Goal: Task Accomplishment & Management: Use online tool/utility

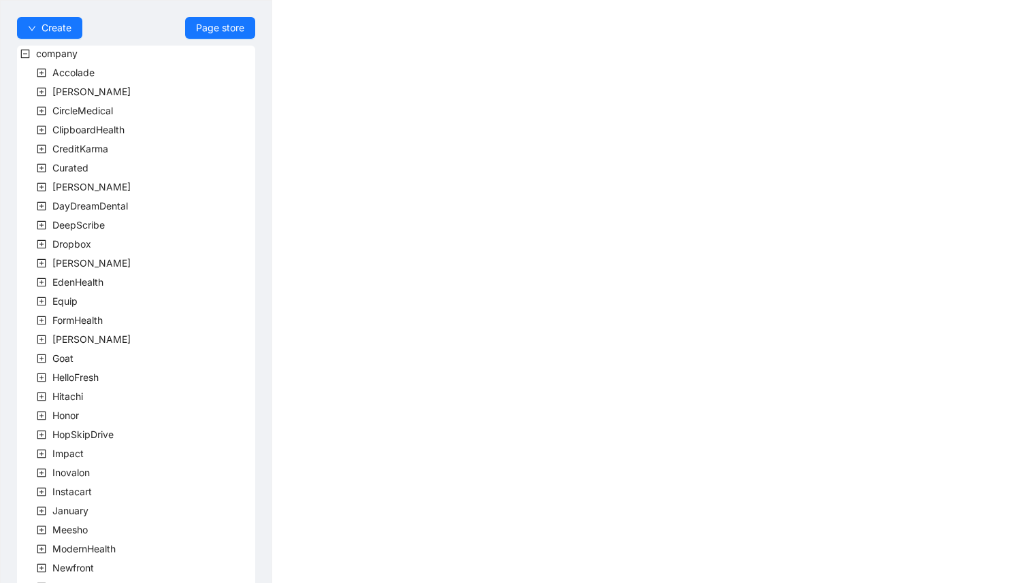
scroll to position [299, 0]
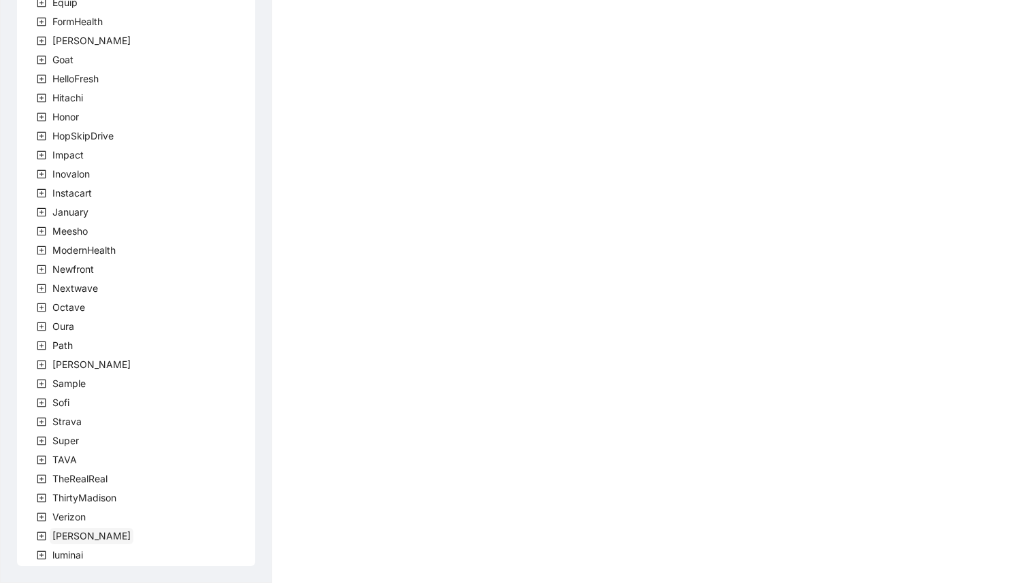
click at [60, 533] on span "[PERSON_NAME]" at bounding box center [91, 536] width 78 height 12
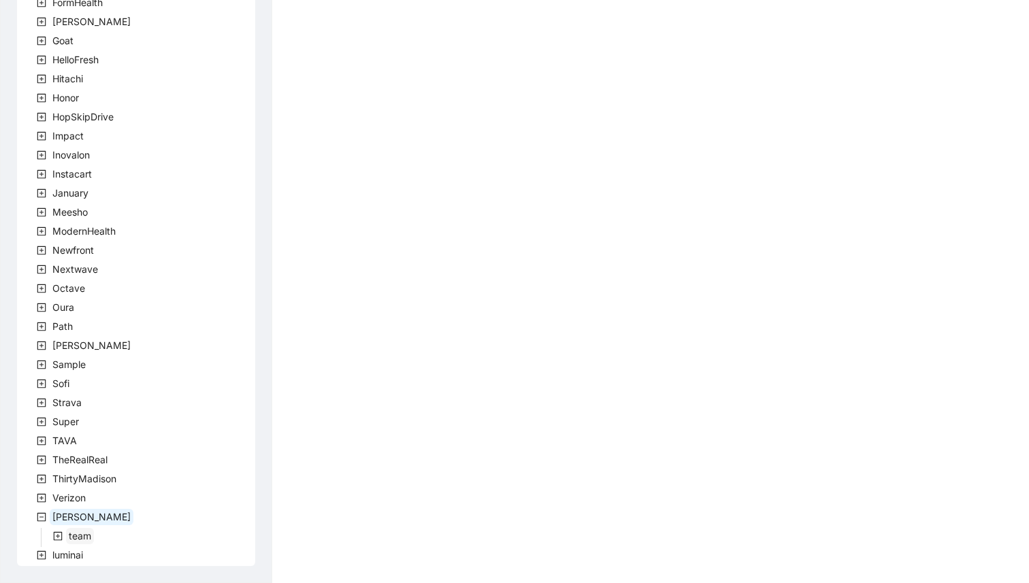
click at [76, 534] on span "team" at bounding box center [80, 536] width 22 height 12
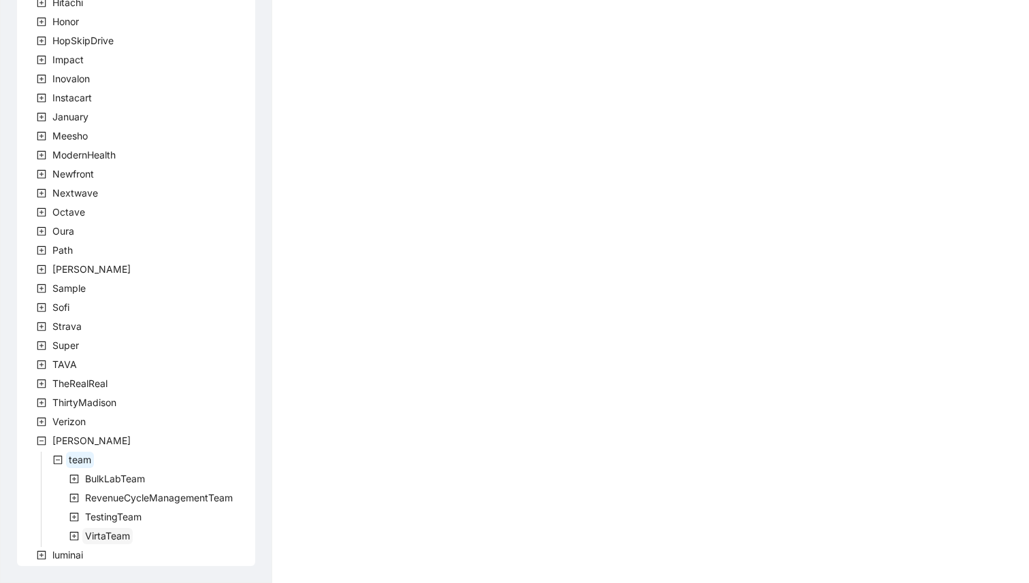
click at [86, 534] on span "VirtaTeam" at bounding box center [107, 536] width 45 height 12
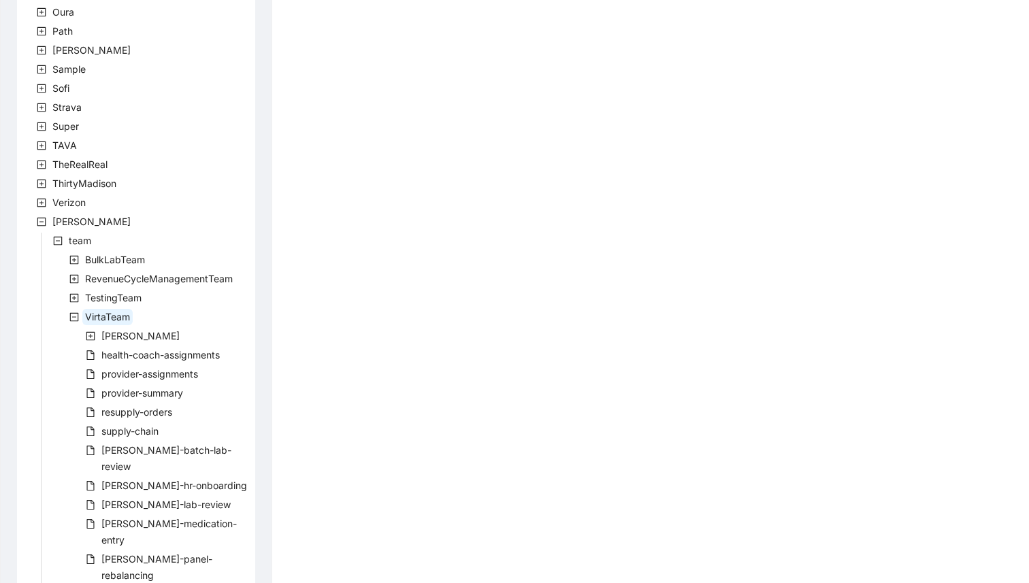
scroll to position [718, 0]
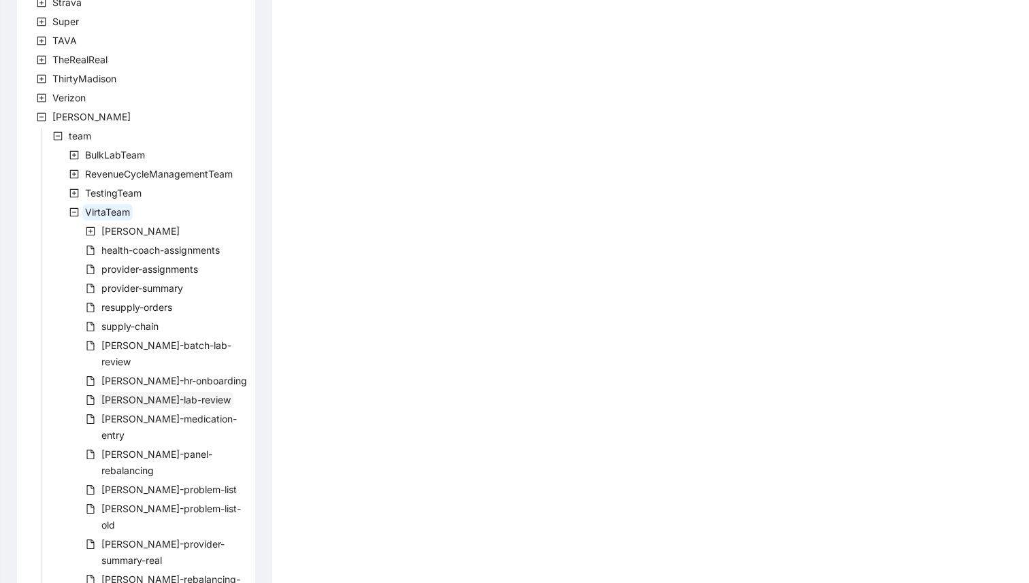
click at [144, 394] on span "[PERSON_NAME]-lab-review" at bounding box center [165, 400] width 129 height 12
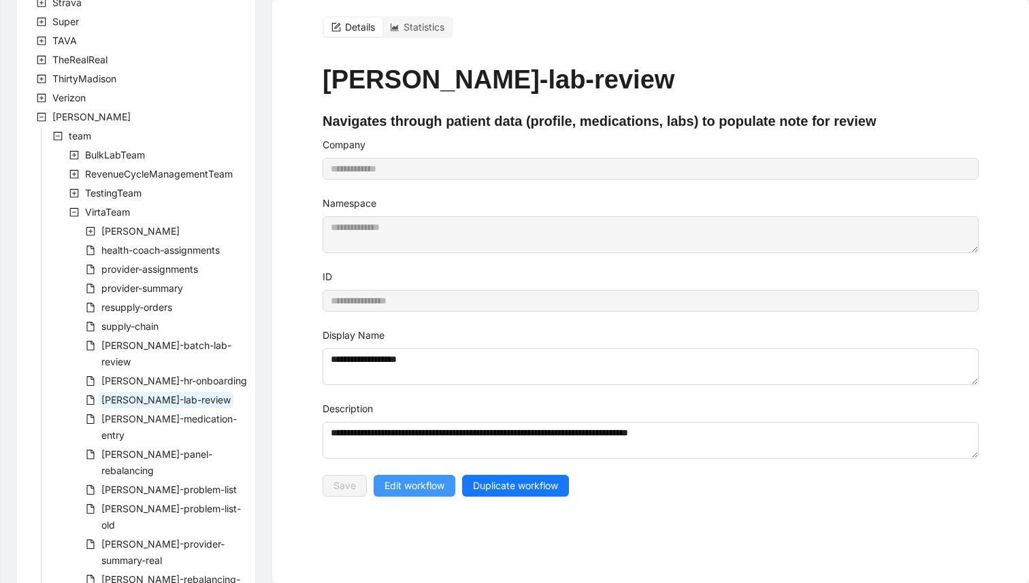
click at [403, 489] on span "Edit workflow" at bounding box center [415, 485] width 60 height 15
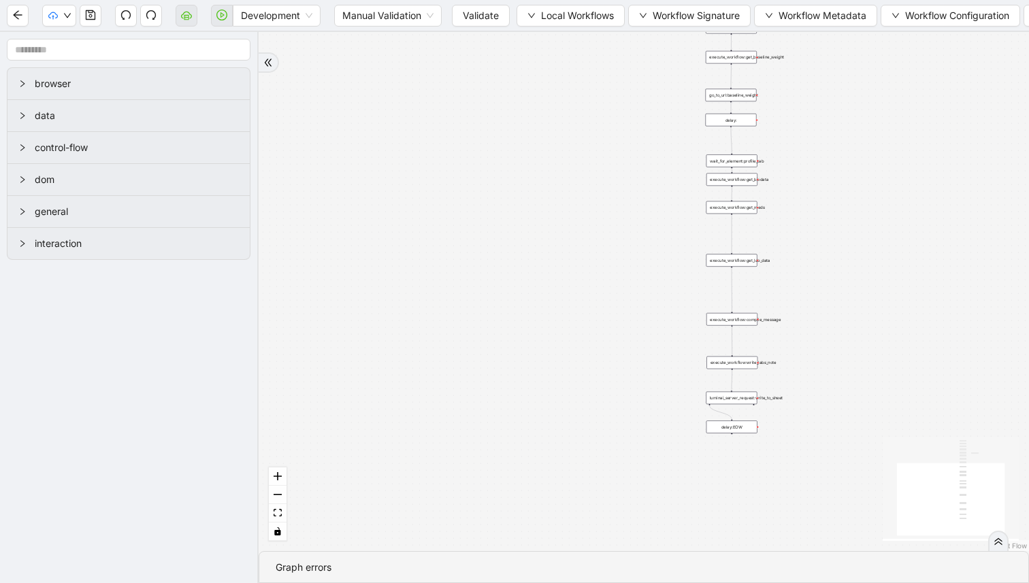
drag, startPoint x: 616, startPoint y: 246, endPoint x: 525, endPoint y: 358, distance: 144.2
click at [525, 358] on div "trigger execute_workflow:get_biodata execute_workflow:get_meds execute_workflow…" at bounding box center [644, 291] width 770 height 519
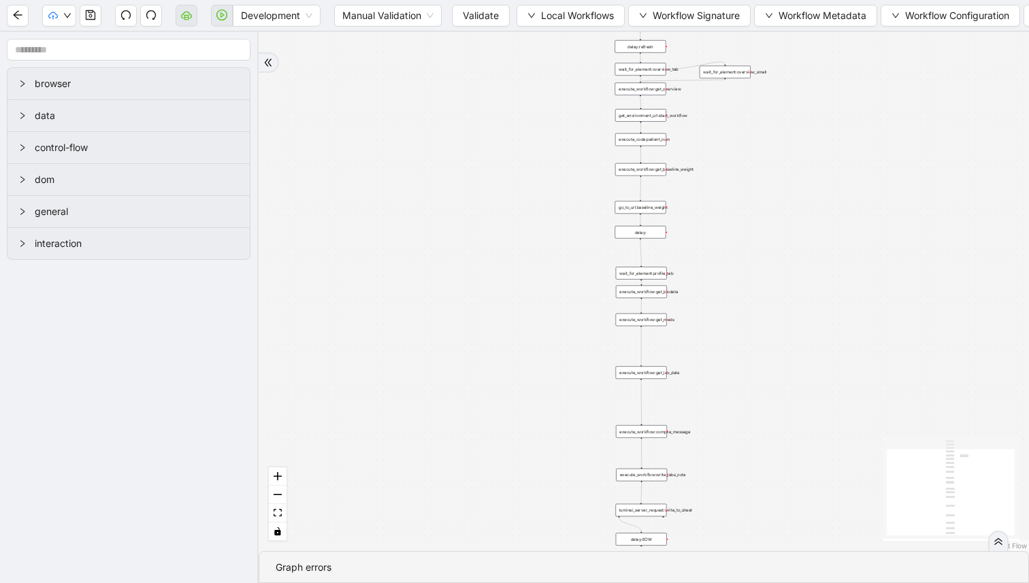
drag, startPoint x: 532, startPoint y: 268, endPoint x: 337, endPoint y: 432, distance: 254.5
click at [337, 431] on div "trigger execute_workflow:get_biodata execute_workflow:get_meds execute_workflow…" at bounding box center [644, 291] width 770 height 519
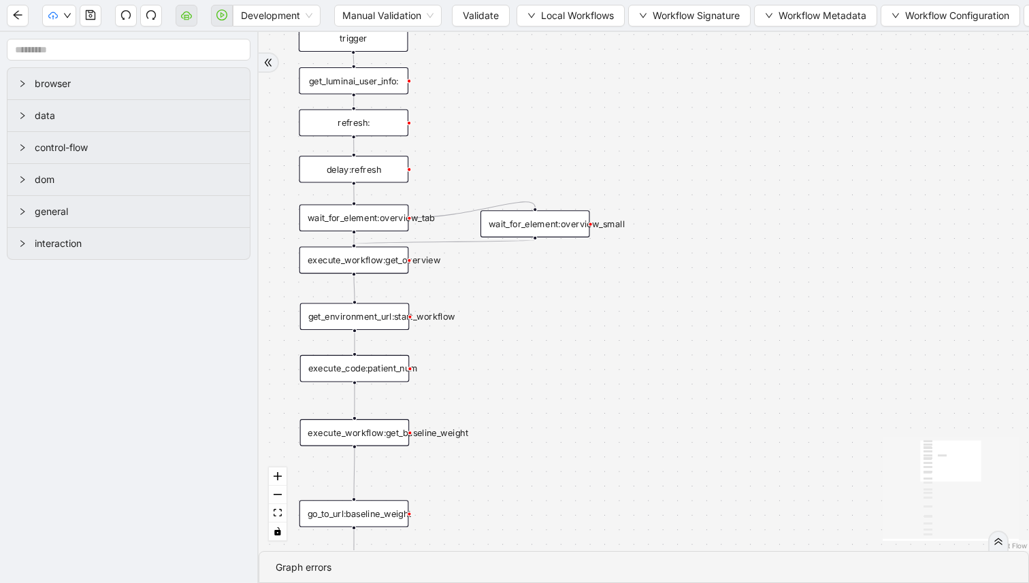
drag, startPoint x: 515, startPoint y: 78, endPoint x: 598, endPoint y: 139, distance: 102.2
click at [597, 138] on div "trigger execute_workflow:get_biodata execute_workflow:get_meds execute_workflow…" at bounding box center [644, 291] width 770 height 519
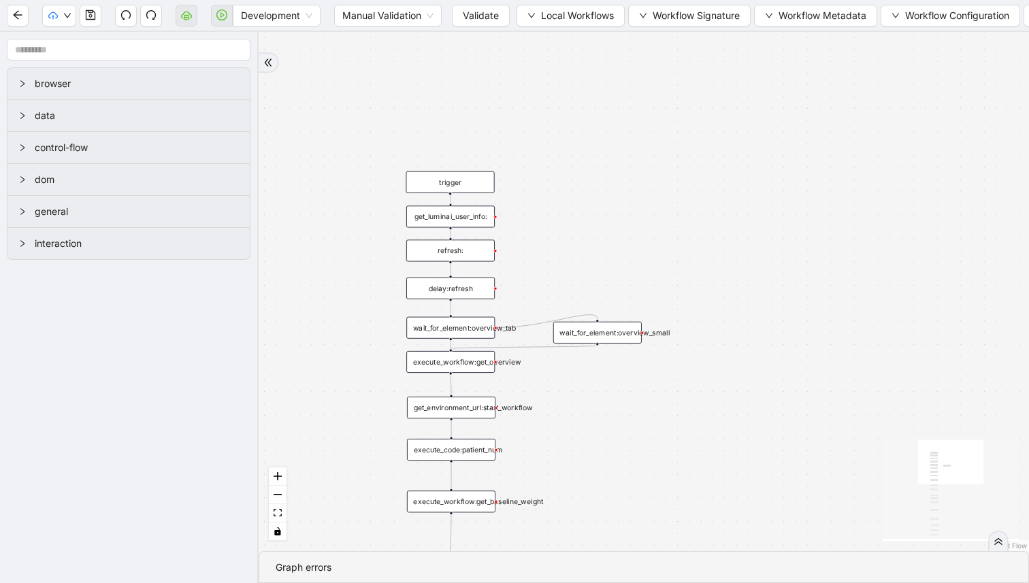
drag, startPoint x: 622, startPoint y: 248, endPoint x: 621, endPoint y: 220, distance: 28.6
click at [621, 220] on div "trigger execute_workflow:get_biodata execute_workflow:get_meds execute_workflow…" at bounding box center [644, 291] width 770 height 519
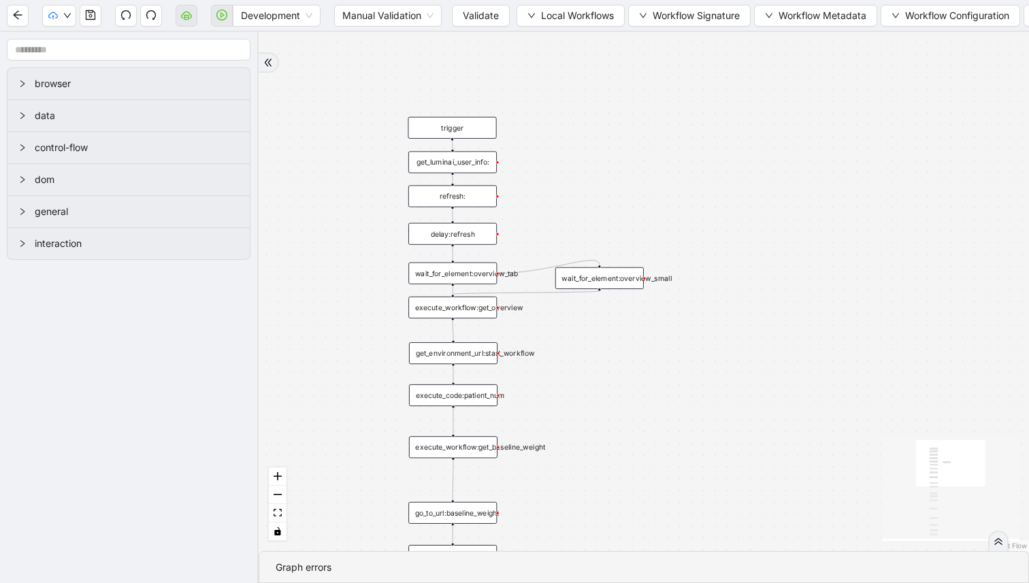
drag, startPoint x: 619, startPoint y: 203, endPoint x: 621, endPoint y: 186, distance: 17.1
click at [621, 186] on div "trigger execute_workflow:get_biodata execute_workflow:get_meds execute_workflow…" at bounding box center [644, 291] width 770 height 519
drag, startPoint x: 620, startPoint y: 187, endPoint x: 652, endPoint y: 144, distance: 53.5
click at [652, 144] on div "trigger execute_workflow:get_biodata execute_workflow:get_meds execute_workflow…" at bounding box center [644, 291] width 770 height 519
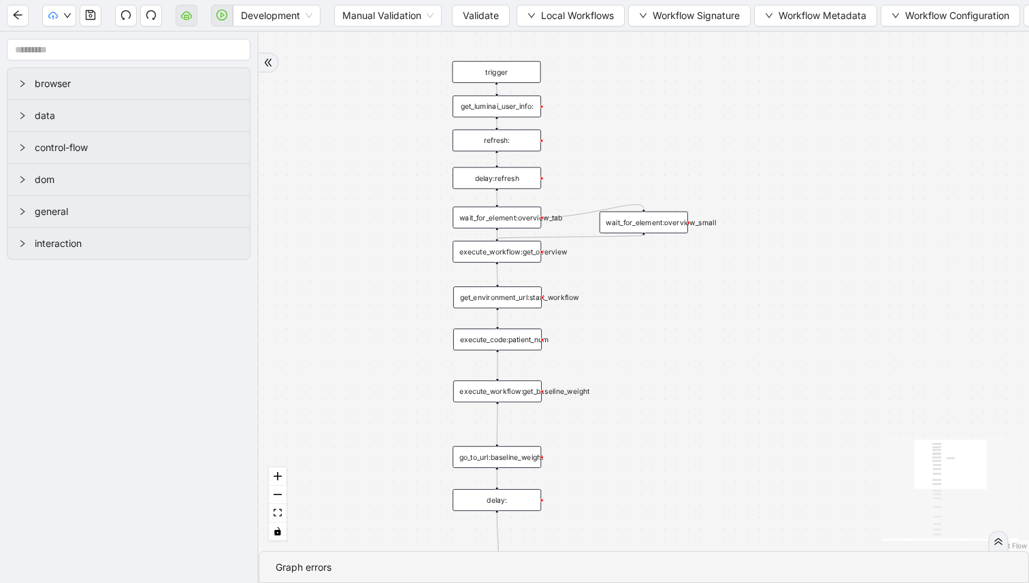
drag, startPoint x: 604, startPoint y: 165, endPoint x: 631, endPoint y: 144, distance: 34.9
click at [632, 142] on div "trigger execute_workflow:get_biodata execute_workflow:get_meds execute_workflow…" at bounding box center [644, 291] width 770 height 519
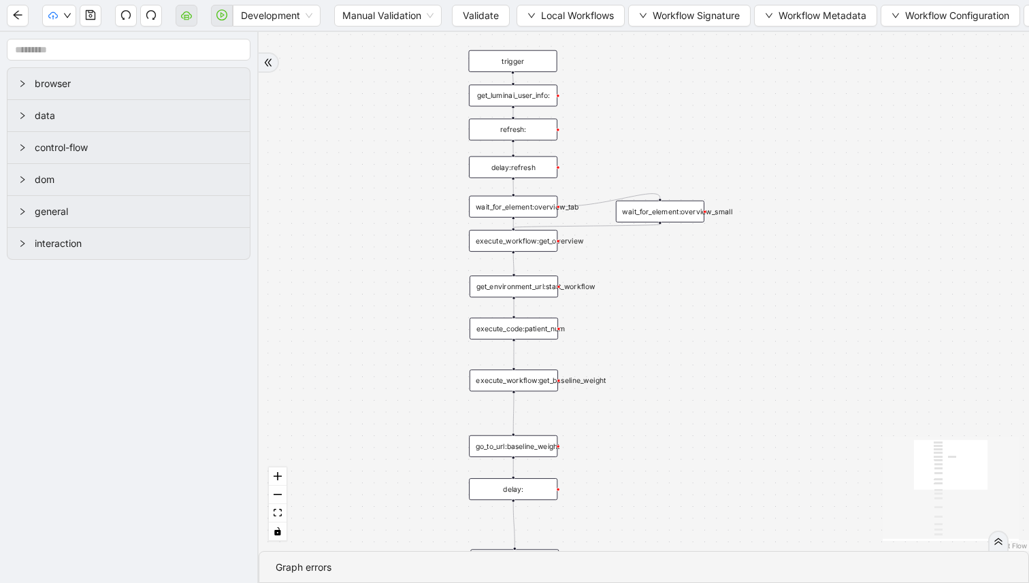
drag, startPoint x: 630, startPoint y: 146, endPoint x: 636, endPoint y: 138, distance: 9.7
click at [636, 140] on div "trigger execute_workflow:get_biodata execute_workflow:get_meds execute_workflow…" at bounding box center [644, 291] width 770 height 519
click at [528, 284] on div "get_environment_url:start_workflow" at bounding box center [519, 281] width 88 height 22
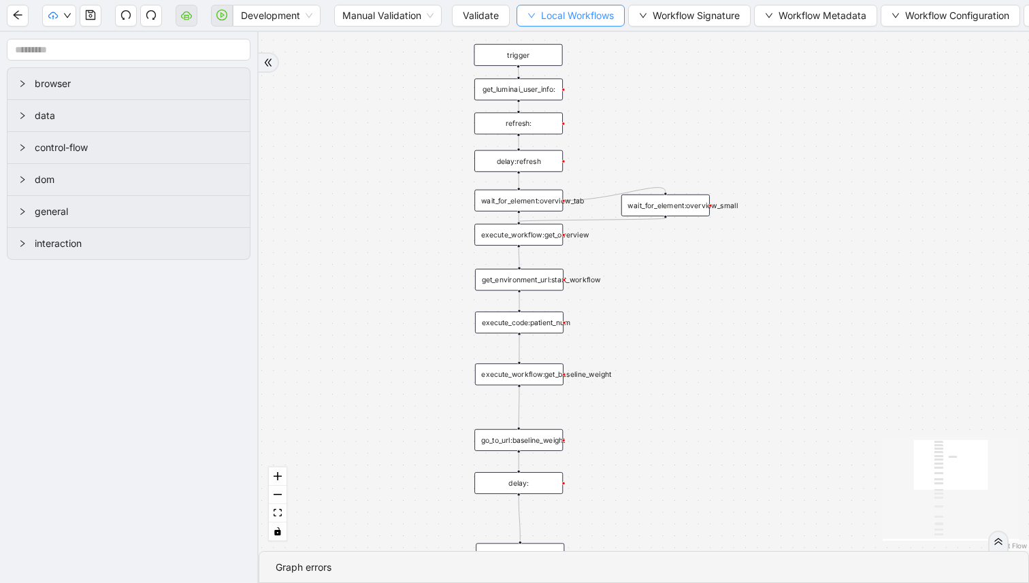
click at [541, 11] on button "Local Workflows" at bounding box center [571, 16] width 108 height 22
click at [541, 25] on button "Local Workflows" at bounding box center [571, 16] width 108 height 22
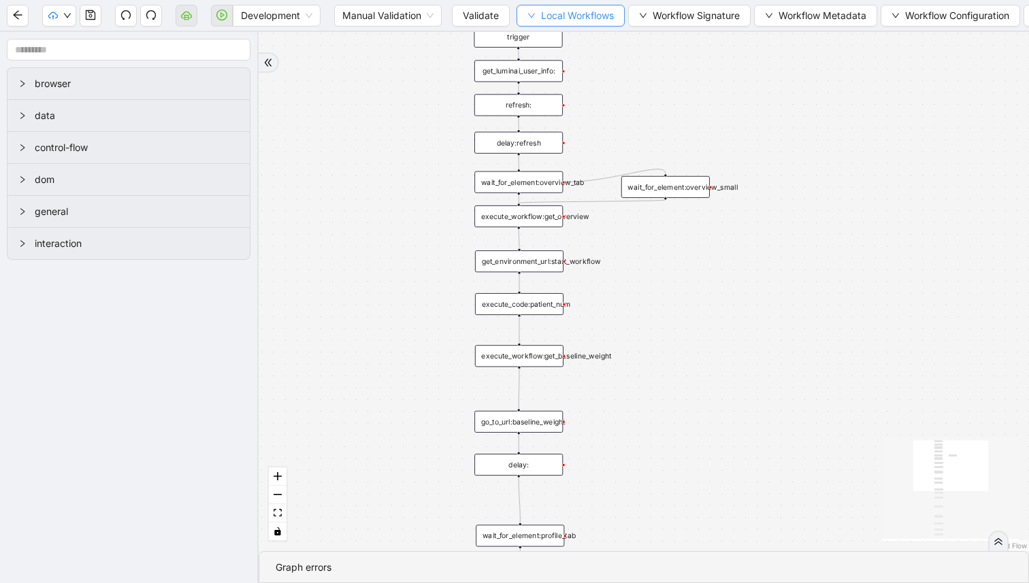
drag, startPoint x: 541, startPoint y: 37, endPoint x: 541, endPoint y: 22, distance: 15.0
click at [541, 20] on section "Development Manual Validation Validate Local Workflows Workflow Signature Workf…" at bounding box center [514, 291] width 1029 height 583
click at [541, 10] on button "Local Workflows" at bounding box center [571, 16] width 108 height 22
click at [541, 32] on li "Select" at bounding box center [571, 42] width 105 height 22
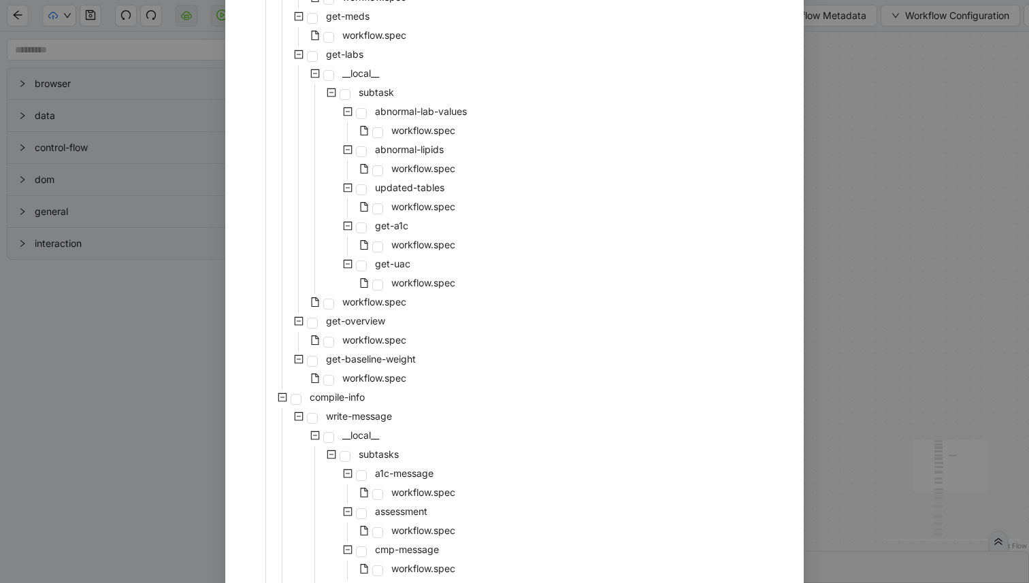
scroll to position [194, 0]
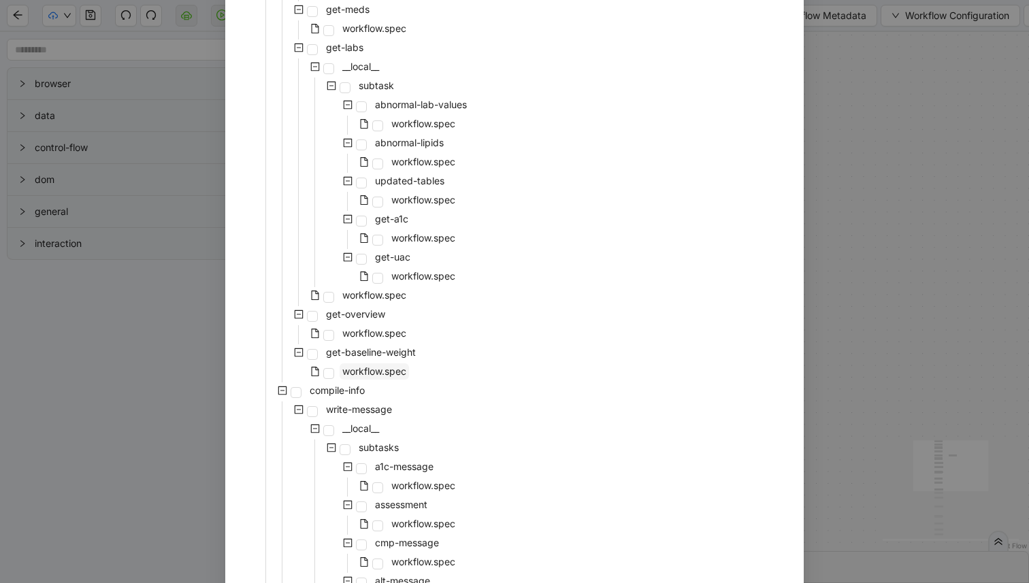
click at [376, 374] on span "workflow.spec" at bounding box center [374, 371] width 64 height 12
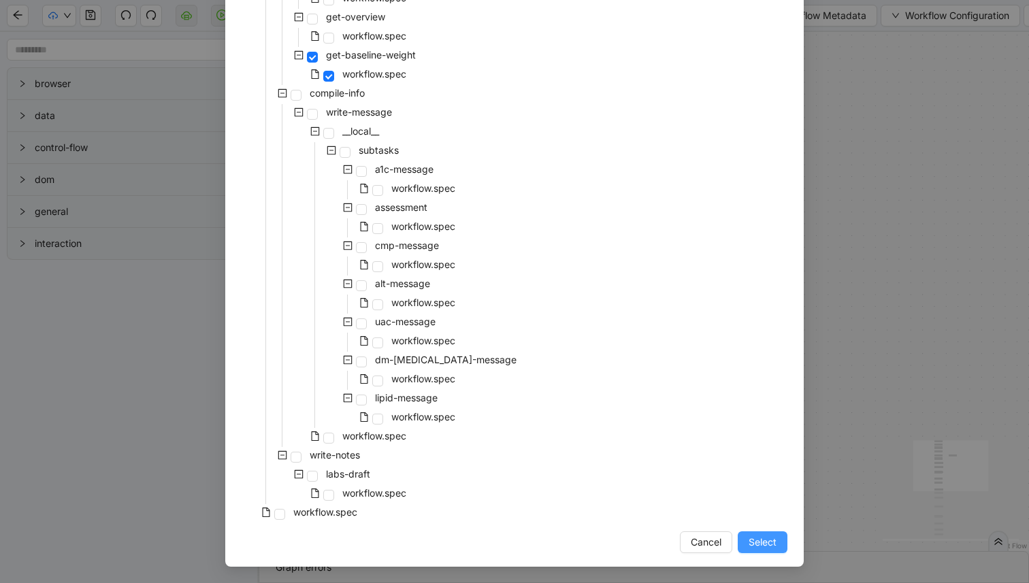
click at [750, 535] on span "Select" at bounding box center [763, 542] width 28 height 15
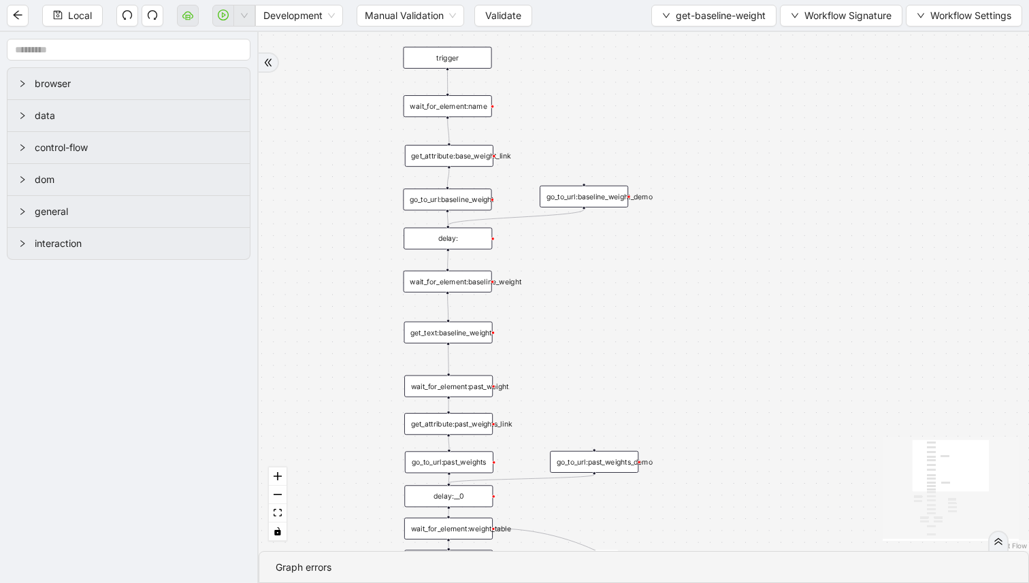
click at [613, 200] on div "go_to_url:baseline_weight_demo" at bounding box center [584, 197] width 88 height 22
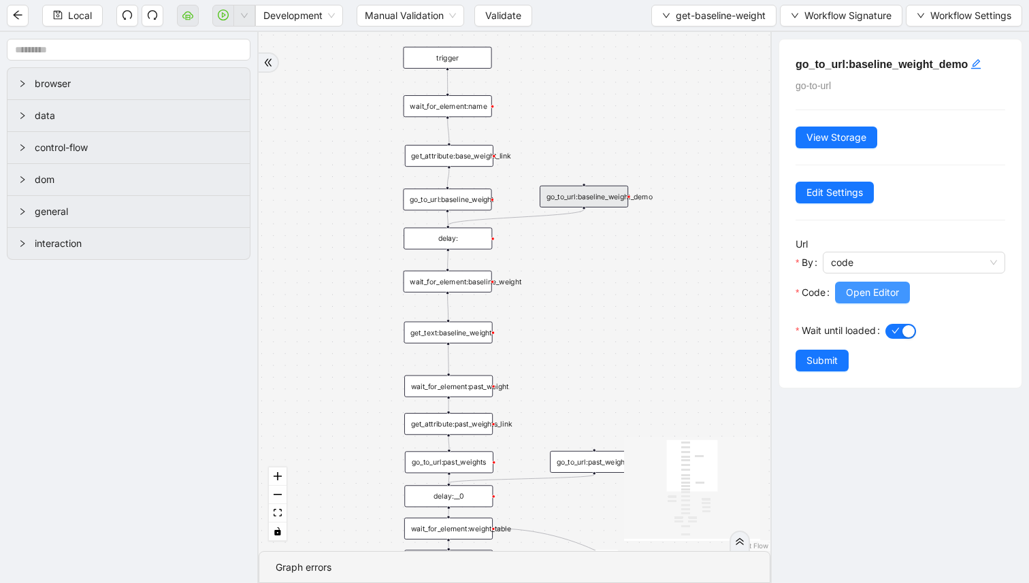
click at [851, 293] on span "Open Editor" at bounding box center [872, 292] width 53 height 15
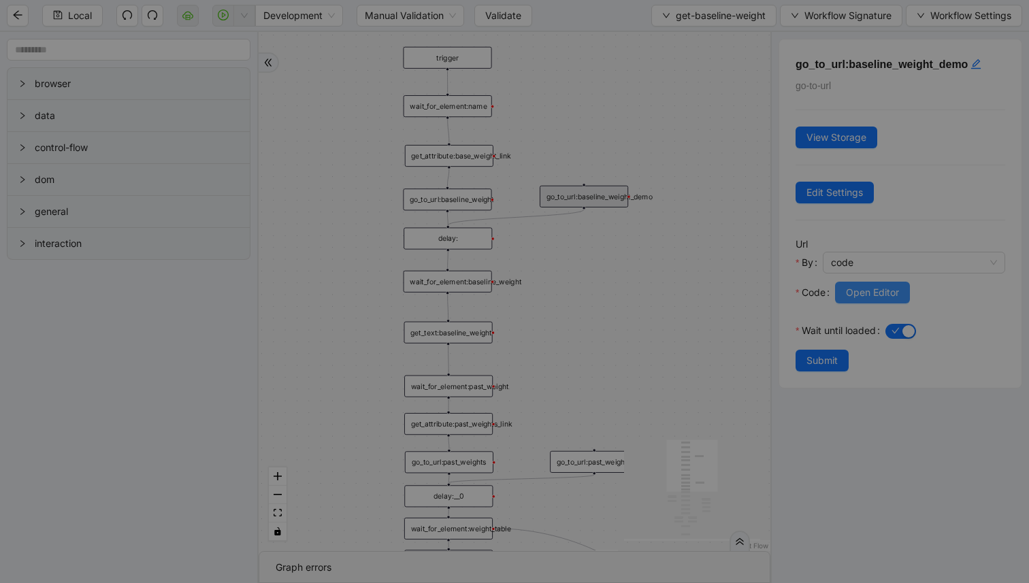
scroll to position [143, 0]
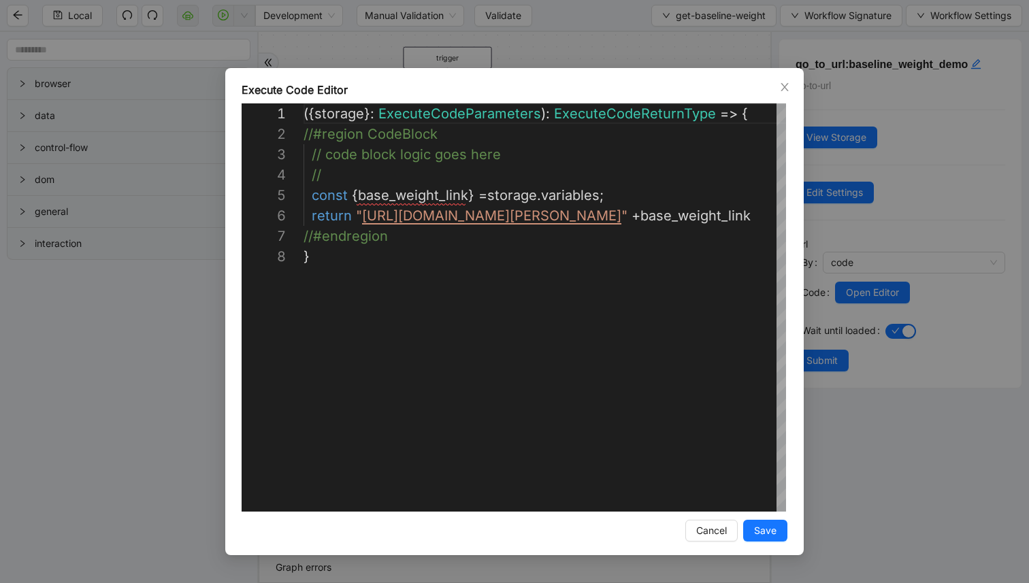
click at [574, 39] on div "**********" at bounding box center [514, 291] width 1029 height 583
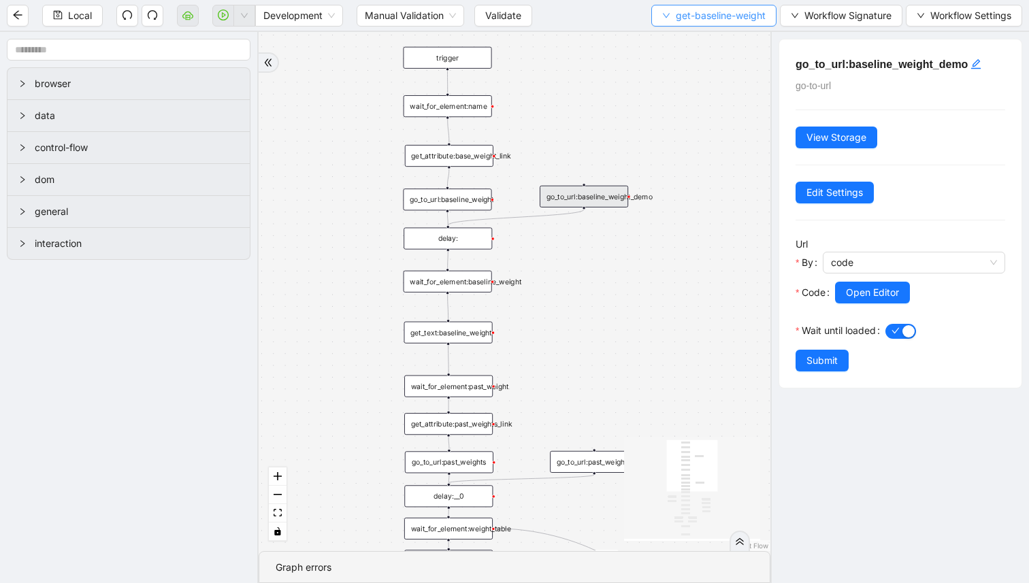
click at [681, 15] on span "get-baseline-weight" at bounding box center [721, 15] width 90 height 15
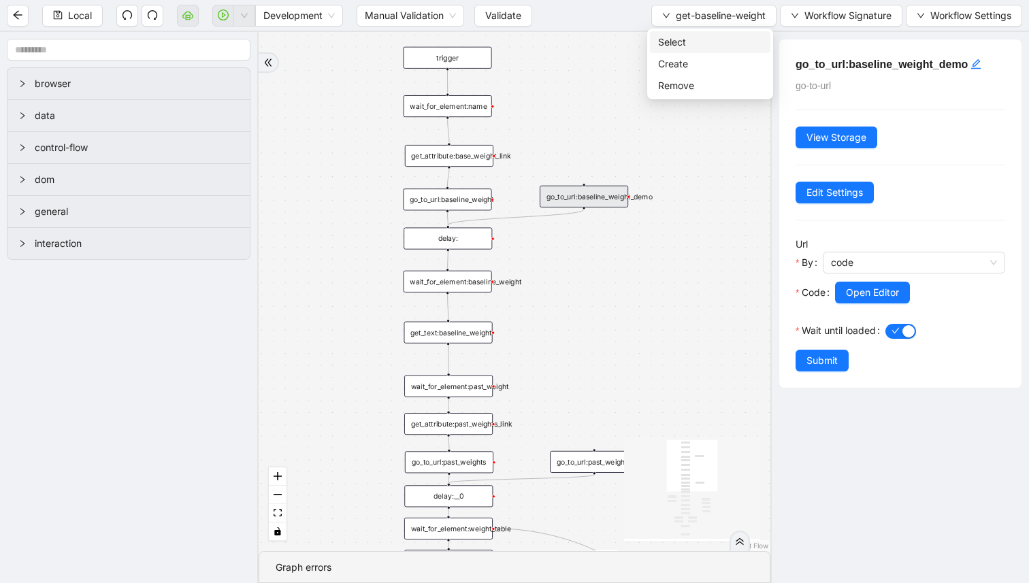
click at [681, 38] on span "Select" at bounding box center [710, 42] width 104 height 15
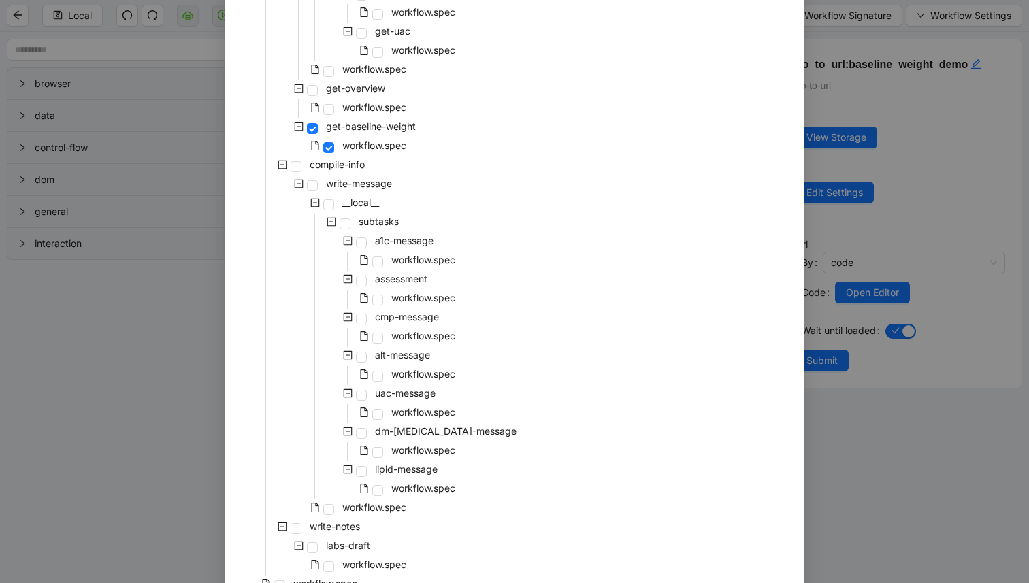
scroll to position [495, 0]
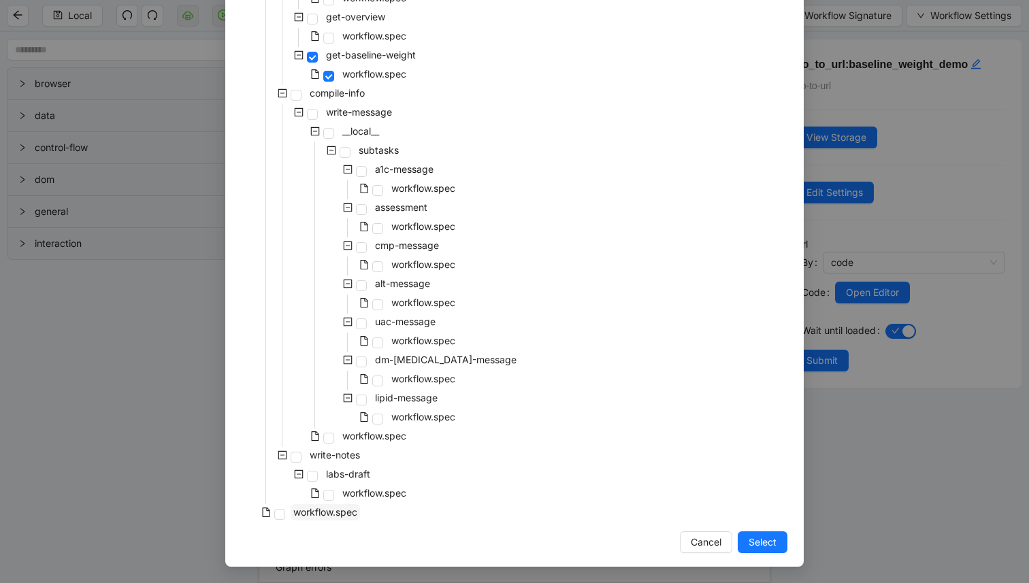
click at [312, 516] on span "workflow.spec" at bounding box center [325, 512] width 64 height 12
click at [754, 539] on span "Select" at bounding box center [763, 542] width 28 height 15
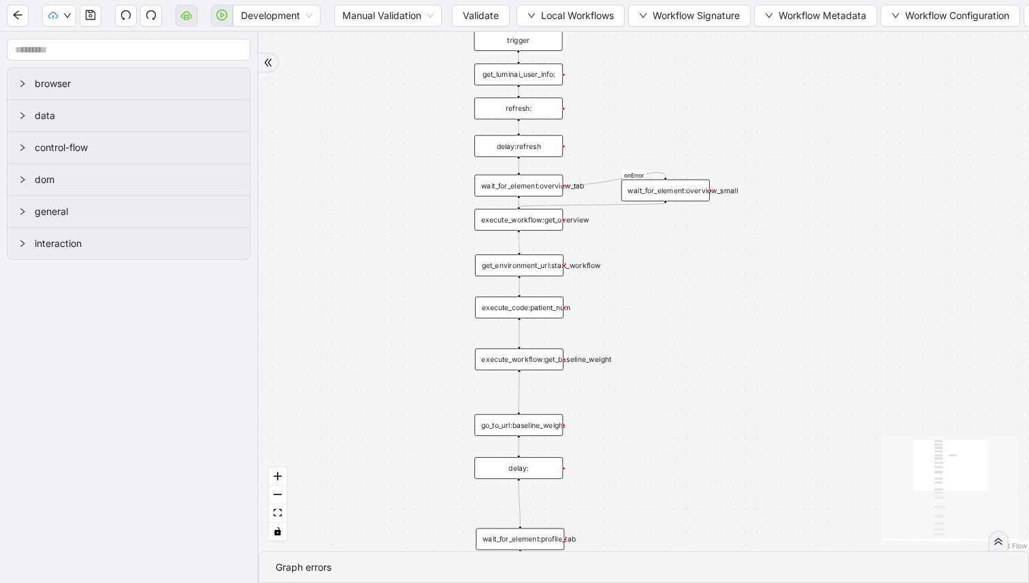
drag, startPoint x: 657, startPoint y: 80, endPoint x: 657, endPoint y: 138, distance: 58.5
click at [657, 137] on div "success onError trigger execute_workflow:get_biodata execute_workflow:get_meds …" at bounding box center [644, 291] width 770 height 519
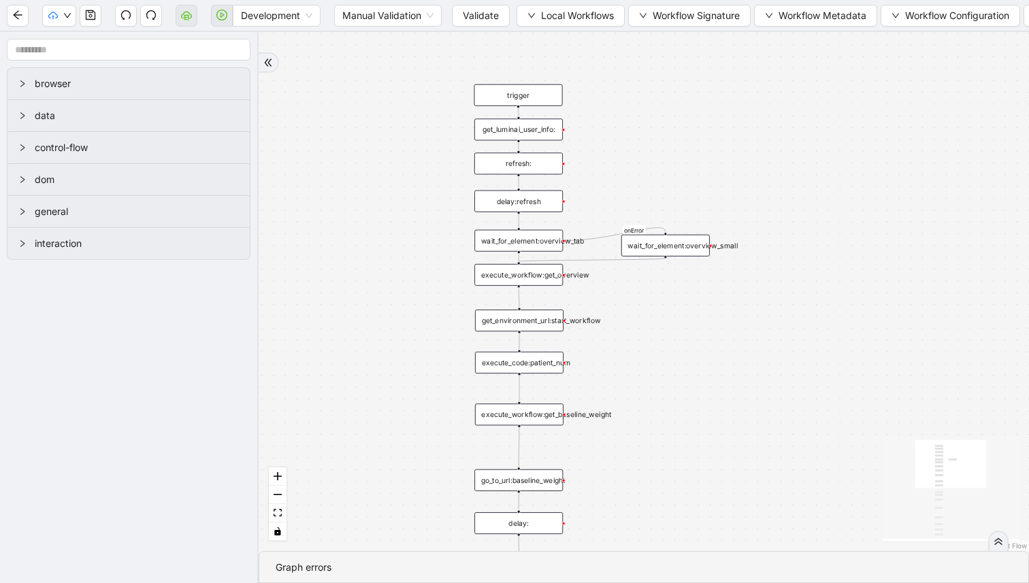
click at [515, 131] on div "get_luminai_user_info:" at bounding box center [518, 129] width 88 height 22
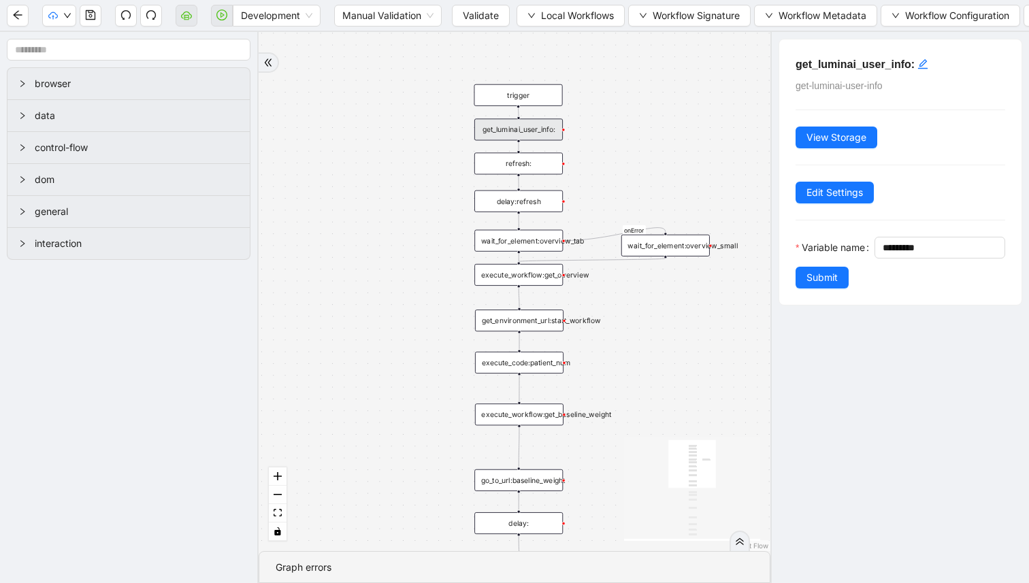
click at [523, 240] on div "wait_for_element:overview_tab" at bounding box center [518, 241] width 88 height 22
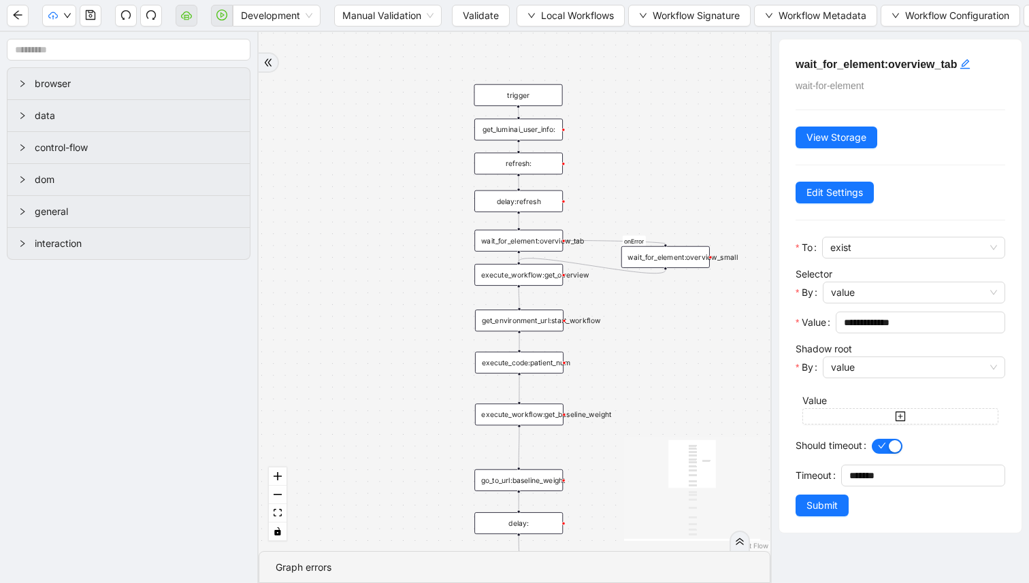
drag, startPoint x: 648, startPoint y: 250, endPoint x: 648, endPoint y: 265, distance: 15.0
click at [648, 265] on div "wait_for_element:overview_small" at bounding box center [665, 257] width 88 height 22
click at [14, 18] on icon "arrow-left" at bounding box center [17, 15] width 11 height 11
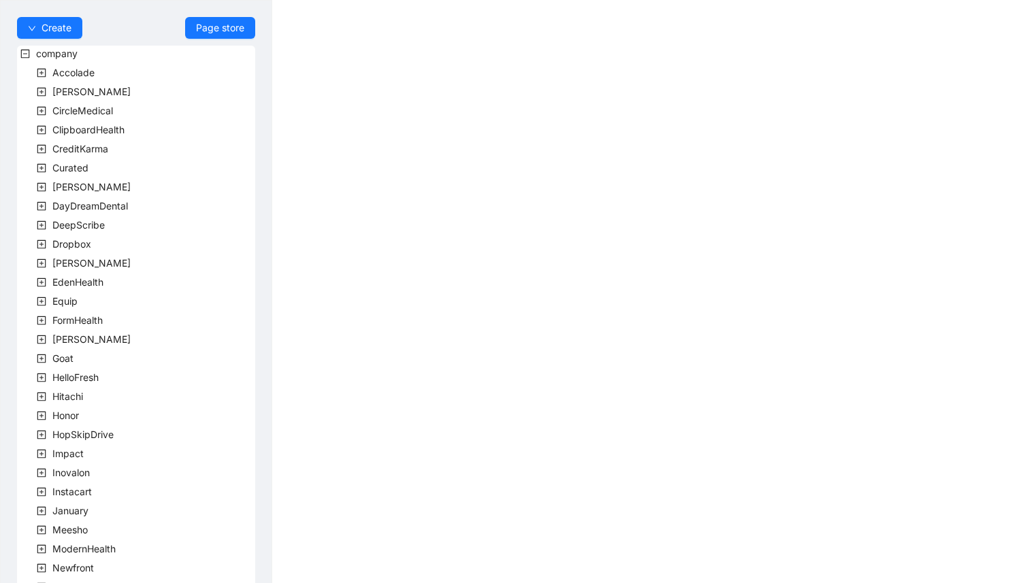
scroll to position [299, 0]
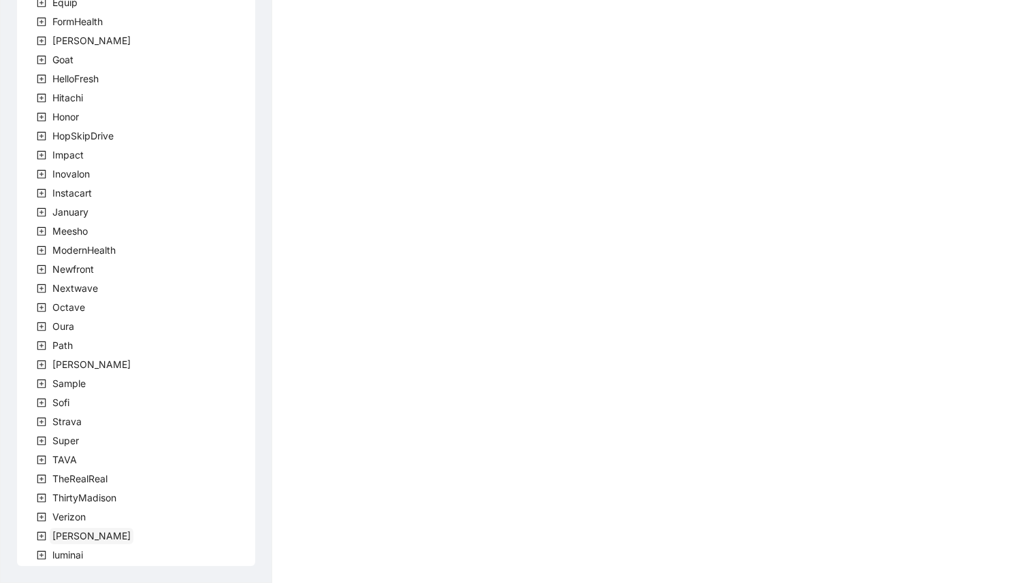
click at [59, 544] on span "[PERSON_NAME]" at bounding box center [92, 536] width 84 height 16
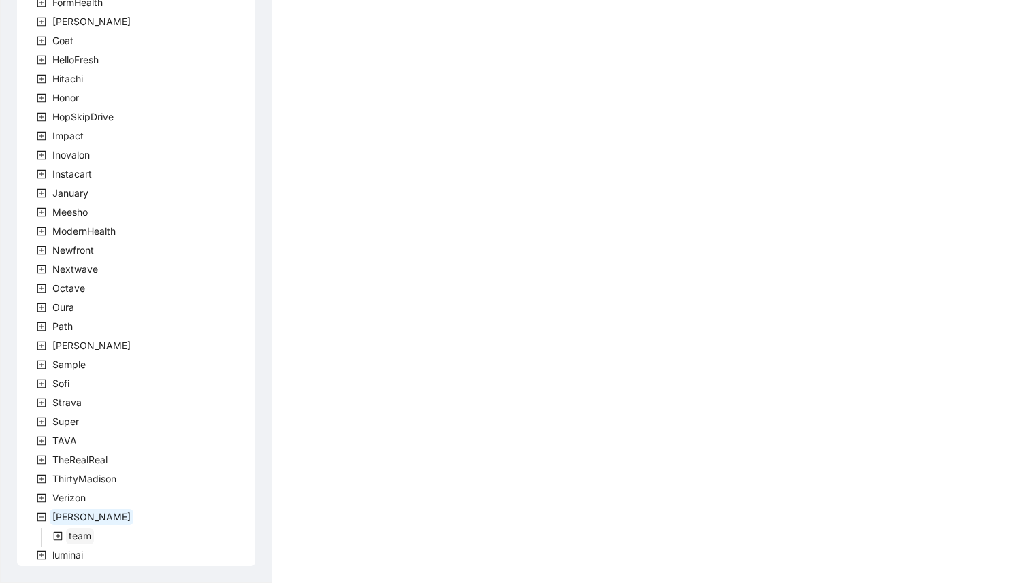
click at [70, 532] on span "team" at bounding box center [80, 536] width 22 height 12
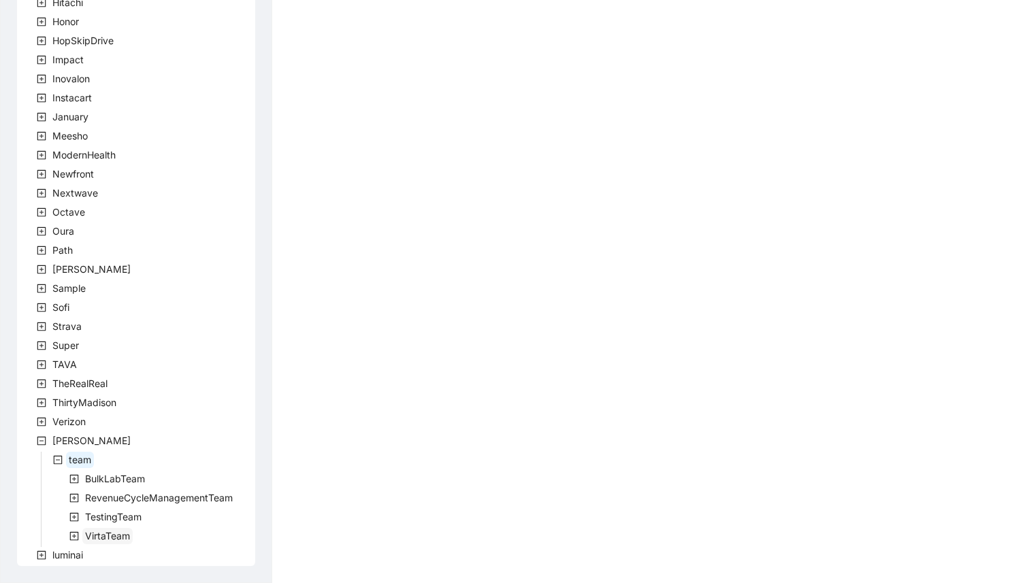
click at [97, 535] on span "VirtaTeam" at bounding box center [107, 536] width 45 height 12
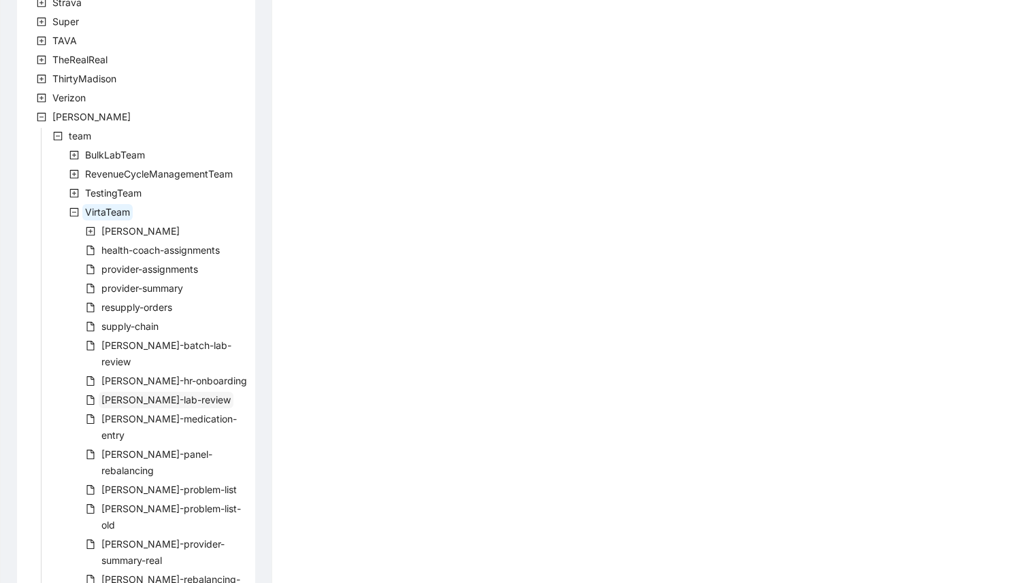
click at [144, 392] on span "[PERSON_NAME]-lab-review" at bounding box center [166, 400] width 135 height 16
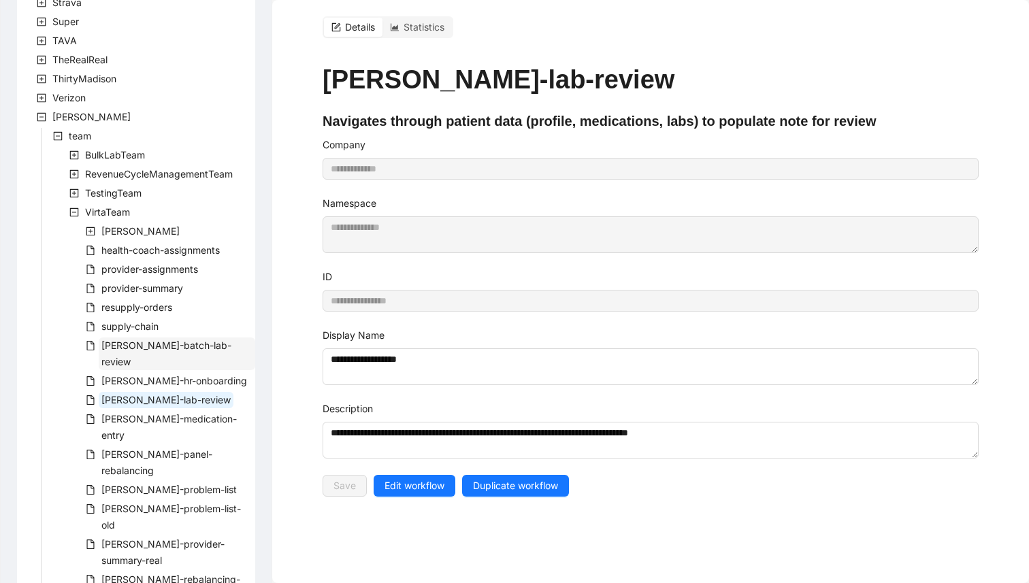
click at [143, 346] on span "[PERSON_NAME]-batch-lab-review" at bounding box center [166, 354] width 130 height 28
type input "**********"
type textarea "**********"
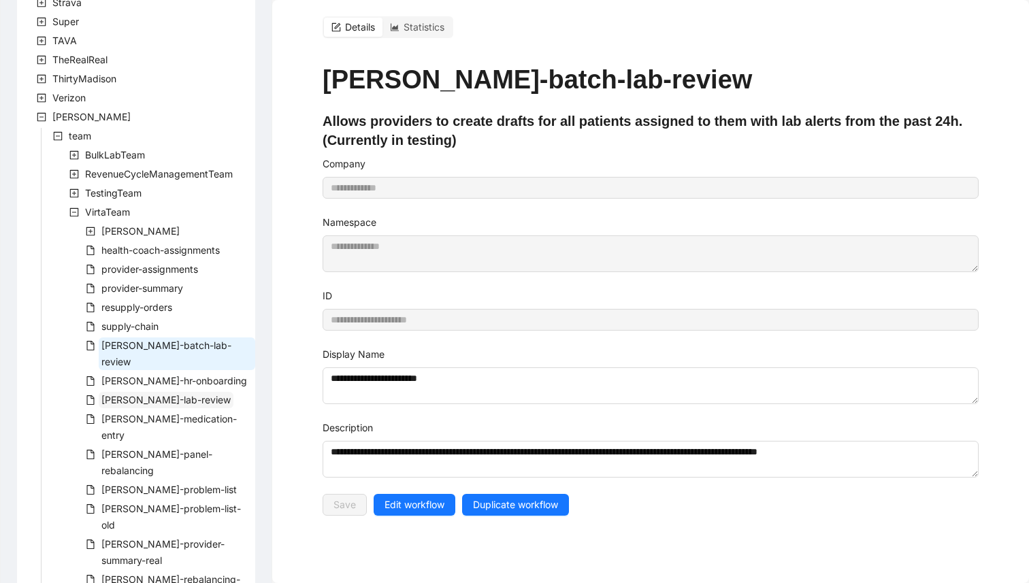
click at [138, 394] on span "[PERSON_NAME]-lab-review" at bounding box center [165, 400] width 129 height 12
type input "**********"
type textarea "**********"
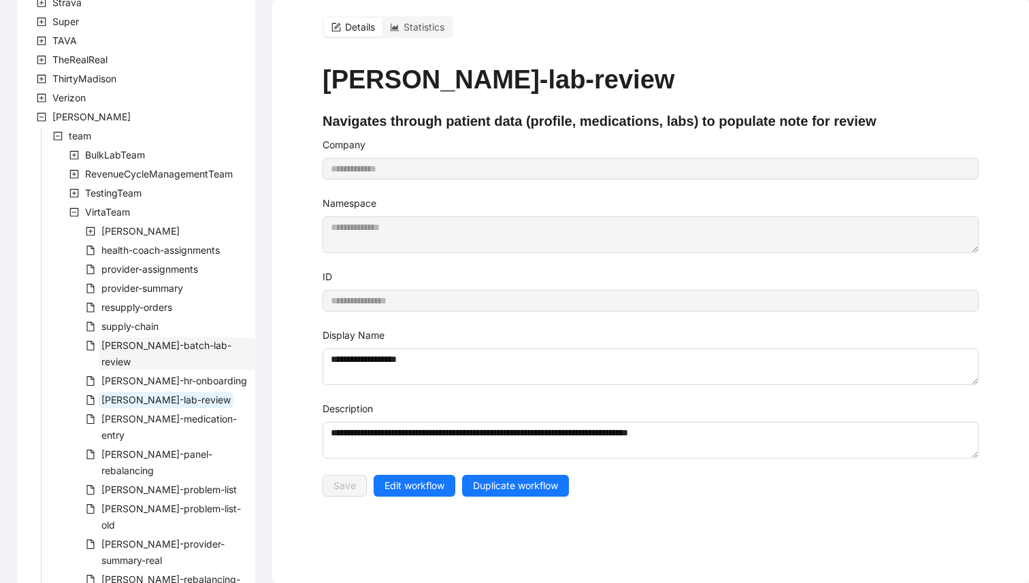
click at [168, 348] on span "[PERSON_NAME]-batch-lab-review" at bounding box center [166, 354] width 130 height 28
type input "**********"
type textarea "**********"
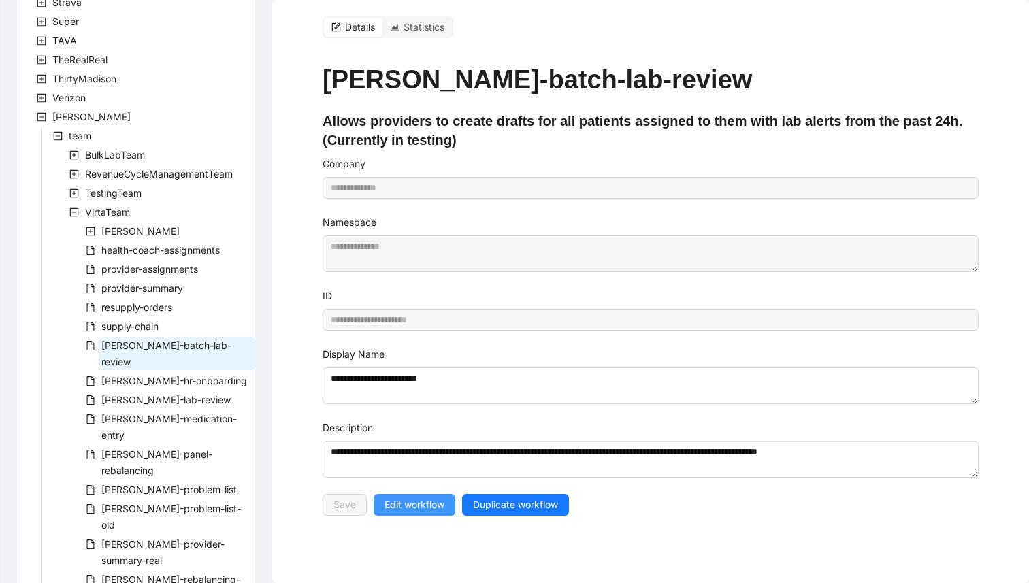
click at [415, 504] on span "Edit workflow" at bounding box center [415, 505] width 60 height 15
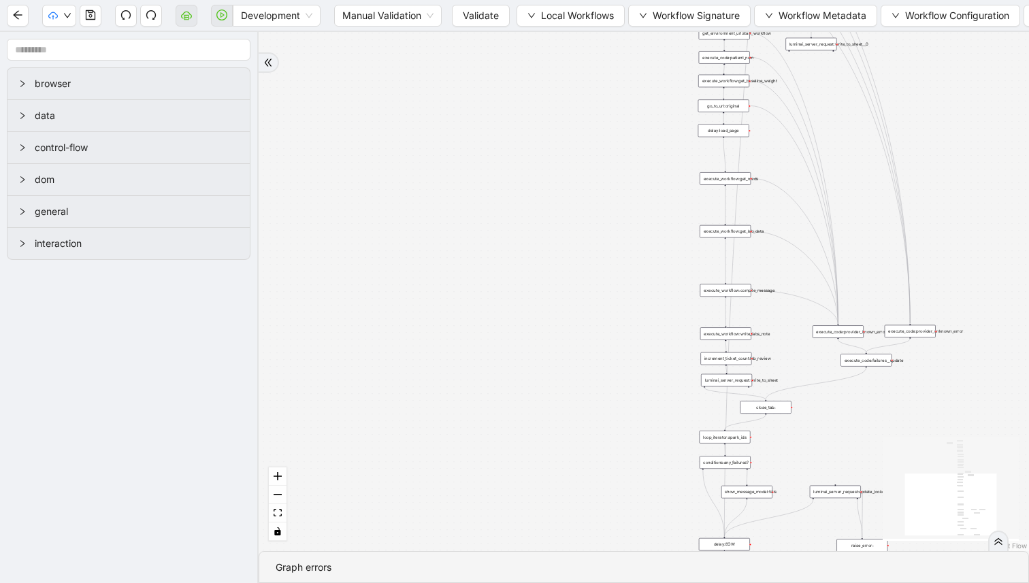
drag, startPoint x: 640, startPoint y: 154, endPoint x: 551, endPoint y: 300, distance: 171.3
click at [552, 301] on div "trigger execute_workflow:get_biodata execute_workflow:get_meds execute_workflow…" at bounding box center [644, 291] width 770 height 519
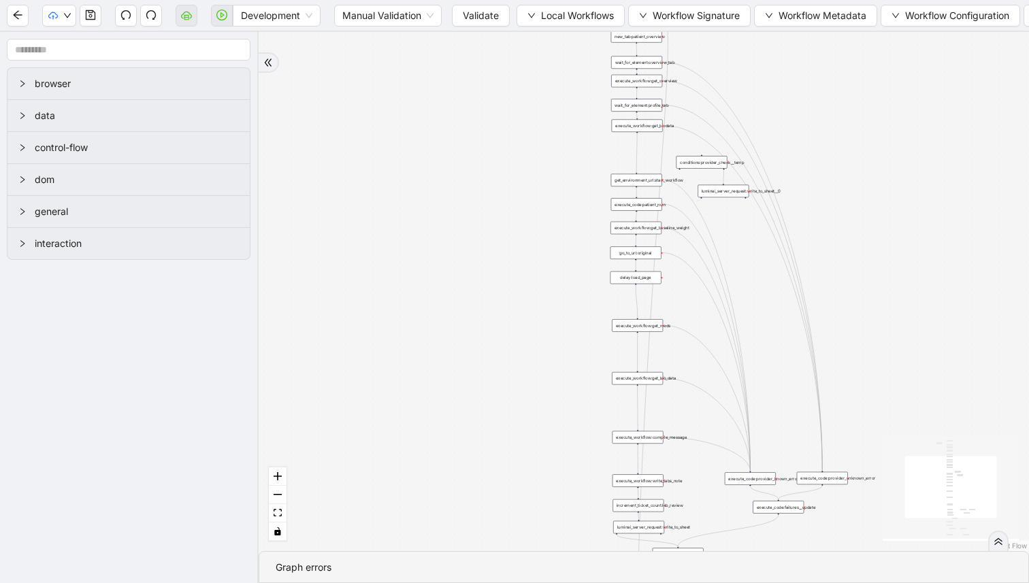
drag, startPoint x: 480, startPoint y: 326, endPoint x: 478, endPoint y: 333, distance: 8.0
click at [478, 333] on div "trigger execute_workflow:get_biodata execute_workflow:get_meds execute_workflow…" at bounding box center [644, 291] width 770 height 519
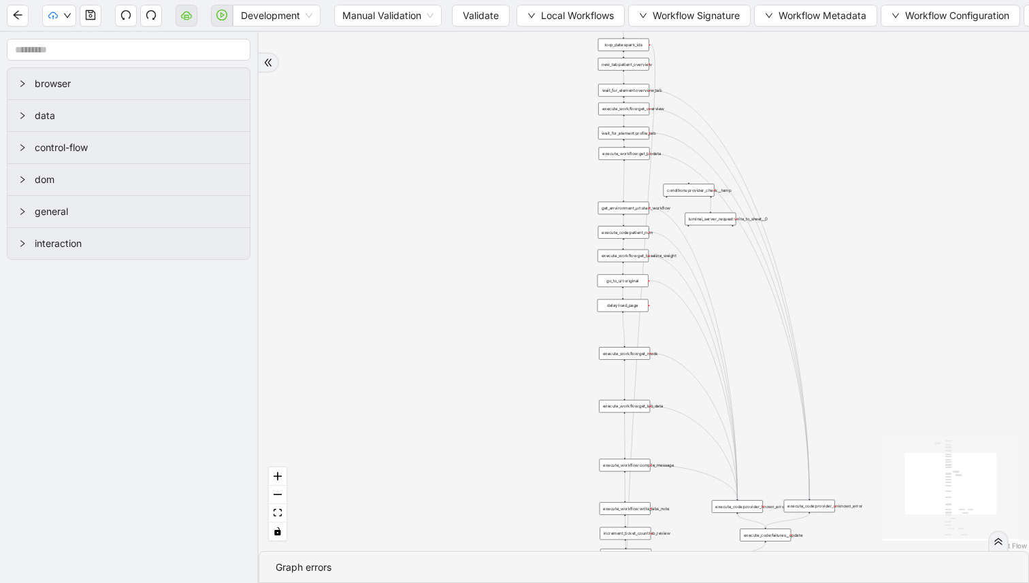
drag, startPoint x: 512, startPoint y: 234, endPoint x: 466, endPoint y: 412, distance: 184.4
click at [466, 412] on div "trigger execute_workflow:get_biodata execute_workflow:get_meds execute_workflow…" at bounding box center [644, 291] width 770 height 519
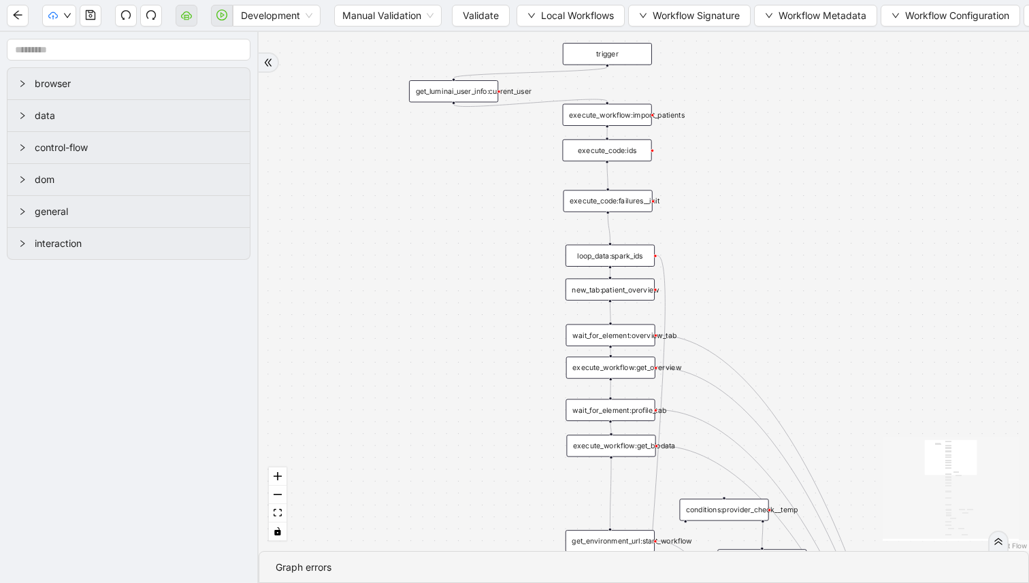
drag, startPoint x: 499, startPoint y: 233, endPoint x: 466, endPoint y: 289, distance: 64.4
click at [466, 288] on div "trigger execute_workflow:get_biodata execute_workflow:get_meds execute_workflow…" at bounding box center [644, 291] width 770 height 519
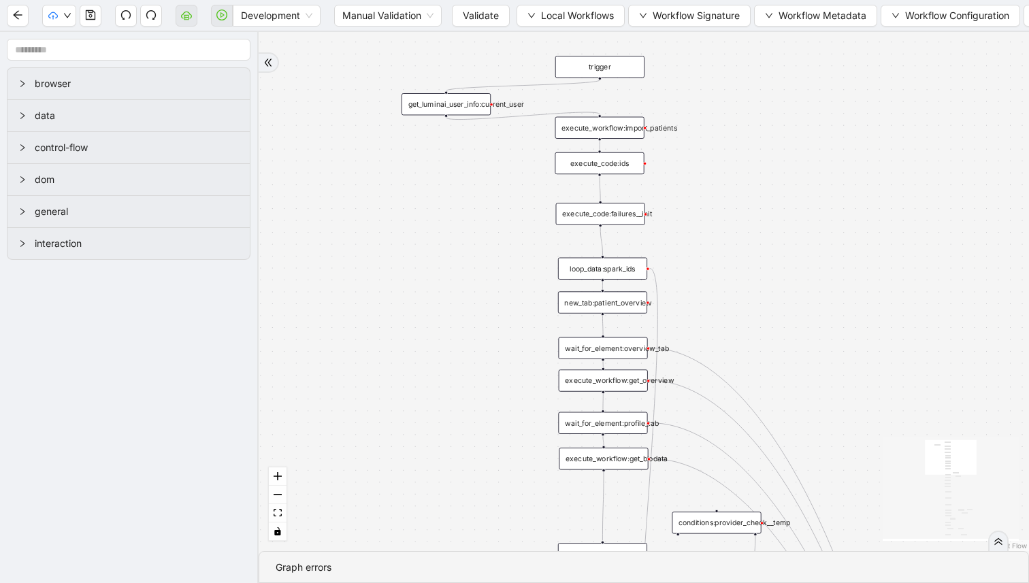
click at [455, 106] on div "get_luminai_user_info:current_user" at bounding box center [446, 104] width 89 height 22
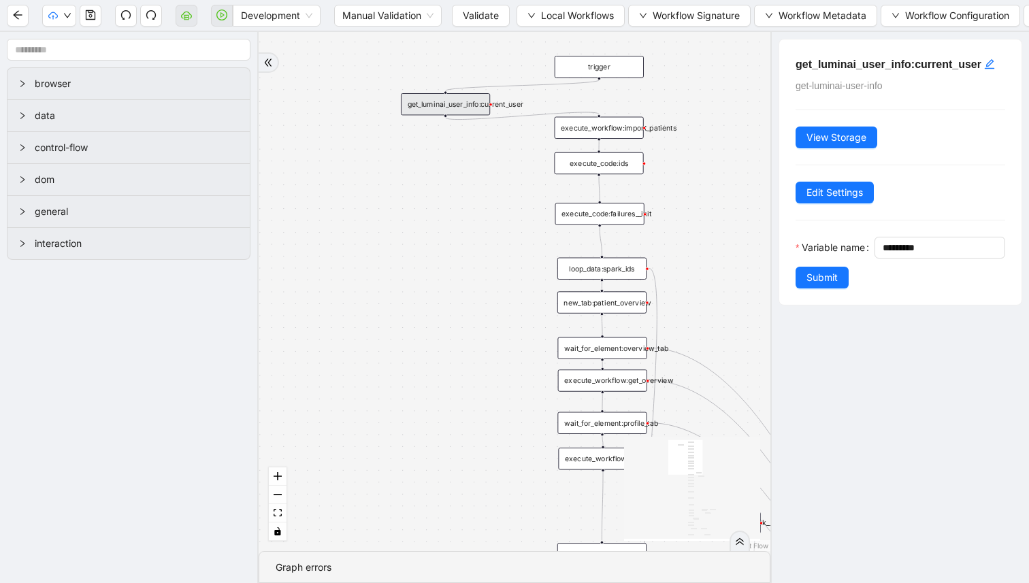
drag, startPoint x: 688, startPoint y: 166, endPoint x: 576, endPoint y: 210, distance: 120.4
click at [578, 210] on div "trigger execute_workflow:get_biodata execute_workflow:get_meds execute_workflow…" at bounding box center [515, 291] width 512 height 519
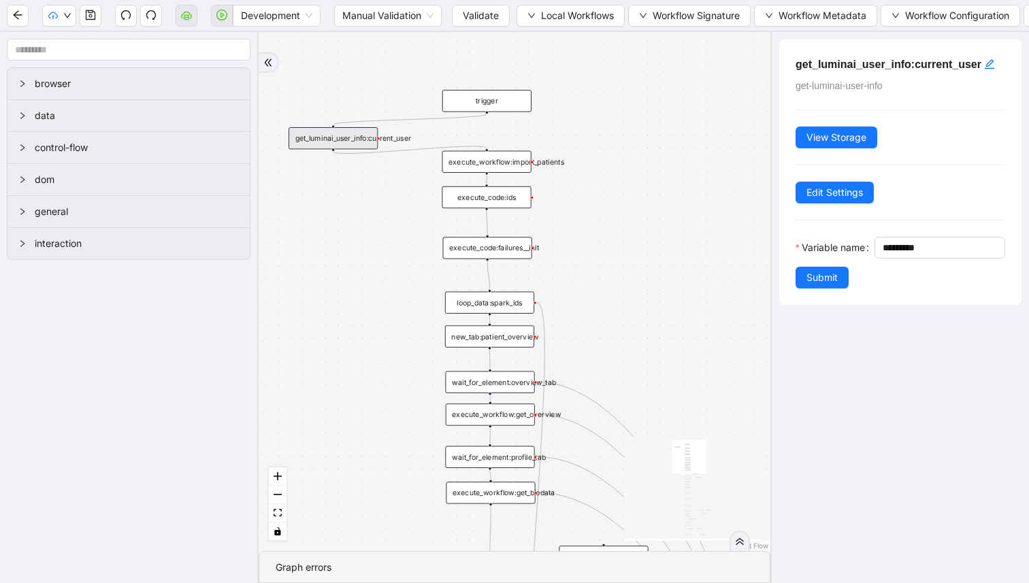
drag, startPoint x: 569, startPoint y: 267, endPoint x: 564, endPoint y: 248, distance: 19.8
click at [565, 250] on div "trigger execute_workflow:get_biodata execute_workflow:get_meds execute_workflow…" at bounding box center [515, 291] width 512 height 519
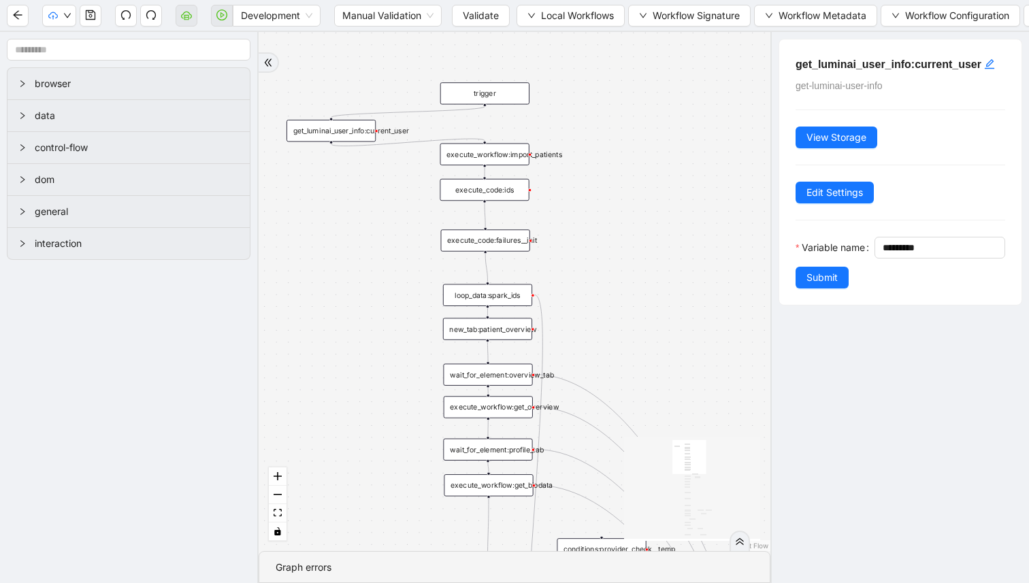
click at [494, 286] on div "loop_data:spark_ids" at bounding box center [487, 295] width 89 height 22
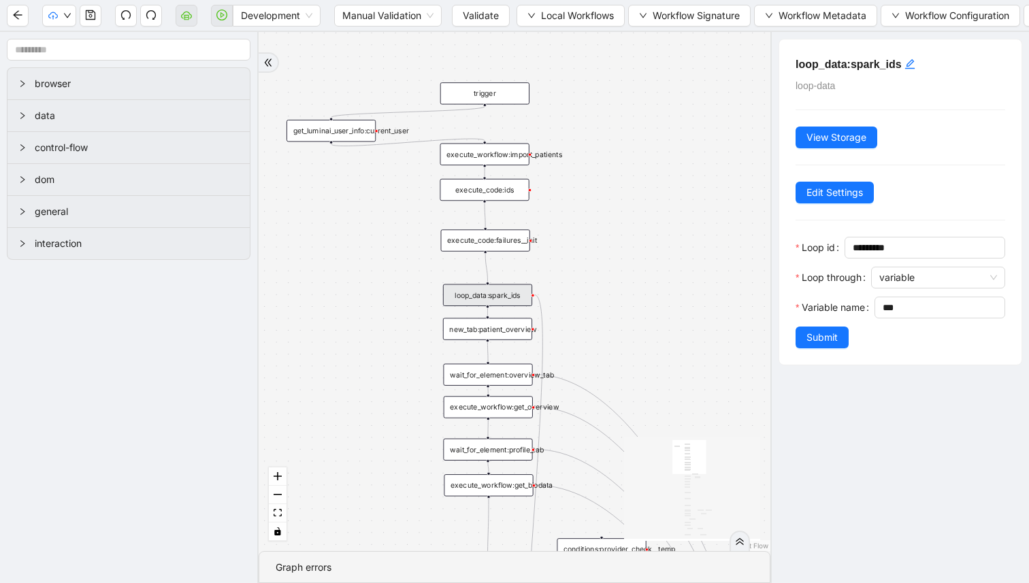
click at [498, 336] on div "new_tab:patient_overview" at bounding box center [487, 329] width 89 height 22
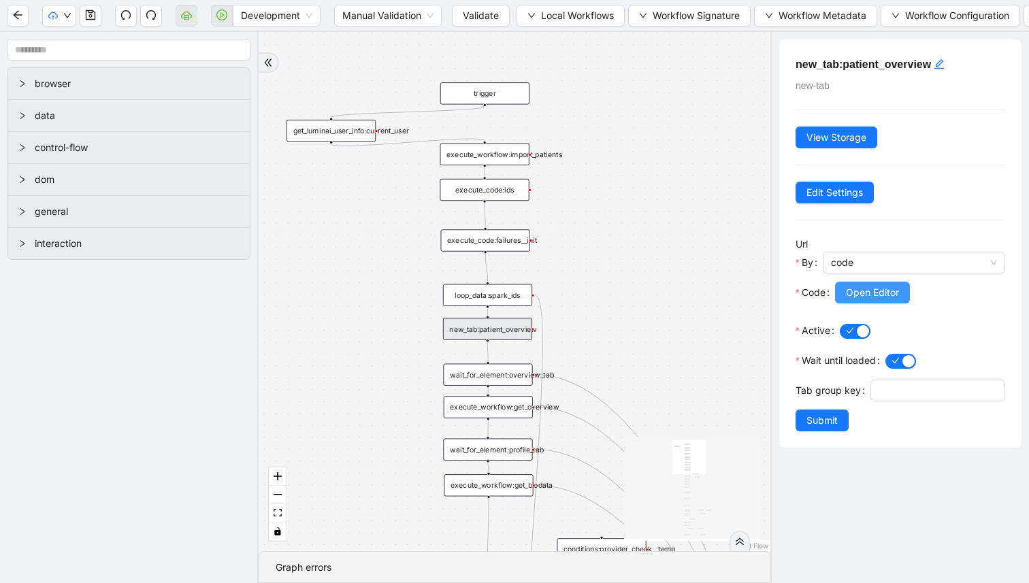
click at [881, 288] on span "Open Editor" at bounding box center [872, 292] width 53 height 15
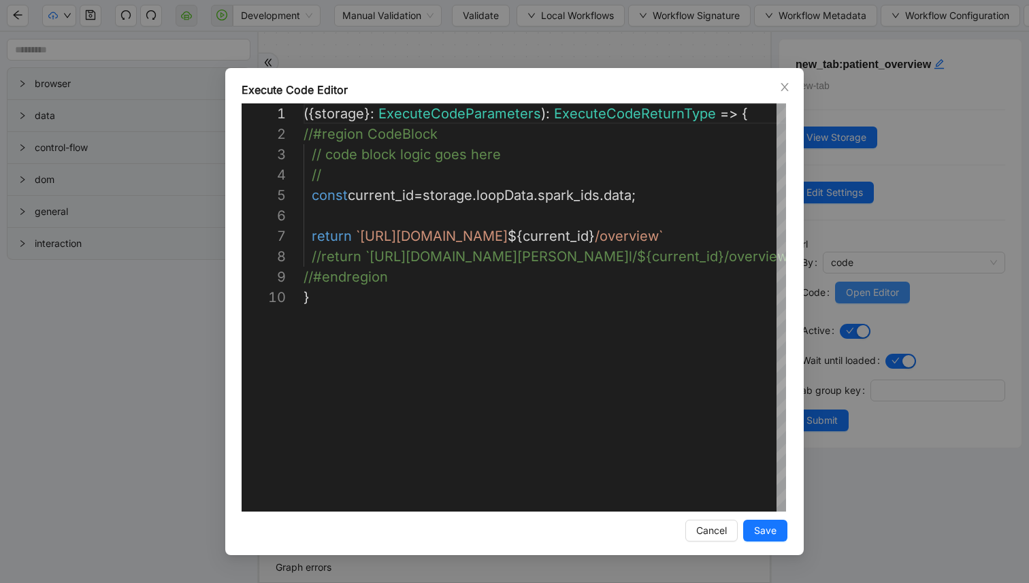
scroll to position [184, 0]
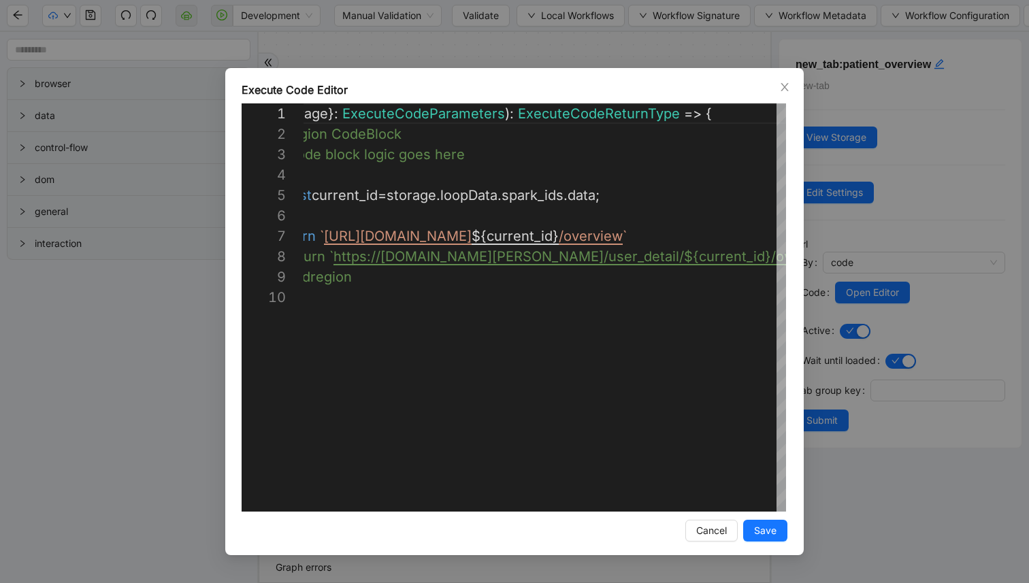
click at [559, 56] on div "**********" at bounding box center [514, 291] width 1029 height 583
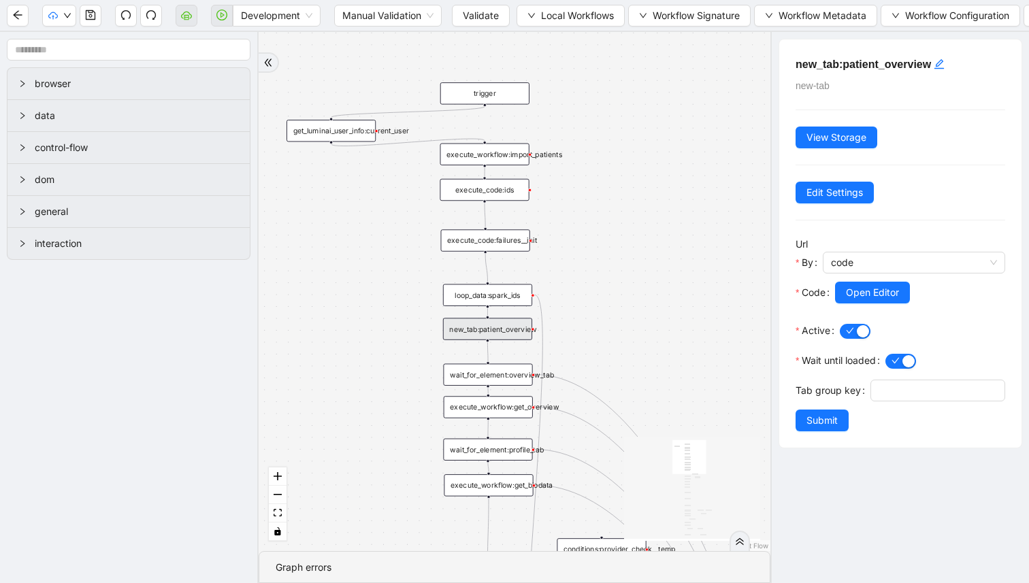
drag, startPoint x: 615, startPoint y: 351, endPoint x: 615, endPoint y: 255, distance: 96.0
click at [615, 256] on div "trigger execute_workflow:get_biodata execute_workflow:get_meds execute_workflow…" at bounding box center [515, 291] width 512 height 519
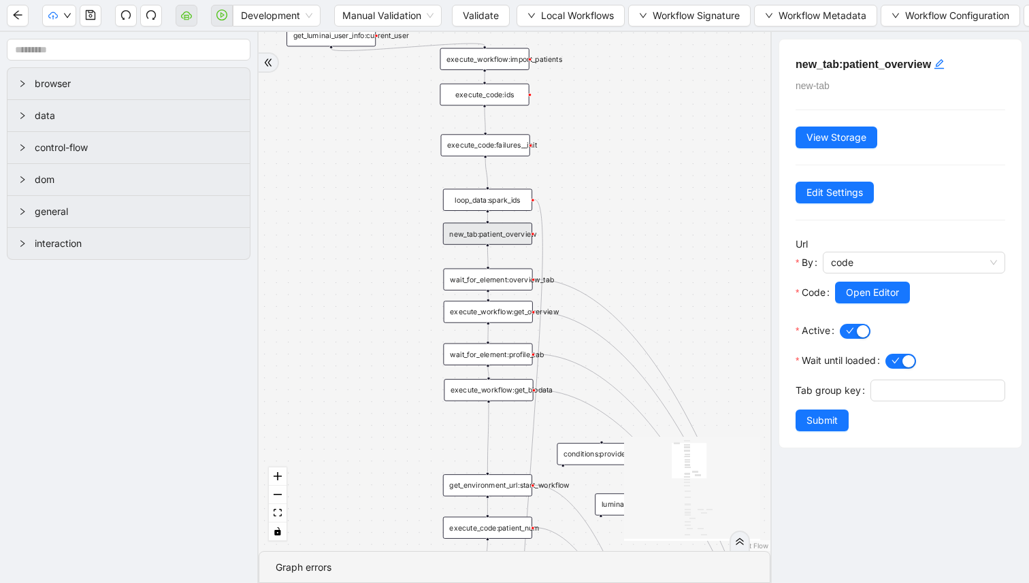
drag, startPoint x: 623, startPoint y: 280, endPoint x: 623, endPoint y: 213, distance: 66.7
click at [623, 213] on div "trigger execute_workflow:get_biodata execute_workflow:get_meds execute_workflow…" at bounding box center [515, 291] width 512 height 519
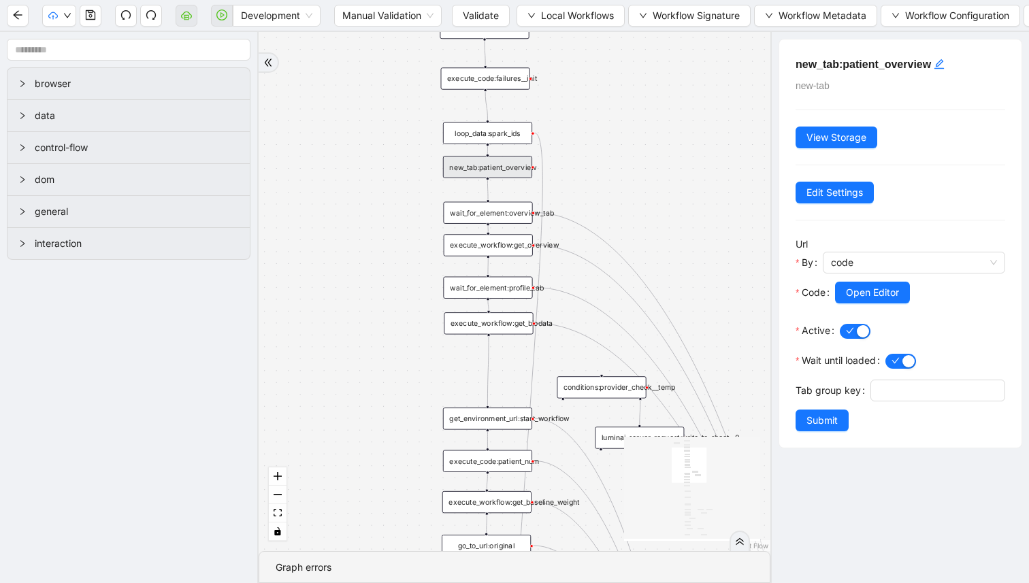
drag, startPoint x: 361, startPoint y: 293, endPoint x: 345, endPoint y: 261, distance: 35.9
click at [345, 261] on div "trigger execute_workflow:get_biodata execute_workflow:get_meds execute_workflow…" at bounding box center [515, 291] width 512 height 519
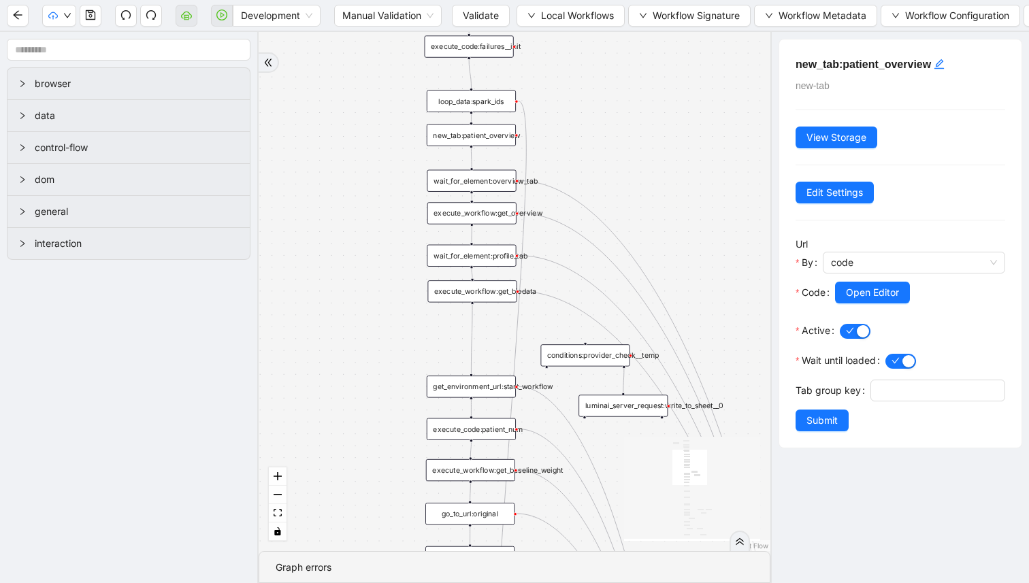
click at [459, 265] on div "wait_for_element:profile_tab" at bounding box center [471, 256] width 89 height 22
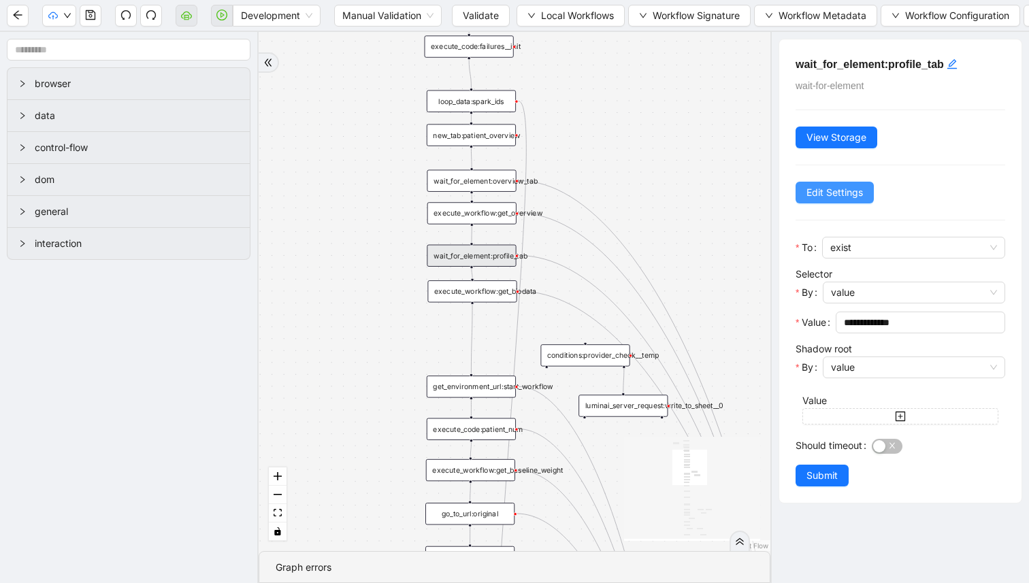
click at [803, 196] on button "Edit Settings" at bounding box center [835, 193] width 78 height 22
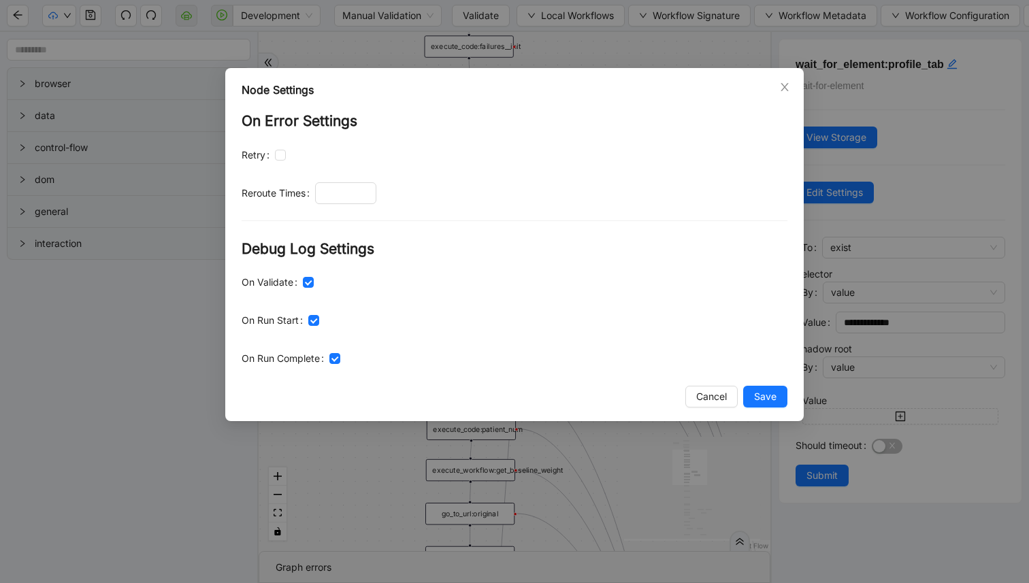
click at [634, 54] on div "Node Settings On Error Settings Retry Reroute Times Debug Log Settings On Valid…" at bounding box center [514, 291] width 1029 height 583
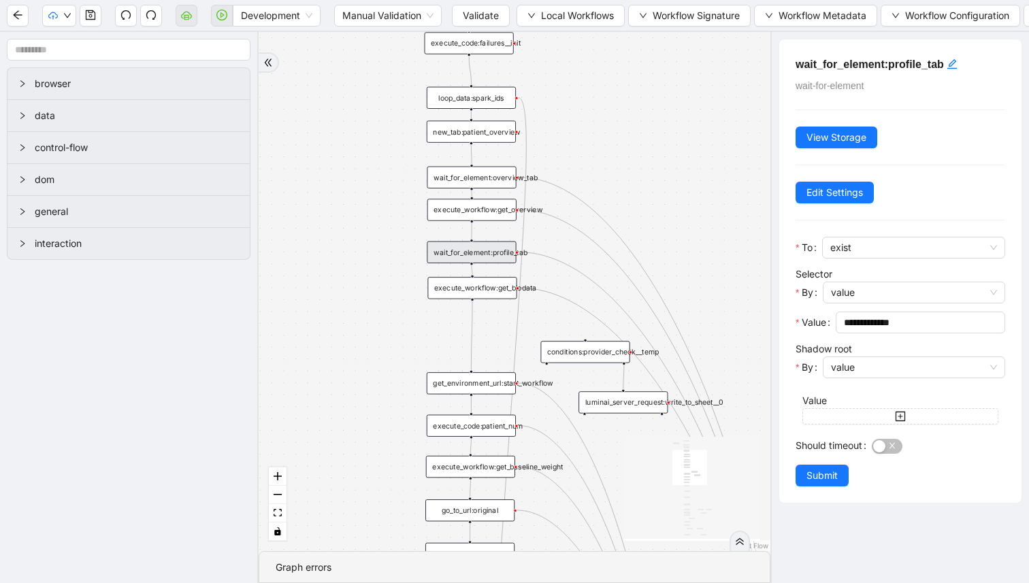
drag, startPoint x: 666, startPoint y: 225, endPoint x: 659, endPoint y: 173, distance: 52.2
click at [660, 178] on div "trigger execute_workflow:get_biodata execute_workflow:get_meds execute_workflow…" at bounding box center [515, 291] width 512 height 519
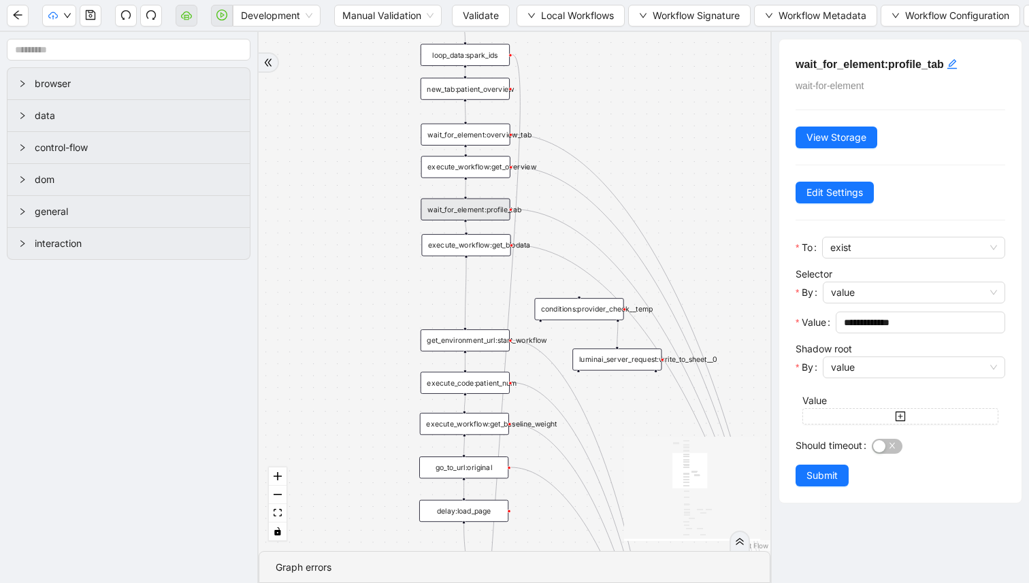
click at [485, 247] on div "execute_workflow:get_biodata" at bounding box center [465, 245] width 89 height 22
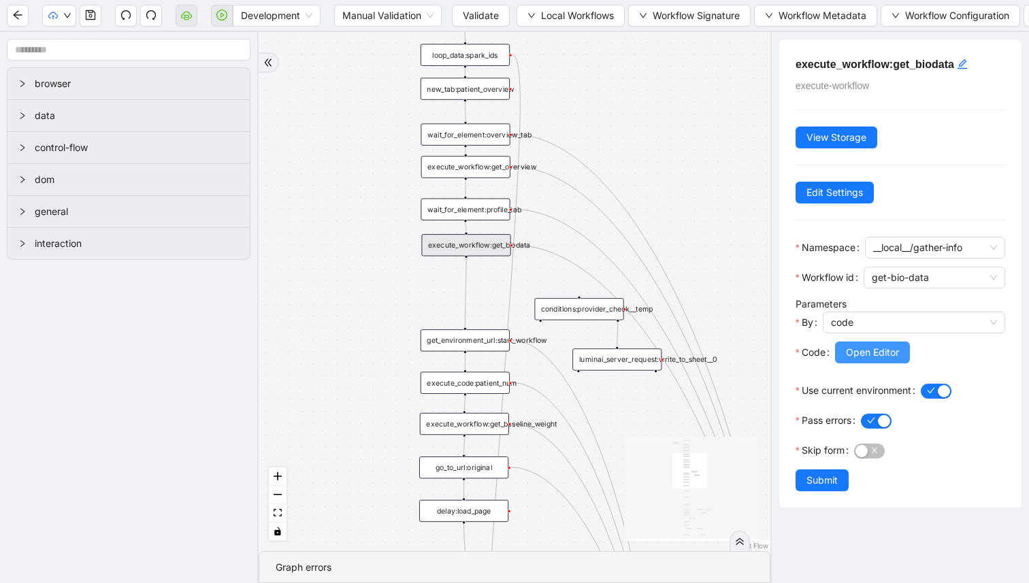
click at [851, 359] on span "Open Editor" at bounding box center [872, 352] width 53 height 15
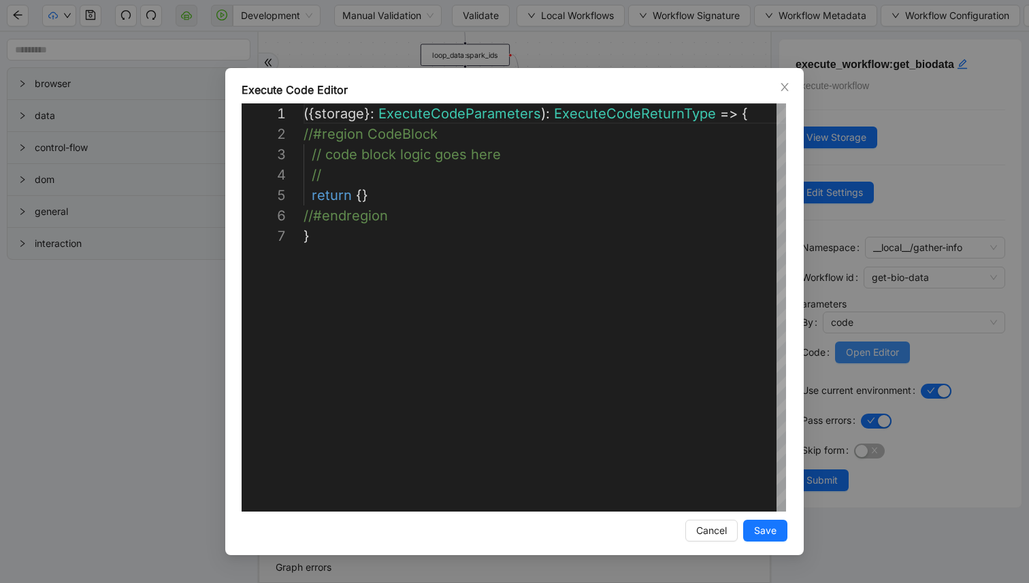
scroll to position [123, 0]
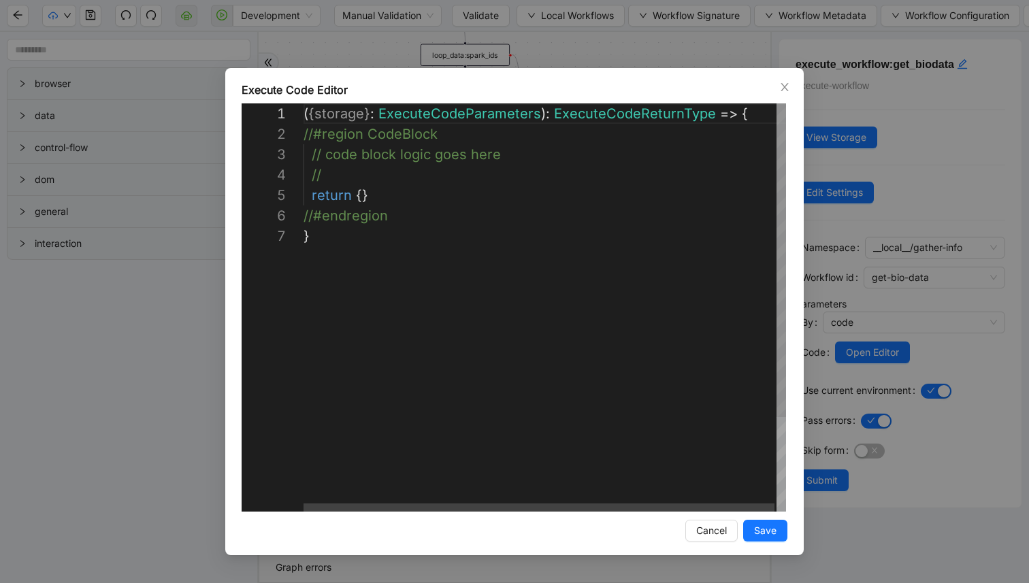
click at [639, 65] on div "**********" at bounding box center [514, 291] width 1029 height 583
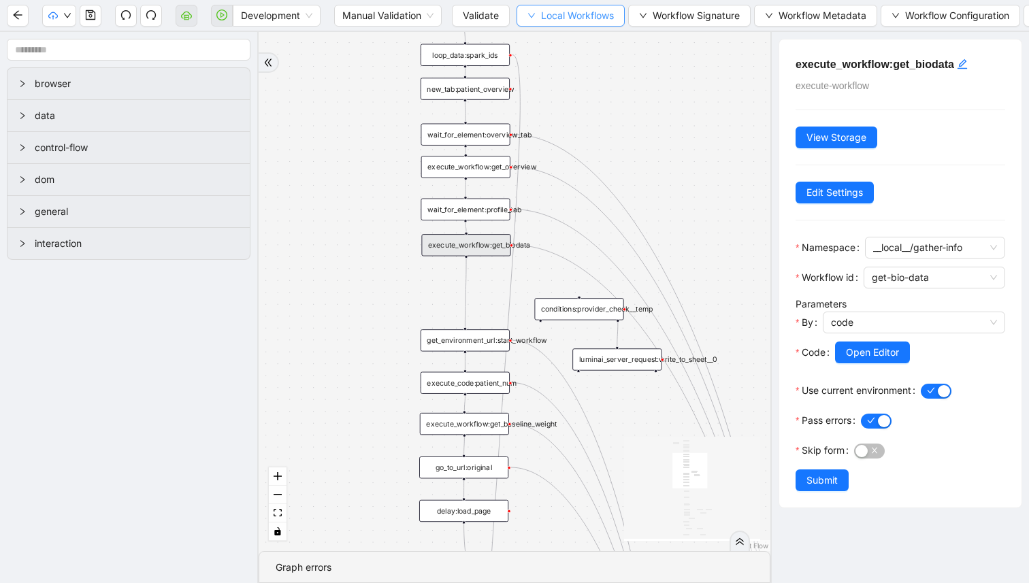
click at [553, 9] on span "Local Workflows" at bounding box center [577, 15] width 73 height 15
click at [553, 31] on li "Select" at bounding box center [571, 42] width 105 height 22
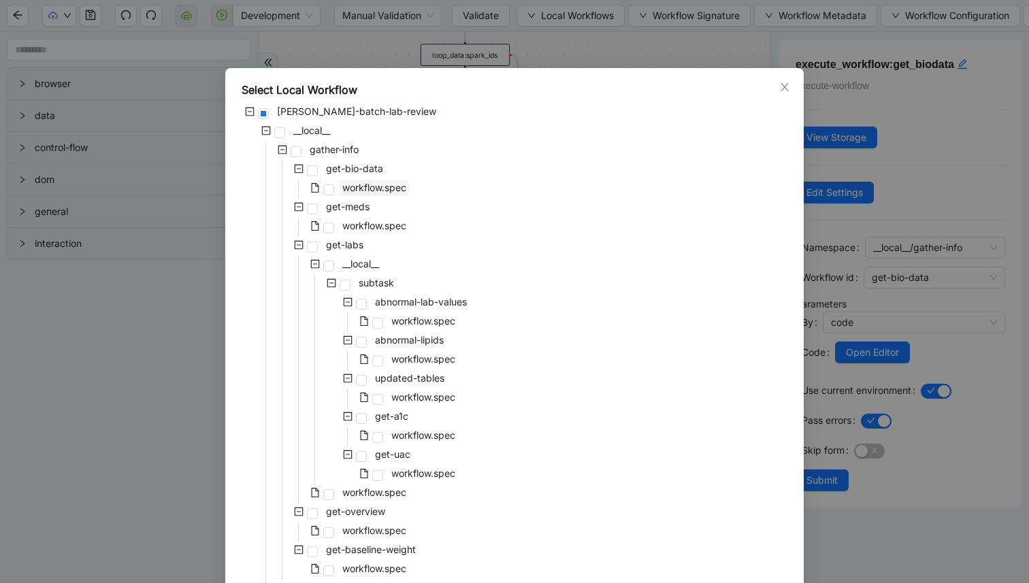
click at [373, 184] on span "workflow.spec" at bounding box center [374, 188] width 64 height 12
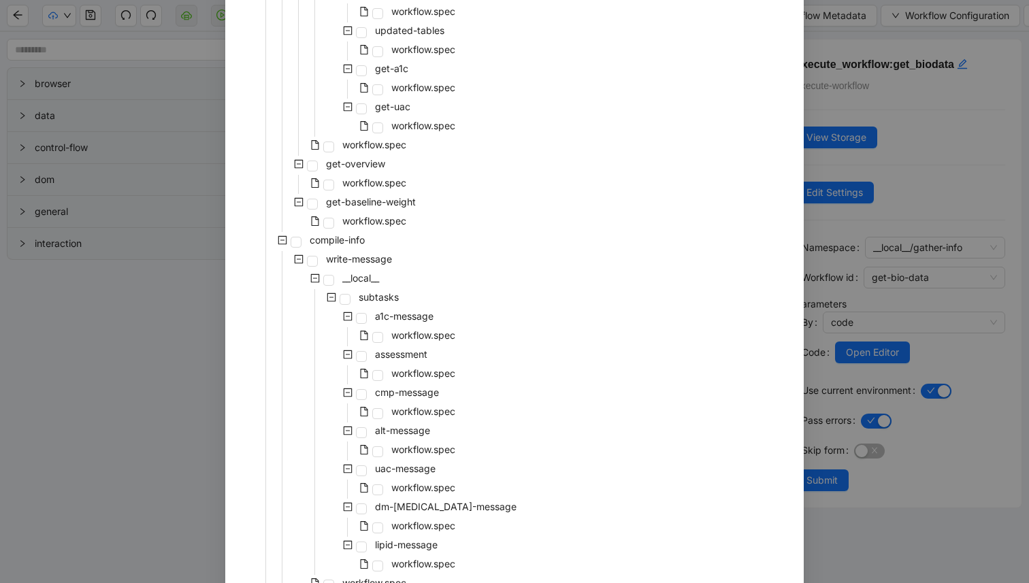
scroll to position [512, 0]
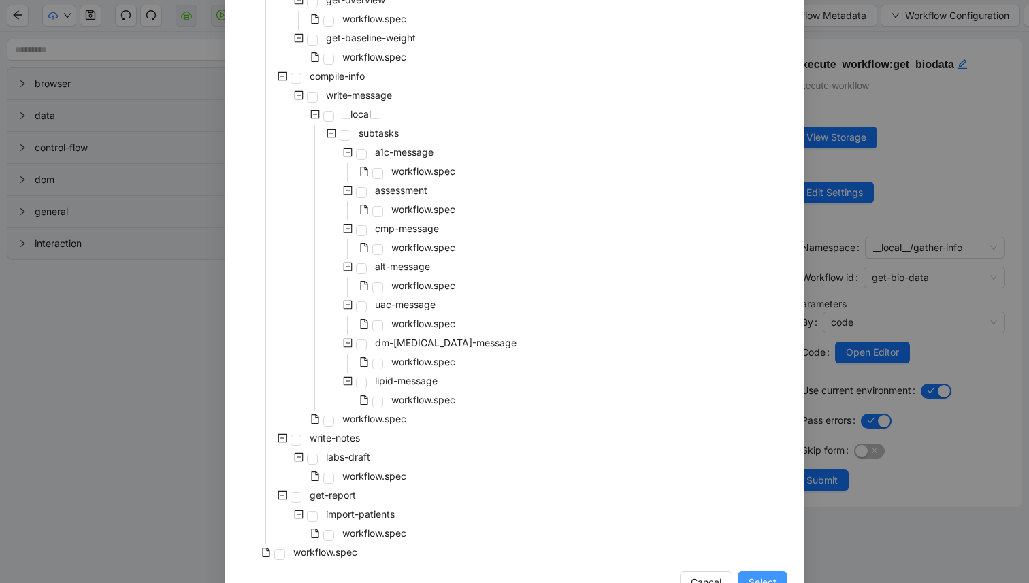
click at [757, 577] on span "Select" at bounding box center [763, 582] width 28 height 15
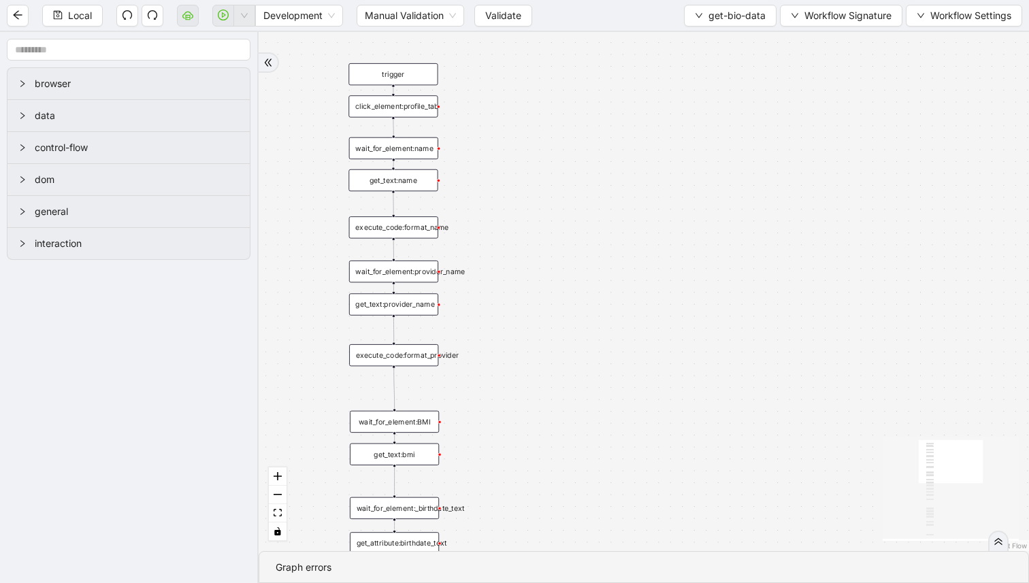
drag, startPoint x: 523, startPoint y: 324, endPoint x: 533, endPoint y: 274, distance: 50.7
click at [531, 280] on div "trigger get_text:name click_element:profile_tab set_return_value:biodata_dict e…" at bounding box center [644, 291] width 770 height 519
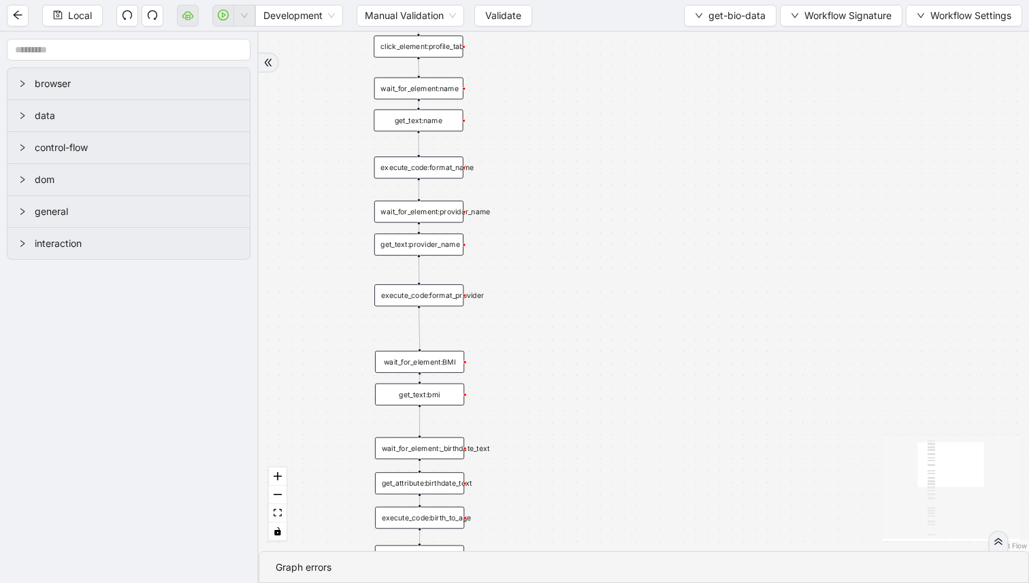
drag, startPoint x: 455, startPoint y: 250, endPoint x: 491, endPoint y: 250, distance: 36.1
click at [494, 250] on div "trigger get_text:name click_element:profile_tab set_return_value:biodata_dict e…" at bounding box center [644, 291] width 770 height 519
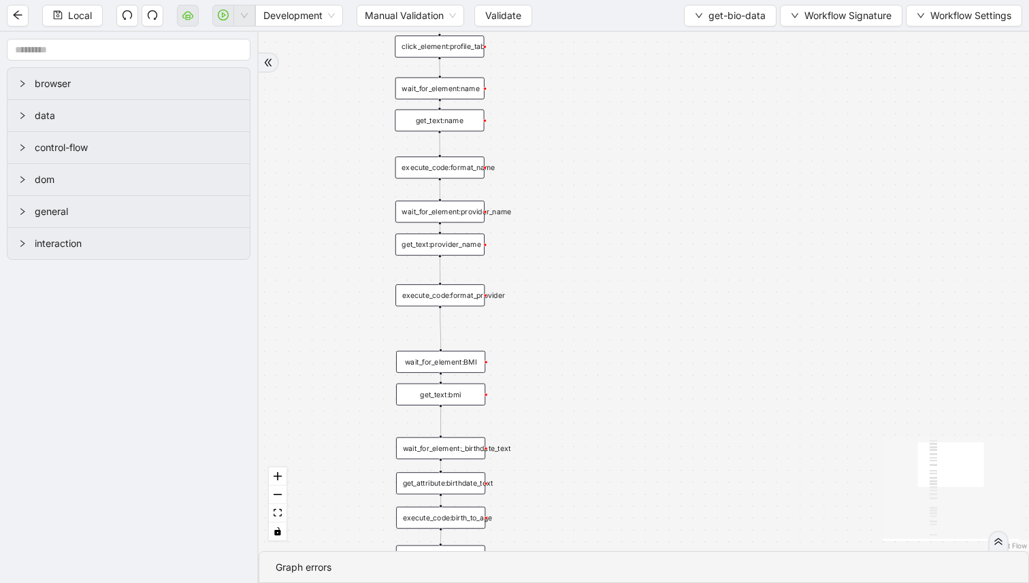
click at [438, 244] on div "get_text:provider_name" at bounding box center [439, 244] width 89 height 22
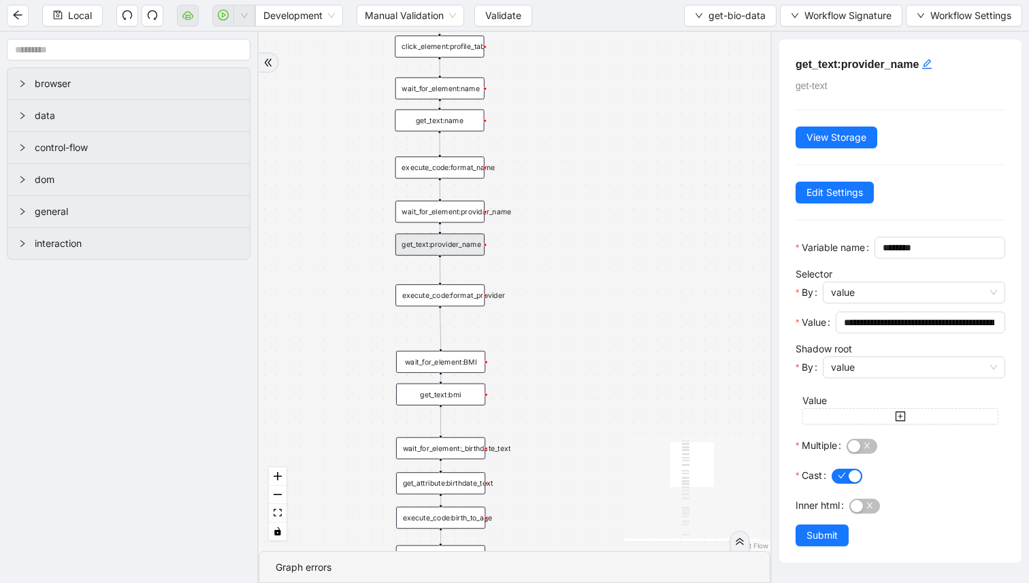
drag, startPoint x: 571, startPoint y: 283, endPoint x: 584, endPoint y: 203, distance: 81.3
click at [583, 212] on div "trigger get_text:name click_element:profile_tab set_return_value:biodata_dict e…" at bounding box center [515, 291] width 512 height 519
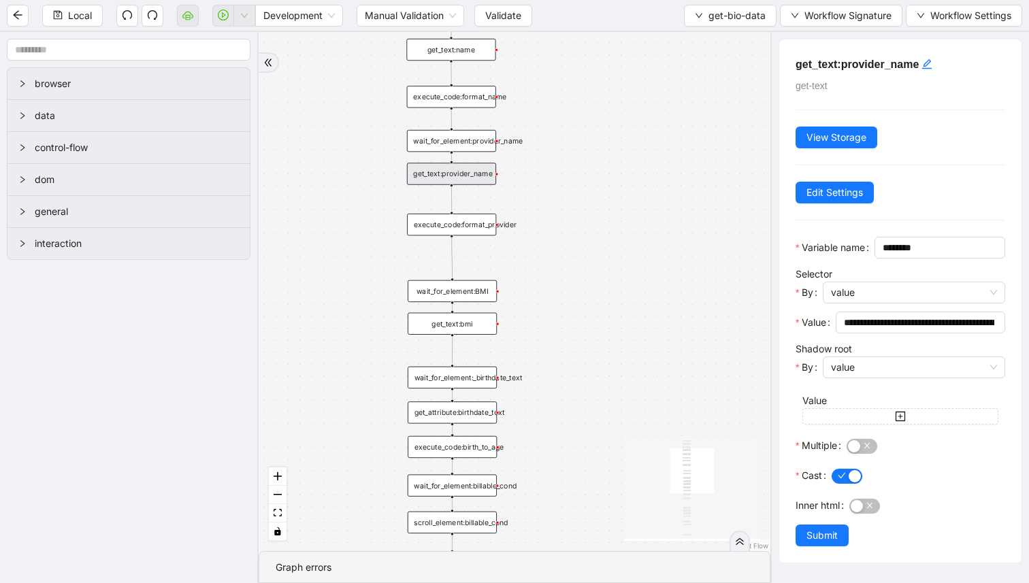
drag, startPoint x: 532, startPoint y: 305, endPoint x: 532, endPoint y: 277, distance: 27.9
click at [532, 277] on div "trigger get_text:name click_element:profile_tab set_return_value:biodata_dict e…" at bounding box center [515, 291] width 512 height 519
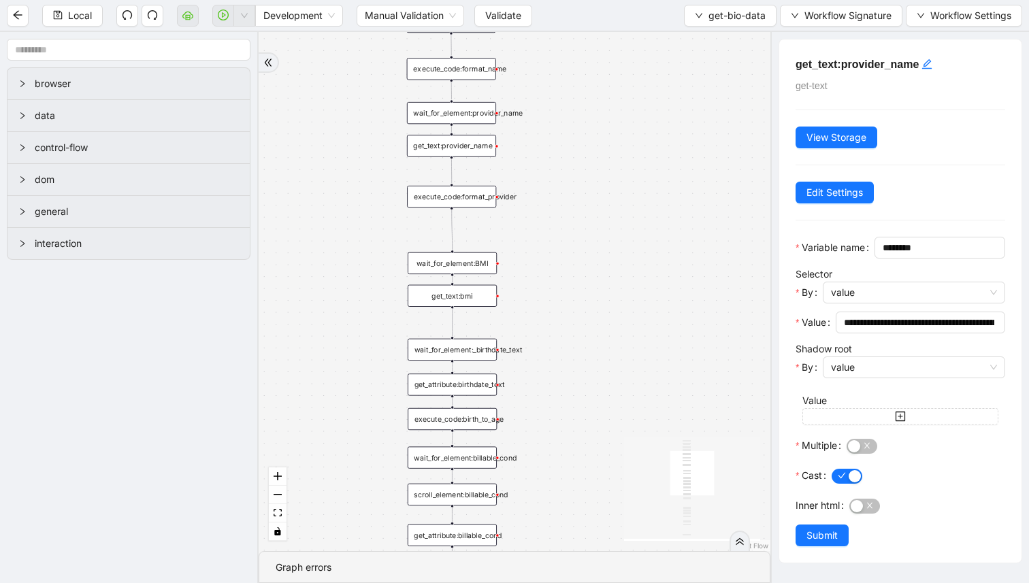
click at [465, 259] on div "wait_for_element:BMI" at bounding box center [452, 263] width 89 height 22
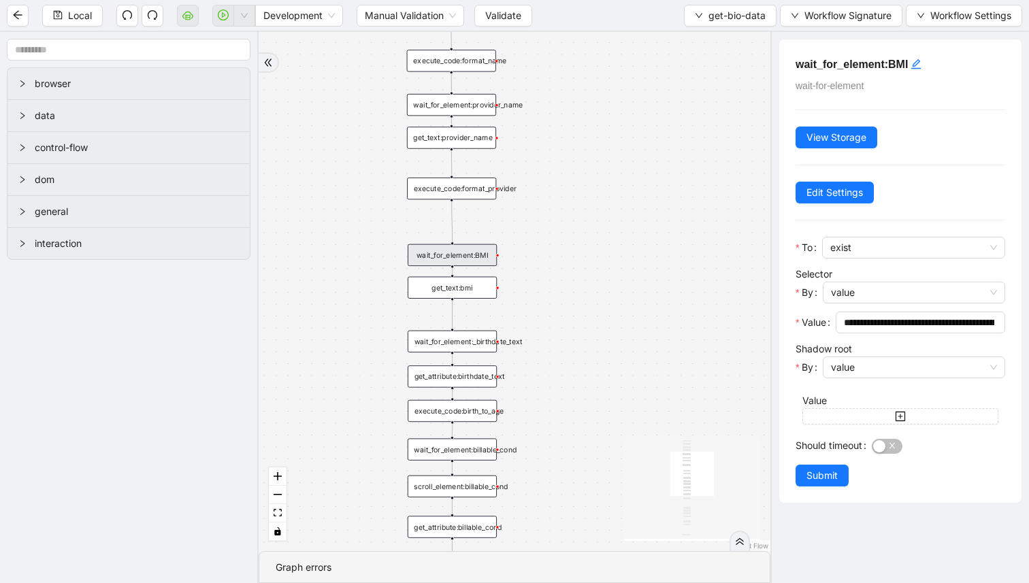
drag, startPoint x: 548, startPoint y: 329, endPoint x: 542, endPoint y: 254, distance: 75.1
click at [548, 256] on div "trigger get_text:name click_element:profile_tab set_return_value:biodata_dict e…" at bounding box center [515, 291] width 512 height 519
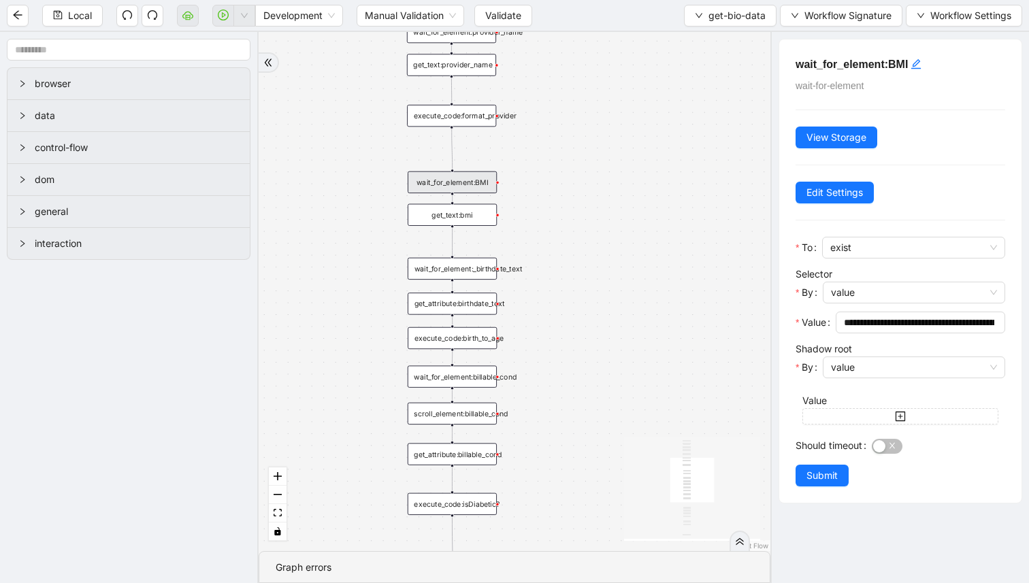
click at [467, 309] on div "get_attribute:birthdate_text" at bounding box center [452, 304] width 89 height 22
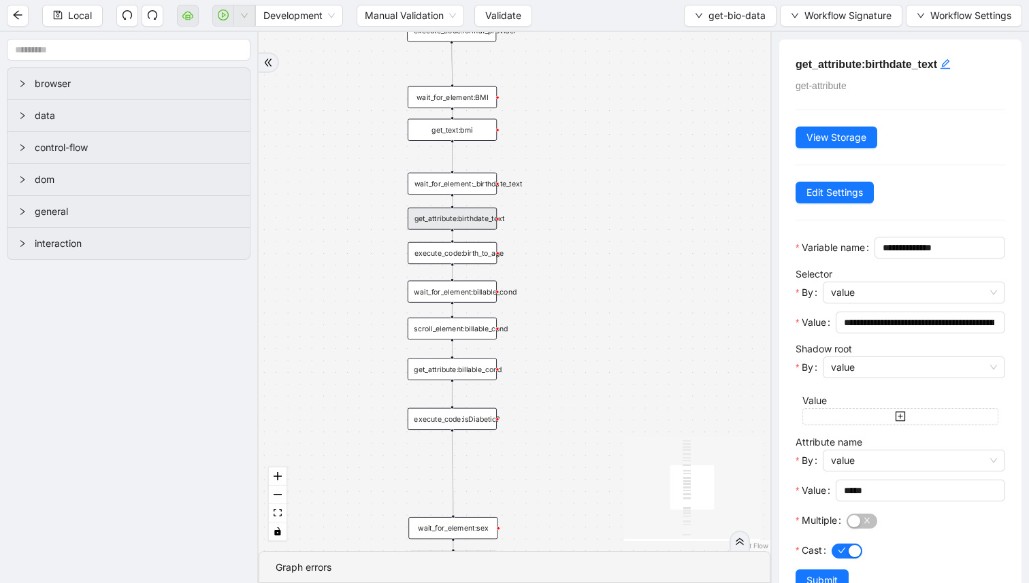
drag, startPoint x: 566, startPoint y: 333, endPoint x: 567, endPoint y: 199, distance: 134.1
click at [567, 206] on div "trigger get_text:name click_element:profile_tab set_return_value:biodata_dict e…" at bounding box center [515, 291] width 512 height 519
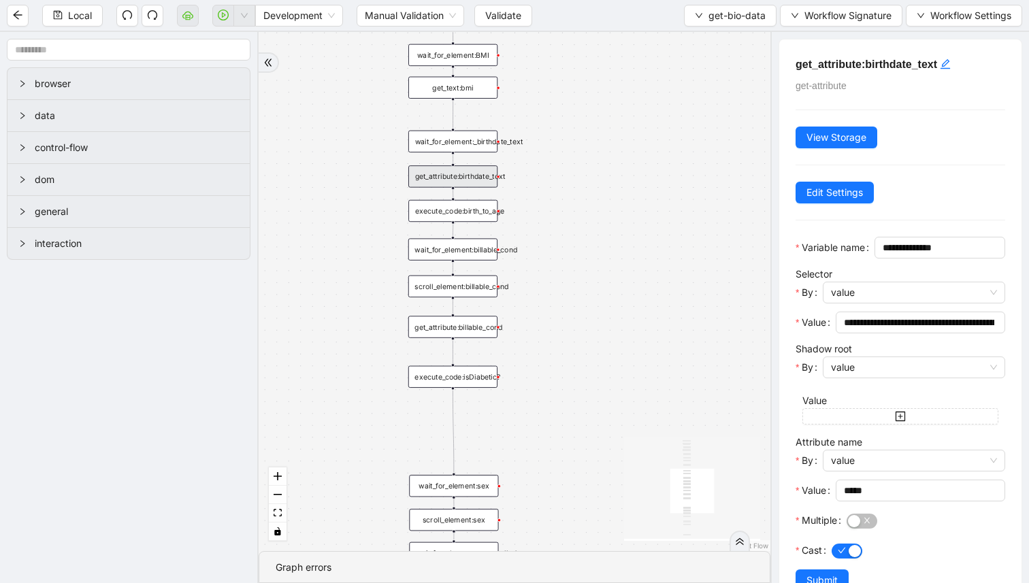
click at [467, 327] on div "get_attribute:billable_cond" at bounding box center [452, 327] width 89 height 22
click at [712, 16] on span "get-bio-data" at bounding box center [736, 15] width 57 height 15
click at [712, 33] on li "Select" at bounding box center [728, 42] width 86 height 22
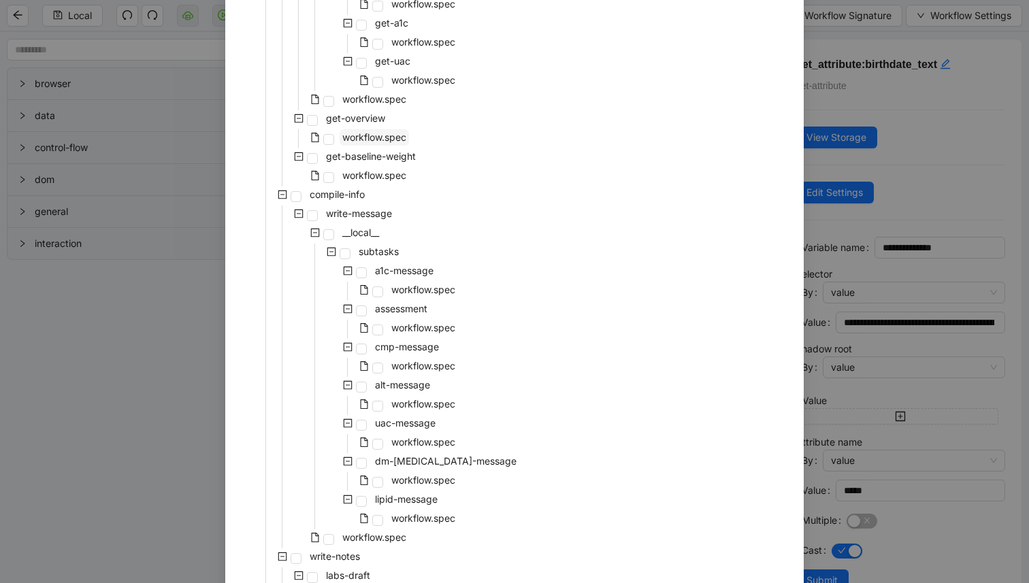
scroll to position [397, 0]
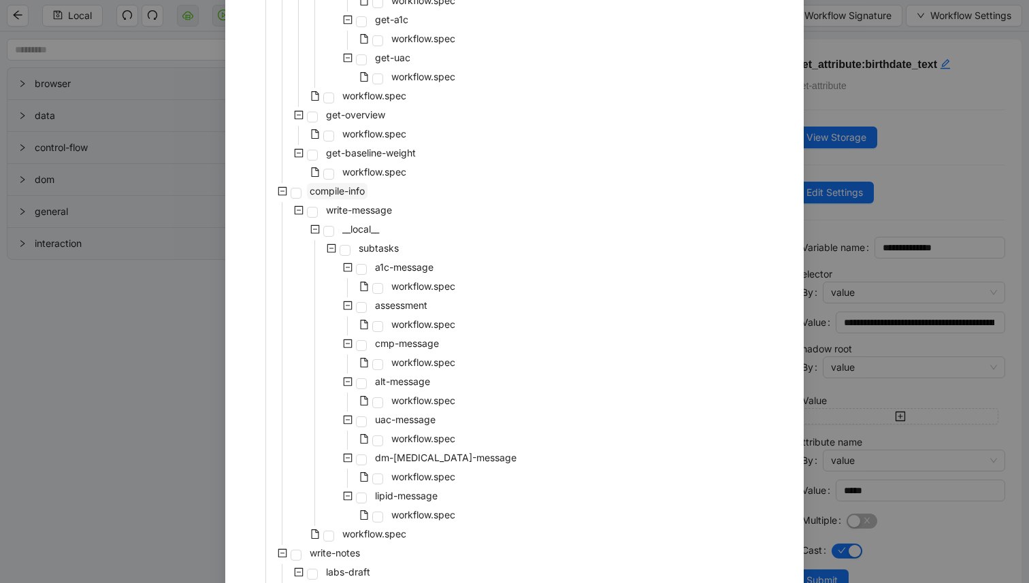
click at [347, 194] on span "compile-info" at bounding box center [337, 191] width 55 height 12
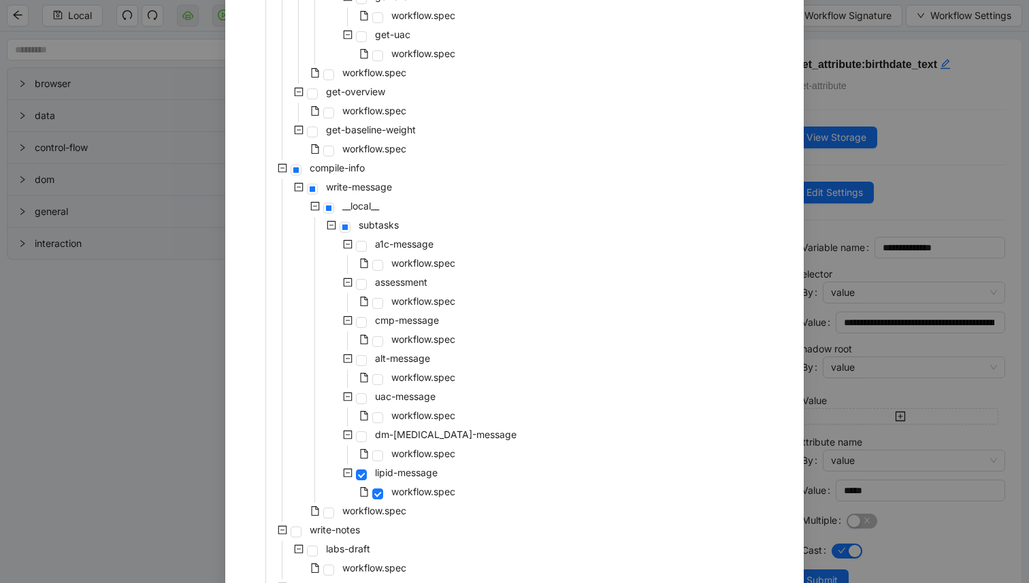
scroll to position [429, 0]
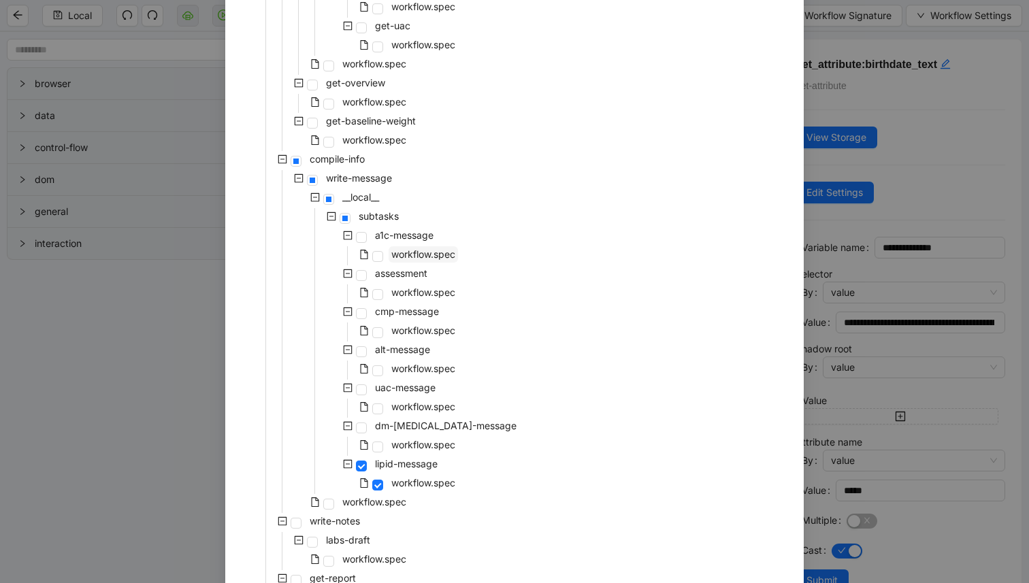
click at [408, 255] on span "workflow.spec" at bounding box center [423, 254] width 64 height 12
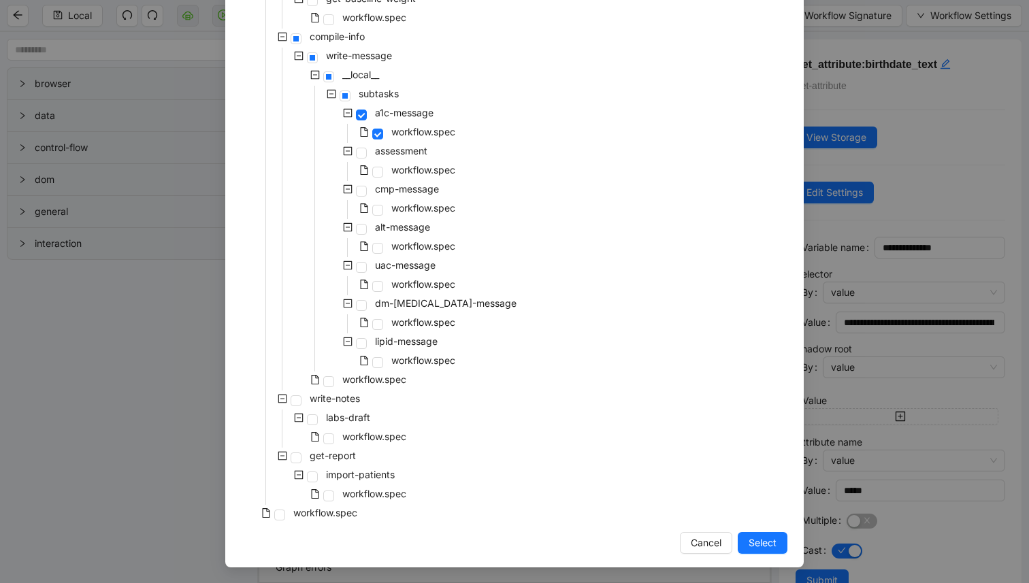
scroll to position [552, 0]
click at [747, 539] on button "Select" at bounding box center [763, 543] width 50 height 22
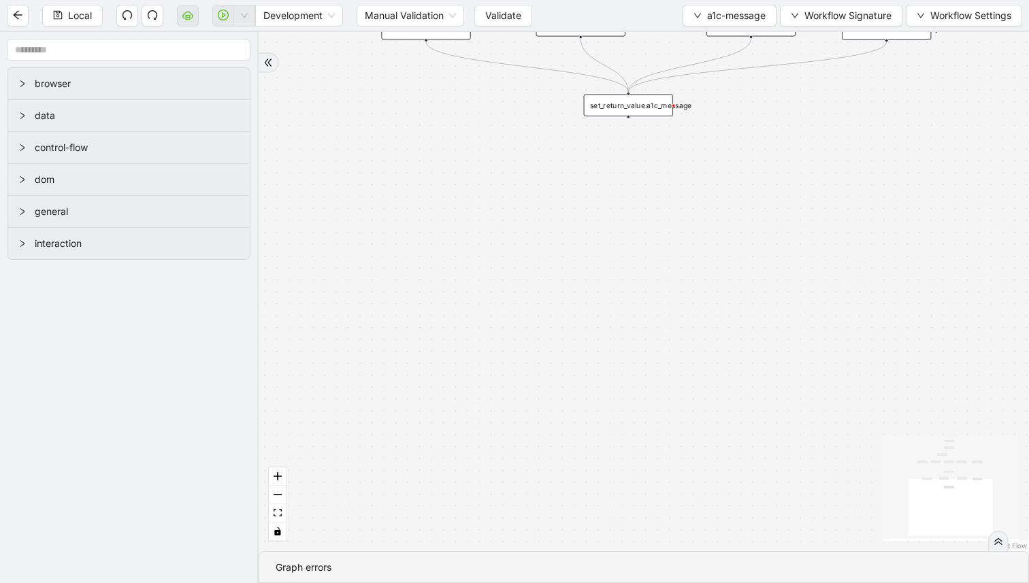
drag, startPoint x: 627, startPoint y: 304, endPoint x: 617, endPoint y: 414, distance: 110.7
click at [625, 410] on div "0 < A1c < 5.7 5.7% <= A1c <= 6.4% fallback fallback no_base_no_past no_base no_…" at bounding box center [644, 291] width 770 height 519
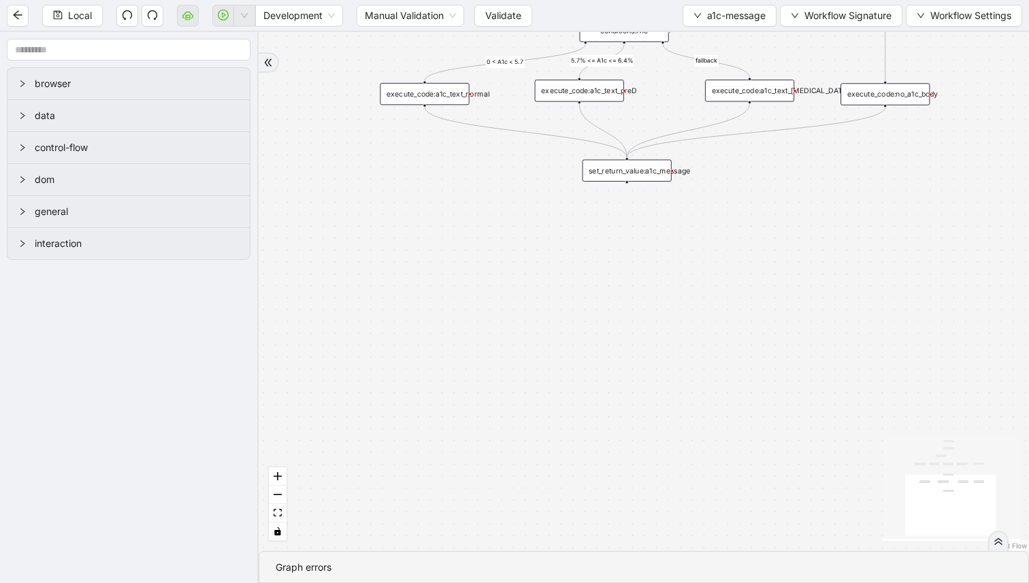
drag, startPoint x: 614, startPoint y: 321, endPoint x: 614, endPoint y: 413, distance: 92.6
click at [614, 413] on div "0 < A1c < 5.7 5.7% <= A1c <= 6.4% fallback fallback no_base_no_past no_base no_…" at bounding box center [644, 291] width 770 height 519
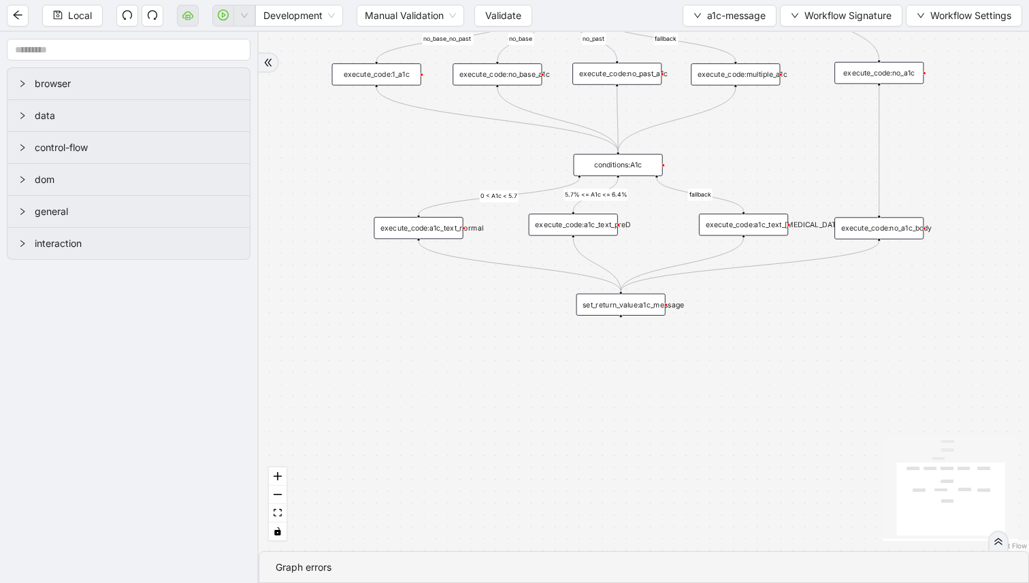
drag, startPoint x: 722, startPoint y: 135, endPoint x: 711, endPoint y: 197, distance: 63.0
click at [711, 197] on div "0 < A1c < 5.7 5.7% <= A1c <= 6.4% fallback fallback no_base_no_past no_base no_…" at bounding box center [644, 291] width 770 height 519
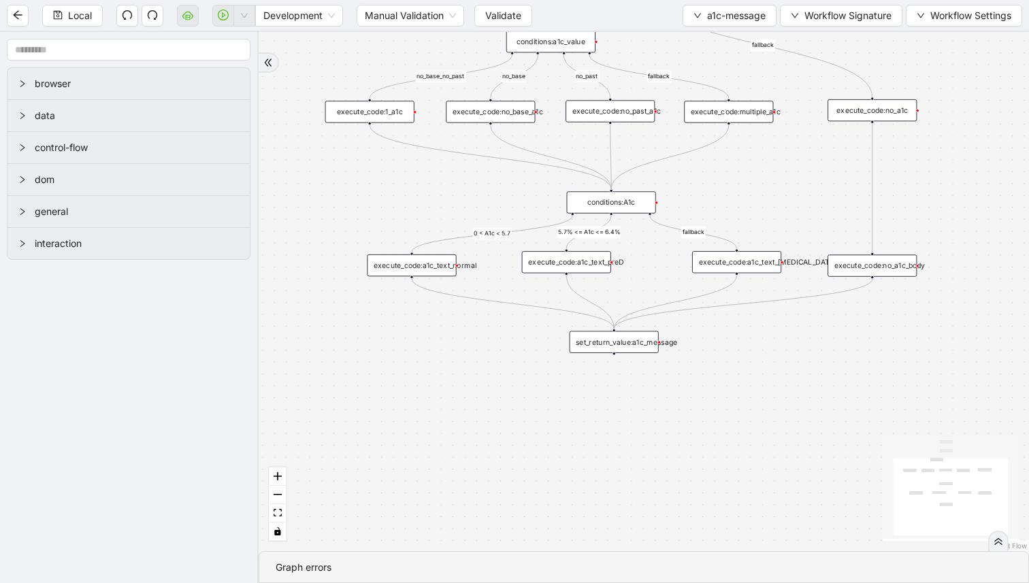
drag, startPoint x: 685, startPoint y: 53, endPoint x: 683, endPoint y: 123, distance: 69.4
click at [684, 119] on div "0 < A1c < 5.7 5.7% <= A1c <= 6.4% fallback fallback no_base_no_past no_base no_…" at bounding box center [644, 291] width 770 height 519
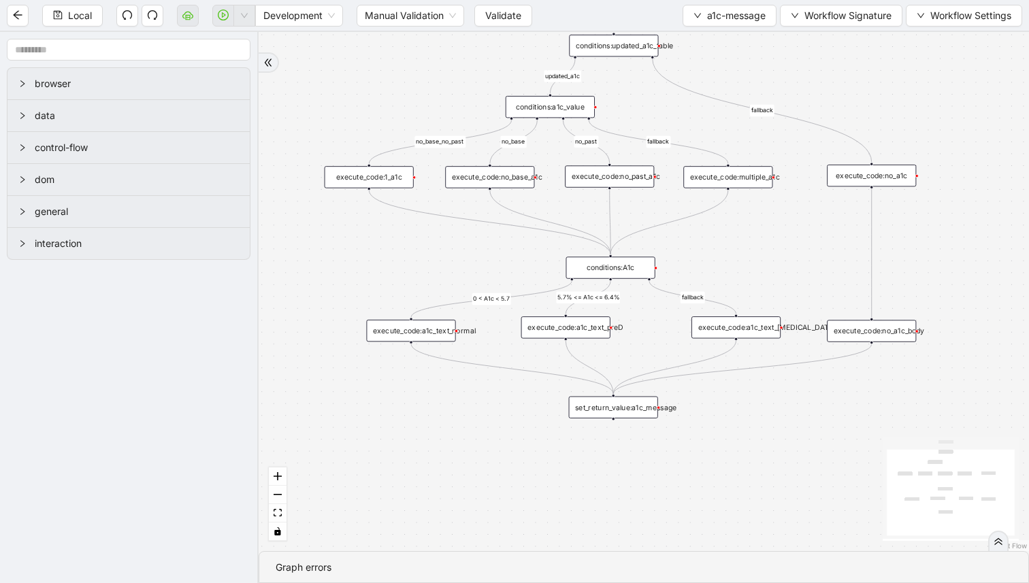
drag, startPoint x: 668, startPoint y: 103, endPoint x: 681, endPoint y: 148, distance: 47.6
click at [668, 163] on div "0 < A1c < 5.7 5.7% <= A1c <= 6.4% fallback fallback no_base_no_past no_base no_…" at bounding box center [644, 291] width 770 height 519
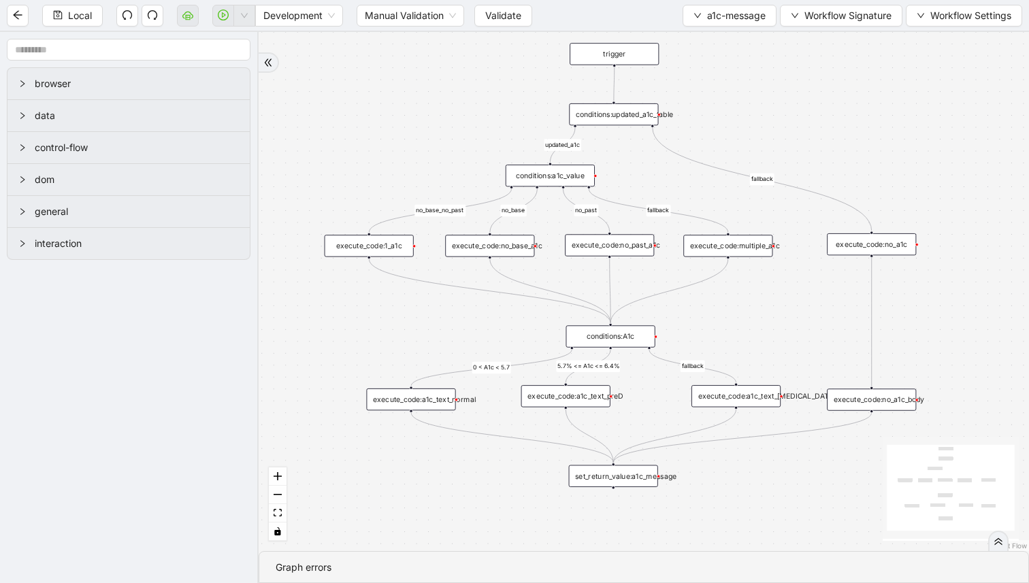
drag, startPoint x: 732, startPoint y: 96, endPoint x: 724, endPoint y: 149, distance: 53.7
click at [724, 149] on div "0 < A1c < 5.7 5.7% <= A1c <= 6.4% fallback fallback no_base_no_past no_base no_…" at bounding box center [644, 291] width 770 height 519
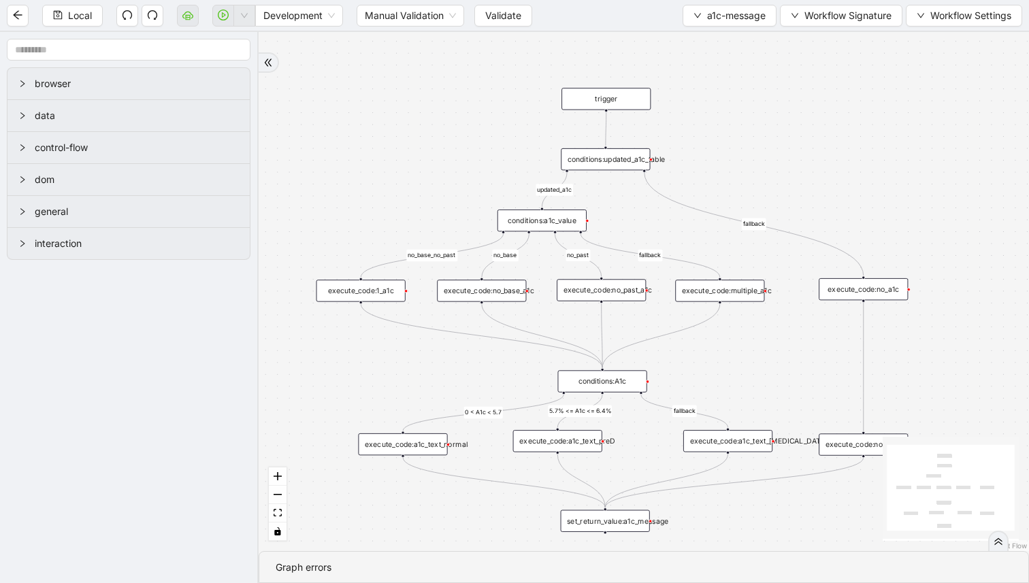
click at [590, 156] on div "conditions:updated_a1c_table" at bounding box center [605, 159] width 89 height 22
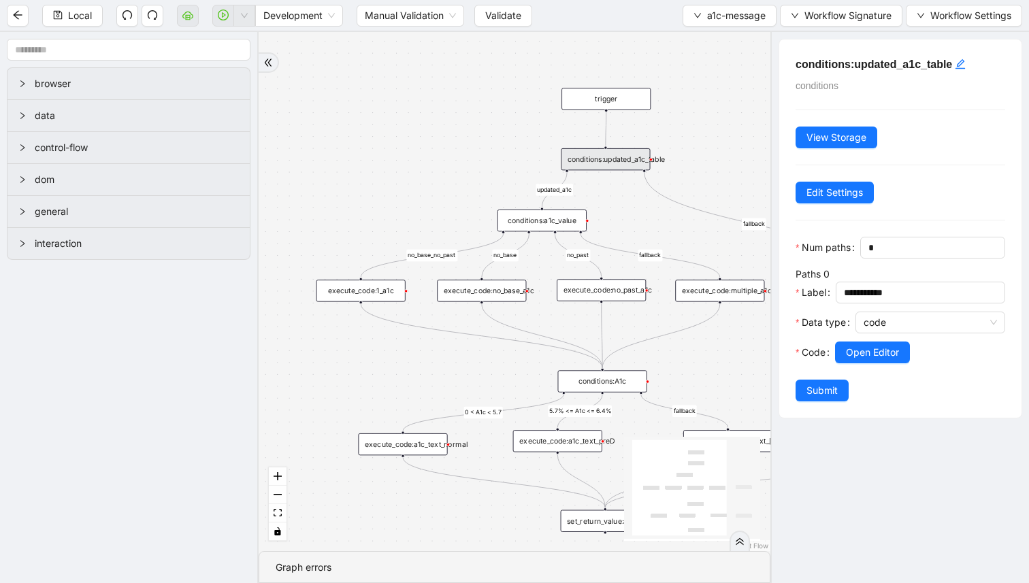
click at [555, 225] on div "conditions:a1c_value" at bounding box center [542, 221] width 89 height 22
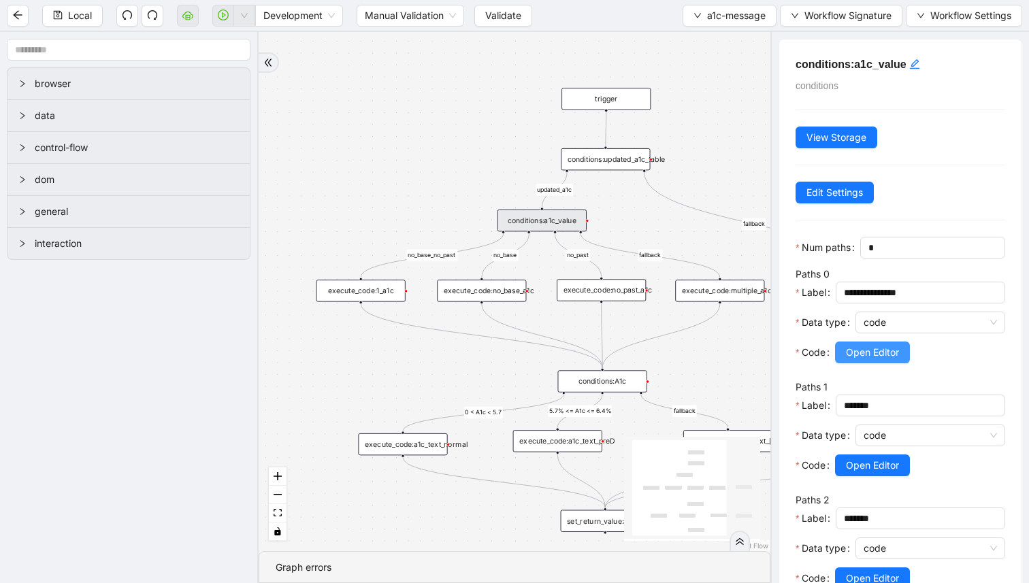
click at [858, 359] on span "Open Editor" at bounding box center [872, 352] width 53 height 15
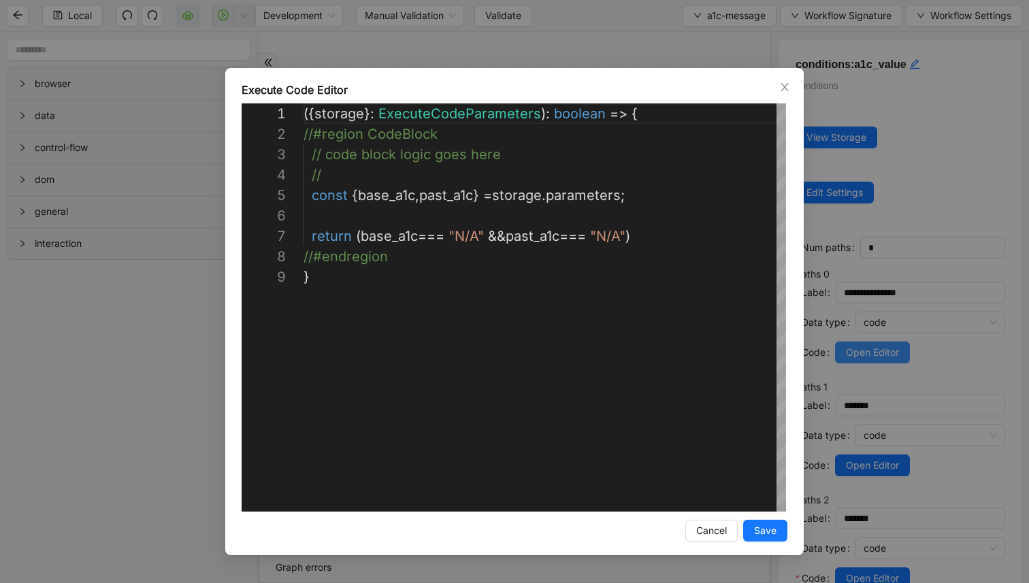
scroll to position [163, 0]
click at [824, 360] on div "**********" at bounding box center [514, 291] width 1029 height 583
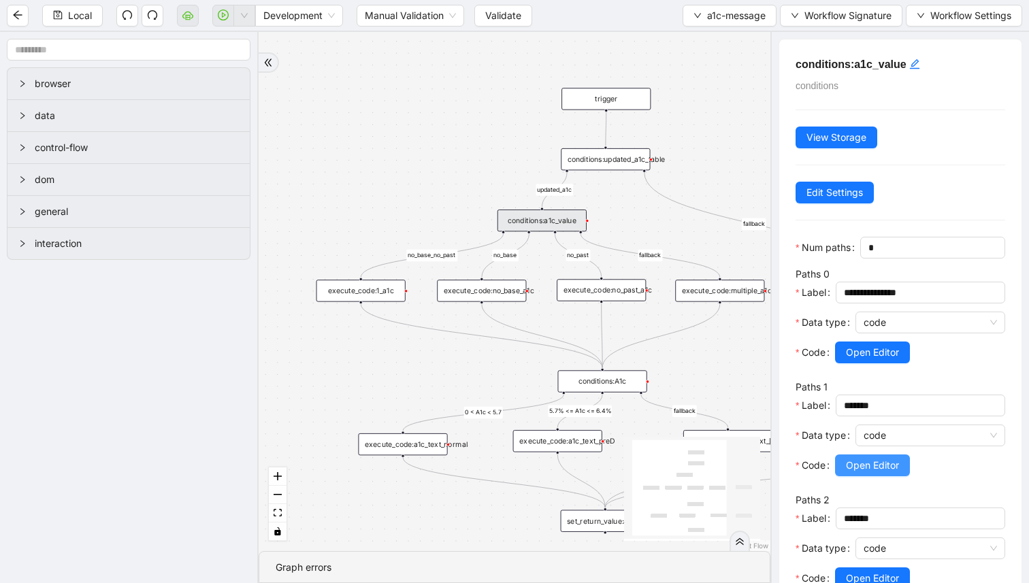
click at [875, 459] on span "Open Editor" at bounding box center [872, 465] width 53 height 15
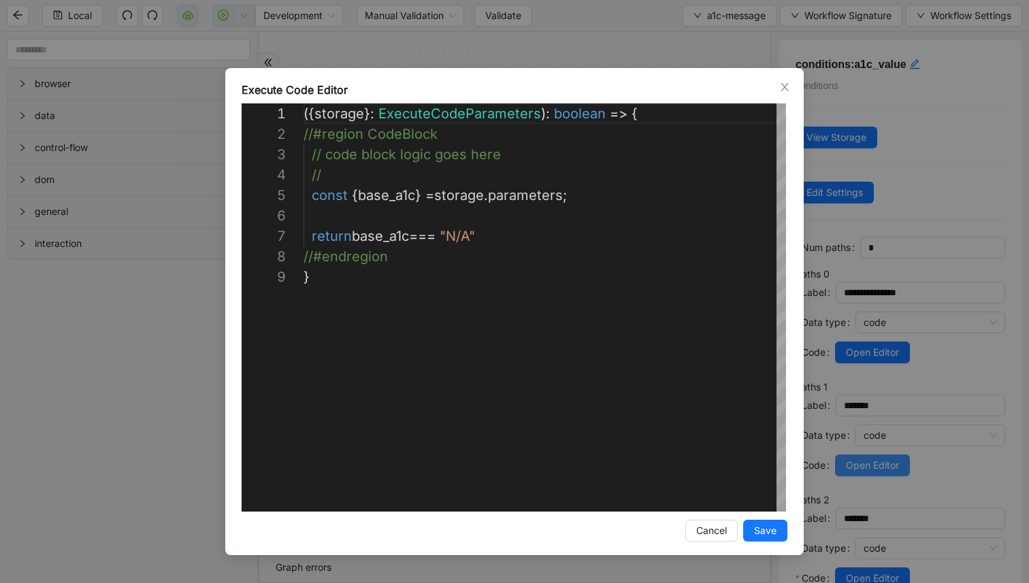
click at [875, 459] on div "**********" at bounding box center [514, 291] width 1029 height 583
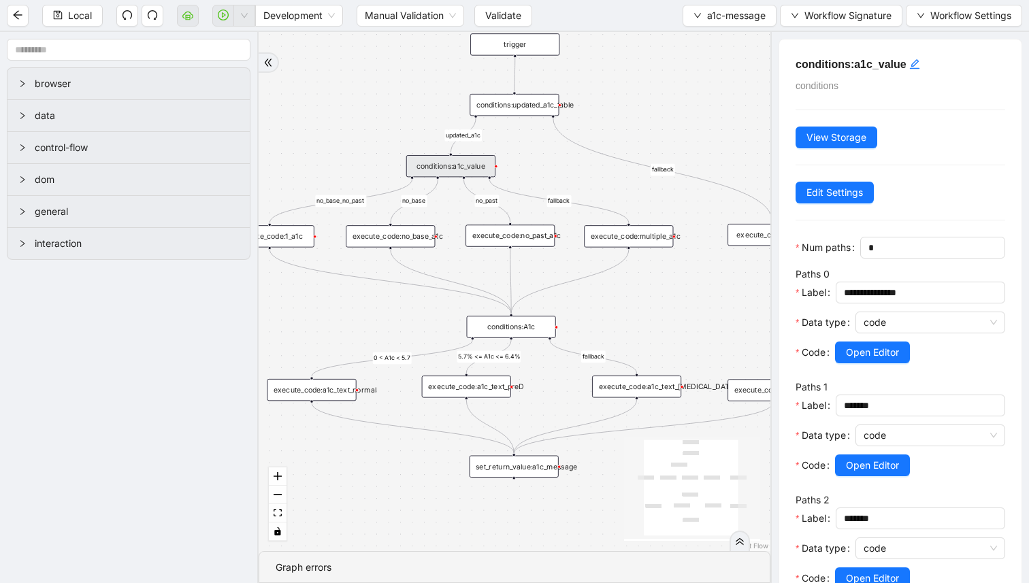
drag, startPoint x: 652, startPoint y: 348, endPoint x: 526, endPoint y: 290, distance: 138.8
click at [526, 290] on div "0 < A1c < 5.7 5.7% <= A1c <= 6.4% fallback fallback no_base_no_past no_base no_…" at bounding box center [515, 291] width 512 height 519
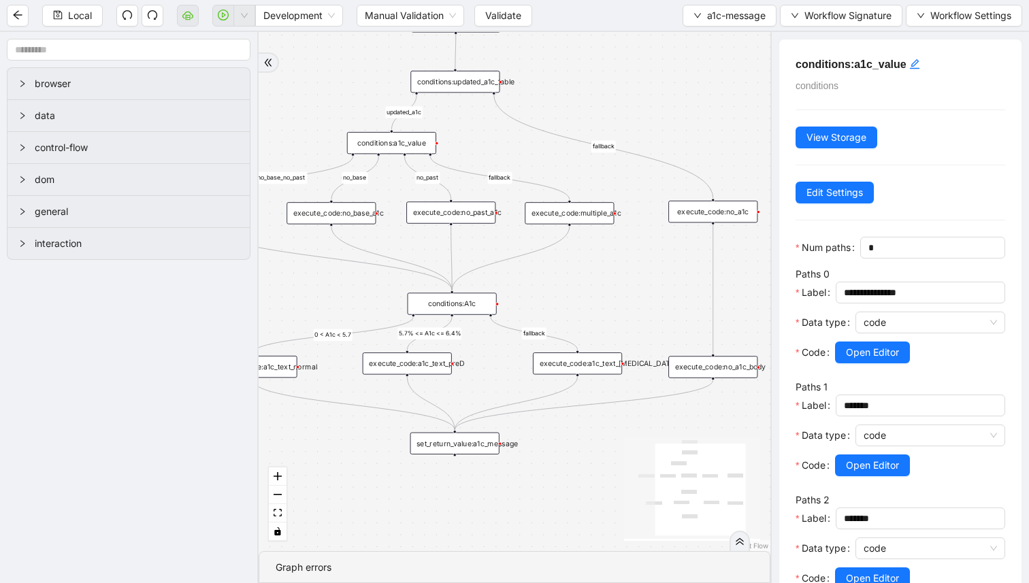
click at [561, 361] on div "execute_code:a1c_text_[MEDICAL_DATA]" at bounding box center [577, 364] width 89 height 22
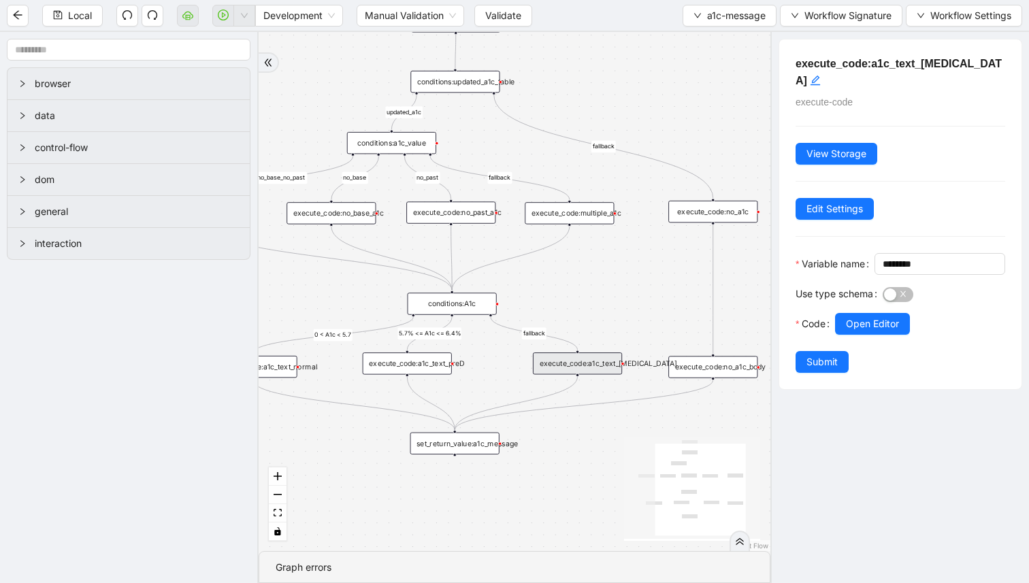
click at [845, 341] on div at bounding box center [920, 343] width 170 height 16
click at [847, 327] on span "Open Editor" at bounding box center [872, 323] width 53 height 15
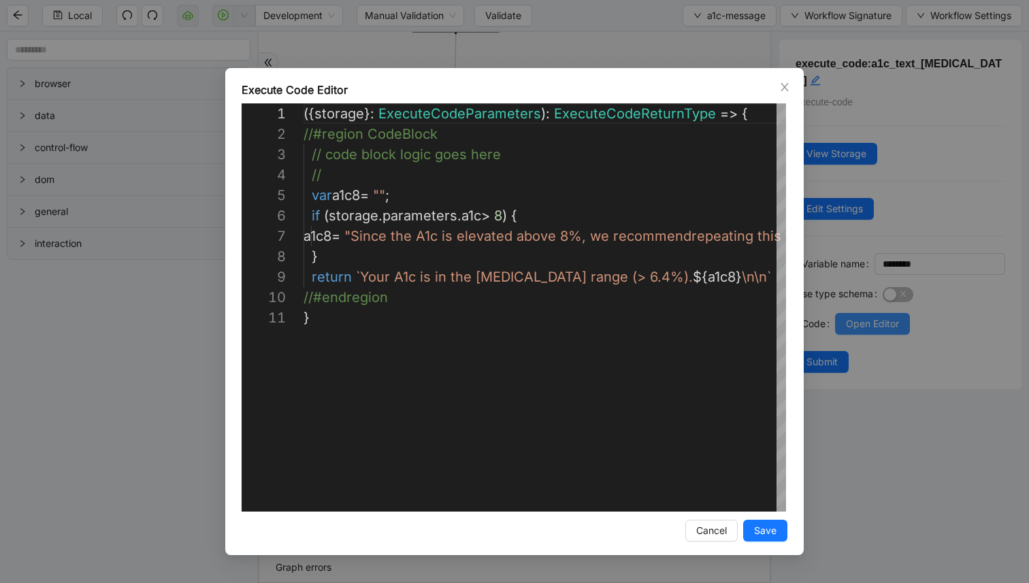
scroll to position [204, 0]
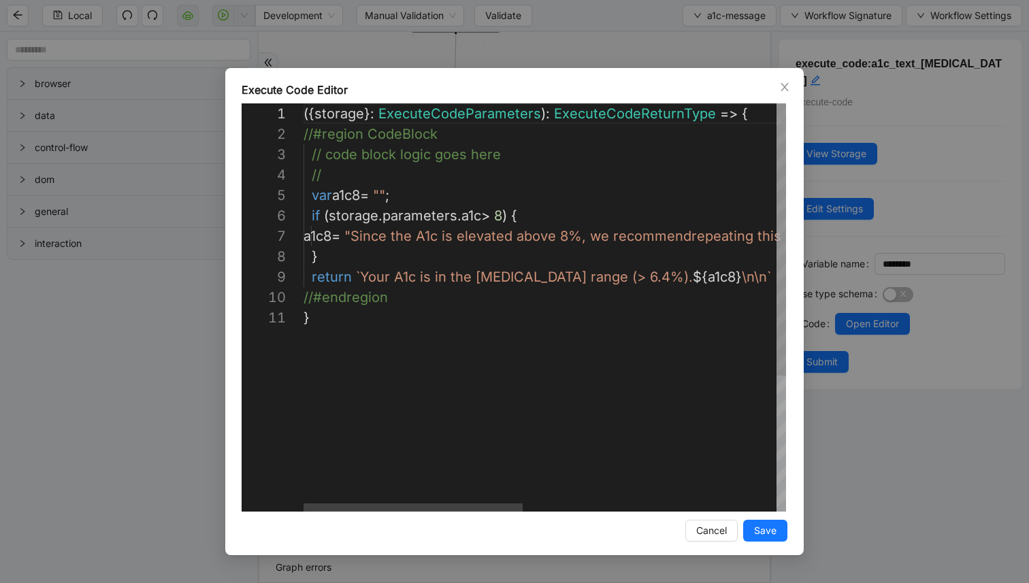
click at [536, 232] on div "({ storage }: ExecuteCodeParameters ): ExecuteCodeReturnType => { //#region Cod…" at bounding box center [823, 409] width 1039 height 613
click at [502, 51] on div "**********" at bounding box center [514, 291] width 1029 height 583
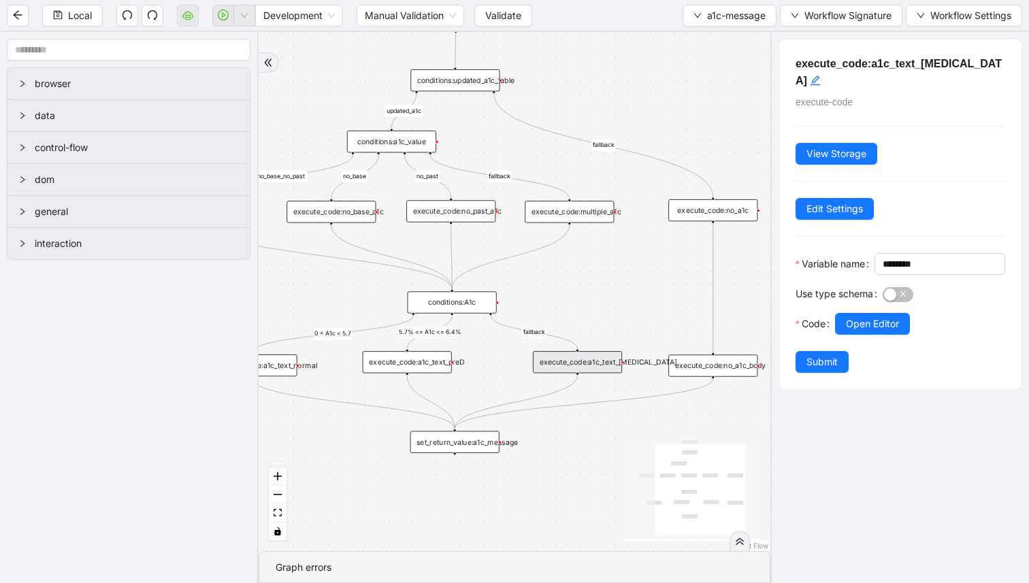
drag, startPoint x: 539, startPoint y: 456, endPoint x: 527, endPoint y: 444, distance: 16.9
click at [527, 444] on div "0 < A1c < 5.7 5.7% <= A1c <= 6.4% fallback fallback no_base_no_past no_base no_…" at bounding box center [515, 291] width 512 height 519
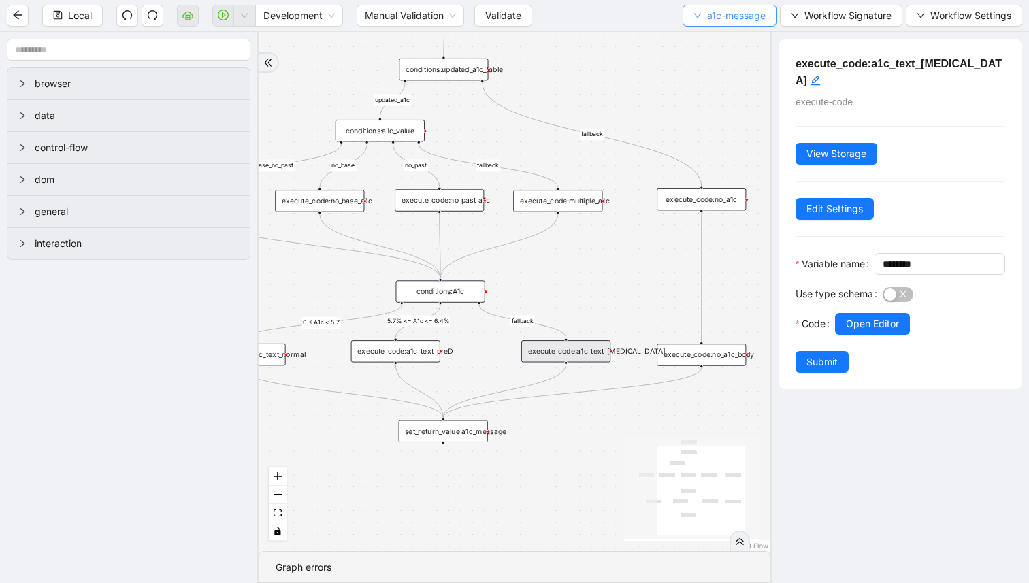
click at [711, 25] on button "a1c-message" at bounding box center [730, 16] width 94 height 22
click at [708, 46] on span "Select" at bounding box center [726, 42] width 73 height 15
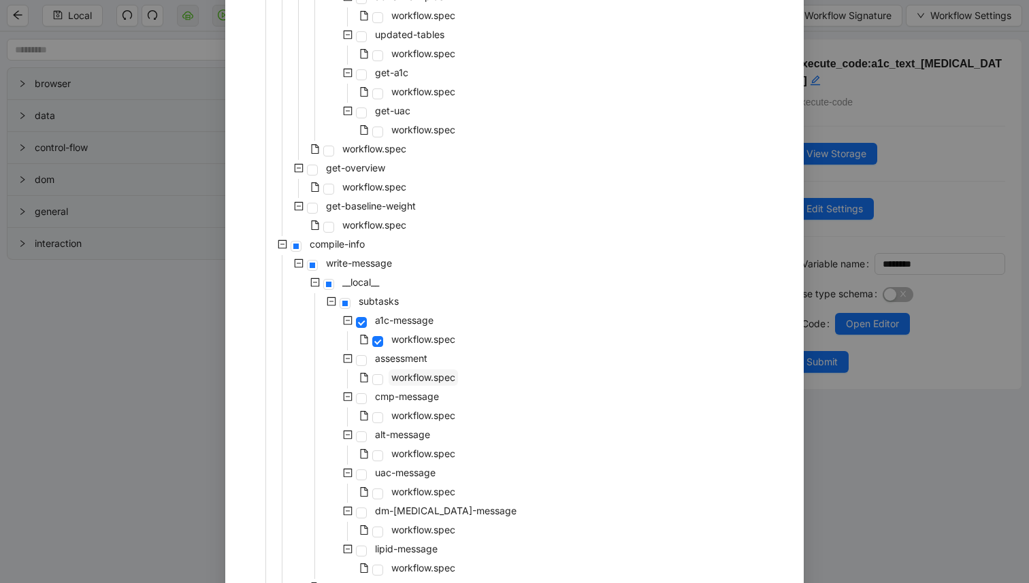
click at [411, 378] on span "workflow.spec" at bounding box center [423, 378] width 64 height 12
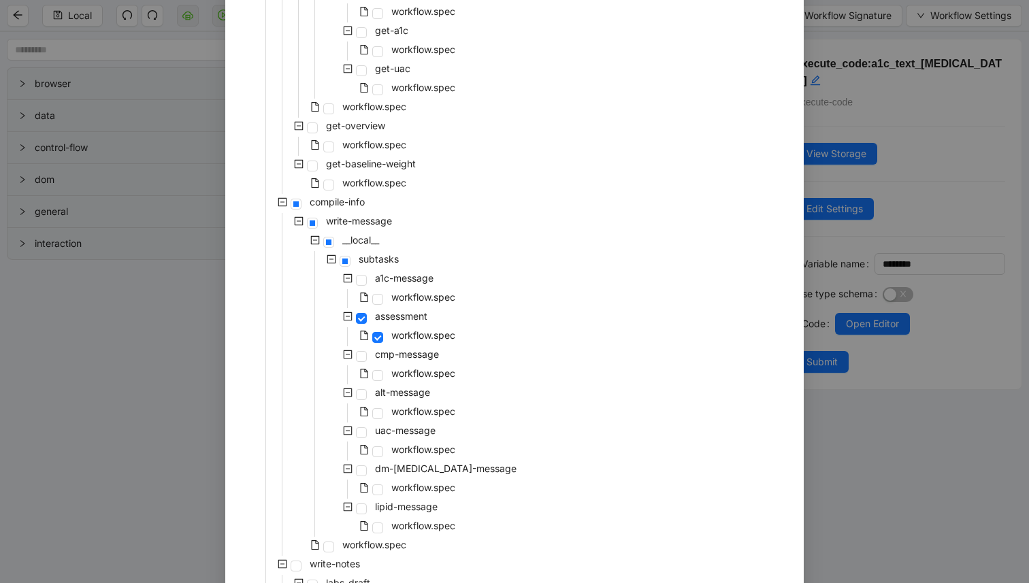
scroll to position [402, 0]
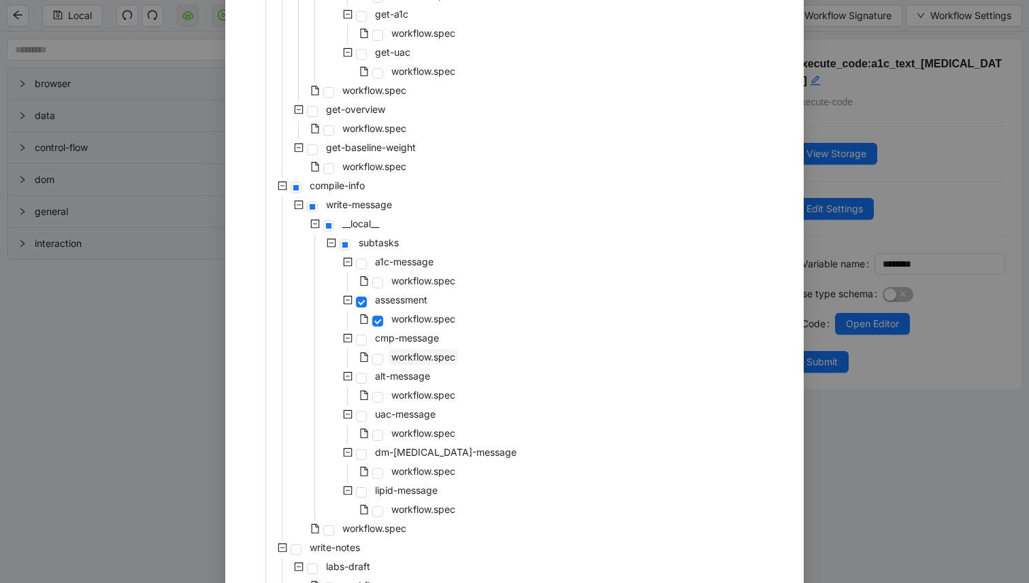
click at [417, 357] on span "workflow.spec" at bounding box center [423, 357] width 64 height 12
click at [418, 395] on span "workflow.spec" at bounding box center [423, 395] width 64 height 12
click at [416, 432] on span "workflow.spec" at bounding box center [423, 433] width 64 height 12
click at [416, 470] on span "workflow.spec" at bounding box center [423, 472] width 64 height 12
click at [416, 515] on span "workflow.spec" at bounding box center [423, 510] width 64 height 12
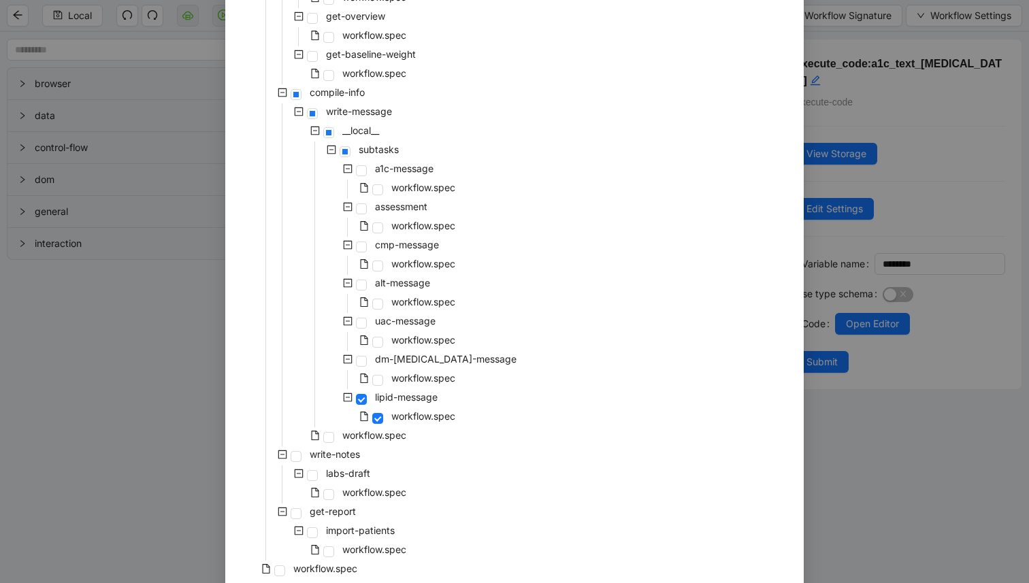
scroll to position [498, 0]
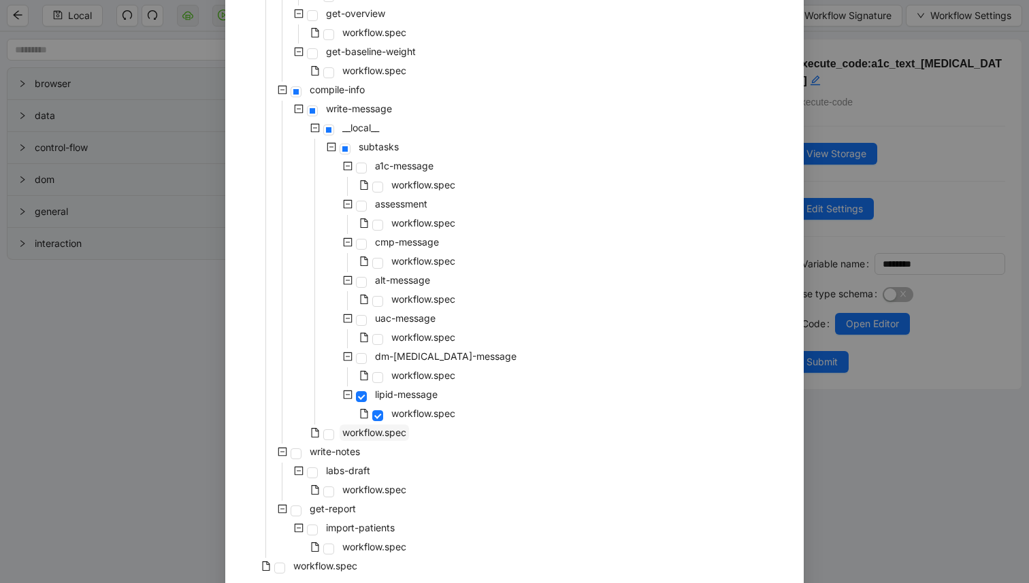
click at [376, 431] on span "workflow.spec" at bounding box center [374, 433] width 64 height 12
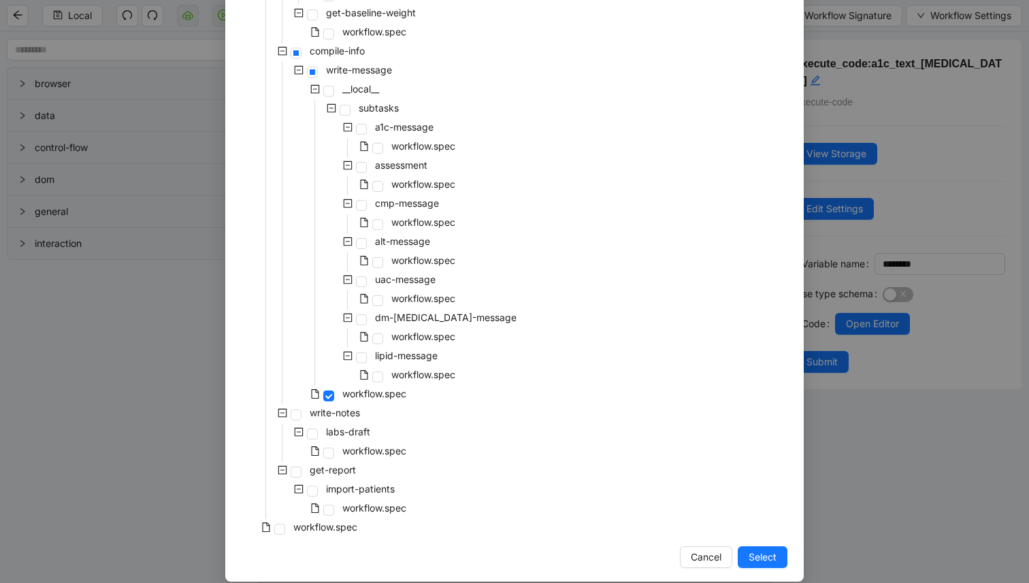
scroll to position [552, 0]
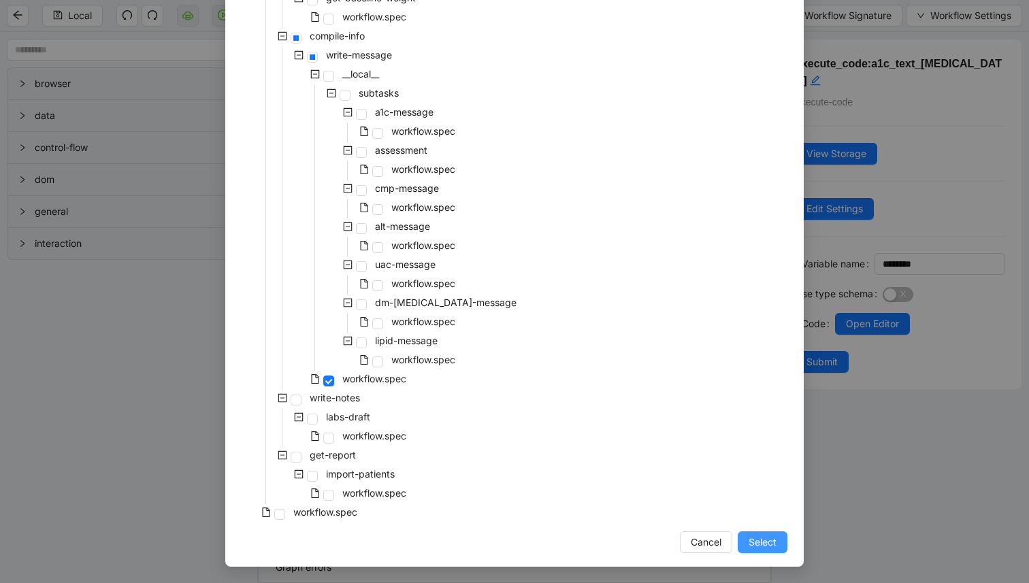
click at [772, 547] on span "Select" at bounding box center [763, 542] width 28 height 15
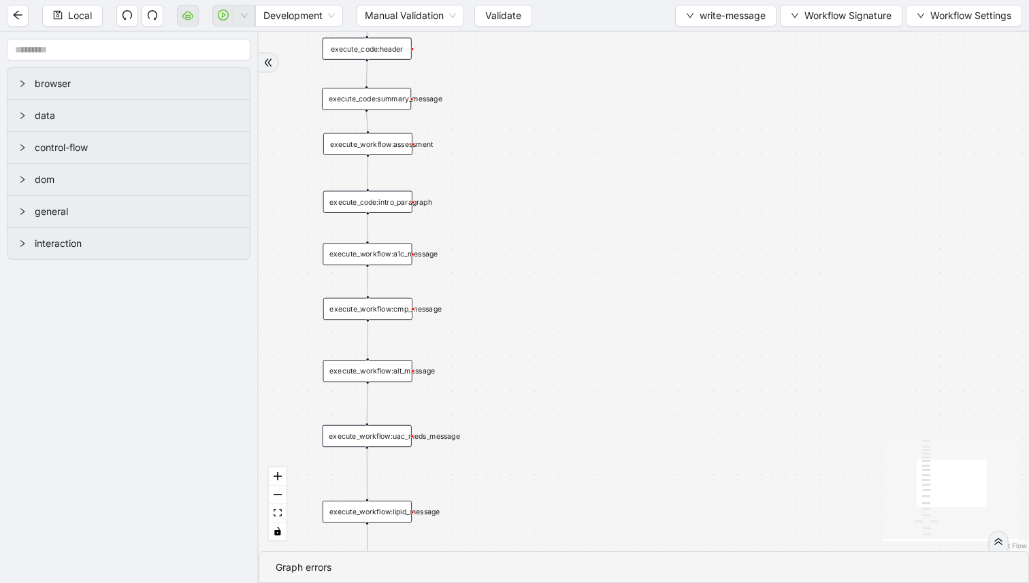
drag, startPoint x: 594, startPoint y: 343, endPoint x: 661, endPoint y: 326, distance: 68.8
click at [764, 288] on div "fallback virta_lab trigger execute_code:intro_paragraph execute_code:access_res…" at bounding box center [644, 291] width 770 height 519
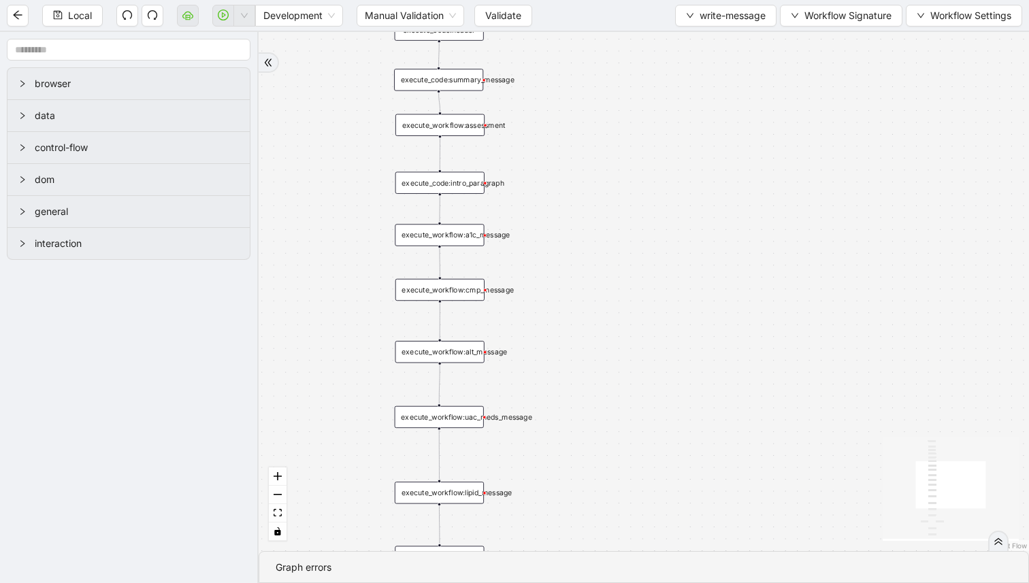
drag, startPoint x: 642, startPoint y: 363, endPoint x: 687, endPoint y: 257, distance: 114.7
click at [685, 262] on div "fallback virta_lab trigger execute_code:intro_paragraph execute_code:access_res…" at bounding box center [644, 291] width 770 height 519
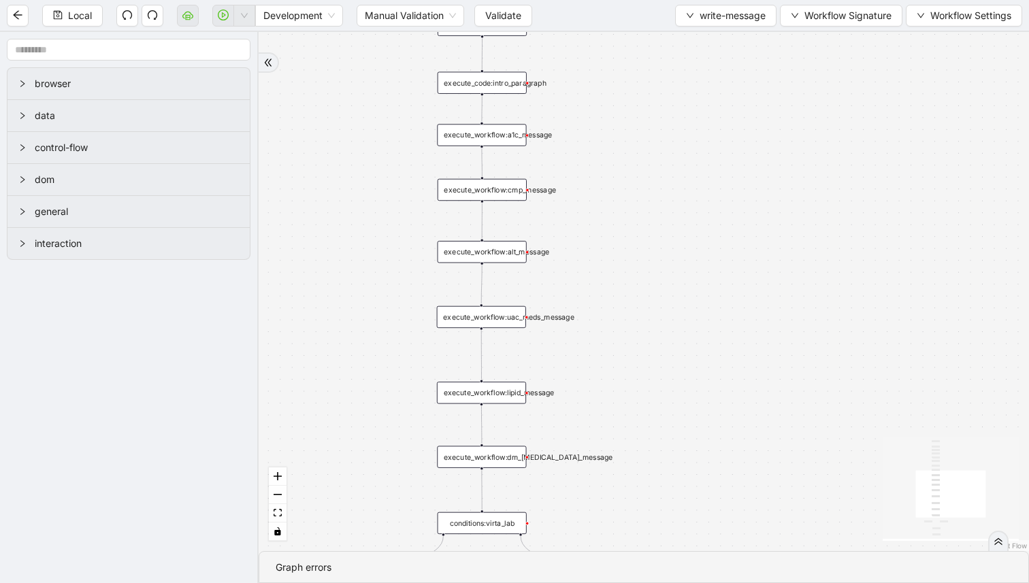
drag, startPoint x: 677, startPoint y: 308, endPoint x: 685, endPoint y: 170, distance: 137.7
click at [685, 174] on div "fallback virta_lab trigger execute_code:intro_paragraph execute_code:access_res…" at bounding box center [644, 291] width 770 height 519
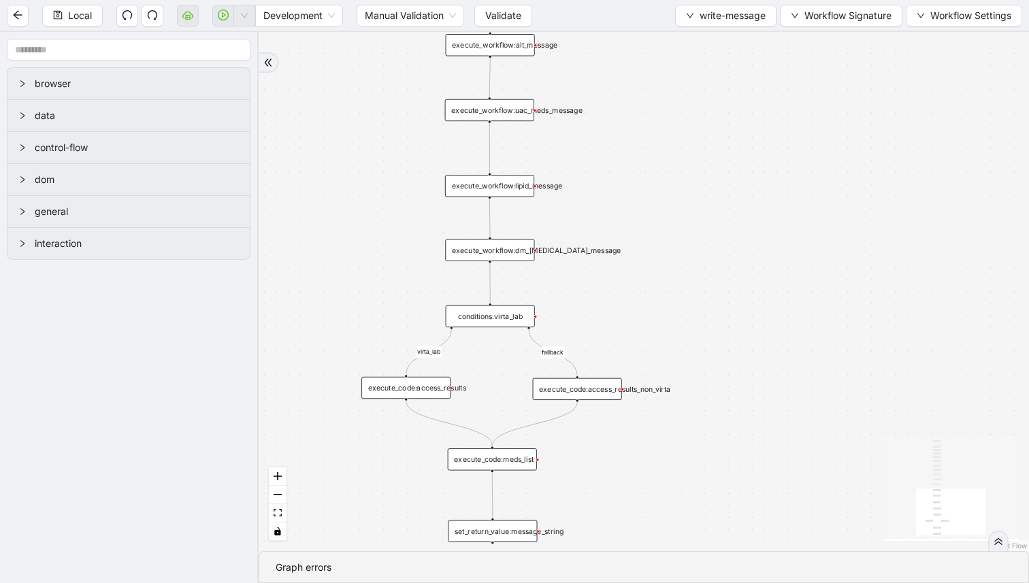
drag, startPoint x: 685, startPoint y: 227, endPoint x: 685, endPoint y: 214, distance: 13.6
click at [685, 214] on div "fallback virta_lab trigger execute_code:intro_paragraph execute_code:access_res…" at bounding box center [644, 291] width 770 height 519
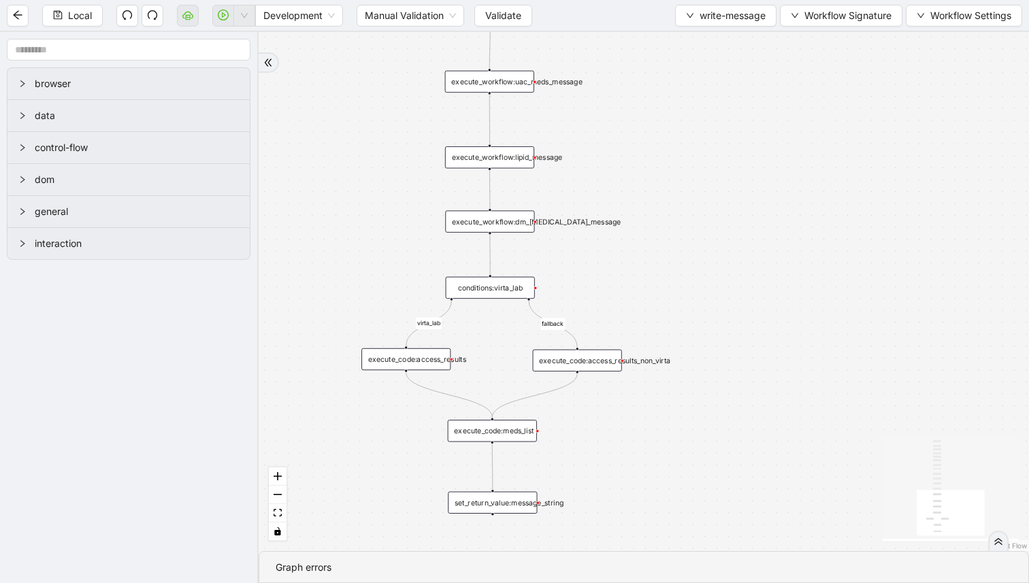
drag, startPoint x: 653, startPoint y: 295, endPoint x: 653, endPoint y: 272, distance: 23.8
click at [653, 272] on div "fallback virta_lab trigger execute_code:intro_paragraph execute_code:access_res…" at bounding box center [644, 291] width 770 height 519
click at [429, 362] on div "execute_code:access_results" at bounding box center [405, 359] width 89 height 22
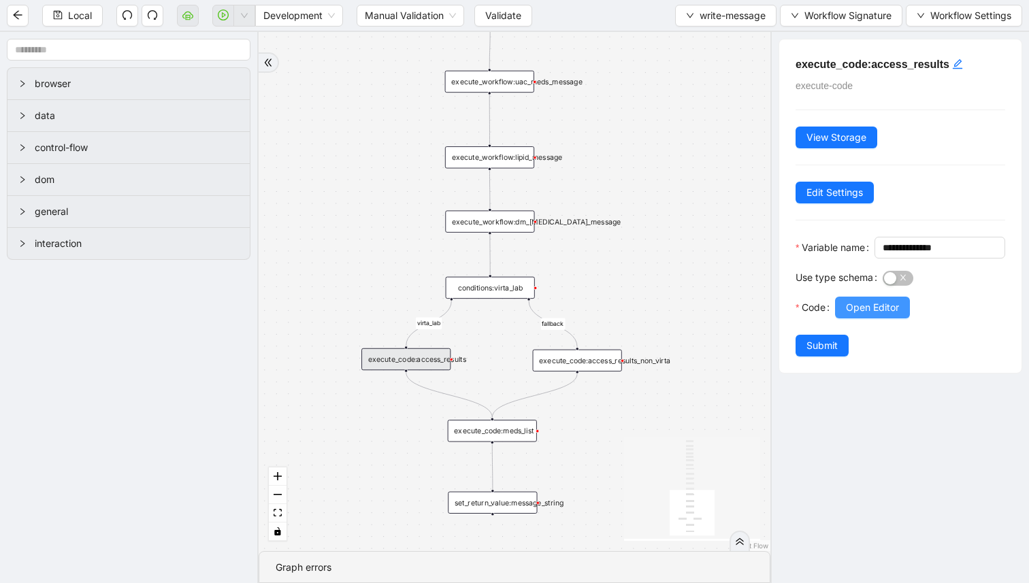
click at [865, 319] on button "Open Editor" at bounding box center [872, 308] width 75 height 22
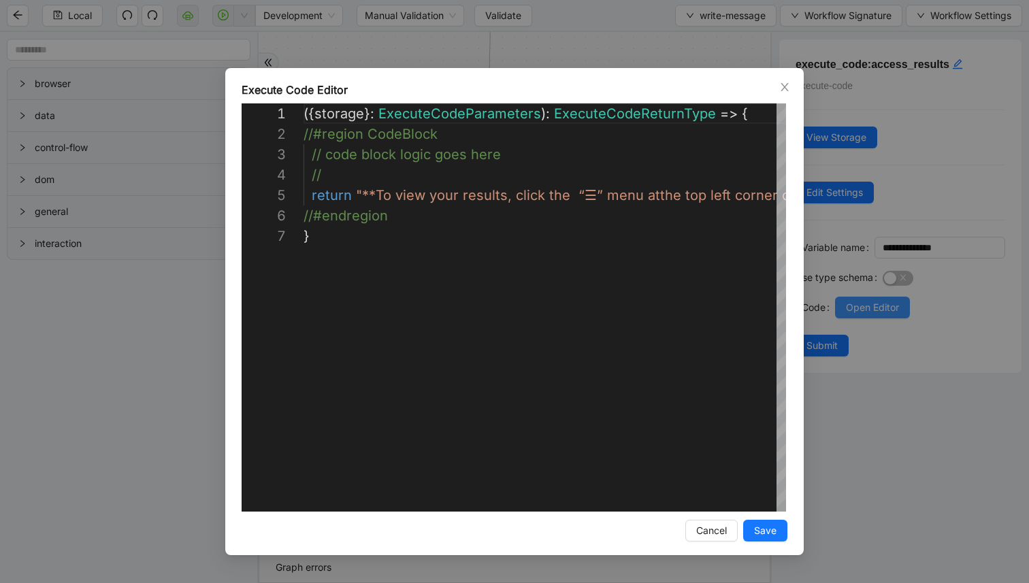
scroll to position [123, 0]
click at [847, 323] on div "**********" at bounding box center [514, 291] width 1029 height 583
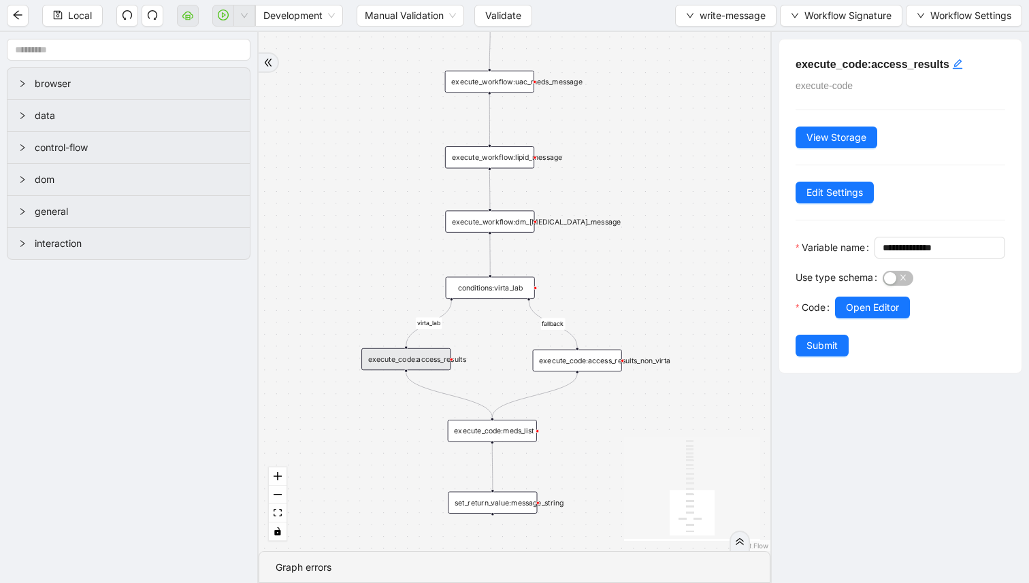
click at [523, 434] on div "execute_code:meds_list" at bounding box center [492, 431] width 89 height 22
click at [512, 503] on div "set_return_value:message_string" at bounding box center [492, 503] width 89 height 22
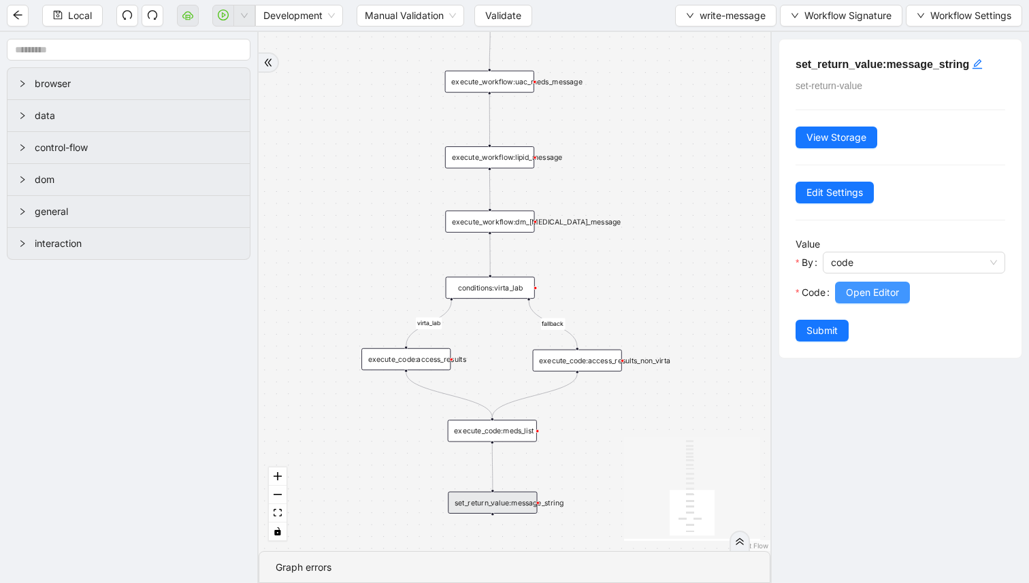
click at [863, 301] on button "Open Editor" at bounding box center [872, 293] width 75 height 22
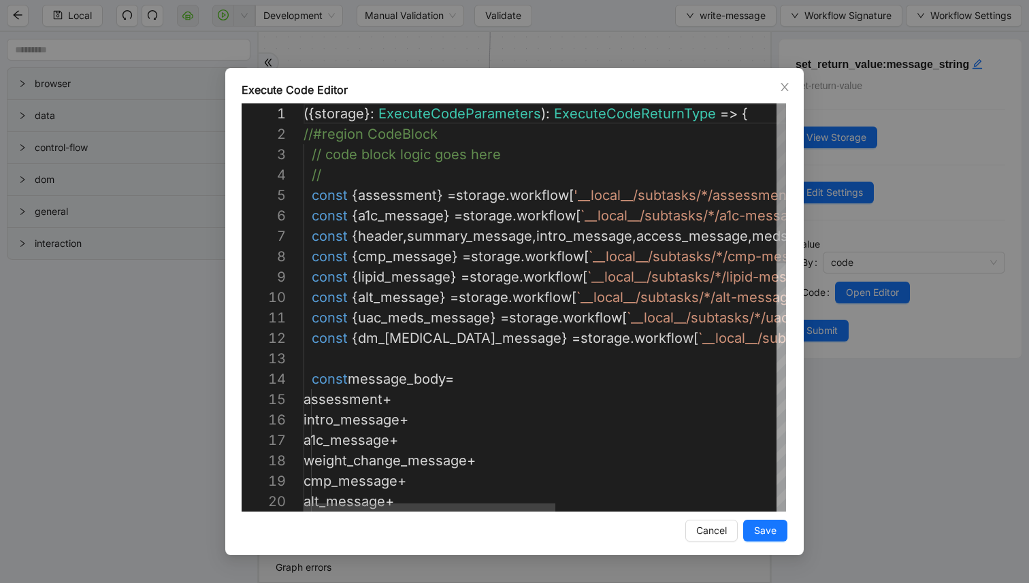
type textarea "**********"
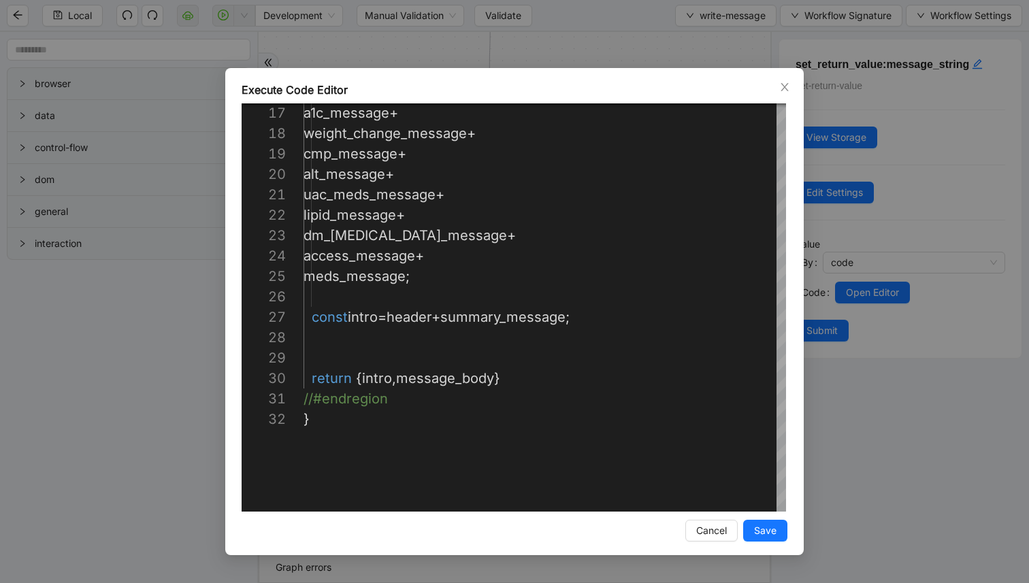
click at [870, 391] on div "Execute Code Editor 17 18 19 20 21 22 23 24 25 26 27 28 29 30 31 32 a1c_message…" at bounding box center [514, 291] width 1029 height 583
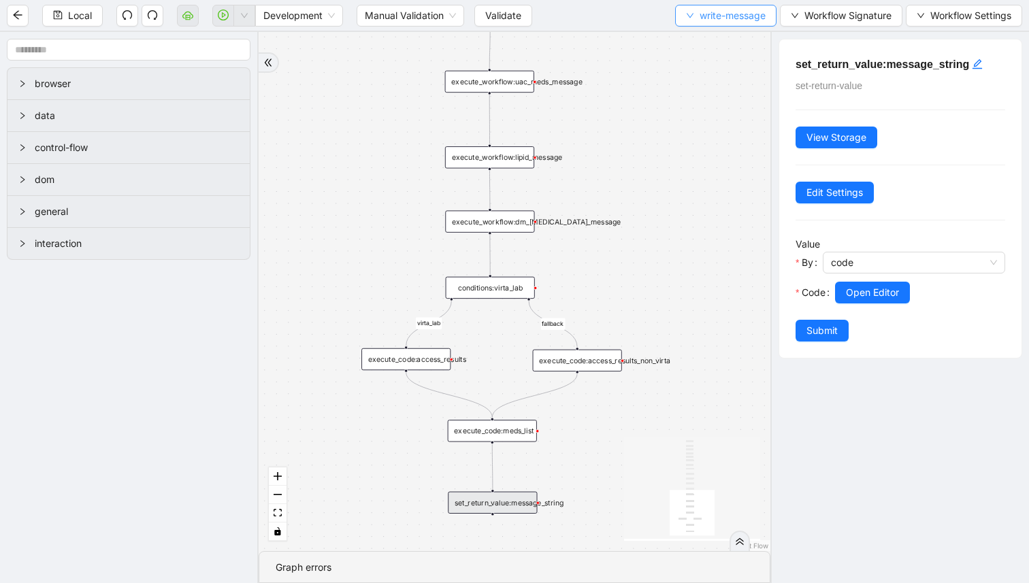
click at [722, 12] on span "write-message" at bounding box center [733, 15] width 66 height 15
click at [713, 40] on span "Select" at bounding box center [722, 42] width 81 height 15
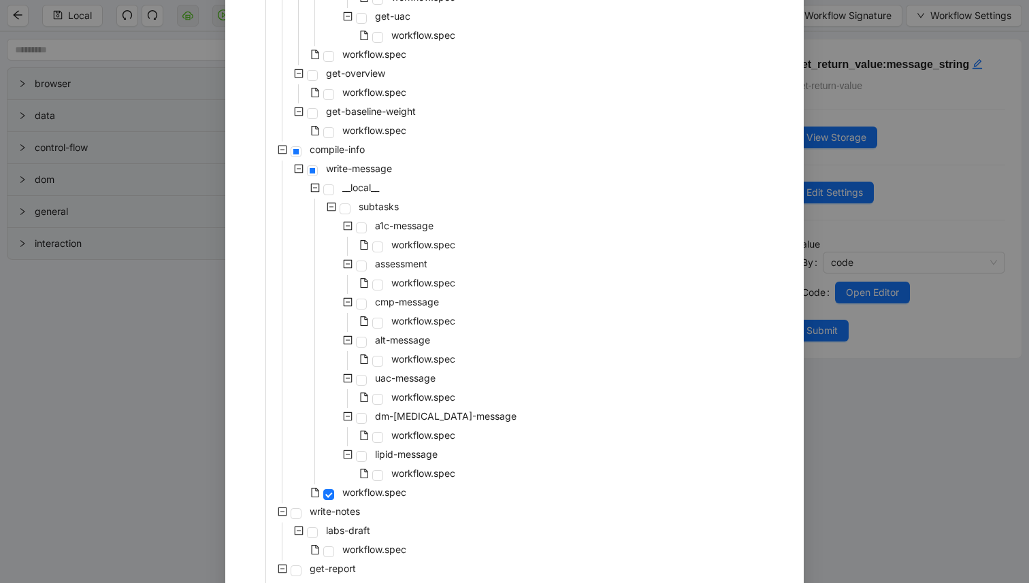
scroll to position [552, 0]
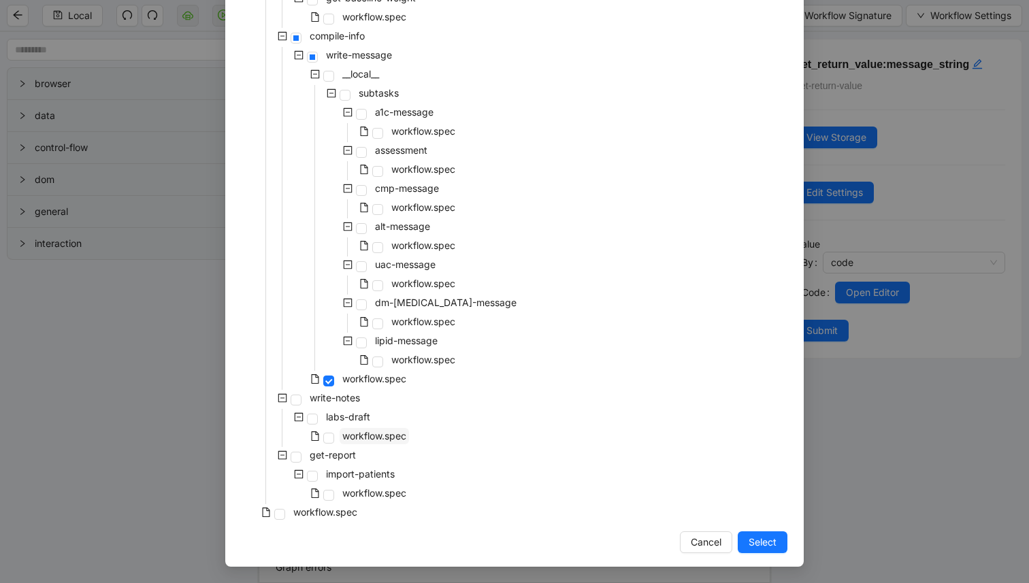
click at [377, 428] on span "workflow.spec" at bounding box center [374, 436] width 69 height 16
click at [755, 526] on div "Select Local Workflow [PERSON_NAME]-batch-lab-review __local__ gather-info get-…" at bounding box center [514, 41] width 578 height 1051
click at [755, 533] on button "Select" at bounding box center [763, 543] width 50 height 22
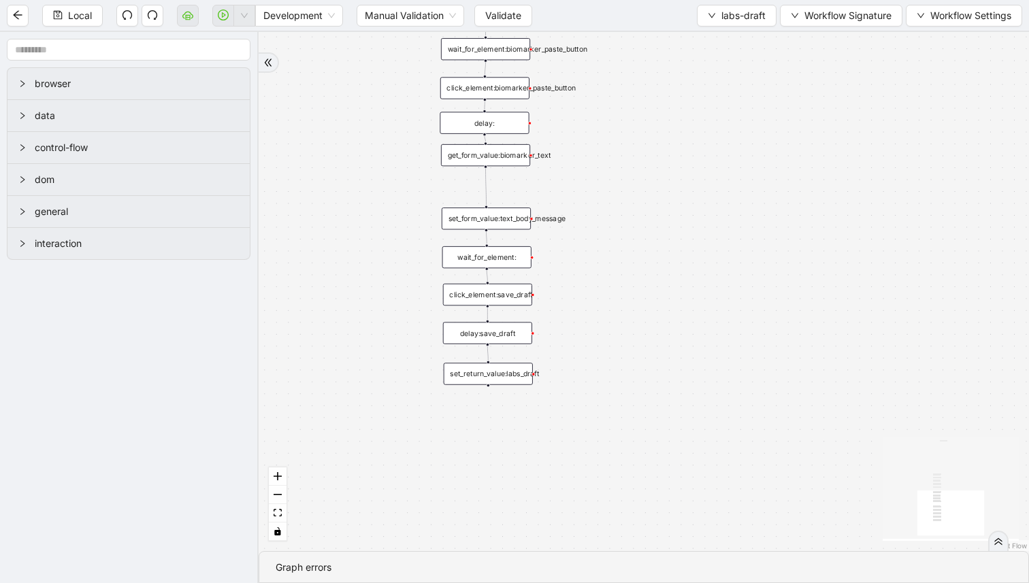
drag, startPoint x: 683, startPoint y: 284, endPoint x: 683, endPoint y: 446, distance: 162.0
click at [683, 436] on div "trigger click_element:create_note set_form_value:recipient_NONE set_form_value:…" at bounding box center [644, 291] width 770 height 519
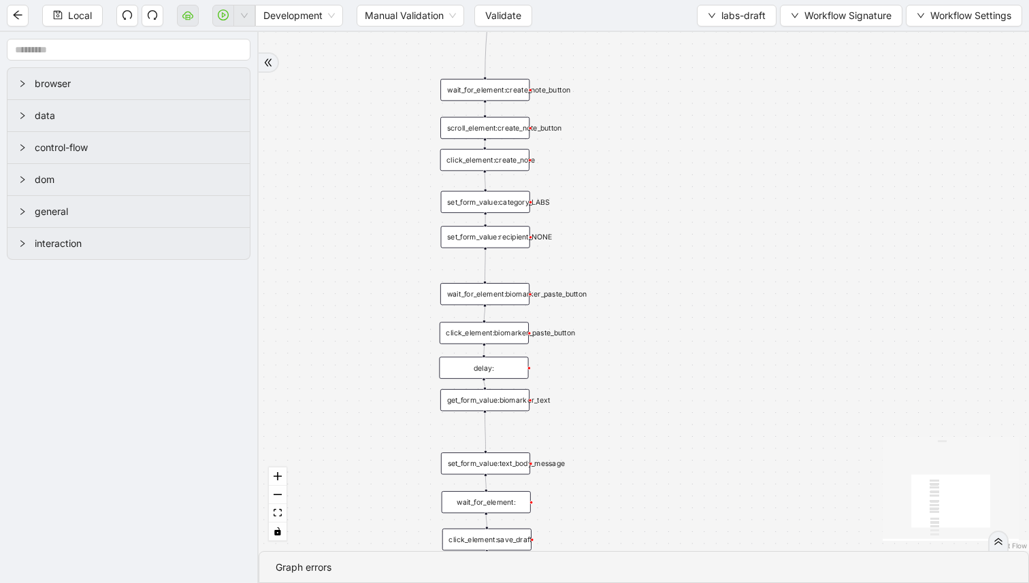
drag, startPoint x: 668, startPoint y: 284, endPoint x: 668, endPoint y: 377, distance: 92.6
click at [668, 377] on div "trigger click_element:create_note set_form_value:recipient_NONE set_form_value:…" at bounding box center [644, 291] width 770 height 519
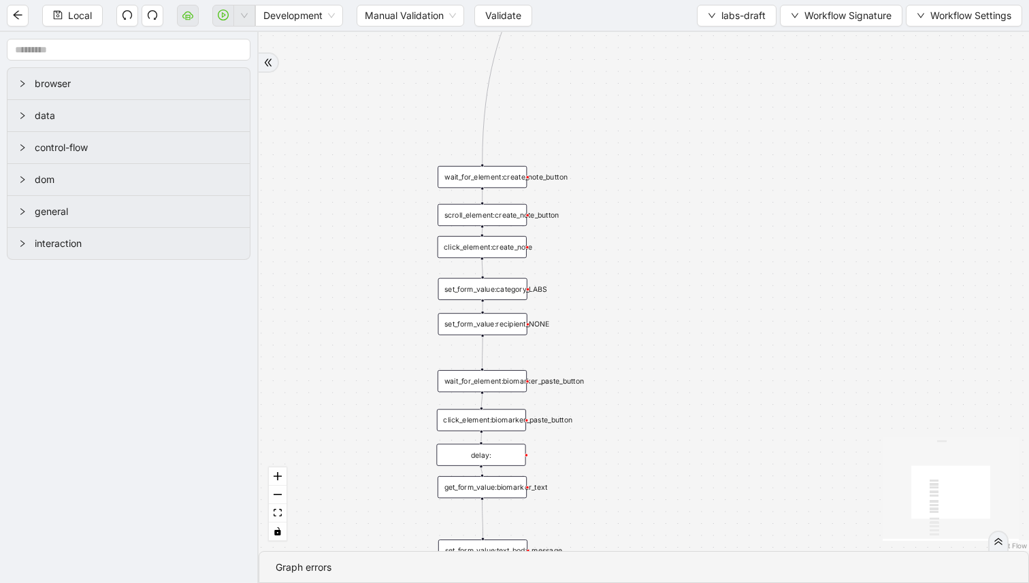
drag, startPoint x: 609, startPoint y: 282, endPoint x: 606, endPoint y: 290, distance: 8.8
click at [606, 313] on div "trigger click_element:create_note set_form_value:recipient_NONE set_form_value:…" at bounding box center [644, 291] width 770 height 519
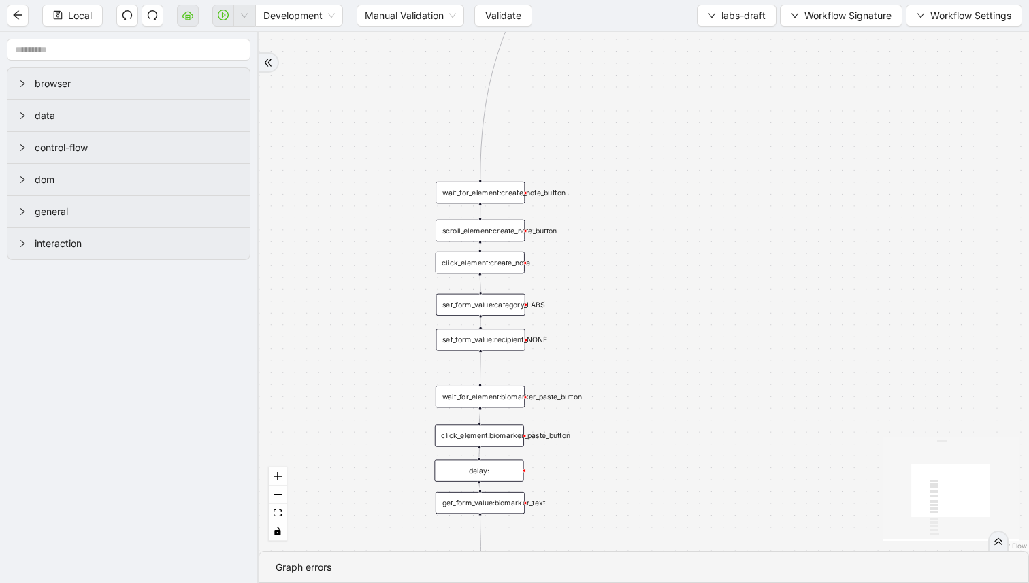
drag, startPoint x: 596, startPoint y: 225, endPoint x: 596, endPoint y: 351, distance: 126.6
click at [596, 348] on div "trigger click_element:create_note set_form_value:recipient_NONE set_form_value:…" at bounding box center [644, 291] width 770 height 519
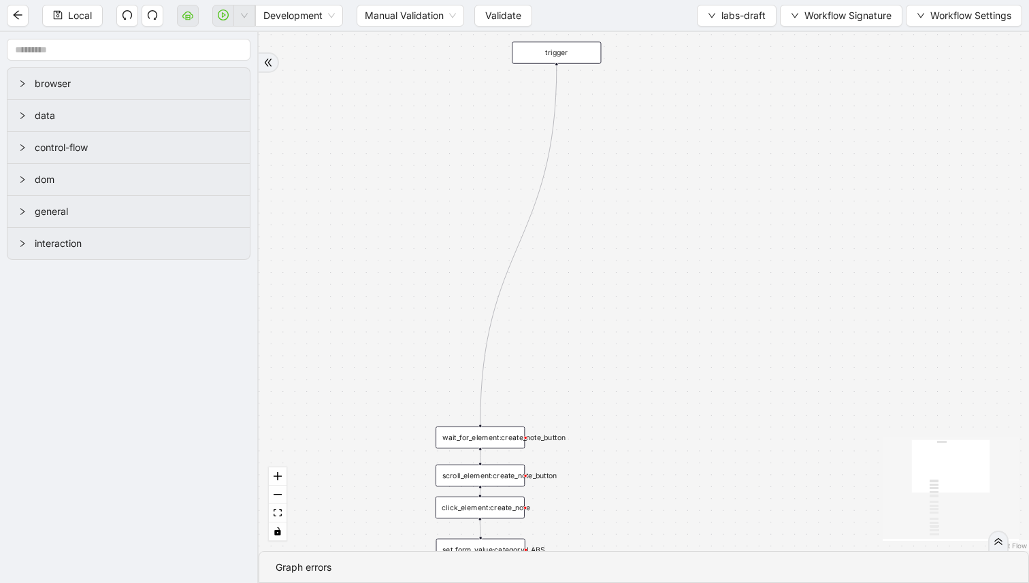
drag, startPoint x: 593, startPoint y: 316, endPoint x: 593, endPoint y: 335, distance: 18.4
click at [593, 335] on div "trigger click_element:create_note set_form_value:recipient_NONE set_form_value:…" at bounding box center [644, 291] width 770 height 519
drag, startPoint x: 587, startPoint y: 213, endPoint x: 587, endPoint y: 334, distance: 121.1
click at [587, 331] on div "trigger click_element:create_note set_form_value:recipient_NONE set_form_value:…" at bounding box center [644, 291] width 770 height 519
drag, startPoint x: 585, startPoint y: 349, endPoint x: 583, endPoint y: 157, distance: 192.6
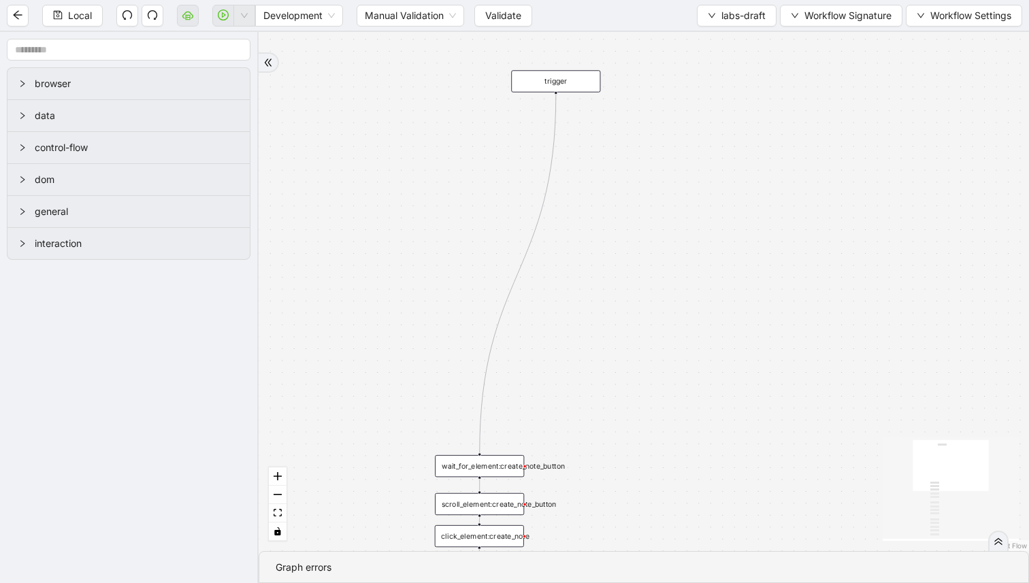
click at [583, 157] on div "trigger click_element:create_note set_form_value:recipient_NONE set_form_value:…" at bounding box center [644, 291] width 770 height 519
drag, startPoint x: 600, startPoint y: 272, endPoint x: 600, endPoint y: 367, distance: 94.6
click at [600, 367] on div "trigger click_element:create_note set_form_value:recipient_NONE set_form_value:…" at bounding box center [644, 291] width 770 height 519
drag, startPoint x: 569, startPoint y: 95, endPoint x: 493, endPoint y: 410, distance: 324.2
click at [493, 410] on div "trigger" at bounding box center [479, 406] width 89 height 22
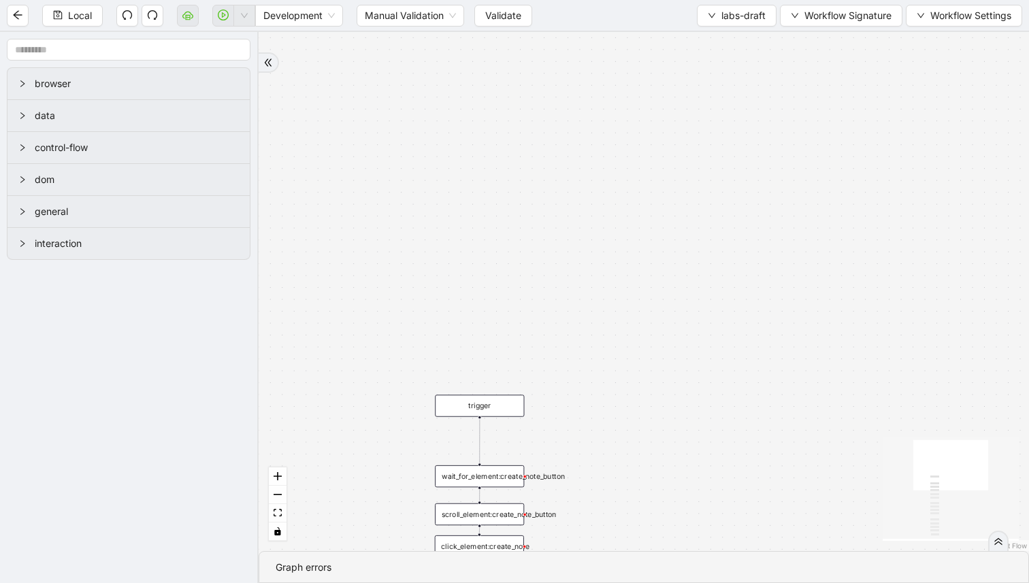
drag, startPoint x: 553, startPoint y: 457, endPoint x: 552, endPoint y: 361, distance: 95.3
click at [524, 466] on div "wait_for_element:create_note_button" at bounding box center [479, 477] width 89 height 22
drag, startPoint x: 510, startPoint y: 379, endPoint x: 517, endPoint y: 475, distance: 96.3
click at [517, 474] on div "wait_for_element:create_note_button" at bounding box center [478, 468] width 89 height 22
drag, startPoint x: 604, startPoint y: 468, endPoint x: 593, endPoint y: 315, distance: 153.6
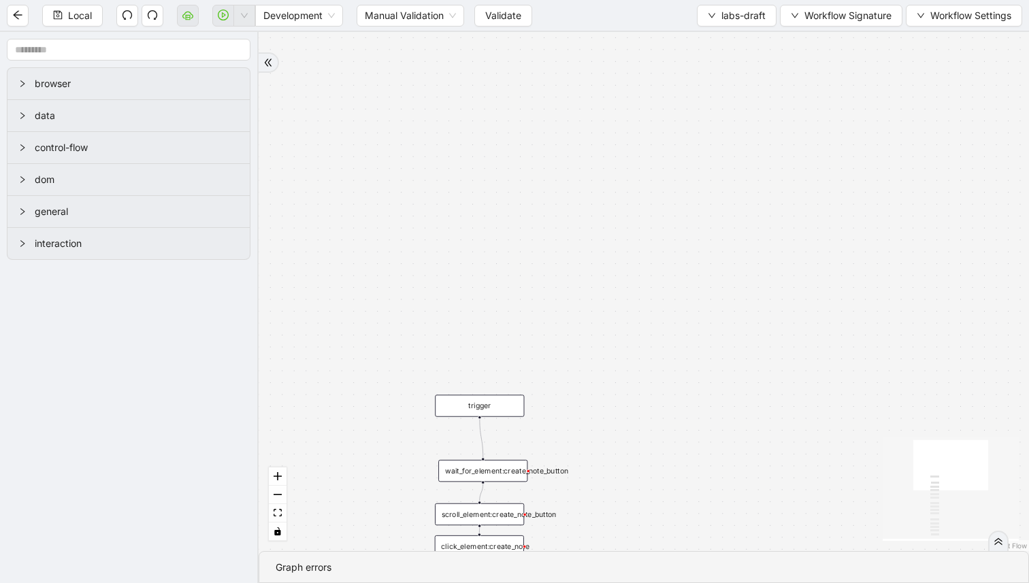
click at [593, 323] on div "trigger click_element:create_note set_form_value:recipient_NONE set_form_value:…" at bounding box center [644, 291] width 770 height 519
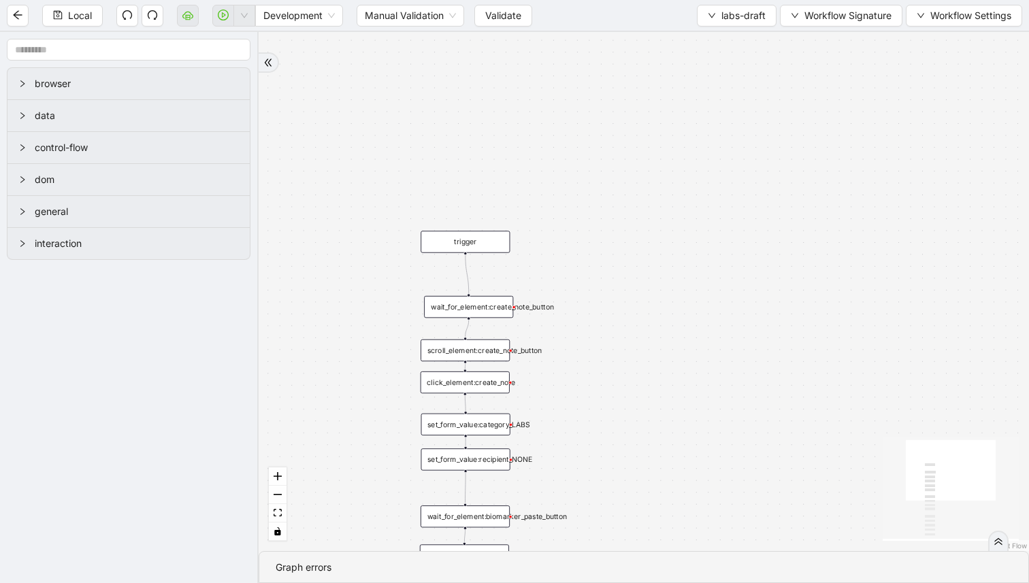
drag, startPoint x: 598, startPoint y: 420, endPoint x: 597, endPoint y: 321, distance: 99.4
click at [596, 323] on div "trigger click_element:create_note set_form_value:recipient_NONE set_form_value:…" at bounding box center [644, 291] width 770 height 519
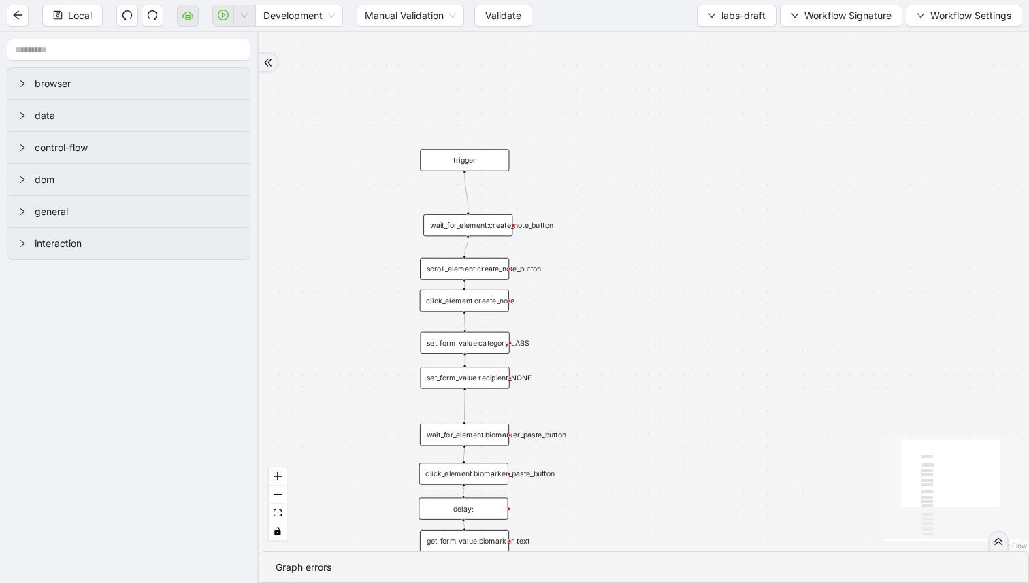
drag, startPoint x: 612, startPoint y: 458, endPoint x: 608, endPoint y: 343, distance: 115.1
click at [608, 349] on div "trigger click_element:create_note set_form_value:recipient_NONE set_form_value:…" at bounding box center [644, 291] width 770 height 519
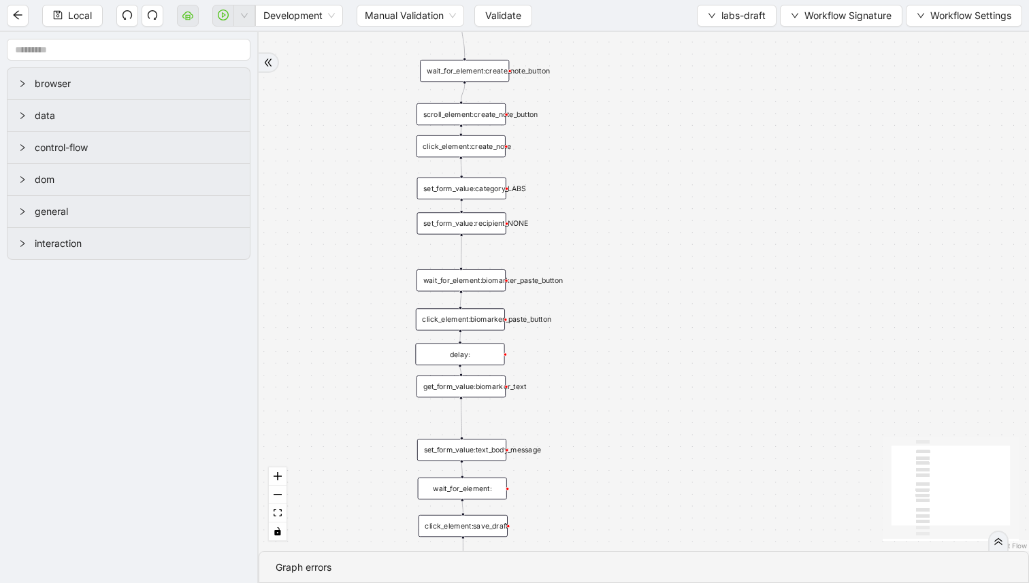
drag, startPoint x: 620, startPoint y: 468, endPoint x: 620, endPoint y: 389, distance: 78.3
click at [620, 395] on div "trigger click_element:create_note set_form_value:recipient_NONE set_form_value:…" at bounding box center [644, 291] width 770 height 519
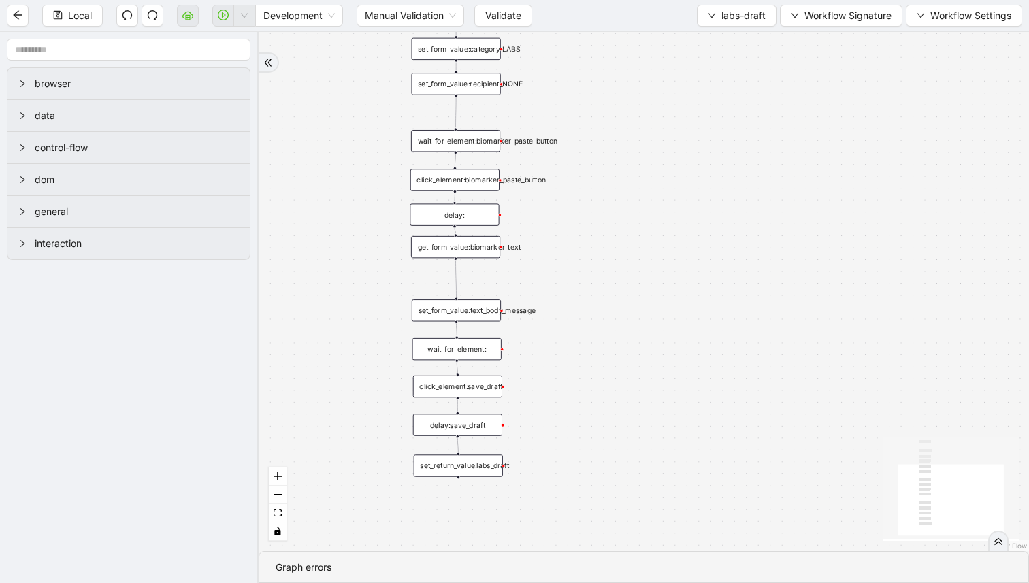
click at [611, 336] on div "trigger click_element:create_note set_form_value:recipient_NONE set_form_value:…" at bounding box center [644, 291] width 770 height 519
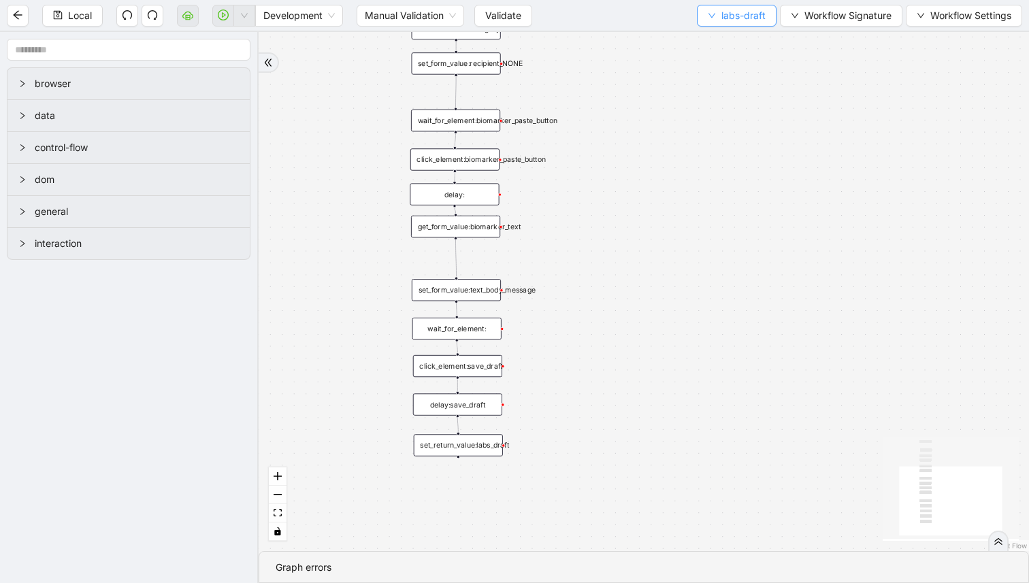
click at [709, 20] on button "labs-draft" at bounding box center [737, 16] width 80 height 22
click at [711, 39] on span "Select" at bounding box center [734, 42] width 58 height 15
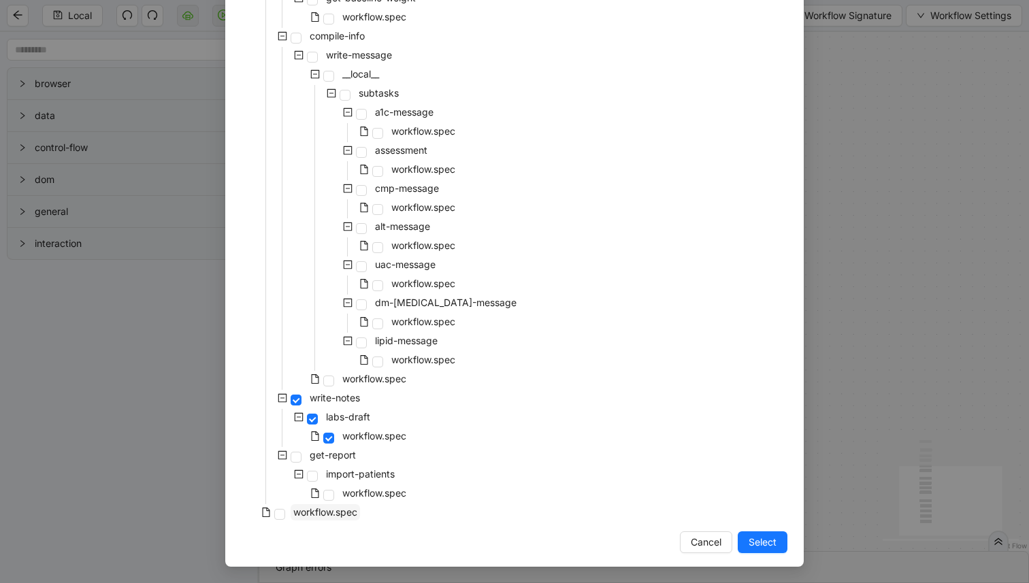
click at [327, 516] on span "workflow.spec" at bounding box center [325, 512] width 64 height 12
click at [758, 541] on span "Select" at bounding box center [763, 542] width 28 height 15
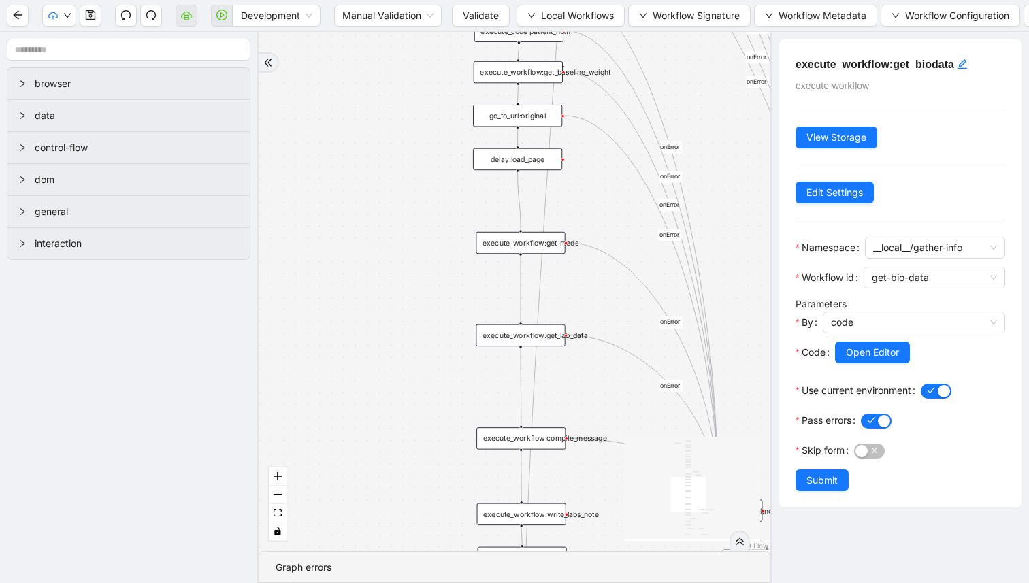
drag, startPoint x: 421, startPoint y: 391, endPoint x: 412, endPoint y: 313, distance: 78.8
click at [412, 316] on div "success fallback success fallback fallback no_failures? onError onError onError…" at bounding box center [515, 291] width 512 height 519
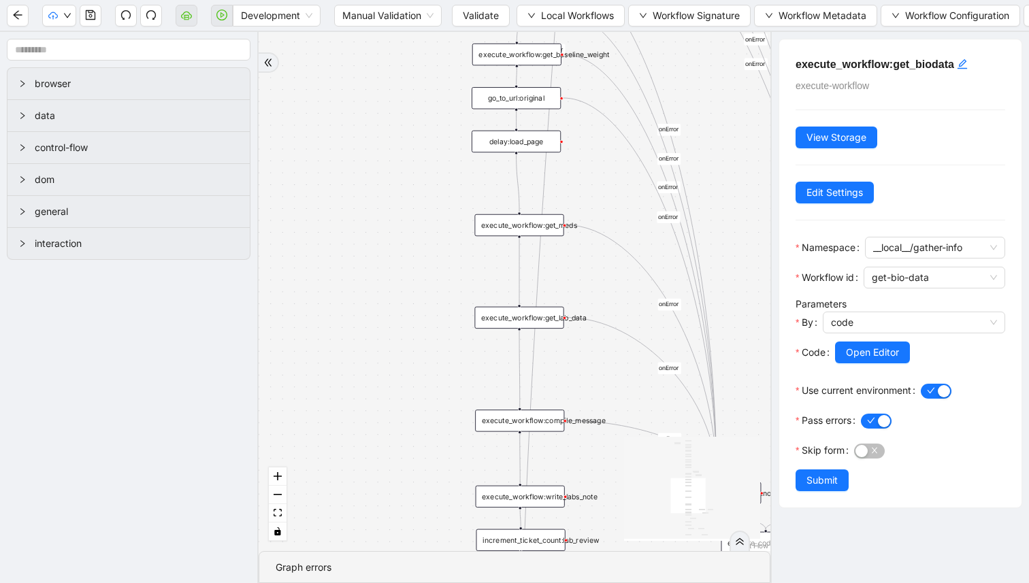
drag, startPoint x: 417, startPoint y: 409, endPoint x: 415, endPoint y: 357, distance: 52.4
click at [408, 311] on div "success fallback success fallback fallback no_failures? onError onError onError…" at bounding box center [515, 291] width 512 height 519
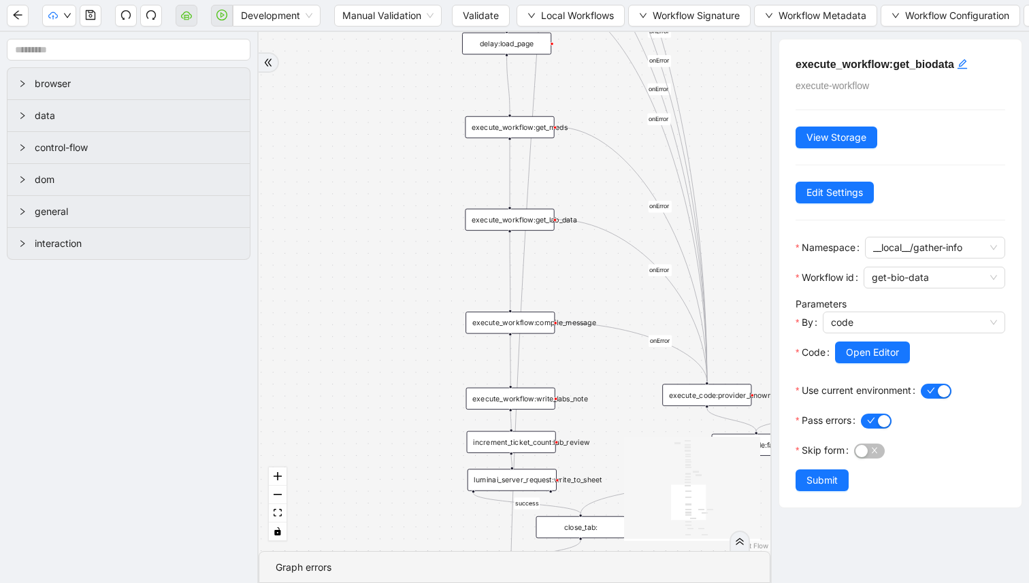
drag, startPoint x: 406, startPoint y: 376, endPoint x: 395, endPoint y: 294, distance: 83.1
click at [395, 297] on div "success fallback success fallback fallback no_failures? onError onError onError…" at bounding box center [515, 291] width 512 height 519
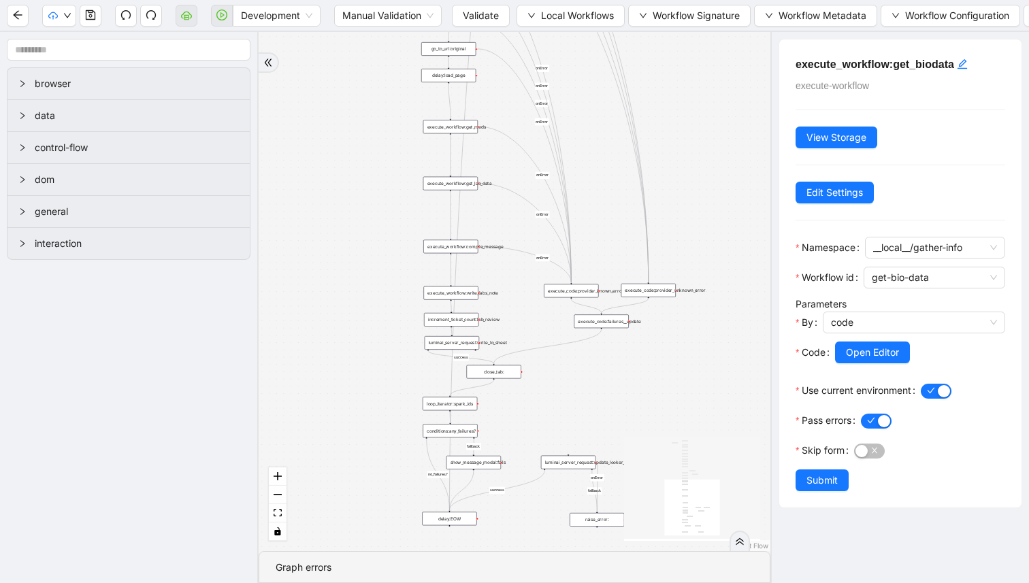
drag, startPoint x: 385, startPoint y: 316, endPoint x: 381, endPoint y: 262, distance: 54.6
click at [381, 264] on div "success fallback success fallback fallback no_failures? onError onError onError…" at bounding box center [515, 291] width 512 height 519
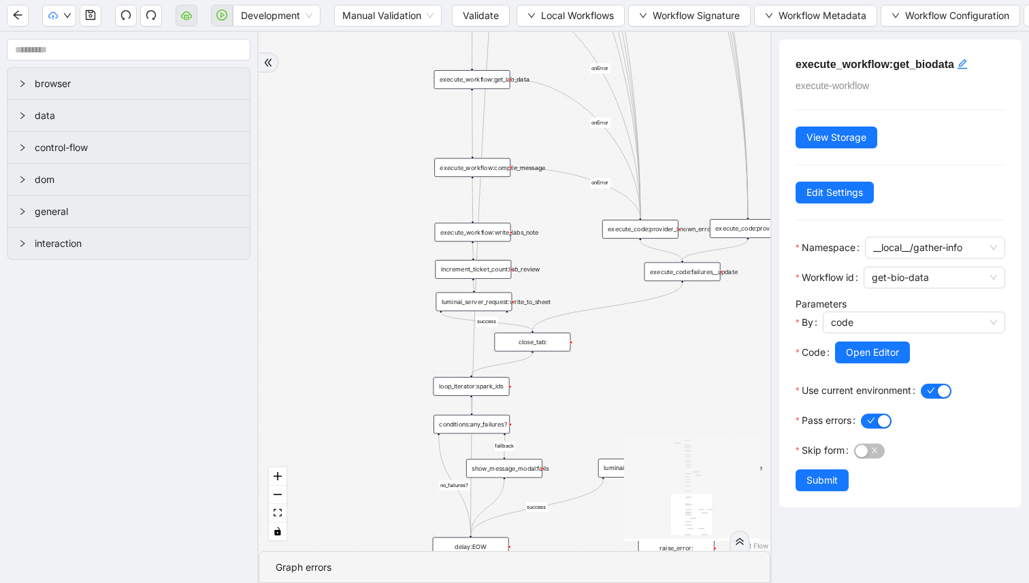
drag, startPoint x: 376, startPoint y: 346, endPoint x: 360, endPoint y: 301, distance: 47.8
click at [361, 301] on div "success fallback success fallback fallback no_failures? onError onError onError…" at bounding box center [515, 291] width 512 height 519
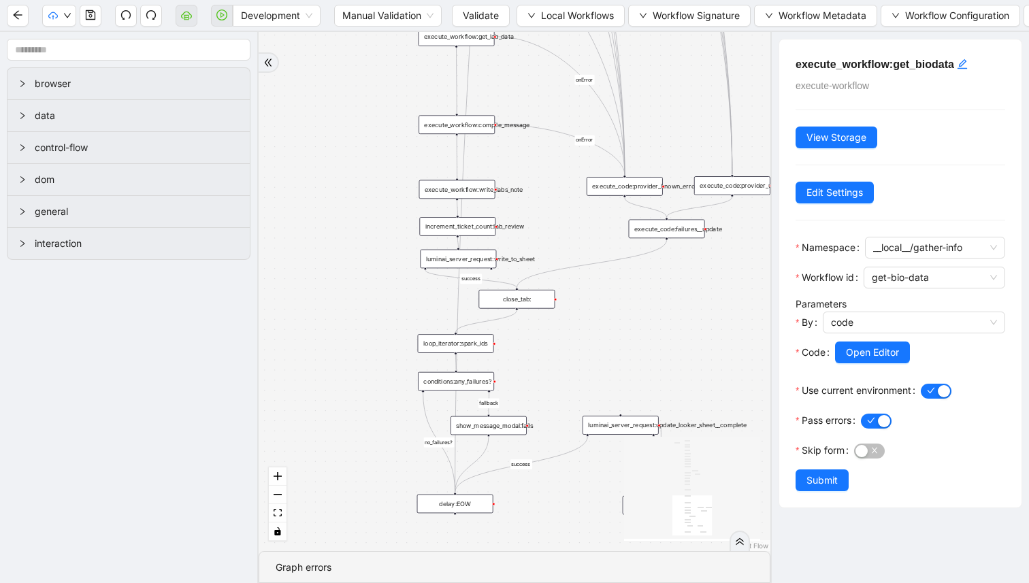
drag, startPoint x: 661, startPoint y: 80, endPoint x: 661, endPoint y: 93, distance: 12.9
click at [661, 93] on div "success fallback success fallback fallback no_failures? onError onError onError…" at bounding box center [515, 291] width 512 height 519
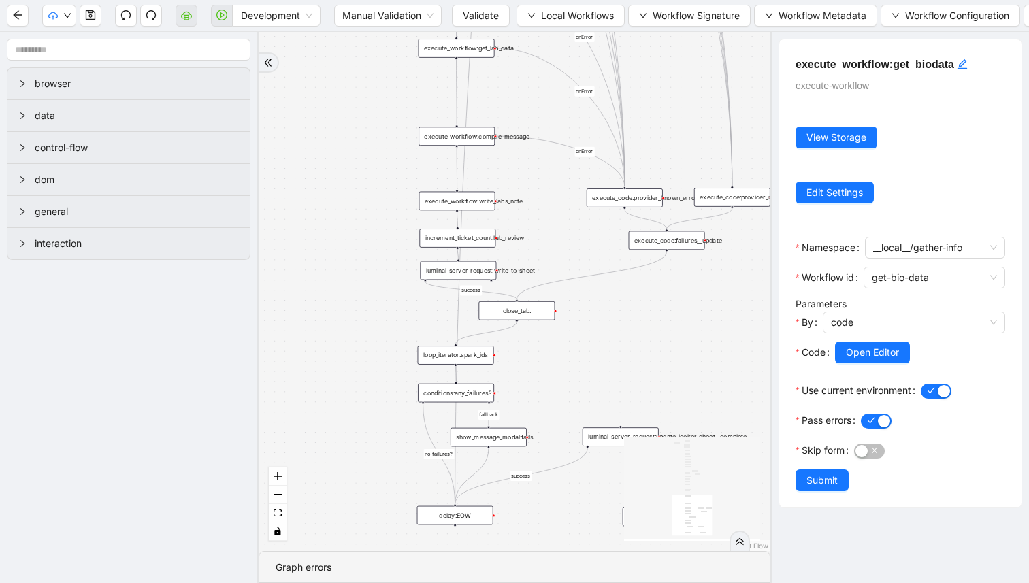
drag, startPoint x: 534, startPoint y: 89, endPoint x: 510, endPoint y: 215, distance: 128.3
click at [512, 241] on div "success fallback success fallback fallback no_failures? onError onError onError…" at bounding box center [515, 291] width 512 height 519
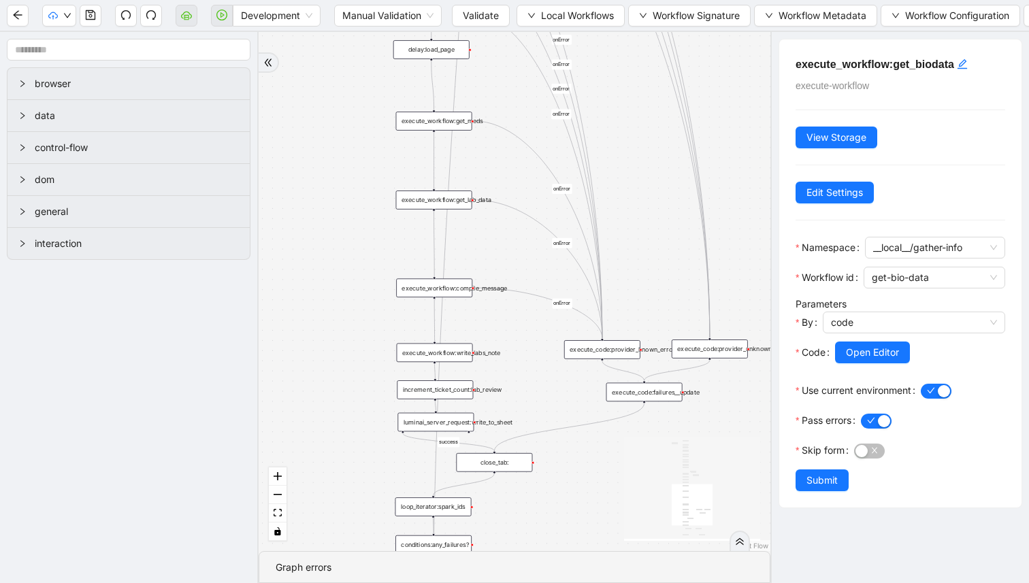
drag, startPoint x: 510, startPoint y: 77, endPoint x: 511, endPoint y: 291, distance: 214.4
click at [510, 290] on div "success fallback success fallback fallback no_failures? onError onError onError…" at bounding box center [515, 291] width 512 height 519
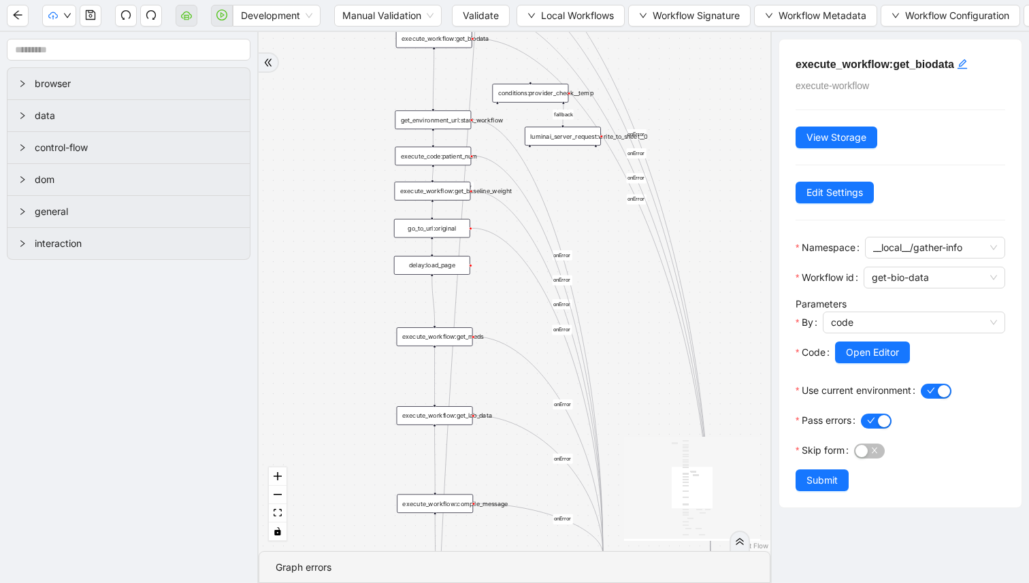
drag, startPoint x: 321, startPoint y: 225, endPoint x: 339, endPoint y: 359, distance: 135.2
click at [338, 365] on div "success fallback success fallback fallback no_failures? onError onError onError…" at bounding box center [515, 291] width 512 height 519
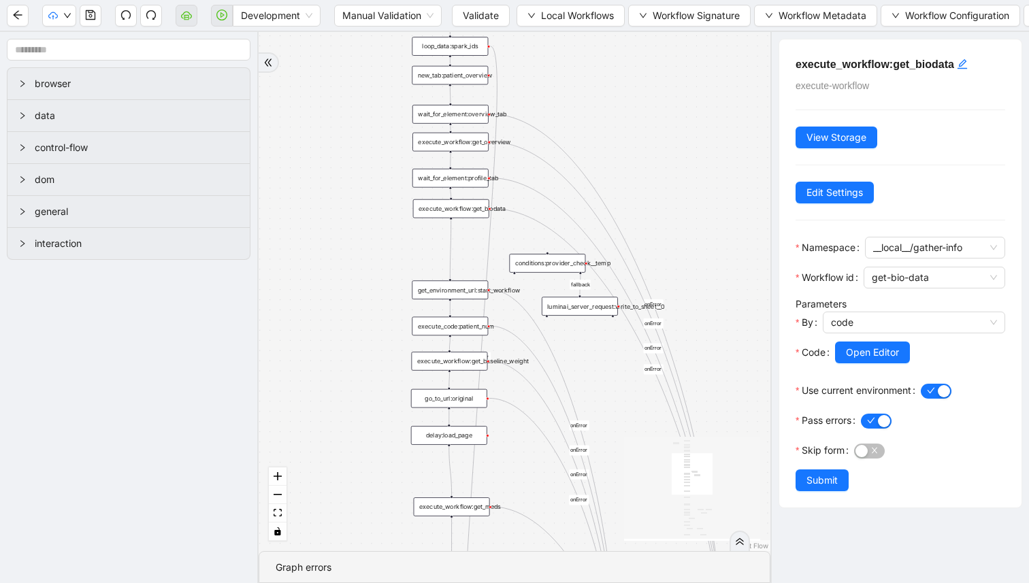
drag, startPoint x: 356, startPoint y: 217, endPoint x: 358, endPoint y: 402, distance: 185.1
click at [358, 404] on div "success fallback success fallback fallback no_failures? onError onError onError…" at bounding box center [515, 291] width 512 height 519
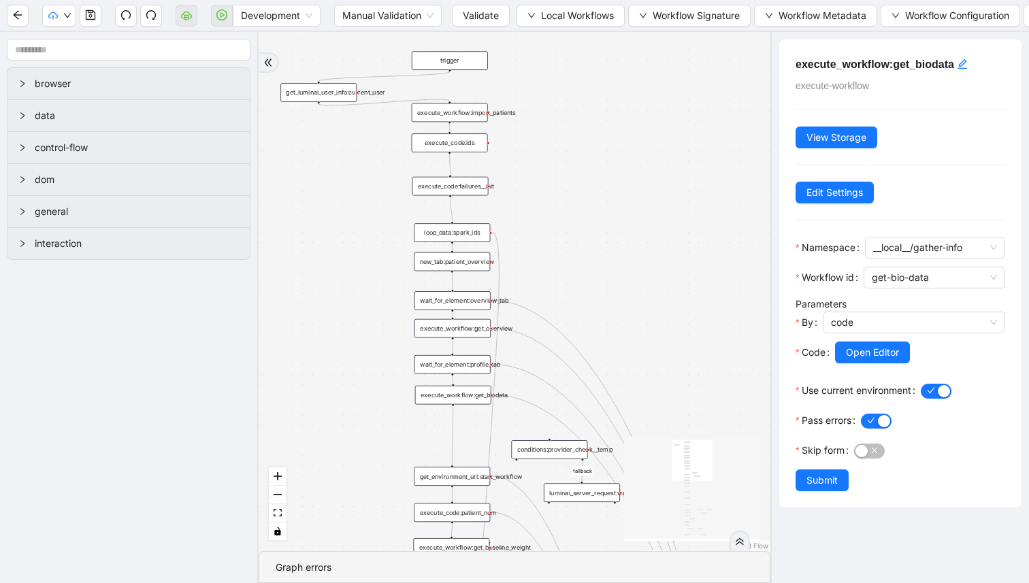
drag, startPoint x: 350, startPoint y: 259, endPoint x: 350, endPoint y: 285, distance: 26.5
click at [350, 284] on div "success fallback success fallback fallback no_failures? onError onError onError…" at bounding box center [515, 291] width 512 height 519
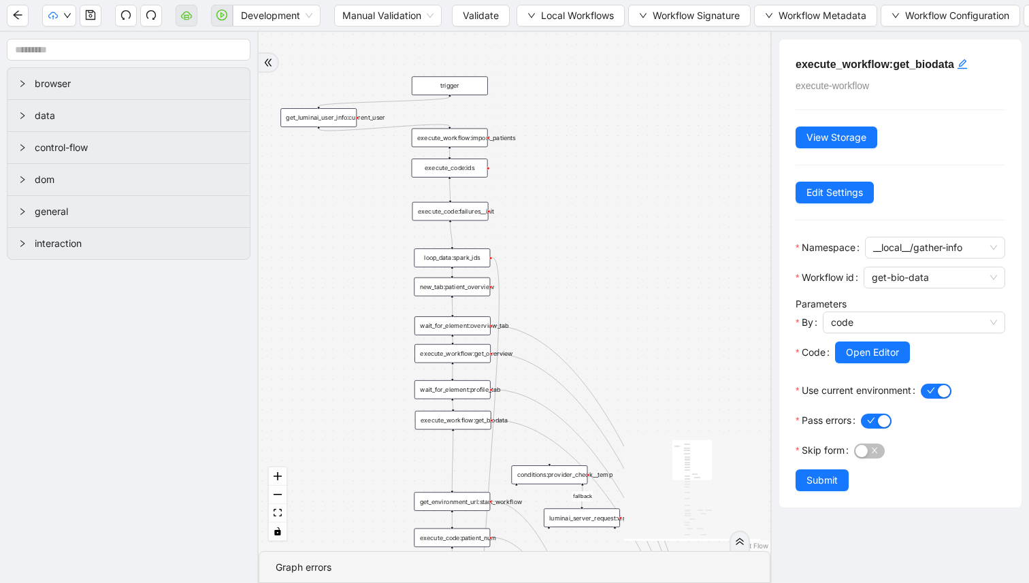
click at [460, 394] on div "wait_for_element:profile_tab" at bounding box center [452, 389] width 76 height 19
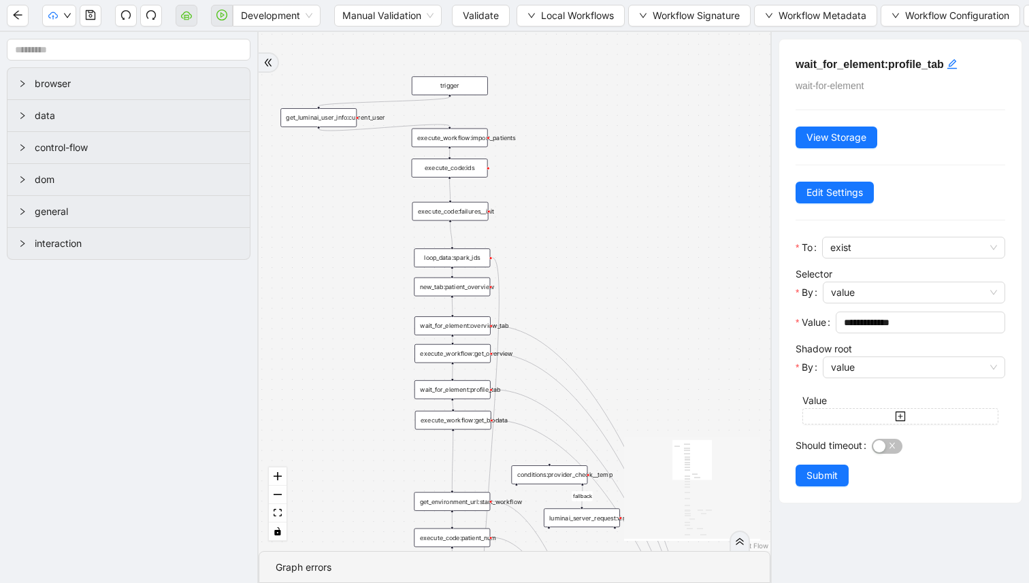
click at [456, 292] on div "new_tab:patient_overview" at bounding box center [452, 287] width 76 height 19
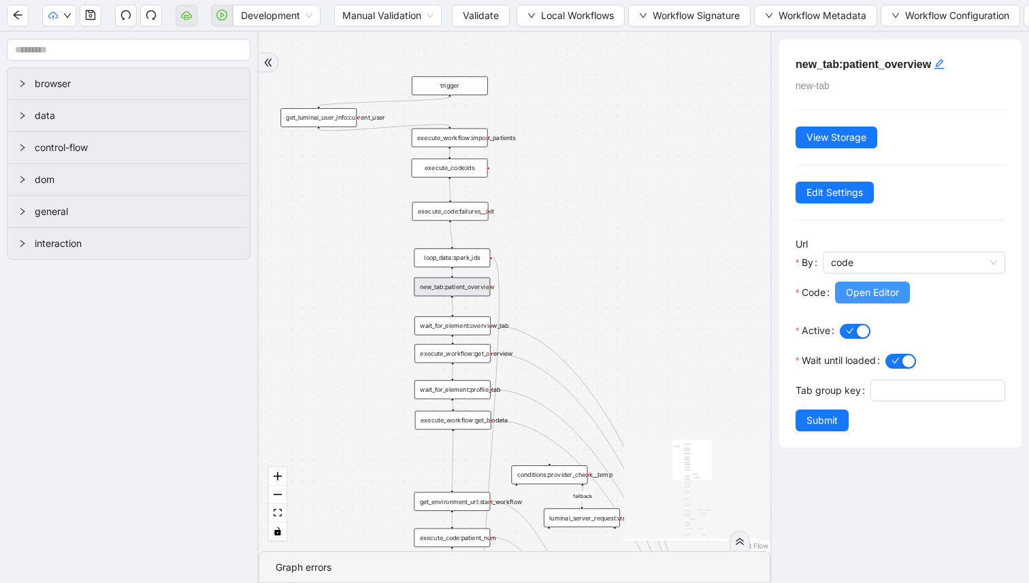
click at [861, 297] on span "Open Editor" at bounding box center [872, 292] width 53 height 15
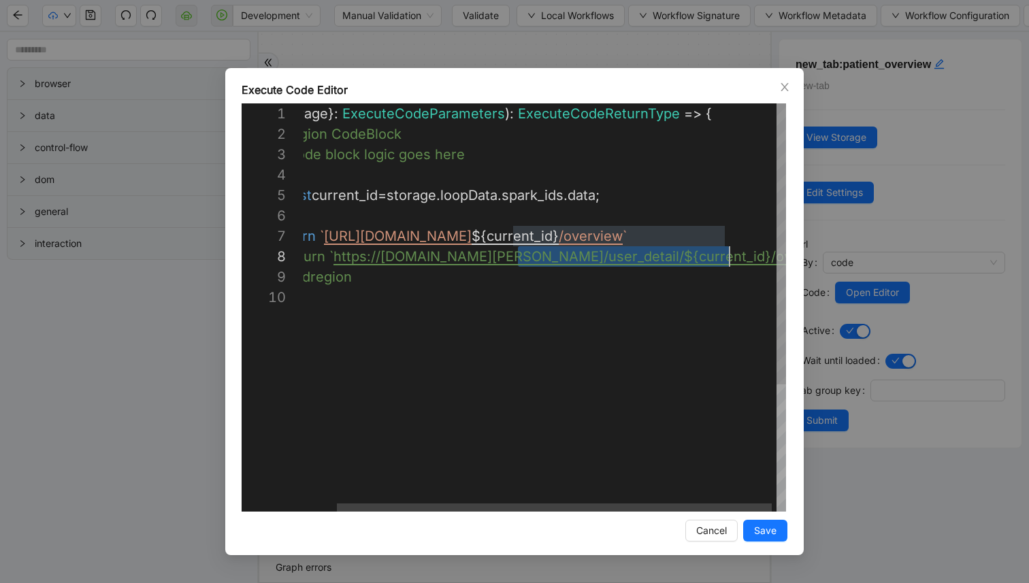
scroll to position [143, 473]
drag, startPoint x: 519, startPoint y: 260, endPoint x: 738, endPoint y: 259, distance: 219.2
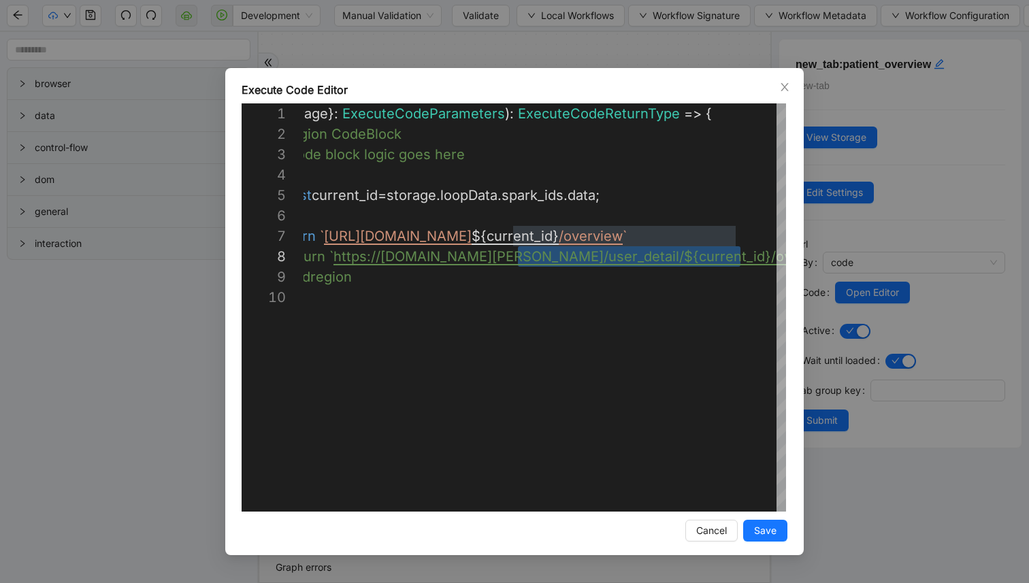
click at [574, 48] on div "**********" at bounding box center [514, 291] width 1029 height 583
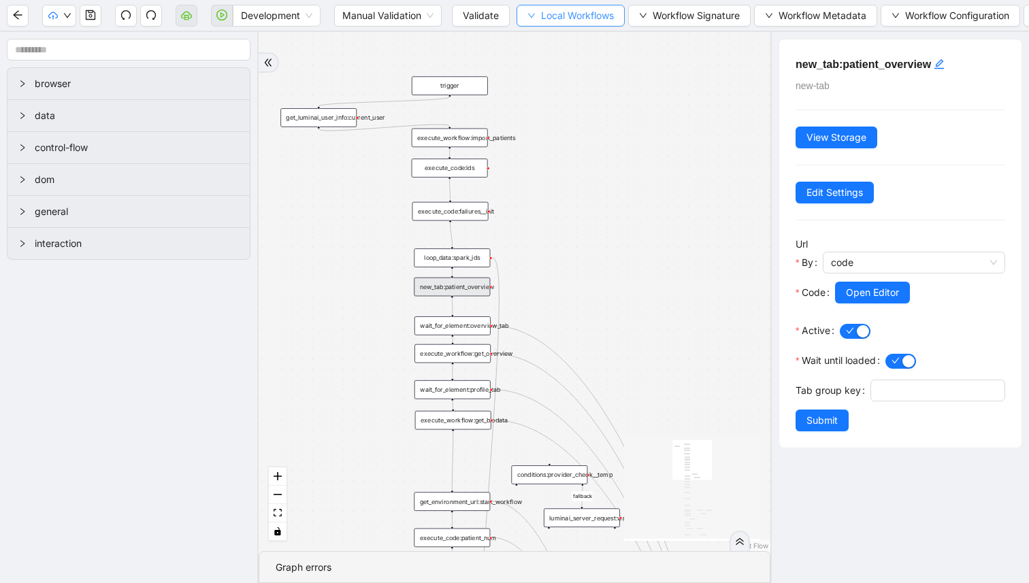
click at [557, 11] on span "Local Workflows" at bounding box center [577, 15] width 73 height 15
click at [555, 33] on li "Select" at bounding box center [571, 42] width 105 height 22
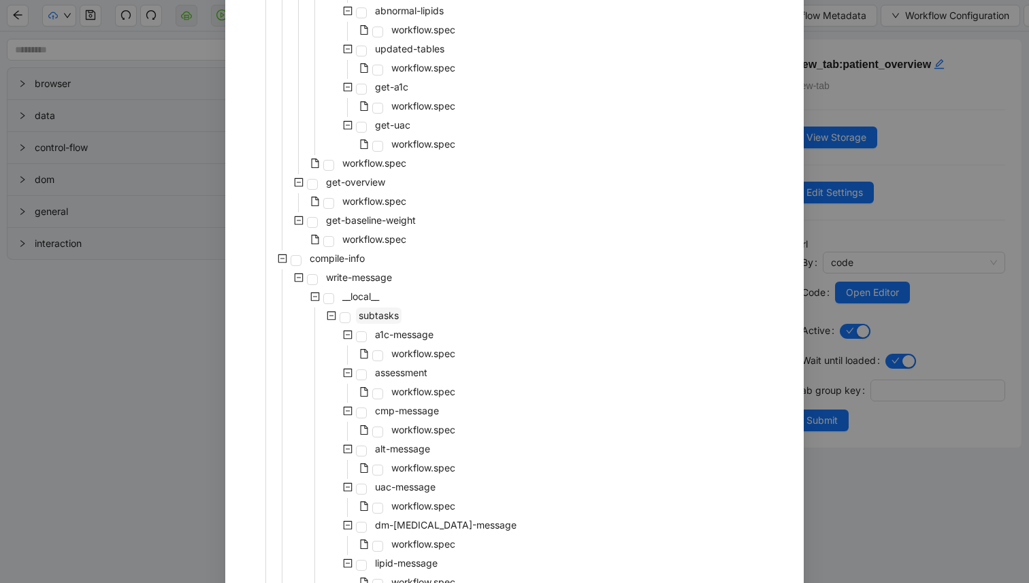
scroll to position [389, 0]
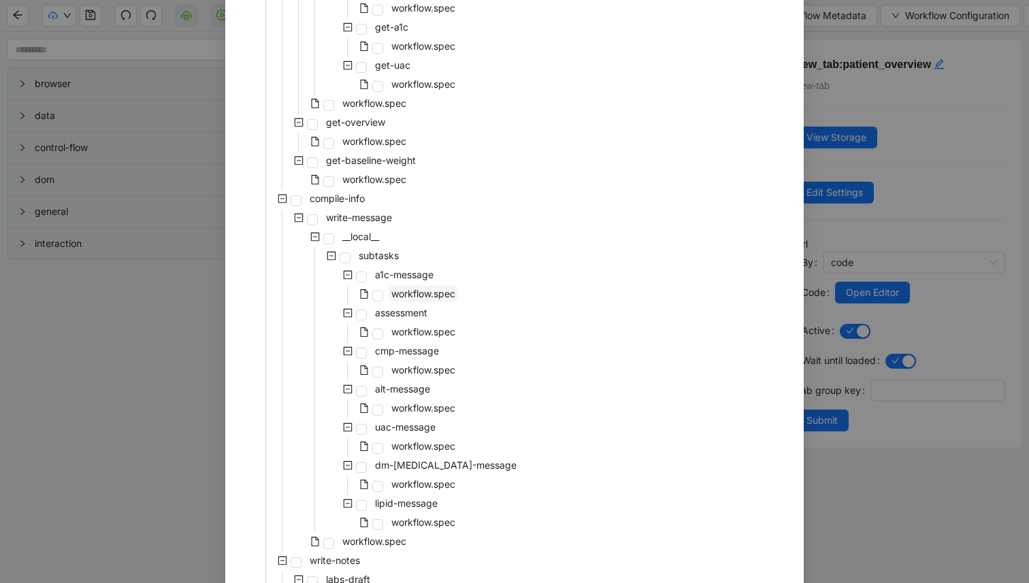
click at [398, 300] on span "workflow.spec" at bounding box center [423, 294] width 69 height 16
click at [404, 335] on span "workflow.spec" at bounding box center [423, 332] width 64 height 12
click at [407, 372] on span "workflow.spec" at bounding box center [423, 370] width 64 height 12
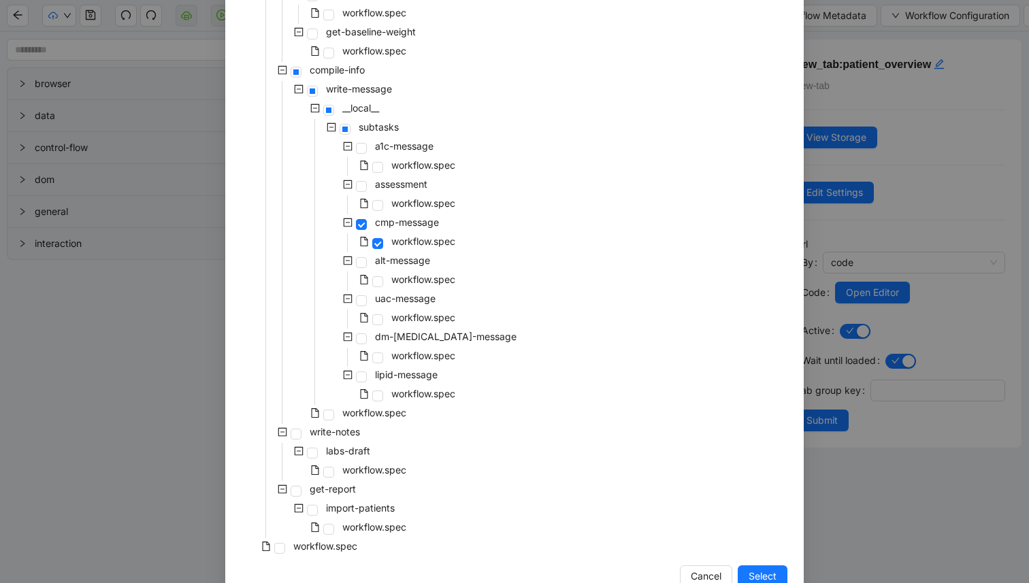
scroll to position [552, 0]
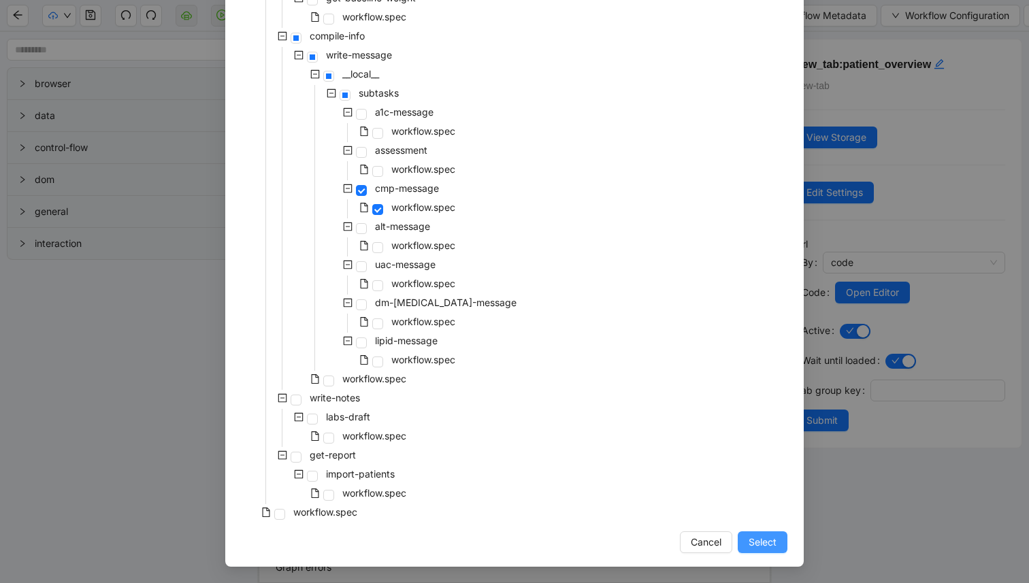
click at [763, 537] on span "Select" at bounding box center [763, 542] width 28 height 15
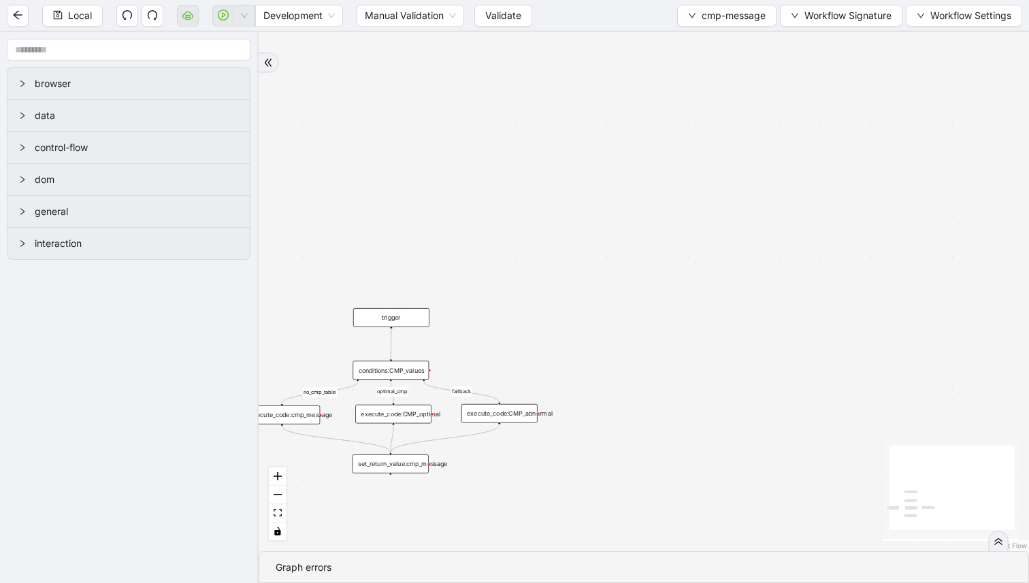
drag, startPoint x: 610, startPoint y: 305, endPoint x: 679, endPoint y: 237, distance: 96.7
click at [679, 237] on div "fallback optimal_cmp no_cmp_table trigger execute_code:CMP_abnormal execute_cod…" at bounding box center [644, 291] width 770 height 519
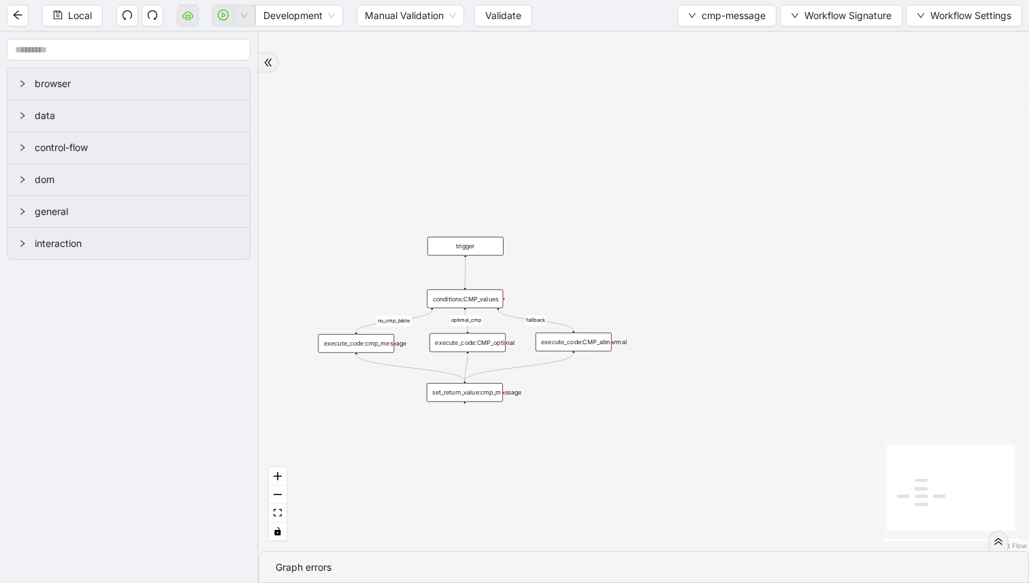
click at [477, 293] on div "conditions:CMP_values" at bounding box center [465, 298] width 76 height 19
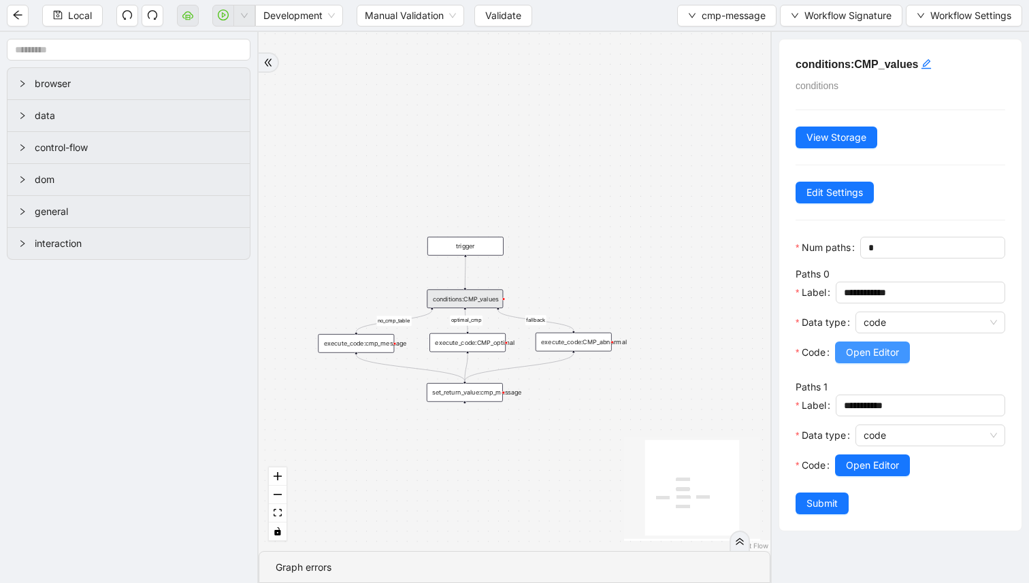
click at [853, 348] on span "Open Editor" at bounding box center [872, 352] width 53 height 15
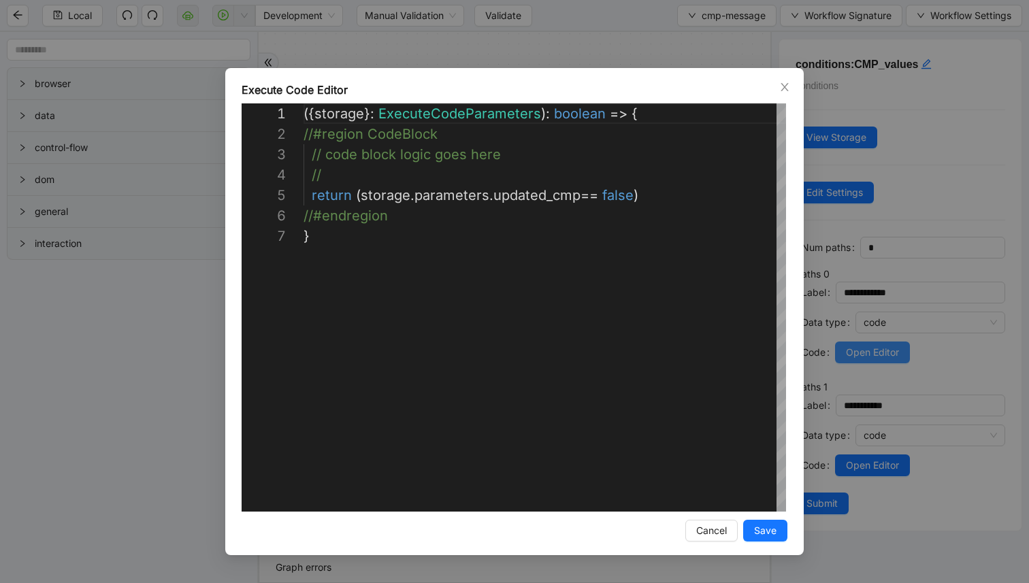
scroll to position [123, 0]
click at [845, 331] on div "**********" at bounding box center [514, 291] width 1029 height 583
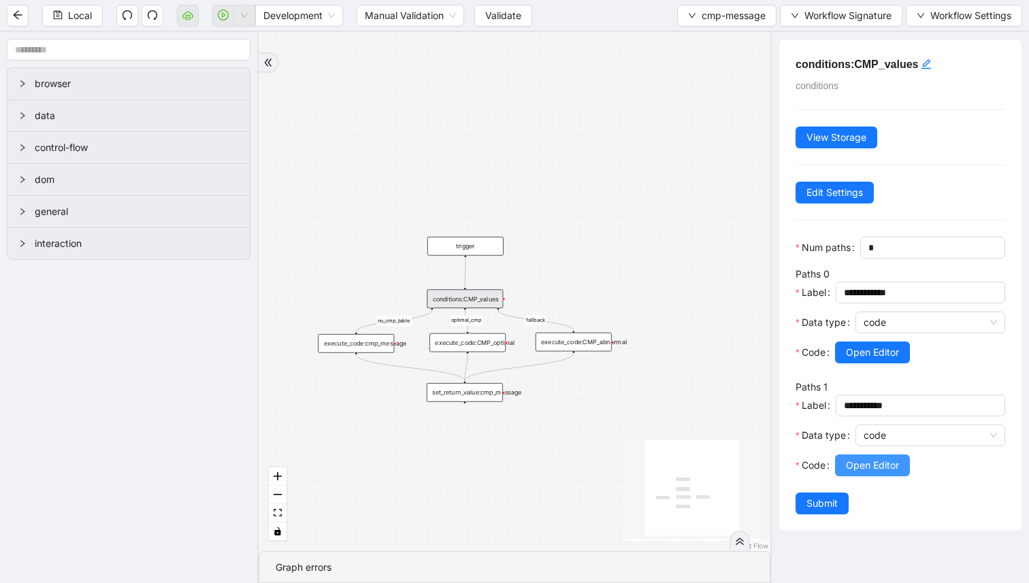
click at [850, 463] on span "Open Editor" at bounding box center [872, 465] width 53 height 15
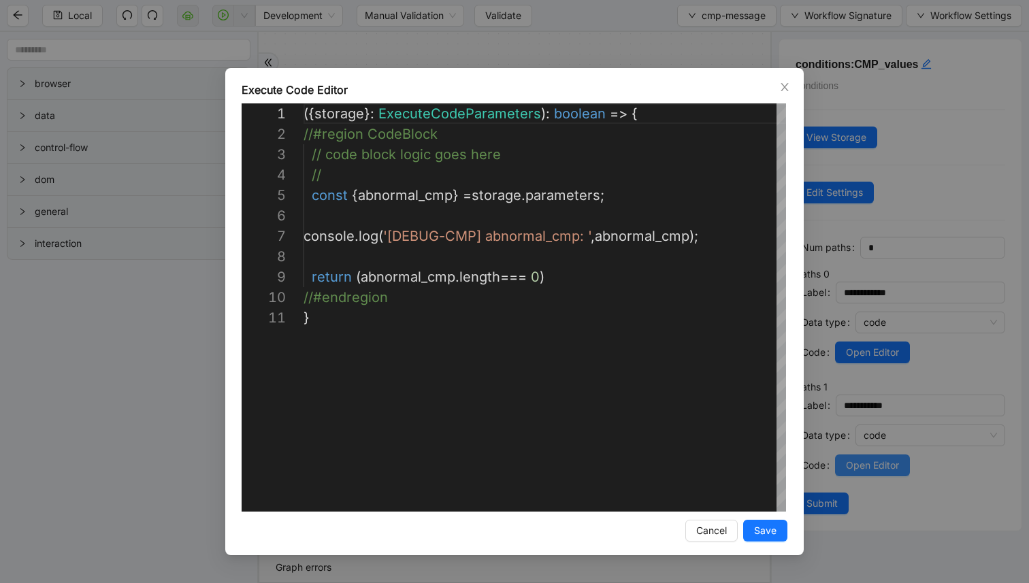
scroll to position [204, 0]
click at [841, 265] on div "**********" at bounding box center [514, 291] width 1029 height 583
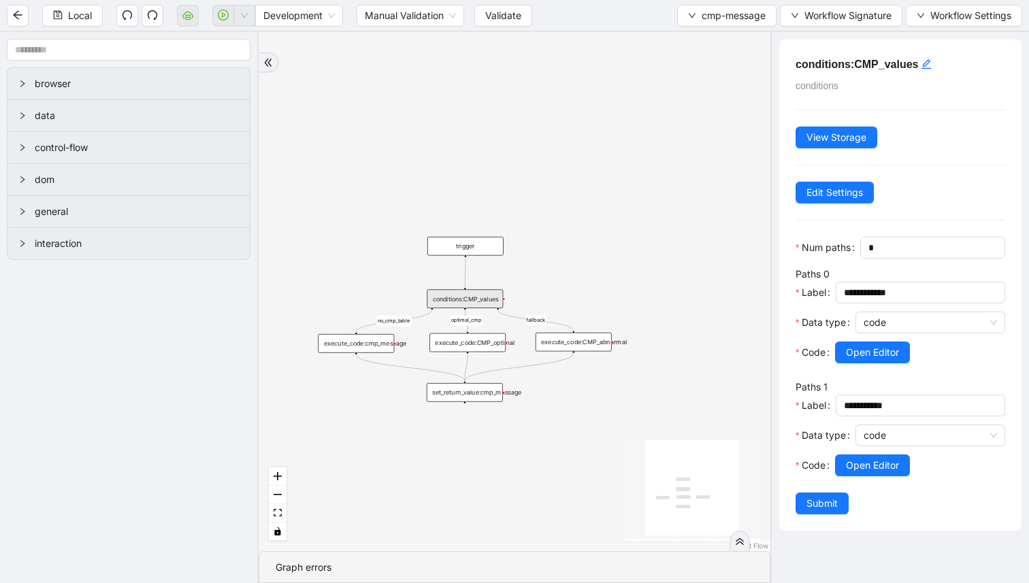
click at [489, 342] on div "execute_code:CMP_optimal" at bounding box center [467, 342] width 76 height 19
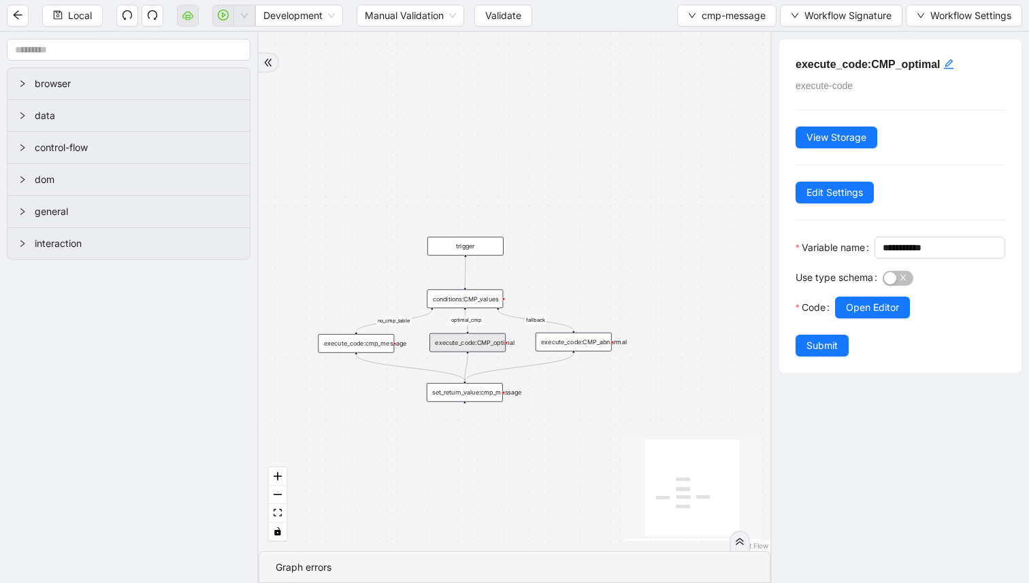
click at [491, 291] on div "conditions:CMP_values" at bounding box center [465, 298] width 76 height 19
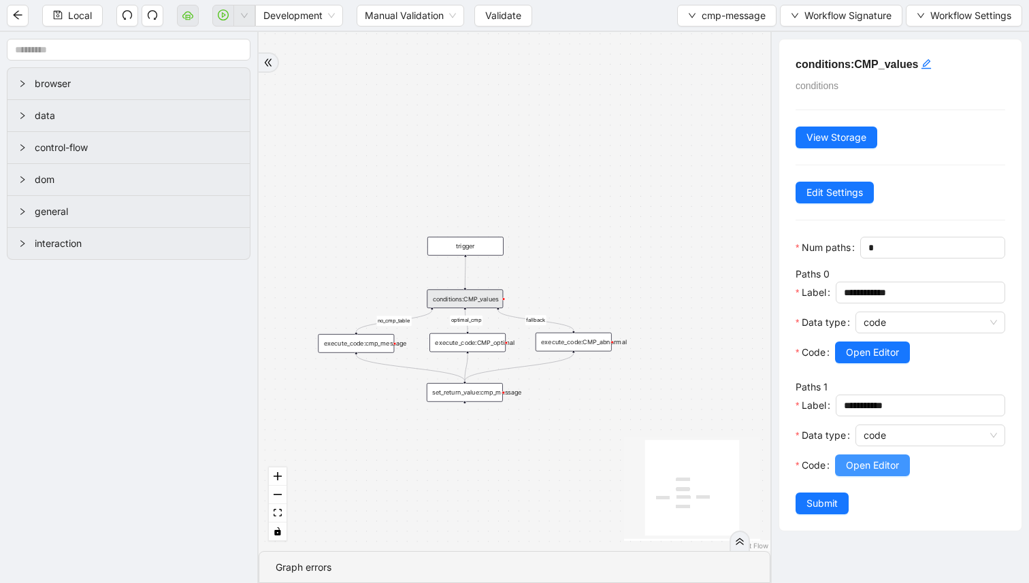
click at [874, 465] on span "Open Editor" at bounding box center [872, 465] width 53 height 15
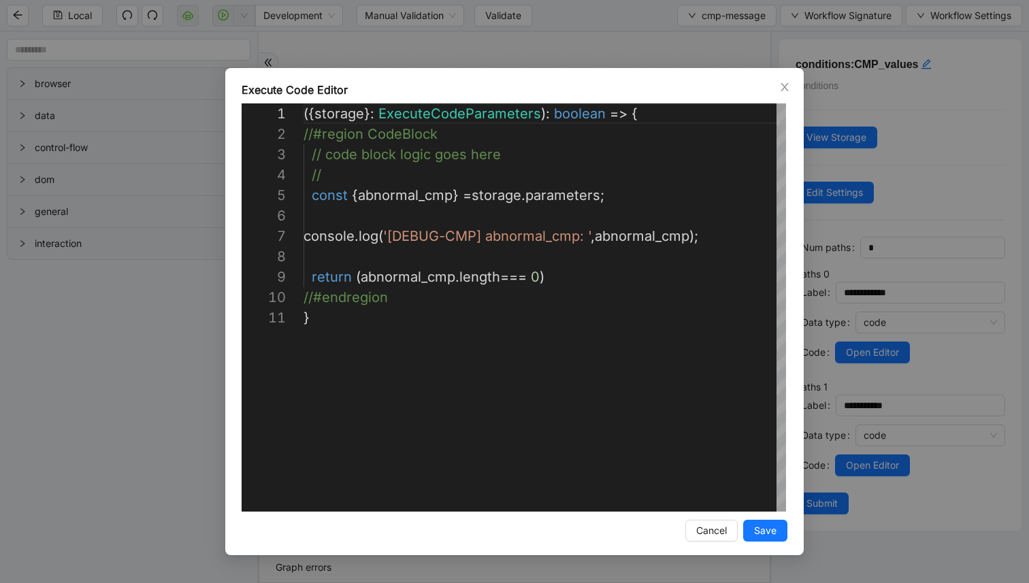
click at [860, 300] on div "**********" at bounding box center [514, 291] width 1029 height 583
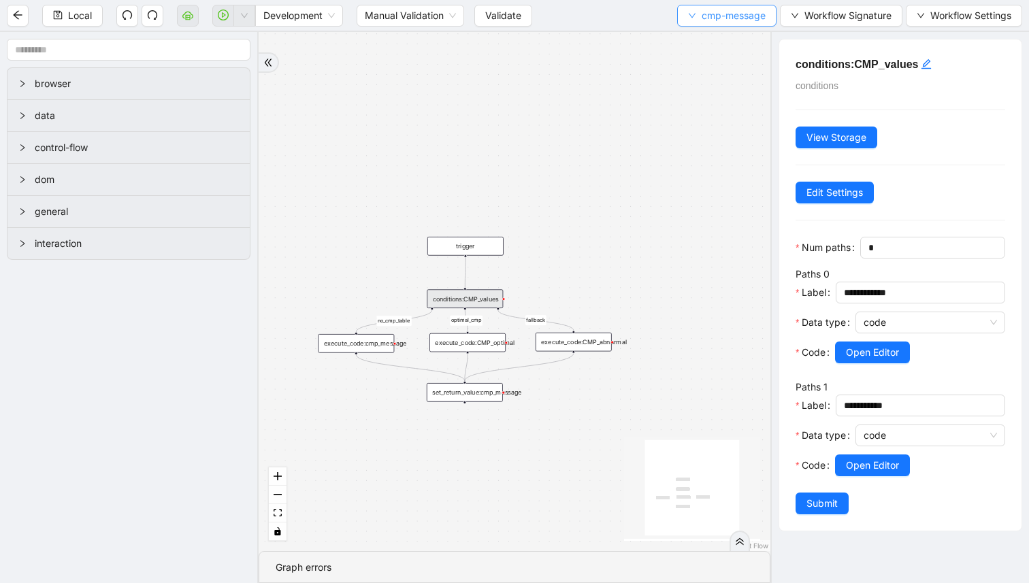
click at [702, 14] on span "cmp-message" at bounding box center [734, 15] width 64 height 15
click at [700, 36] on span "Select" at bounding box center [724, 42] width 78 height 15
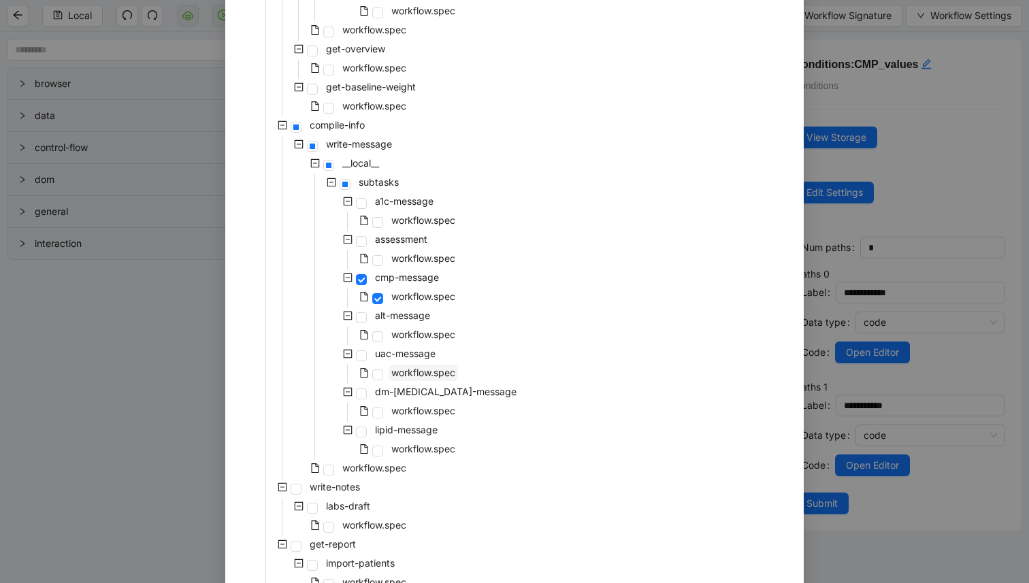
click at [438, 367] on span "workflow.spec" at bounding box center [423, 373] width 64 height 12
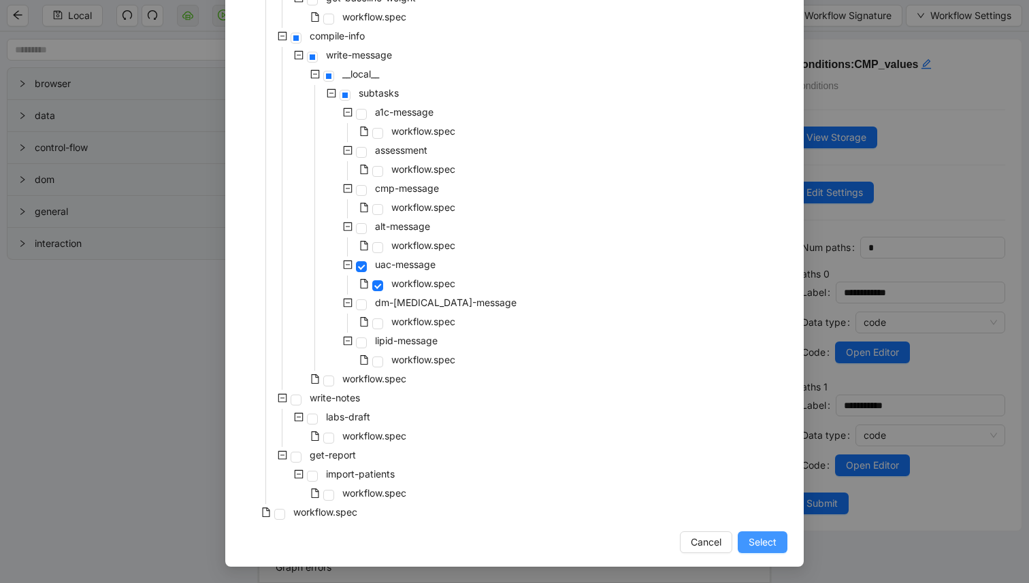
click at [746, 544] on button "Select" at bounding box center [763, 543] width 50 height 22
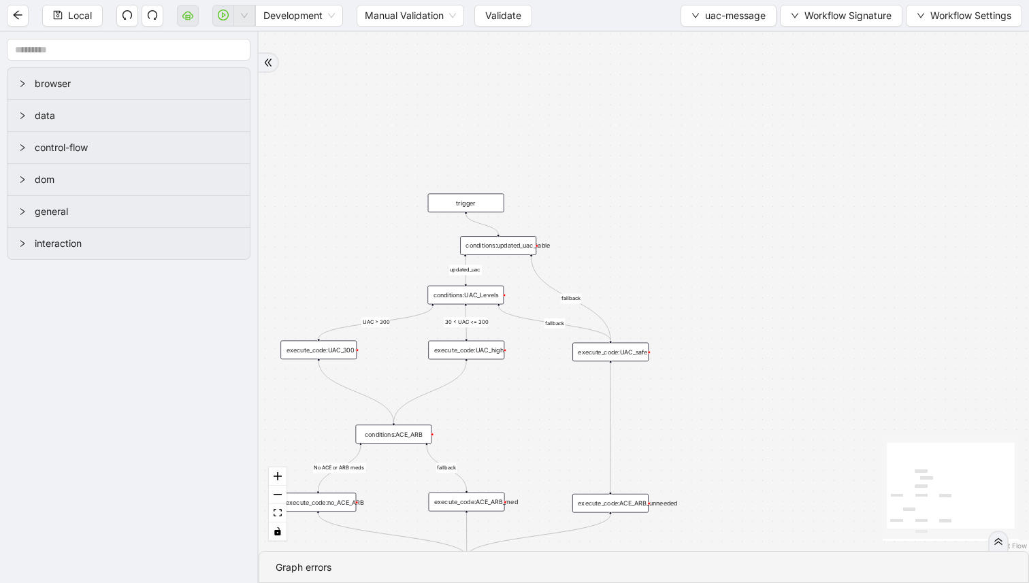
drag, startPoint x: 698, startPoint y: 457, endPoint x: 763, endPoint y: 382, distance: 99.4
click at [763, 382] on div "30 < UAC <= 300 UAC > 300 No ACE or ARB meds fallback fallback updated_uac fall…" at bounding box center [644, 291] width 770 height 519
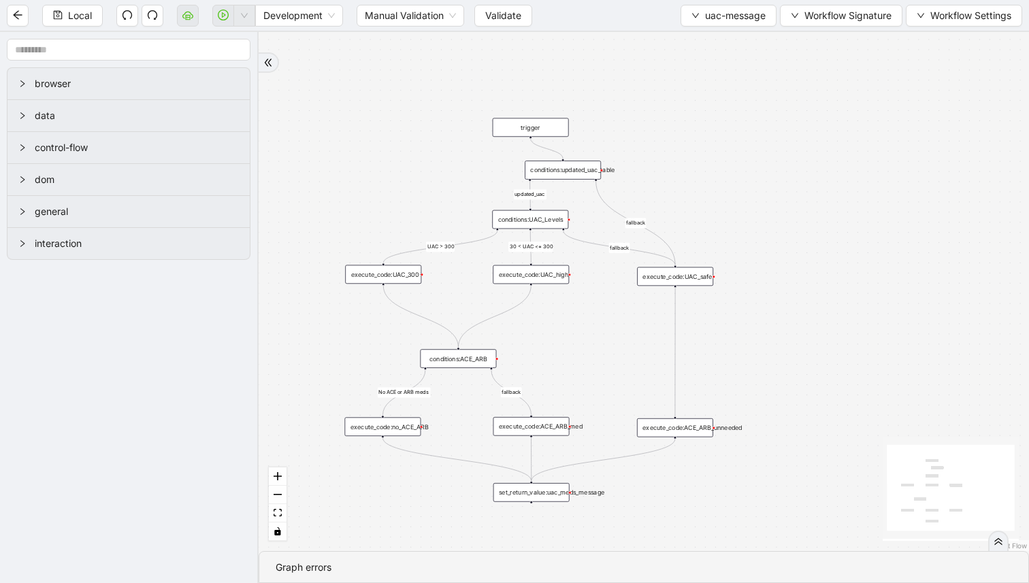
click at [542, 231] on div "30 < UAC <= 300 UAC > 300 No ACE or ARB meds fallback fallback updated_uac fall…" at bounding box center [644, 291] width 770 height 519
click at [540, 223] on div "conditions:UAC_Levels" at bounding box center [530, 219] width 76 height 19
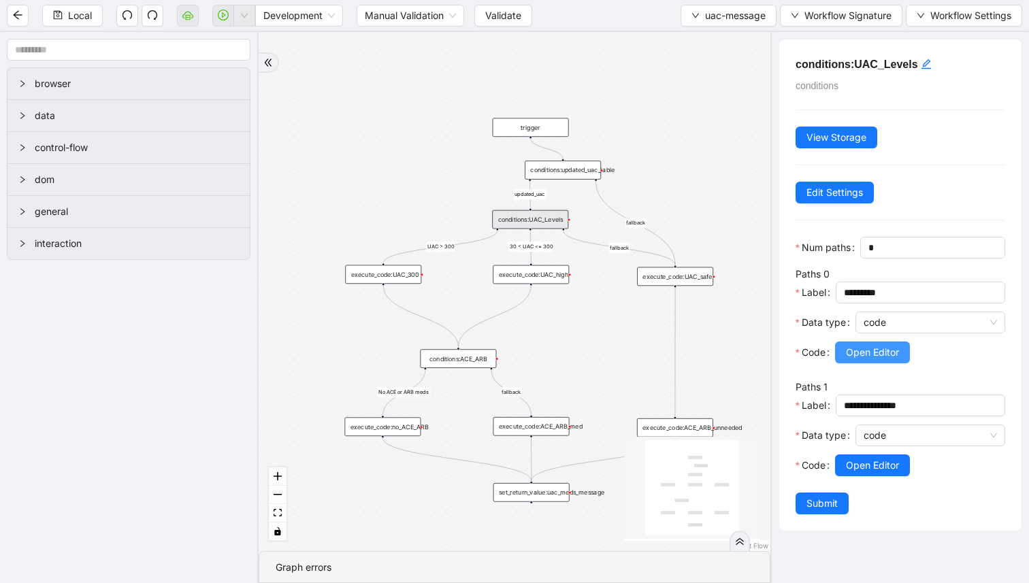
click at [862, 342] on button "Open Editor" at bounding box center [872, 353] width 75 height 22
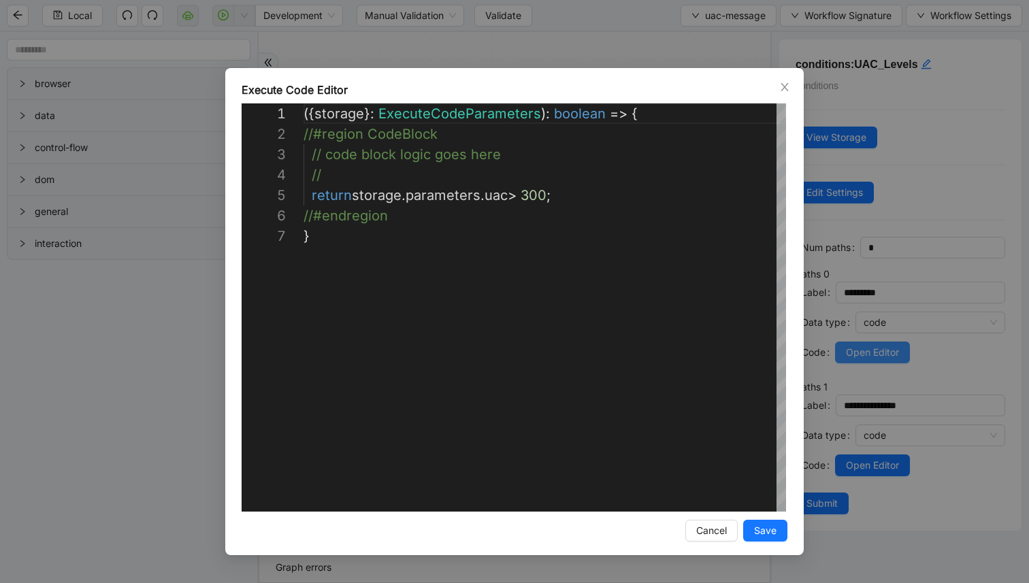
scroll to position [123, 0]
click at [858, 340] on div "**********" at bounding box center [514, 291] width 1029 height 583
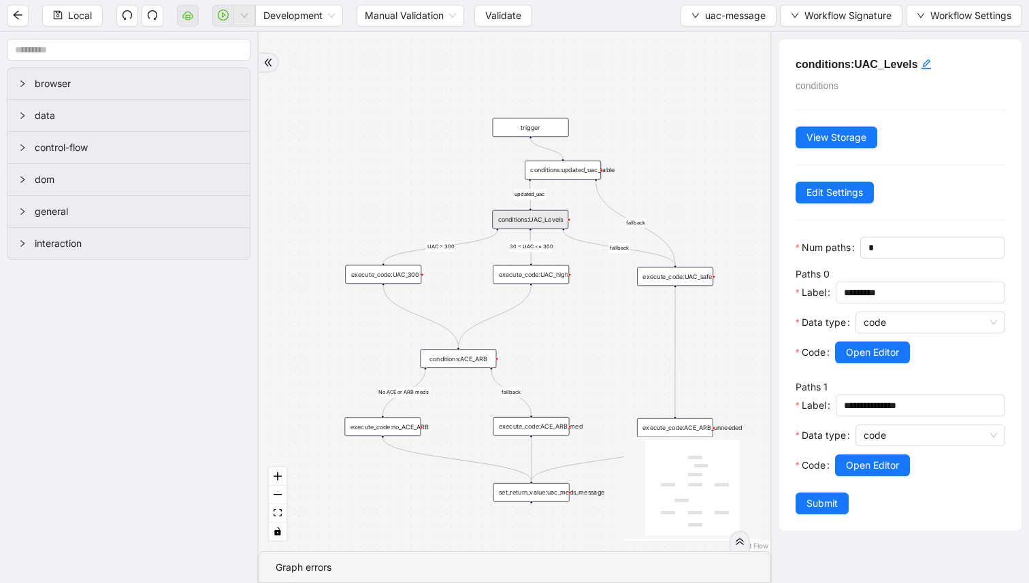
click at [860, 478] on div at bounding box center [920, 484] width 170 height 16
click at [860, 469] on span "Open Editor" at bounding box center [872, 465] width 53 height 15
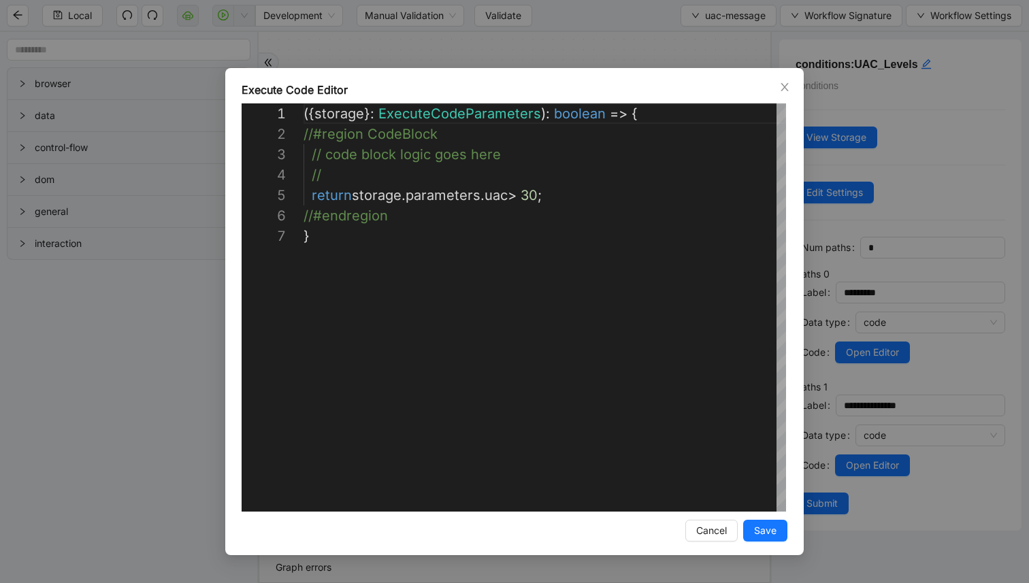
click at [841, 363] on div "**********" at bounding box center [514, 291] width 1029 height 583
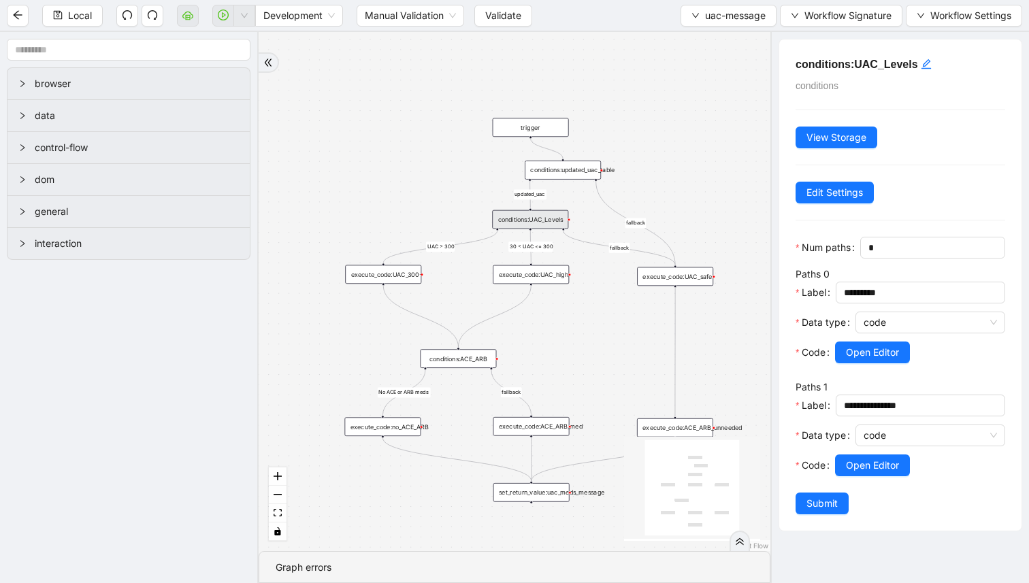
click at [357, 351] on div "30 < UAC <= 300 UAC > 300 No ACE or ARB meds fallback fallback updated_uac fall…" at bounding box center [515, 291] width 512 height 519
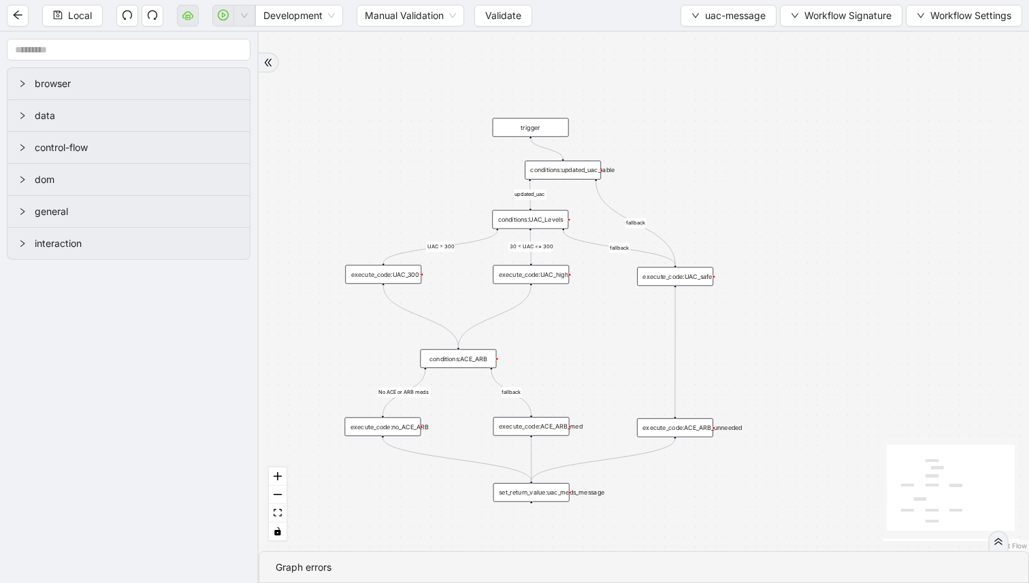
drag, startPoint x: 706, startPoint y: 174, endPoint x: 698, endPoint y: 153, distance: 22.0
click at [700, 156] on div "30 < UAC <= 300 UAC > 300 No ACE or ARB meds fallback fallback updated_uac fall…" at bounding box center [644, 291] width 770 height 519
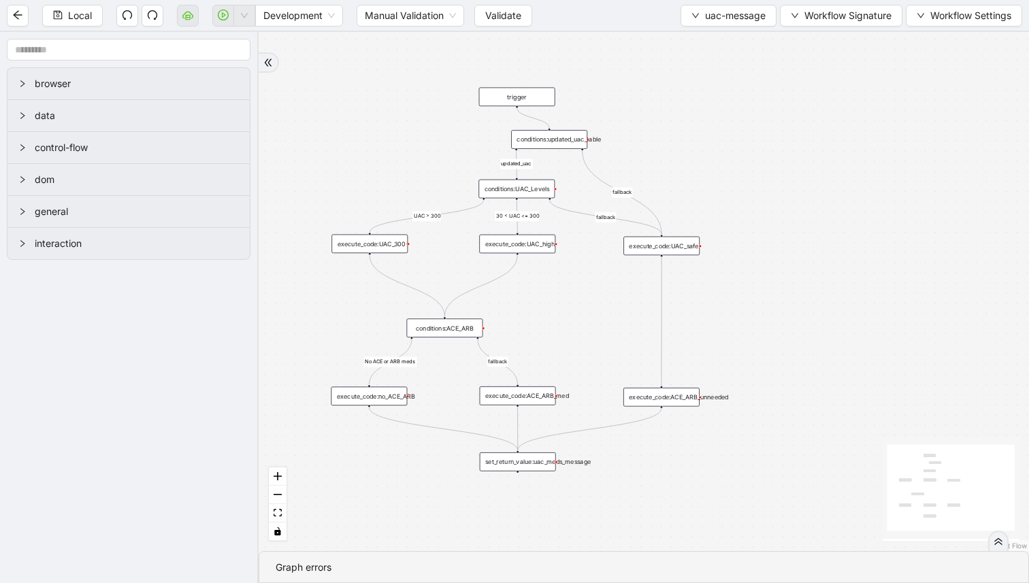
drag, startPoint x: 705, startPoint y: 172, endPoint x: 693, endPoint y: 159, distance: 18.3
click at [694, 159] on div "30 < UAC <= 300 UAC > 300 No ACE or ARB meds fallback fallback updated_uac fall…" at bounding box center [644, 291] width 770 height 519
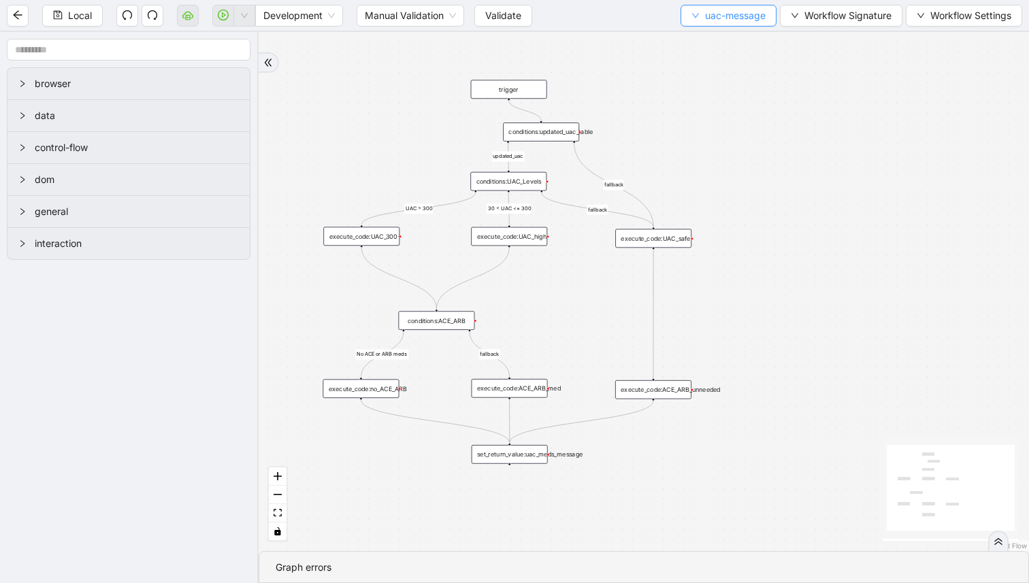
click at [725, 16] on span "uac-message" at bounding box center [735, 15] width 61 height 15
click at [717, 40] on span "Select" at bounding box center [724, 42] width 75 height 15
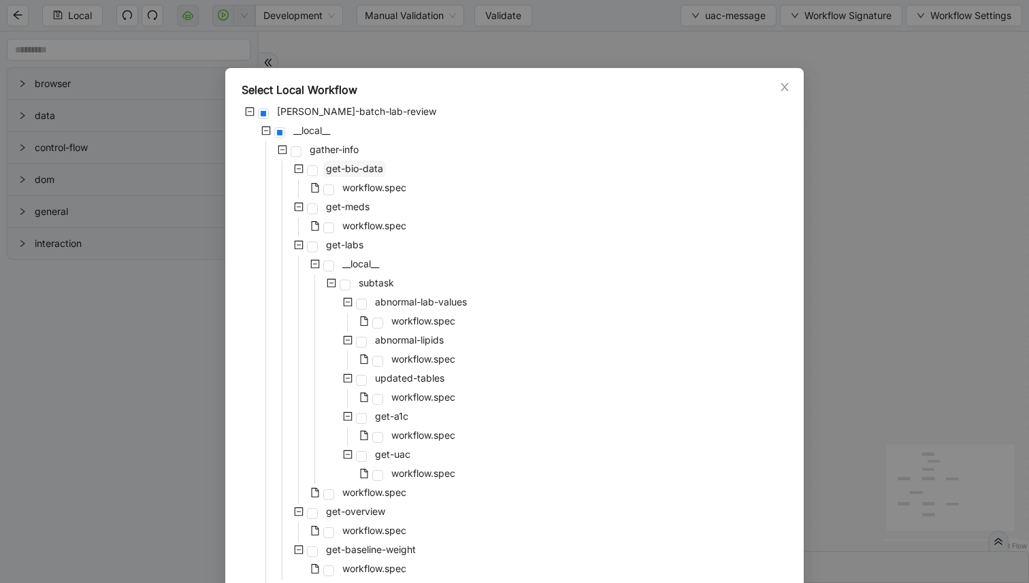
scroll to position [552, 0]
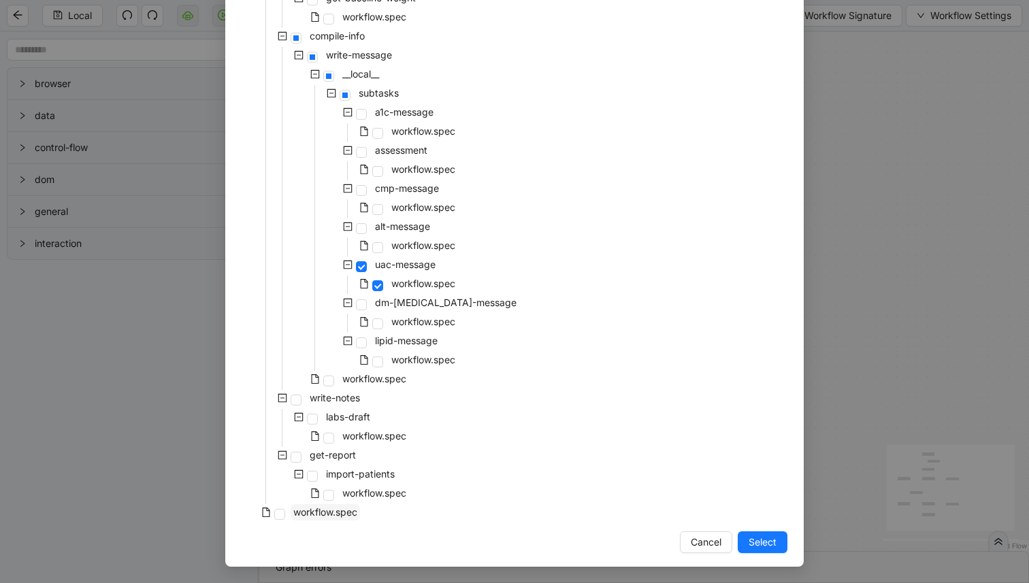
click at [310, 508] on span "workflow.spec" at bounding box center [325, 512] width 64 height 12
click at [763, 545] on span "Select" at bounding box center [763, 542] width 28 height 15
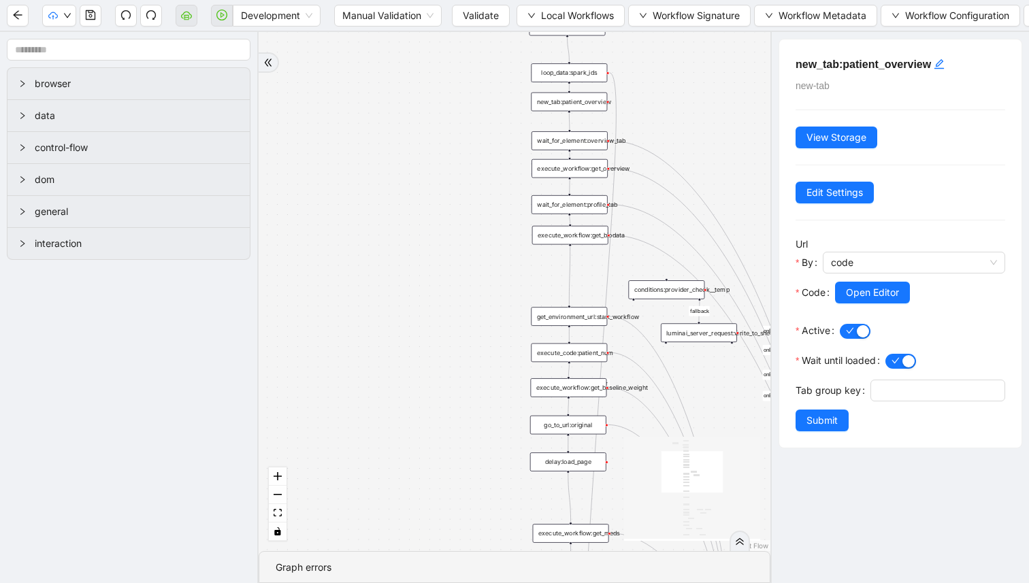
click at [768, 541] on div "success fallback success fallback fallback no_failures? onError onError onError…" at bounding box center [515, 291] width 512 height 519
click at [452, 289] on div "success fallback success fallback fallback no_failures? onError onError onError…" at bounding box center [515, 291] width 512 height 519
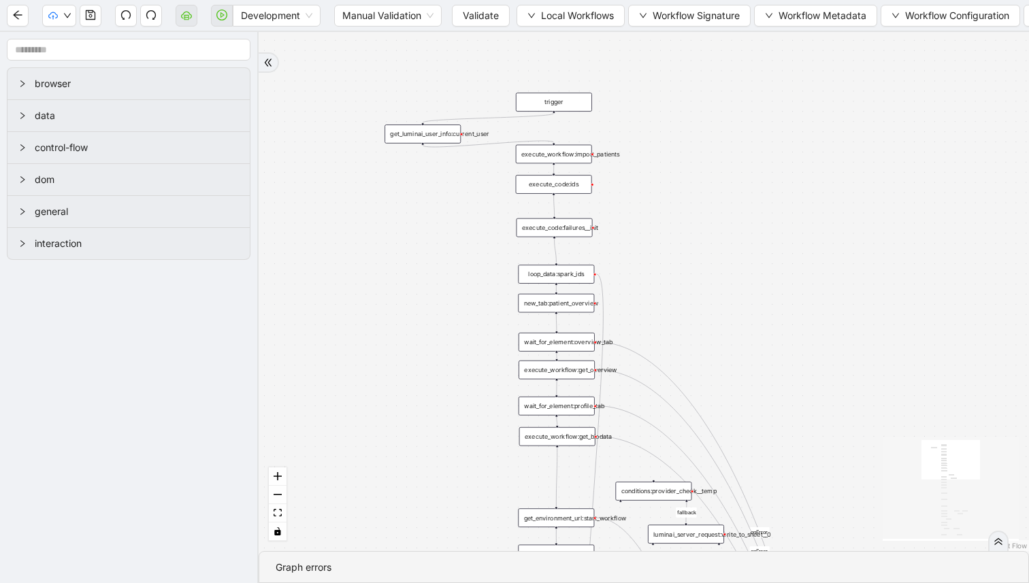
drag, startPoint x: 452, startPoint y: 210, endPoint x: 439, endPoint y: 416, distance: 206.6
click at [439, 416] on div "success fallback success fallback fallback no_failures? onError onError onError…" at bounding box center [644, 291] width 770 height 519
click at [423, 137] on div "get_luminai_user_info:current_user" at bounding box center [423, 136] width 76 height 19
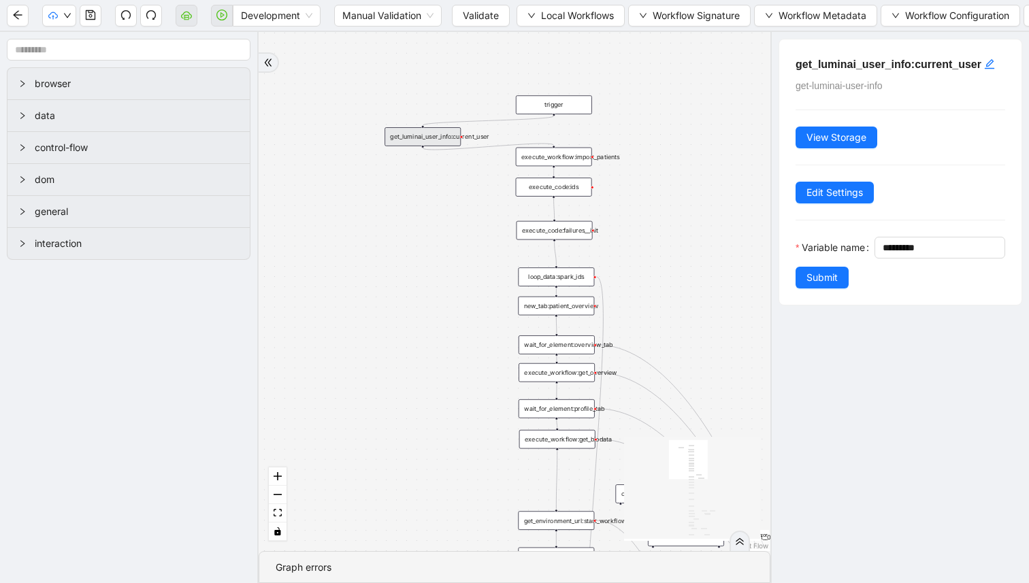
click at [529, 148] on div "execute_workflow:import_patients" at bounding box center [554, 157] width 76 height 19
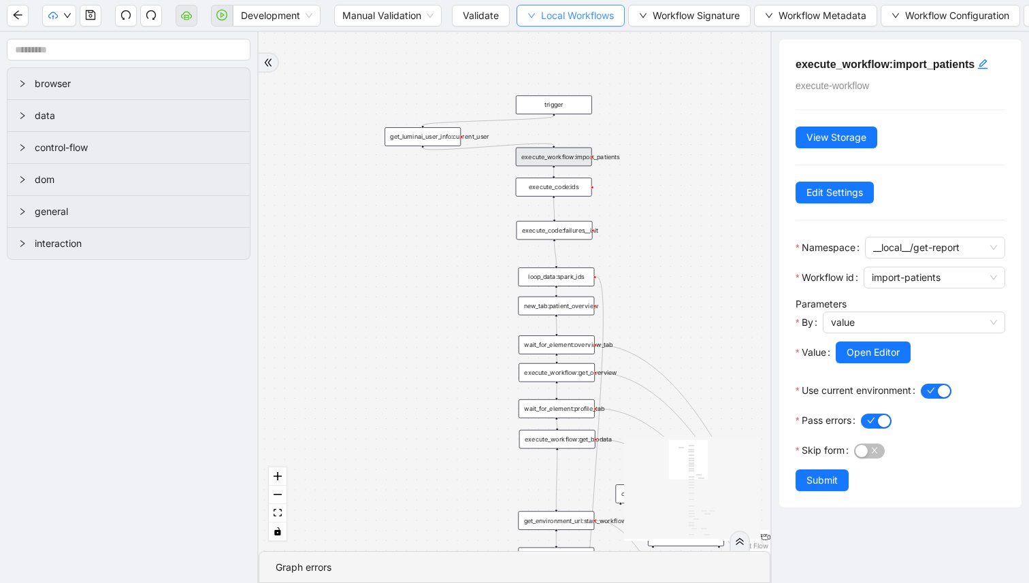
click at [581, 22] on span "Local Workflows" at bounding box center [577, 15] width 73 height 15
click at [578, 38] on span "Select" at bounding box center [571, 42] width 88 height 15
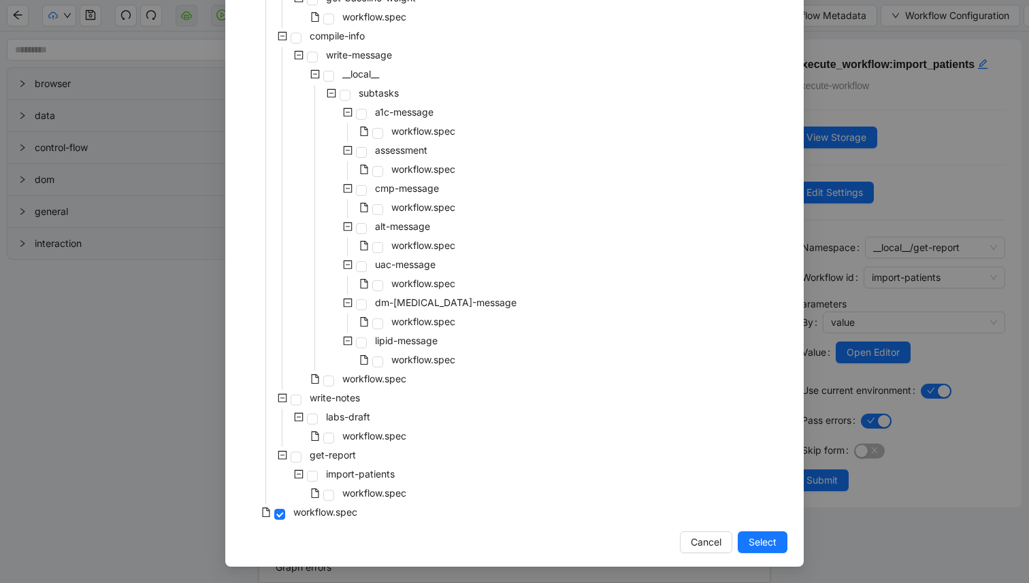
click at [189, 442] on div "Select Local Workflow [PERSON_NAME]-batch-lab-review __local__ gather-info get-…" at bounding box center [514, 291] width 1029 height 583
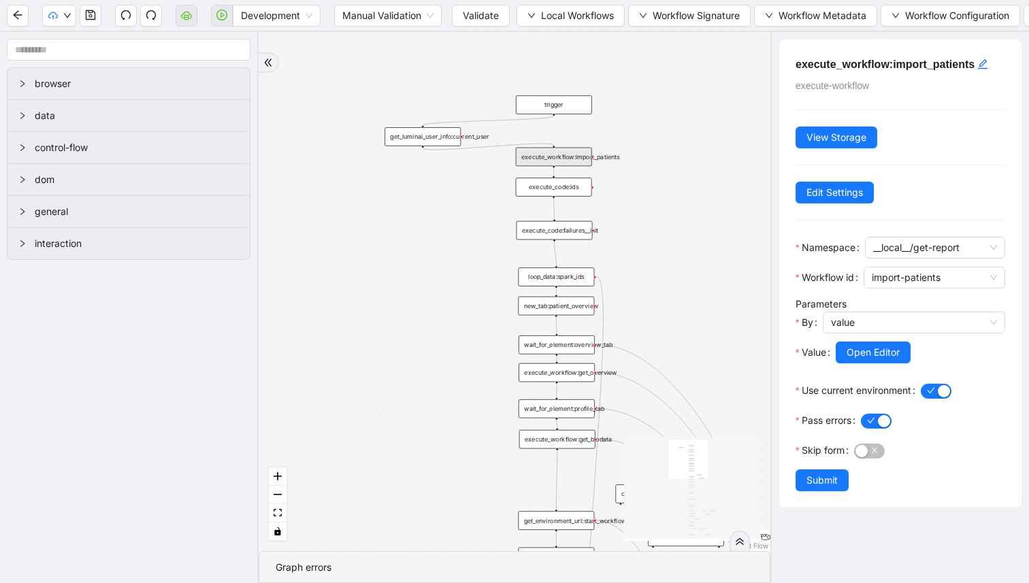
click at [659, 184] on div "success fallback success fallback fallback no_failures? onError onError onError…" at bounding box center [515, 291] width 512 height 519
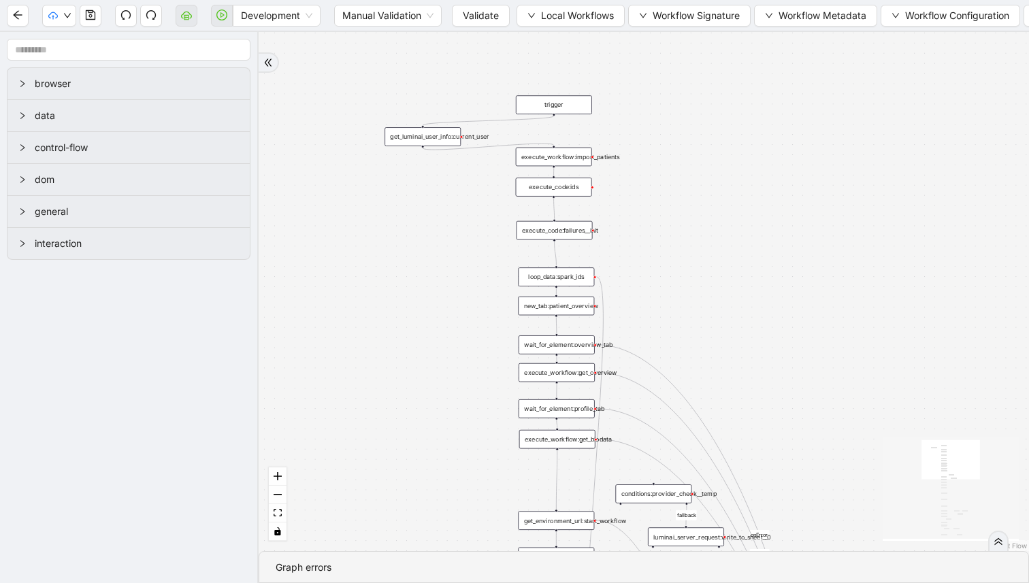
drag, startPoint x: 659, startPoint y: 184, endPoint x: 576, endPoint y: 193, distance: 84.2
click at [593, 193] on div "success fallback success fallback fallback no_failures? onError onError onError…" at bounding box center [644, 291] width 770 height 519
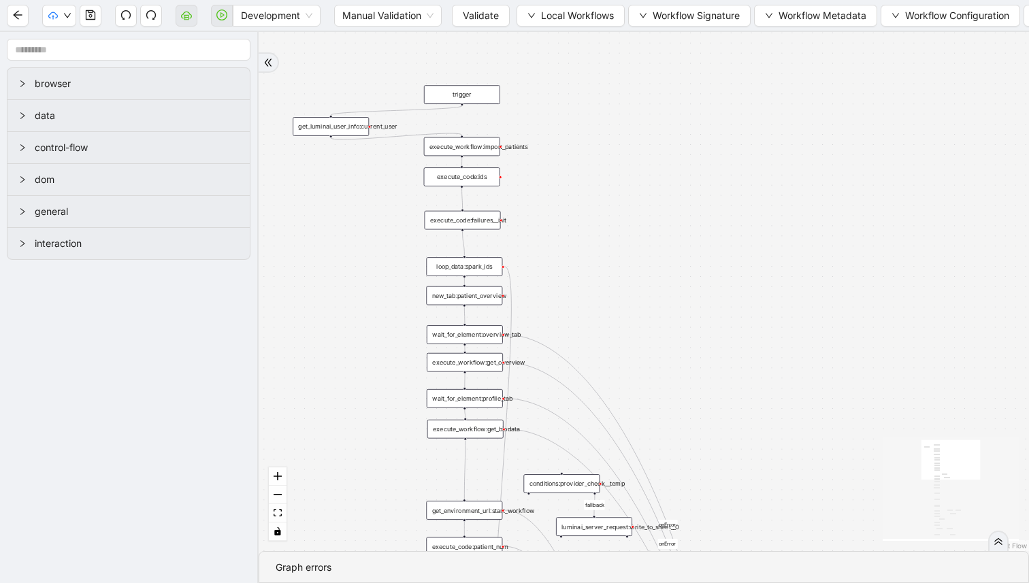
drag, startPoint x: 604, startPoint y: 178, endPoint x: 594, endPoint y: 172, distance: 11.9
click at [588, 163] on div "success fallback success fallback fallback no_failures? onError onError onError…" at bounding box center [644, 291] width 770 height 519
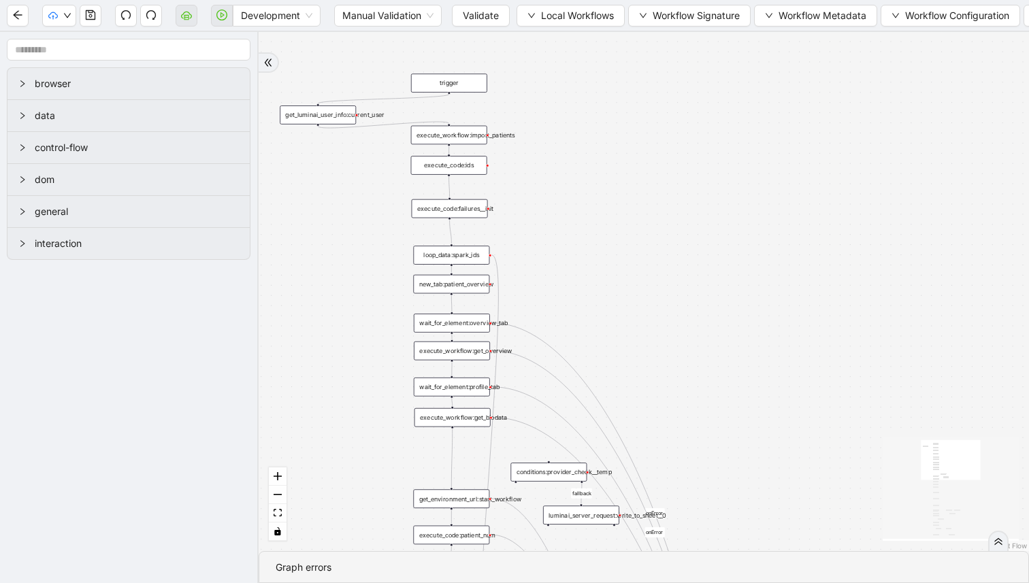
drag, startPoint x: 607, startPoint y: 190, endPoint x: 600, endPoint y: 165, distance: 25.6
click at [600, 165] on div "success fallback success fallback fallback no_failures? onError onError onError…" at bounding box center [644, 291] width 770 height 519
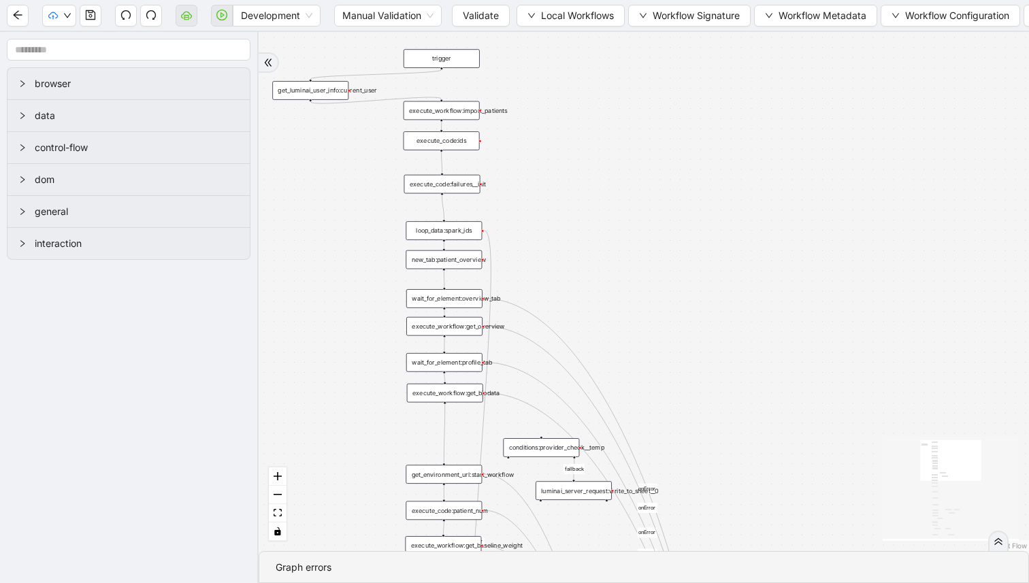
drag, startPoint x: 615, startPoint y: 195, endPoint x: 610, endPoint y: 186, distance: 10.0
click at [610, 186] on div "success fallback success fallback fallback no_failures? onError onError onError…" at bounding box center [644, 291] width 770 height 519
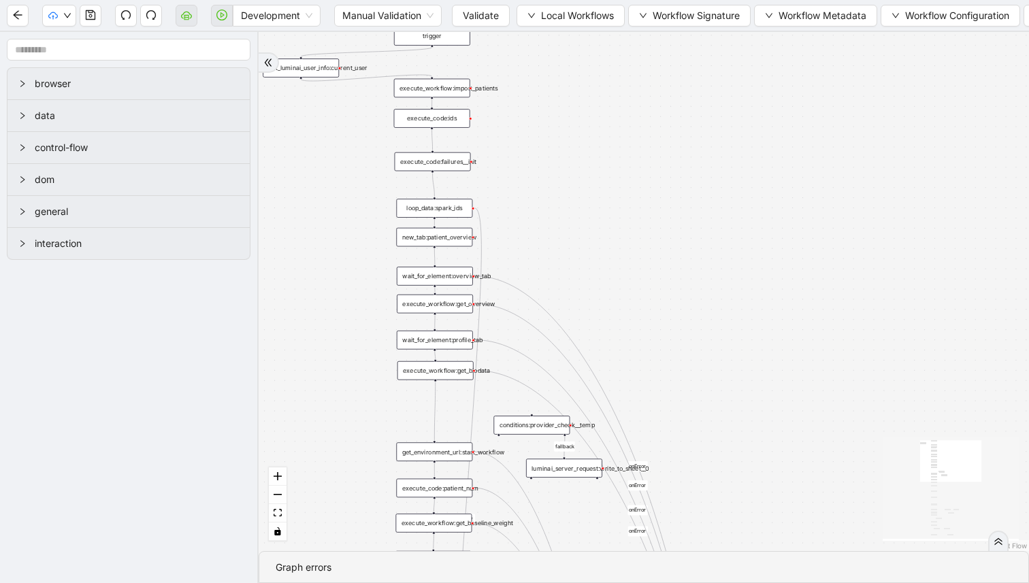
drag, startPoint x: 621, startPoint y: 206, endPoint x: 615, endPoint y: 184, distance: 22.2
click at [615, 184] on div "success fallback success fallback fallback no_failures? onError onError onError…" at bounding box center [644, 291] width 770 height 519
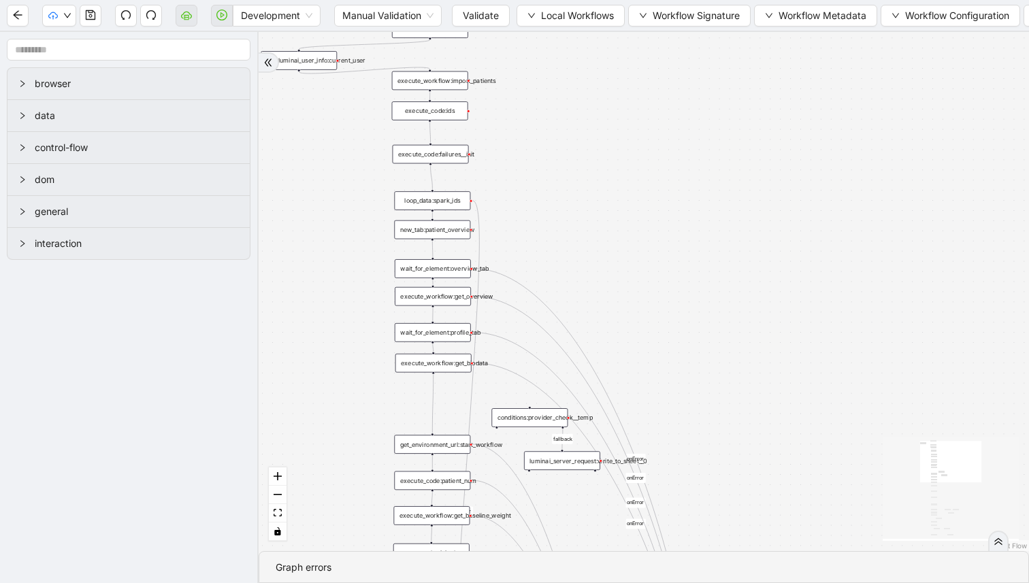
drag, startPoint x: 627, startPoint y: 209, endPoint x: 613, endPoint y: 189, distance: 24.0
click at [613, 189] on div "success fallback success fallback fallback no_failures? onError onError onError…" at bounding box center [644, 291] width 770 height 519
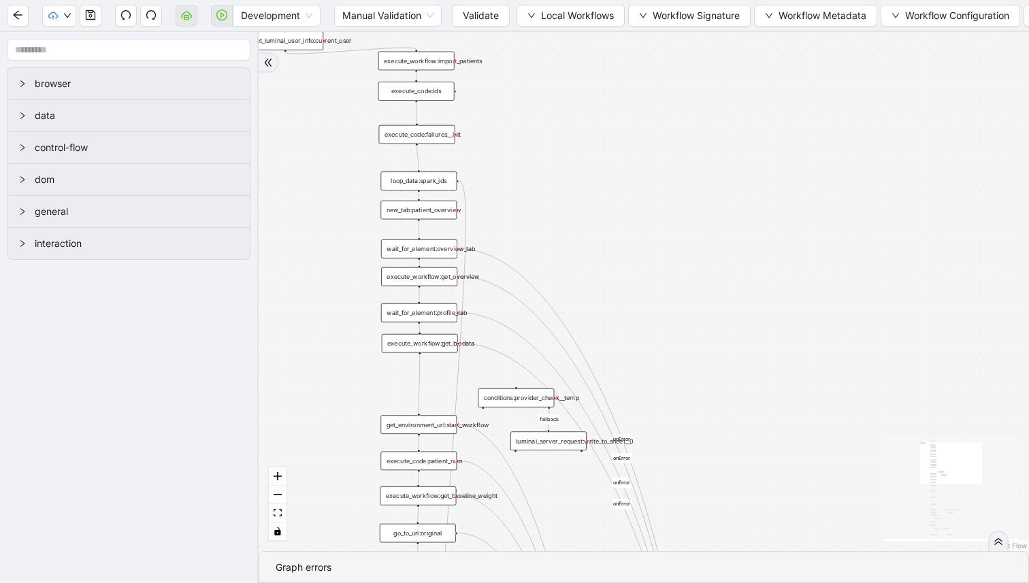
drag, startPoint x: 630, startPoint y: 226, endPoint x: 621, endPoint y: 207, distance: 20.7
click at [621, 207] on div "success fallback success fallback fallback no_failures? onError onError onError…" at bounding box center [644, 291] width 770 height 519
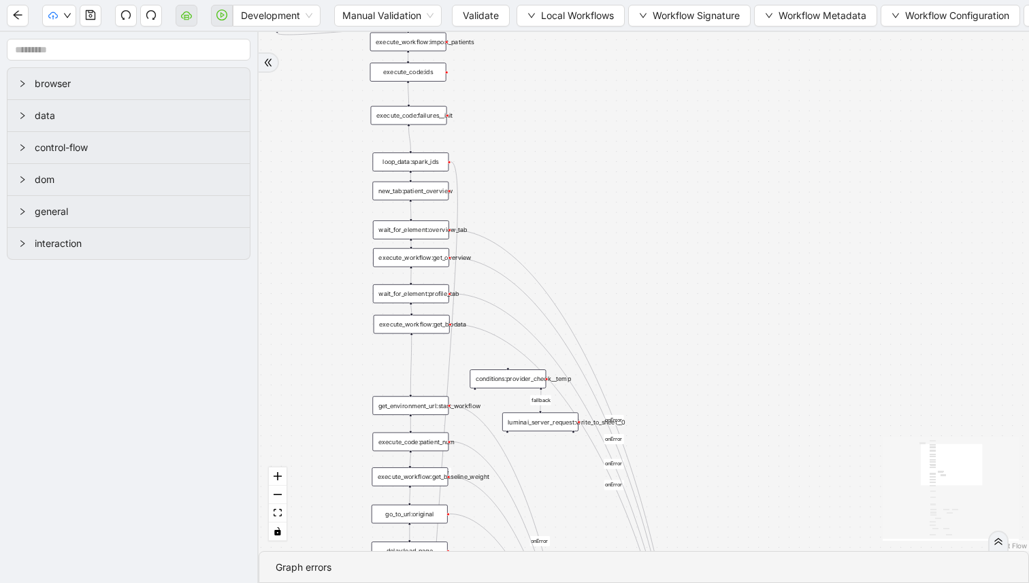
drag, startPoint x: 633, startPoint y: 225, endPoint x: 632, endPoint y: 201, distance: 23.8
click at [632, 206] on div "success fallback success fallback fallback no_failures? onError onError onError…" at bounding box center [644, 291] width 770 height 519
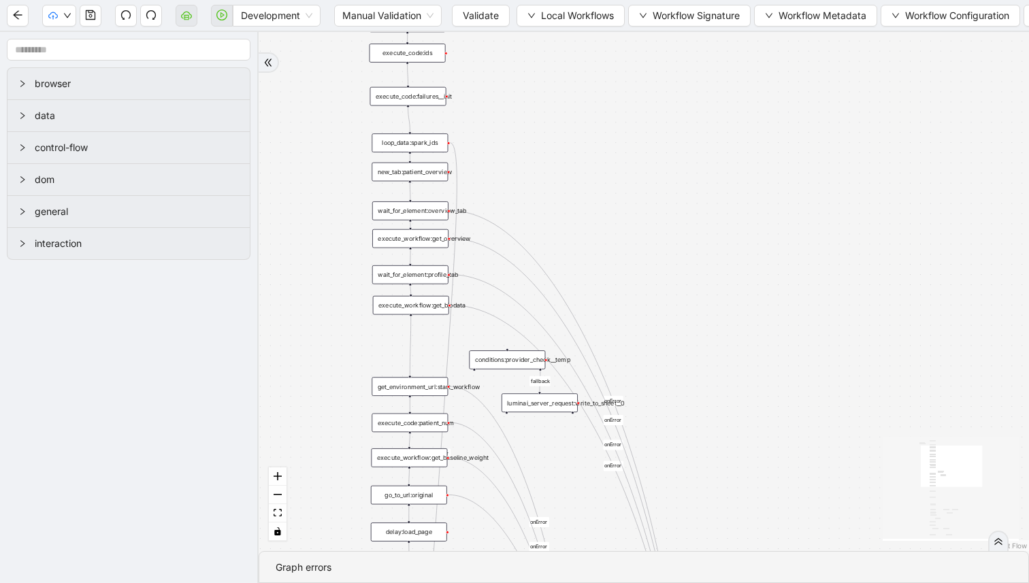
drag, startPoint x: 649, startPoint y: 233, endPoint x: 653, endPoint y: 259, distance: 26.1
click at [650, 252] on div "success fallback success fallback fallback no_failures? onError onError onError…" at bounding box center [644, 291] width 770 height 519
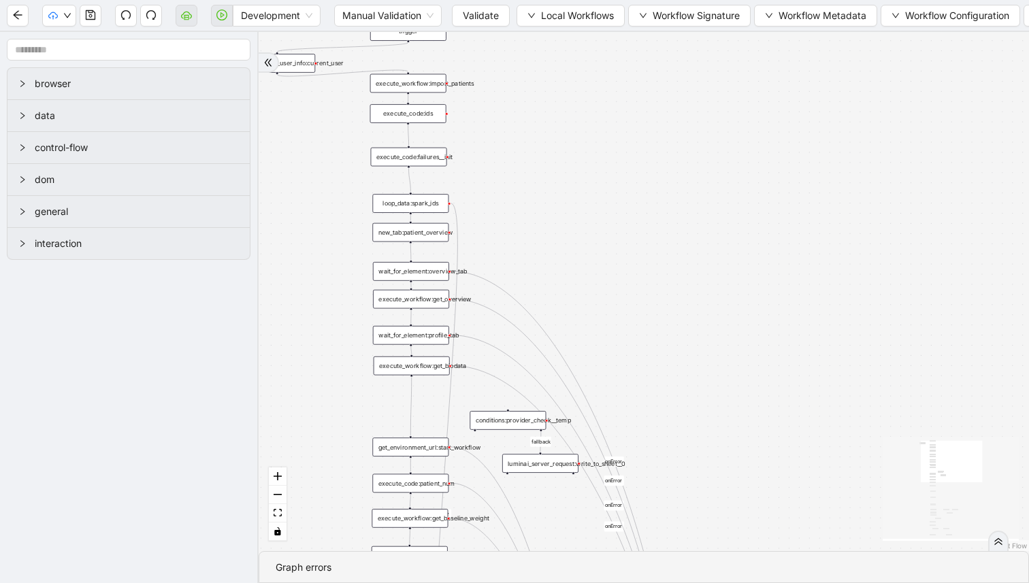
drag, startPoint x: 649, startPoint y: 208, endPoint x: 659, endPoint y: 259, distance: 52.2
click at [658, 254] on div "success fallback success fallback fallback no_failures? onError onError onError…" at bounding box center [644, 291] width 770 height 519
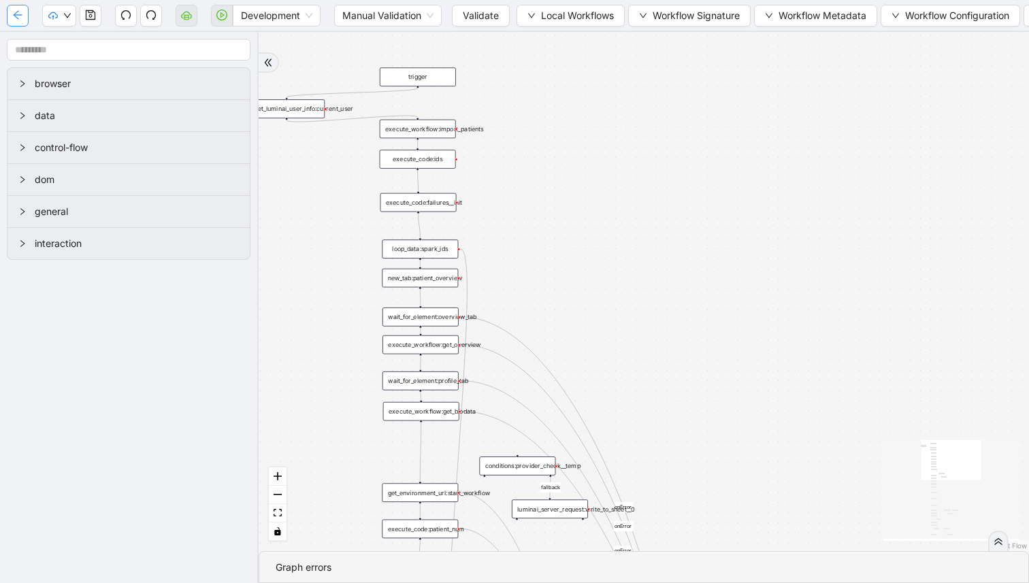
click at [18, 18] on icon "arrow-left" at bounding box center [17, 15] width 11 height 11
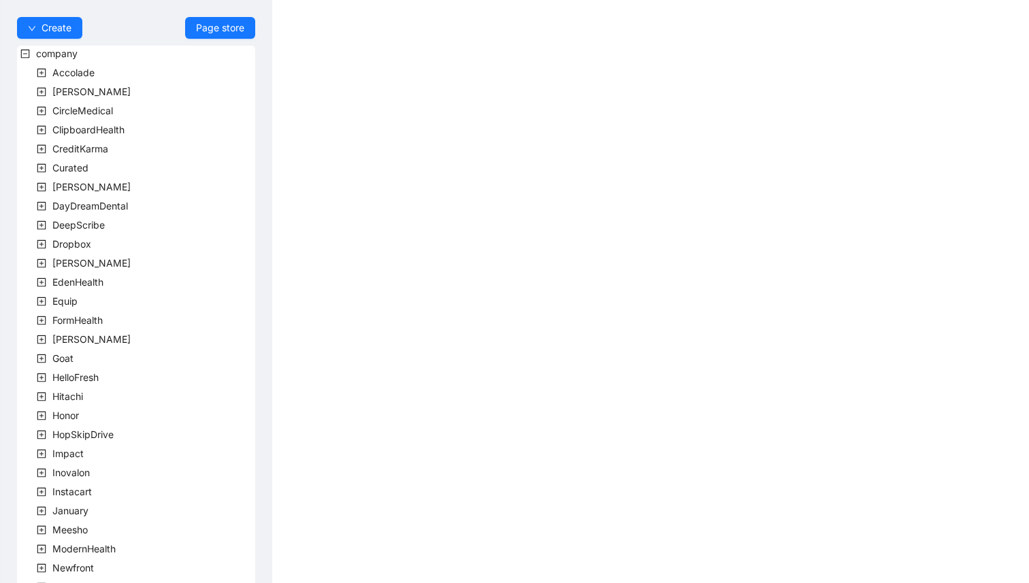
scroll to position [299, 0]
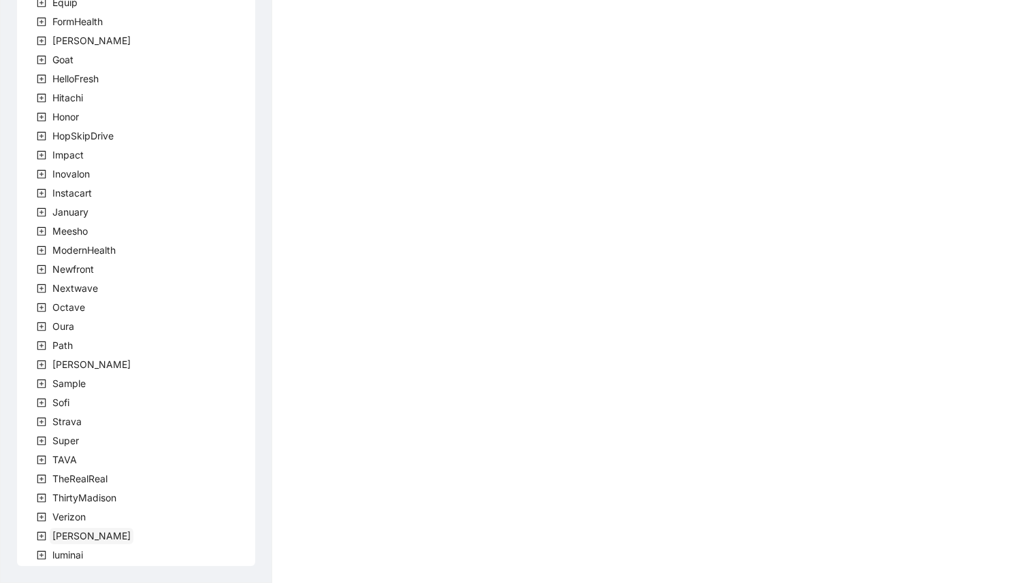
click at [56, 540] on span "[PERSON_NAME]" at bounding box center [91, 536] width 78 height 12
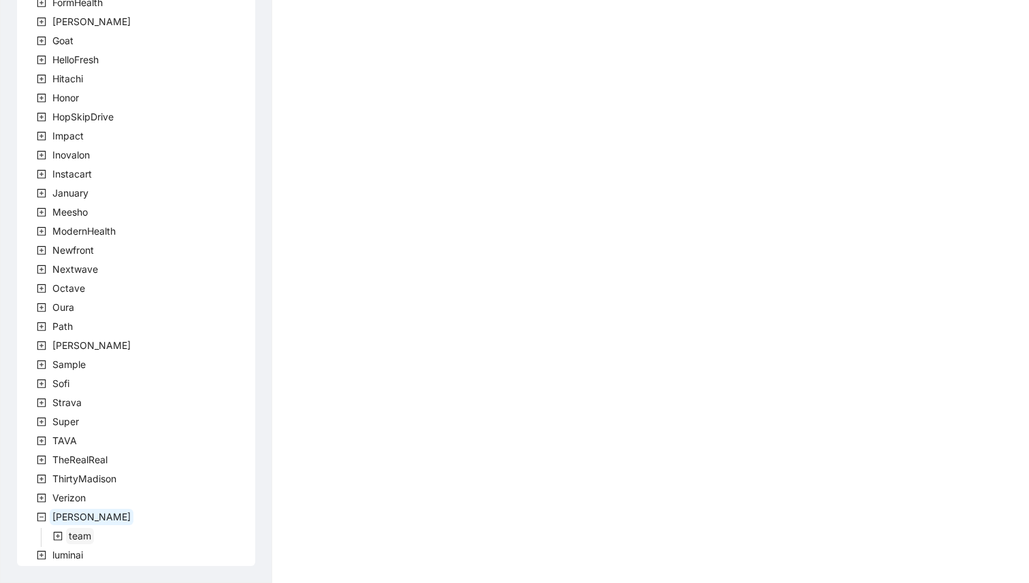
click at [80, 540] on span "team" at bounding box center [80, 536] width 22 height 12
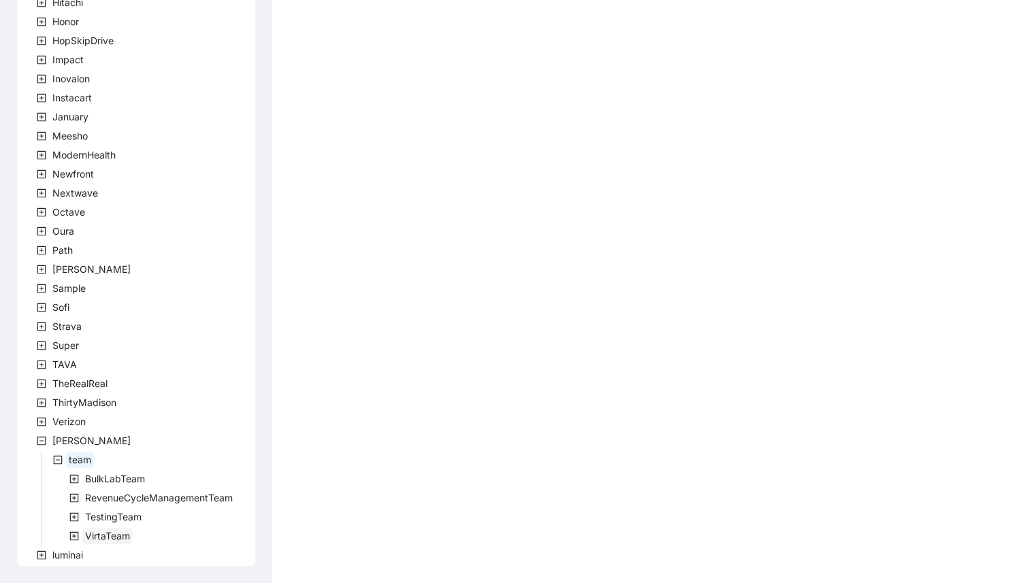
click at [105, 536] on span "VirtaTeam" at bounding box center [107, 536] width 45 height 12
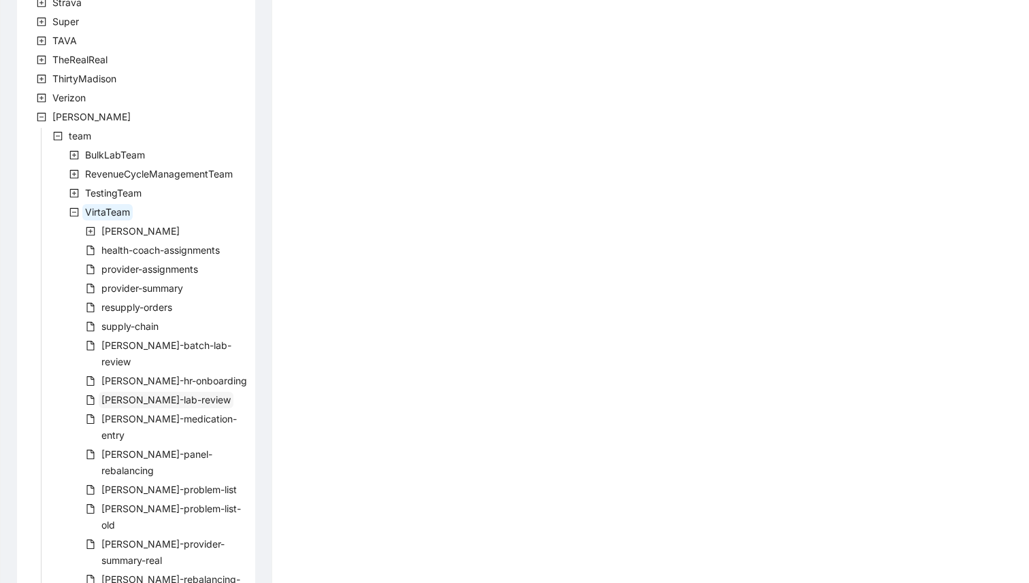
click at [154, 392] on span "[PERSON_NAME]-lab-review" at bounding box center [166, 400] width 135 height 16
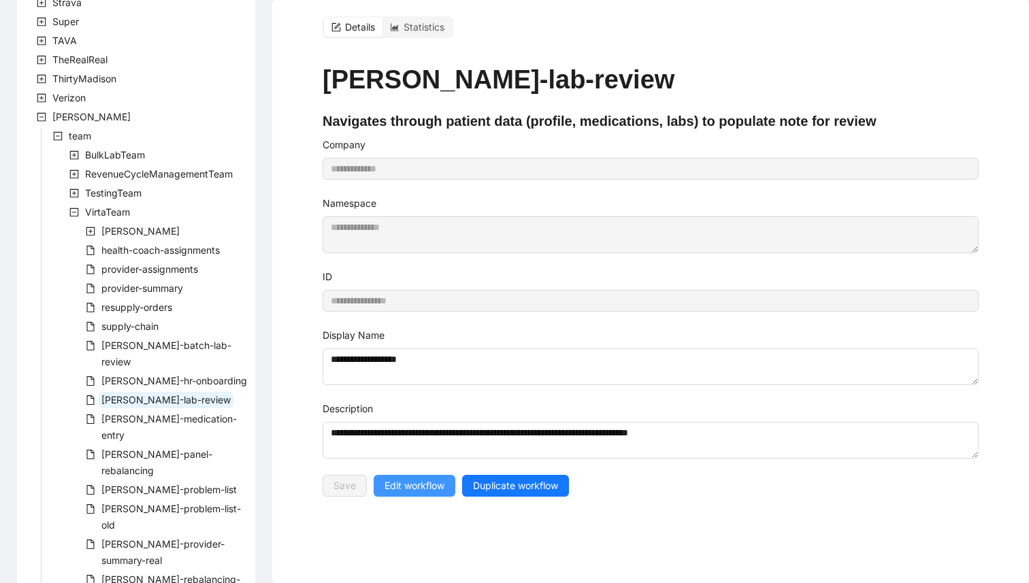
click at [398, 493] on span "Edit workflow" at bounding box center [415, 485] width 60 height 15
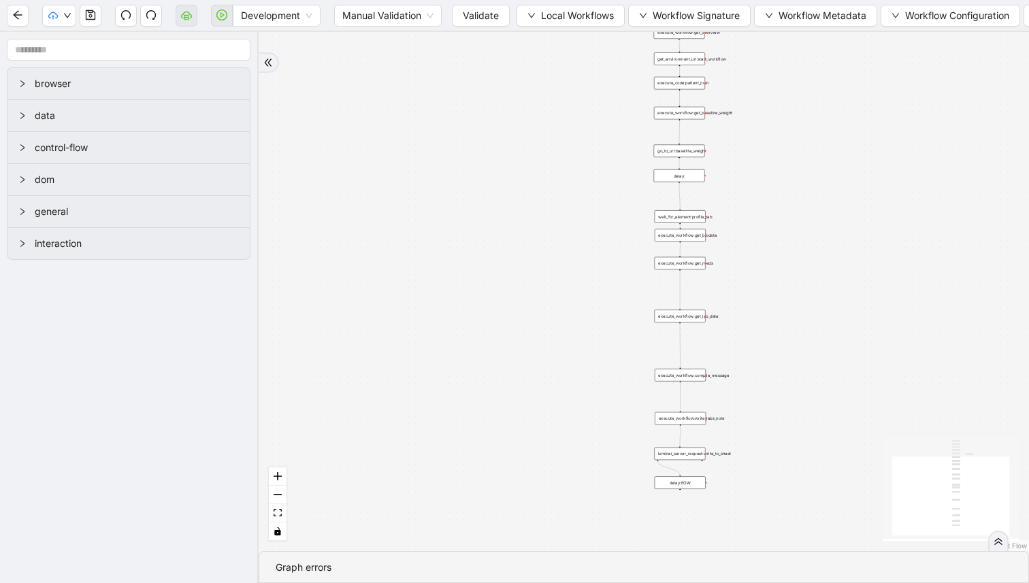
drag, startPoint x: 770, startPoint y: 167, endPoint x: 727, endPoint y: 193, distance: 50.7
click at [699, 244] on div "trigger execute_workflow:get_biodata execute_workflow:get_meds execute_workflow…" at bounding box center [644, 291] width 770 height 519
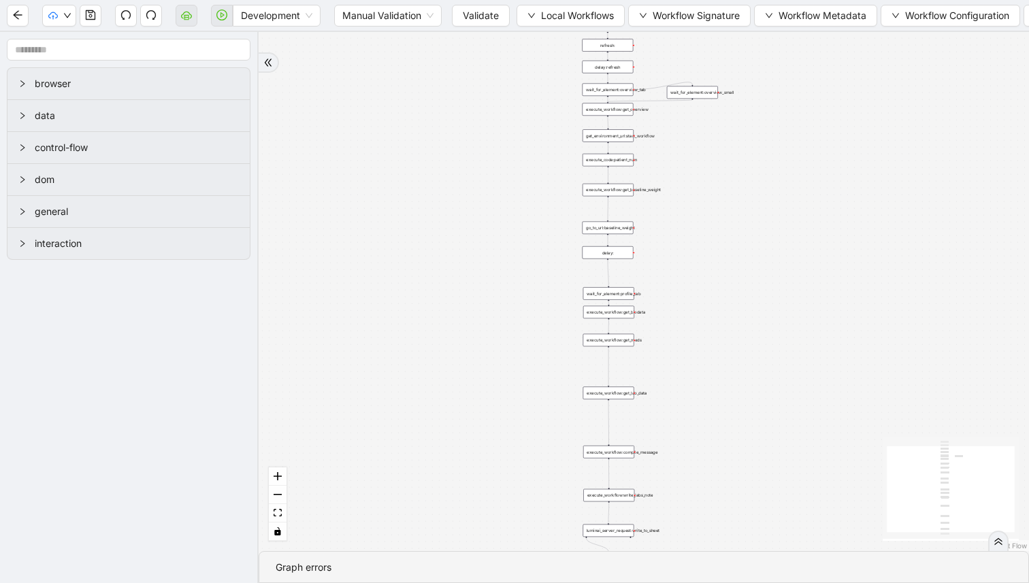
drag, startPoint x: 766, startPoint y: 139, endPoint x: 702, endPoint y: 270, distance: 145.2
click at [705, 264] on div "trigger execute_workflow:get_biodata execute_workflow:get_meds execute_workflow…" at bounding box center [644, 291] width 770 height 519
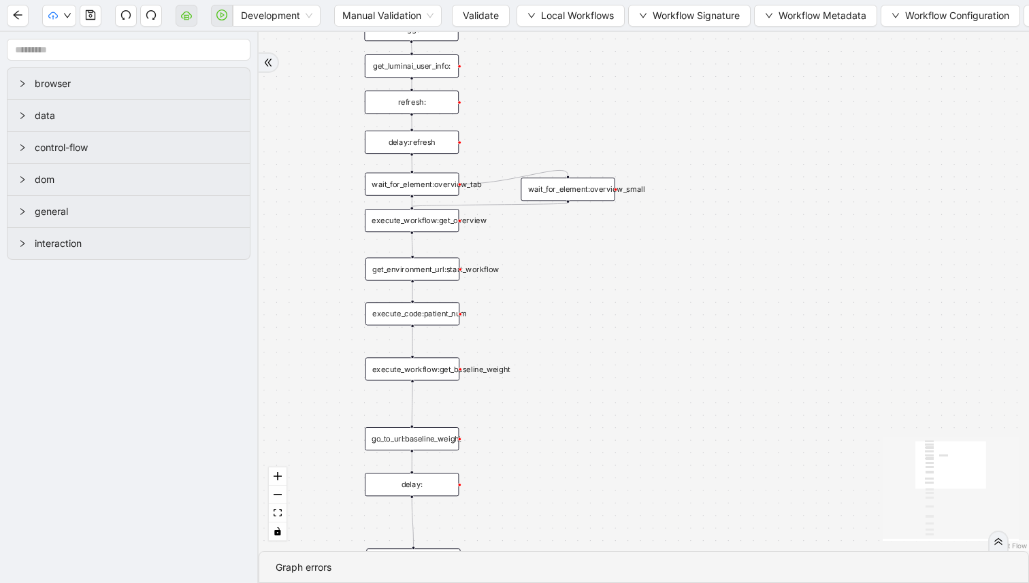
drag, startPoint x: 572, startPoint y: 95, endPoint x: 572, endPoint y: 158, distance: 63.3
click at [572, 149] on div "trigger execute_workflow:get_biodata execute_workflow:get_meds execute_workflow…" at bounding box center [644, 291] width 770 height 519
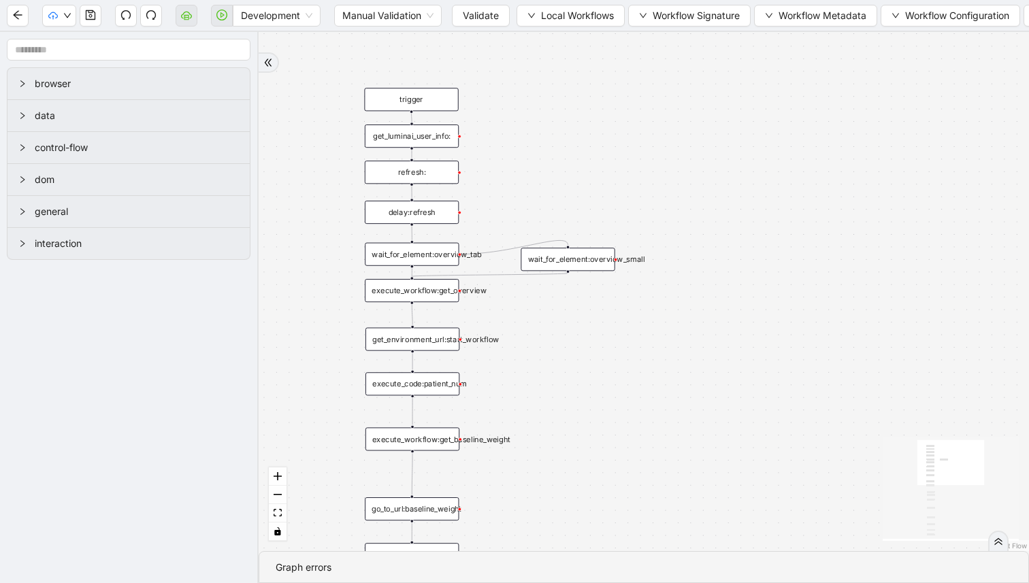
click at [449, 145] on div "get_luminai_user_info:" at bounding box center [412, 136] width 94 height 23
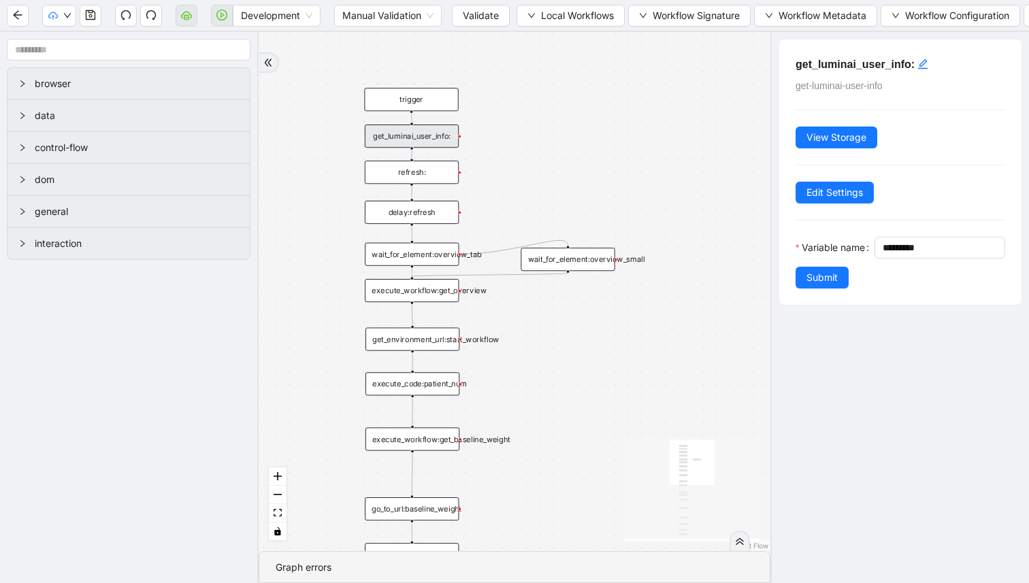
click at [453, 257] on div "wait_for_element:overview_tab" at bounding box center [412, 254] width 94 height 23
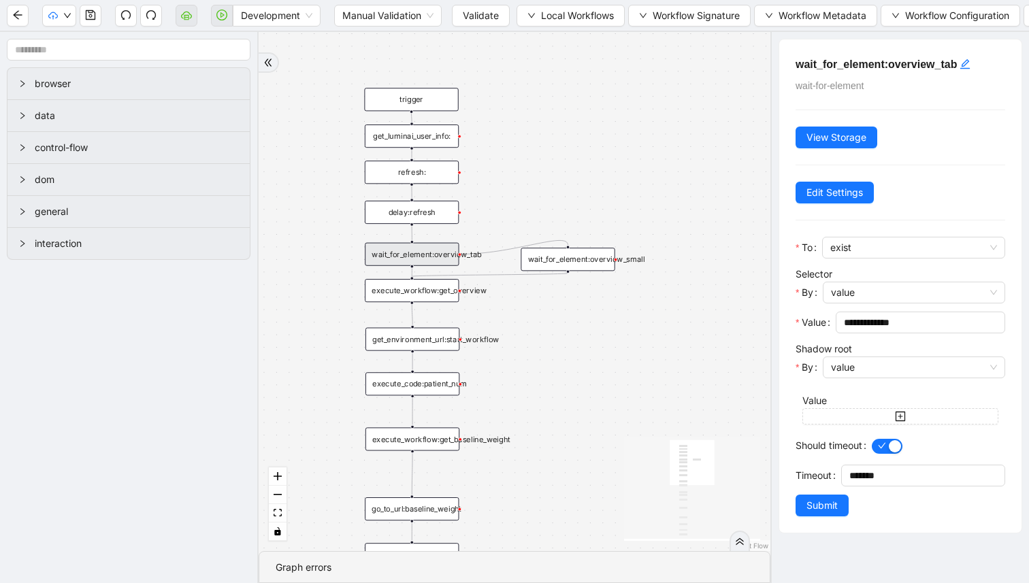
drag, startPoint x: 576, startPoint y: 203, endPoint x: 574, endPoint y: 192, distance: 11.6
click at [574, 192] on div "trigger execute_workflow:get_biodata execute_workflow:get_meds execute_workflow…" at bounding box center [515, 291] width 512 height 519
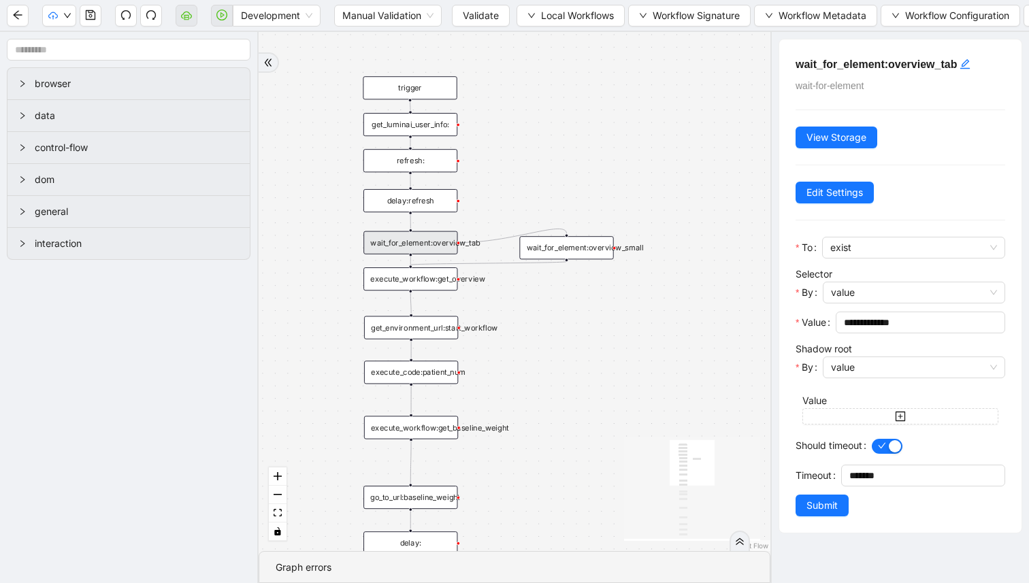
drag, startPoint x: 568, startPoint y: 199, endPoint x: 568, endPoint y: 174, distance: 24.5
click at [568, 175] on div "trigger execute_workflow:get_biodata execute_workflow:get_meds execute_workflow…" at bounding box center [515, 291] width 512 height 519
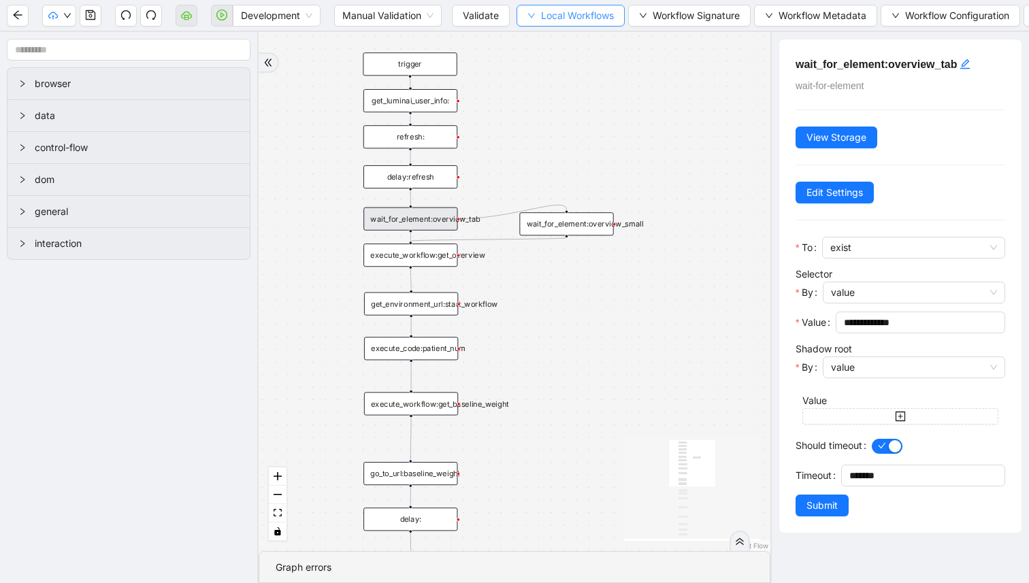
click at [563, 25] on button "Local Workflows" at bounding box center [571, 16] width 108 height 22
click at [553, 40] on span "Select" at bounding box center [571, 42] width 88 height 15
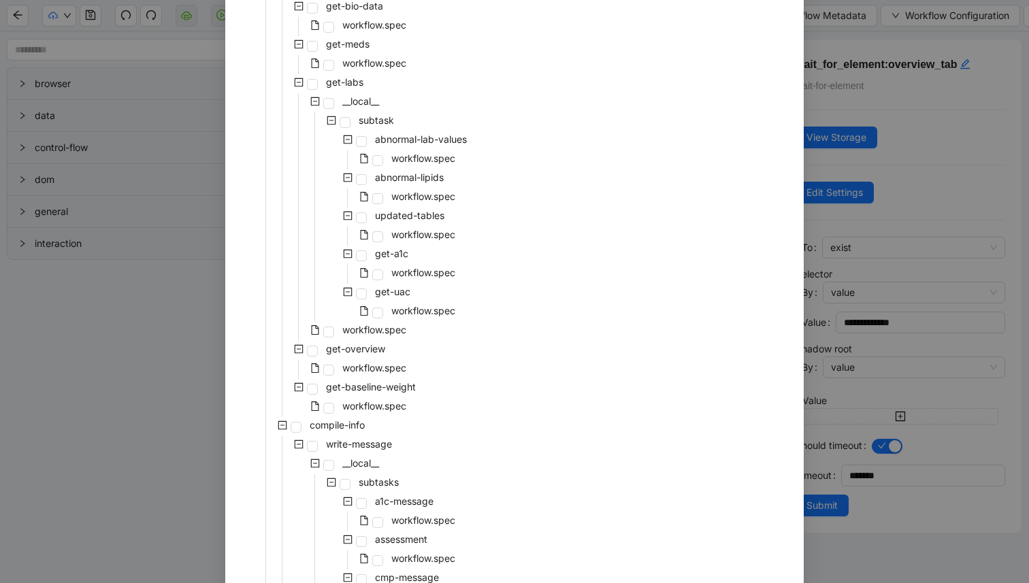
scroll to position [237, 0]
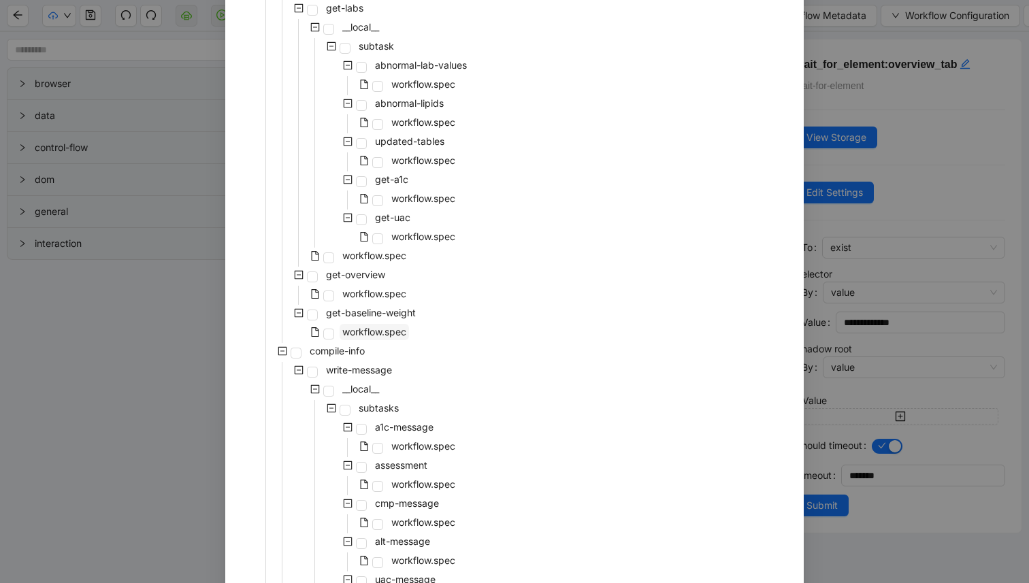
click at [363, 338] on span "workflow.spec" at bounding box center [374, 332] width 64 height 12
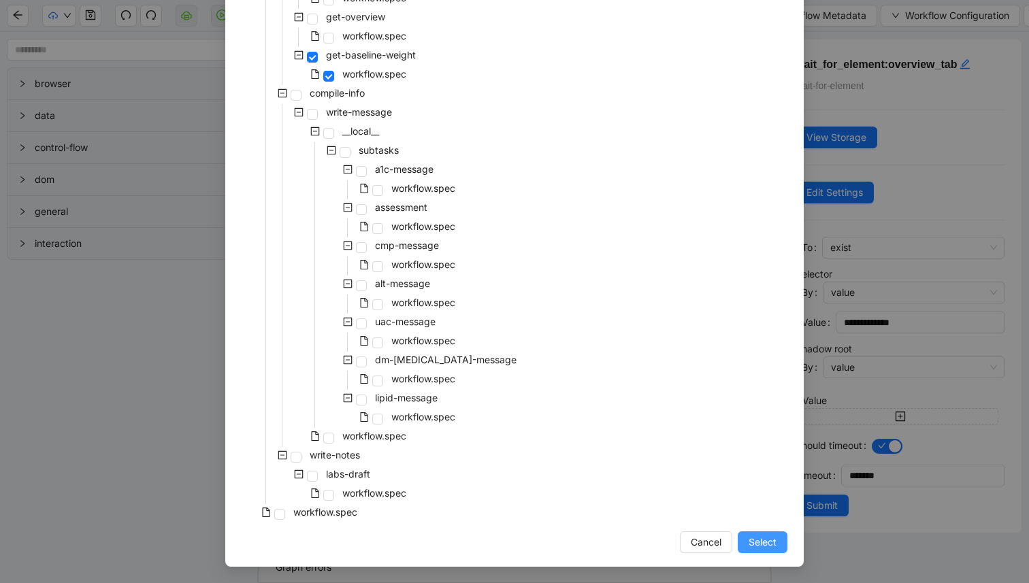
click at [749, 544] on span "Select" at bounding box center [763, 542] width 28 height 15
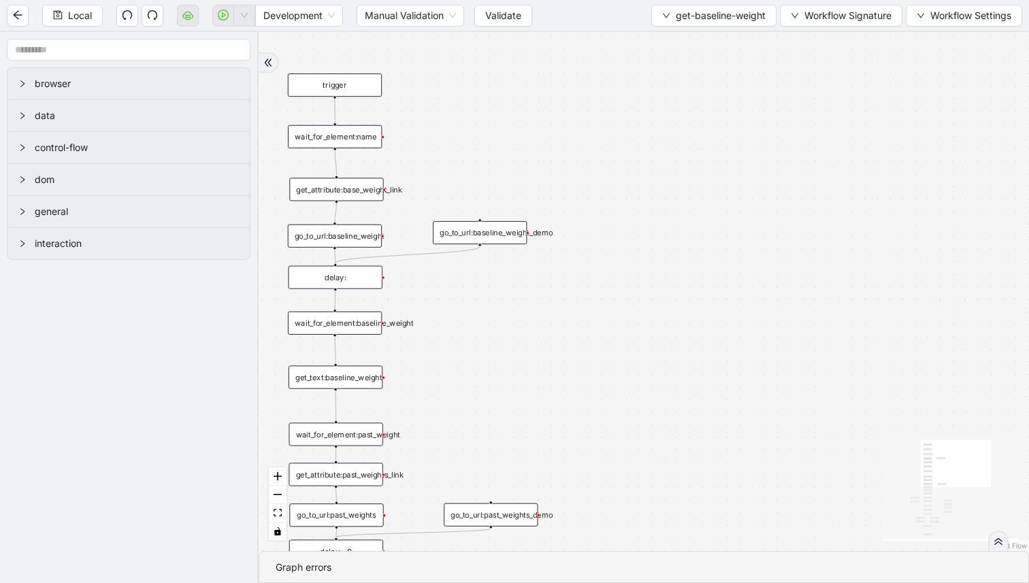
drag, startPoint x: 511, startPoint y: 348, endPoint x: 548, endPoint y: 348, distance: 36.8
click at [545, 348] on div "occurred_on fallback onError onError onError trigger wait_for_element:name wait…" at bounding box center [644, 291] width 770 height 519
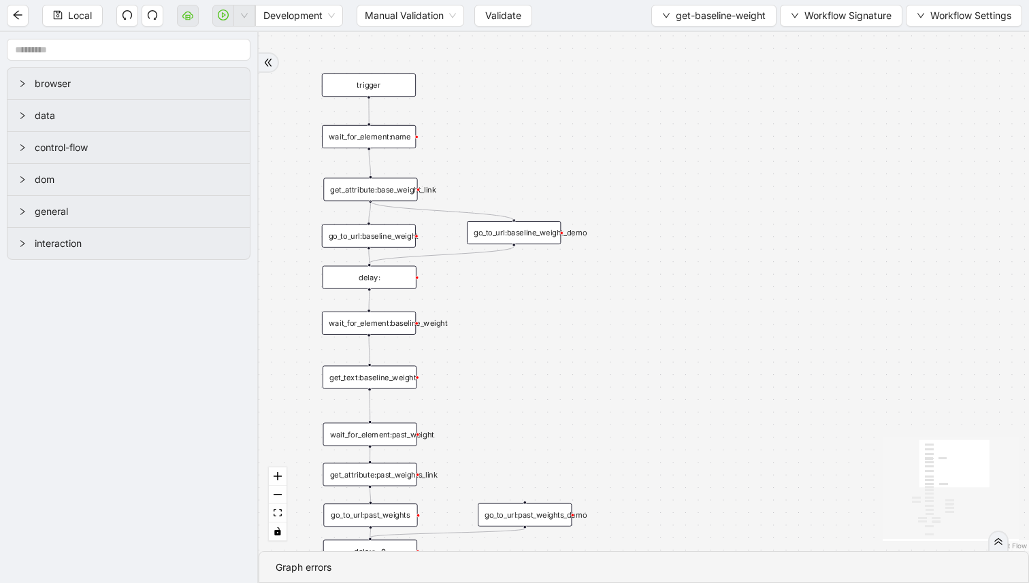
drag, startPoint x: 372, startPoint y: 201, endPoint x: 513, endPoint y: 220, distance: 142.7
click at [513, 220] on div "trigger wait_for_element:name wait_for_element:past_weight mark_elements:weight…" at bounding box center [677, 413] width 711 height 478
drag, startPoint x: 518, startPoint y: 299, endPoint x: 529, endPoint y: 252, distance: 48.9
click at [528, 256] on div "occurred_on fallback onError onError onError trigger wait_for_element:name wait…" at bounding box center [644, 291] width 770 height 519
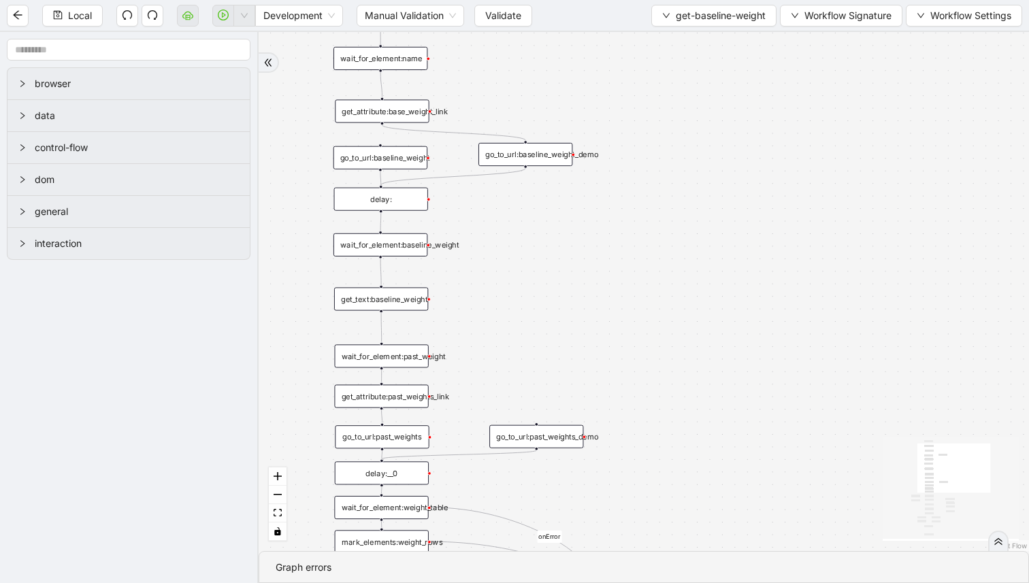
drag, startPoint x: 523, startPoint y: 312, endPoint x: 523, endPoint y: 261, distance: 51.0
click at [523, 268] on div "occurred_on fallback onError onError onError trigger wait_for_element:name wait…" at bounding box center [644, 291] width 770 height 519
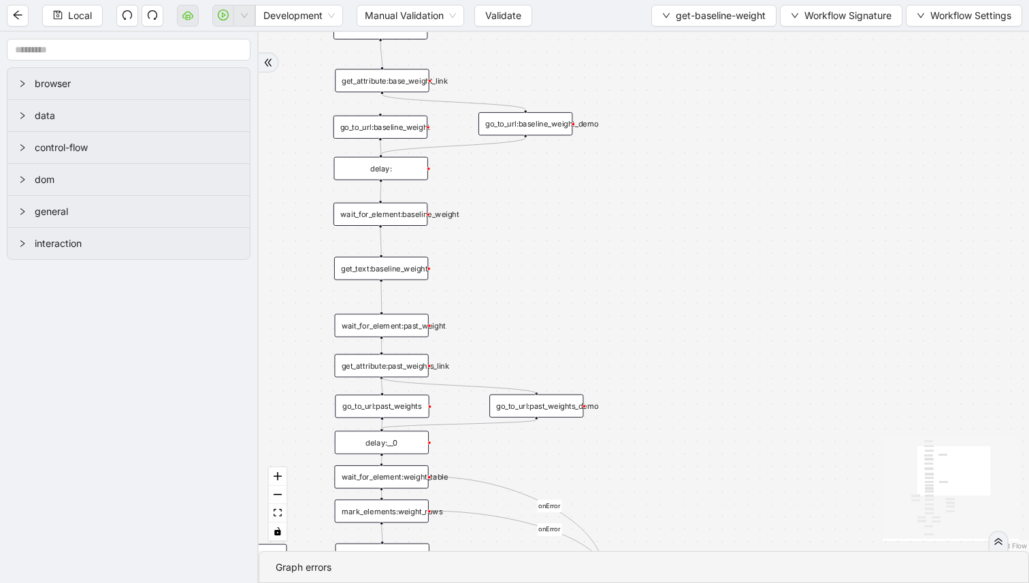
drag, startPoint x: 380, startPoint y: 378, endPoint x: 536, endPoint y: 393, distance: 156.6
click at [536, 393] on div "trigger wait_for_element:name wait_for_element:past_weight mark_elements:weight…" at bounding box center [688, 304] width 711 height 478
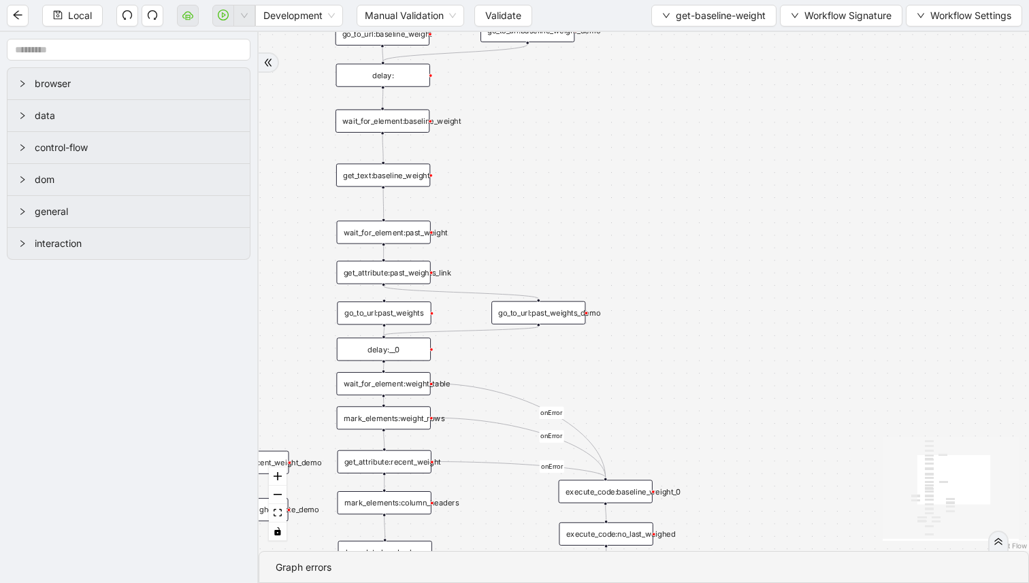
drag, startPoint x: 601, startPoint y: 345, endPoint x: 603, endPoint y: 248, distance: 96.7
click at [603, 248] on div "occurred_on fallback onError onError onError trigger wait_for_element:name wait…" at bounding box center [644, 291] width 770 height 519
drag, startPoint x: 622, startPoint y: 385, endPoint x: 622, endPoint y: 314, distance: 71.5
click at [622, 316] on div "occurred_on fallback onError onError onError trigger wait_for_element:name wait…" at bounding box center [644, 291] width 770 height 519
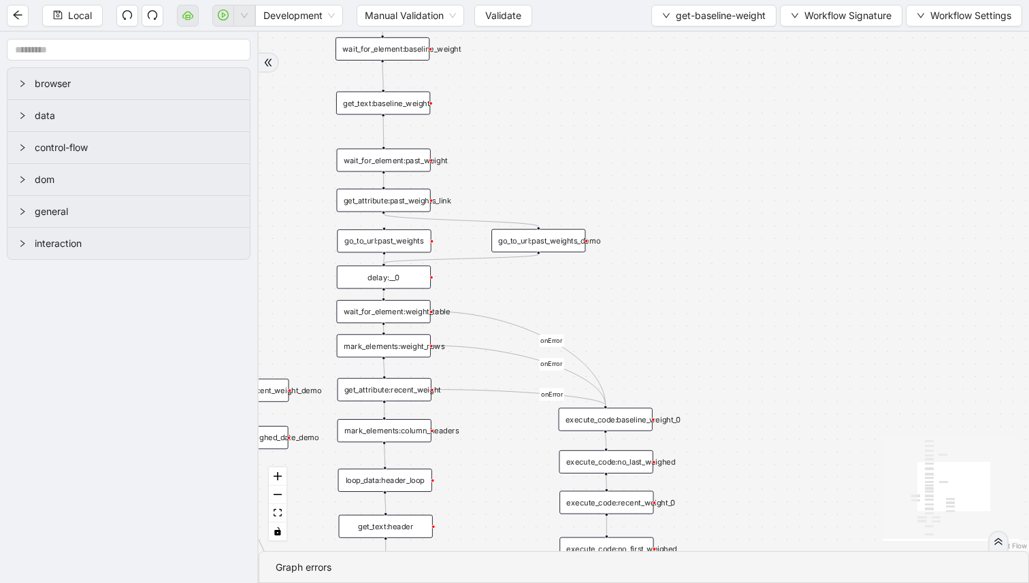
drag, startPoint x: 624, startPoint y: 335, endPoint x: 719, endPoint y: 247, distance: 129.1
click at [719, 247] on div "occurred_on fallback onError onError onError trigger wait_for_element:name wait…" at bounding box center [644, 291] width 770 height 519
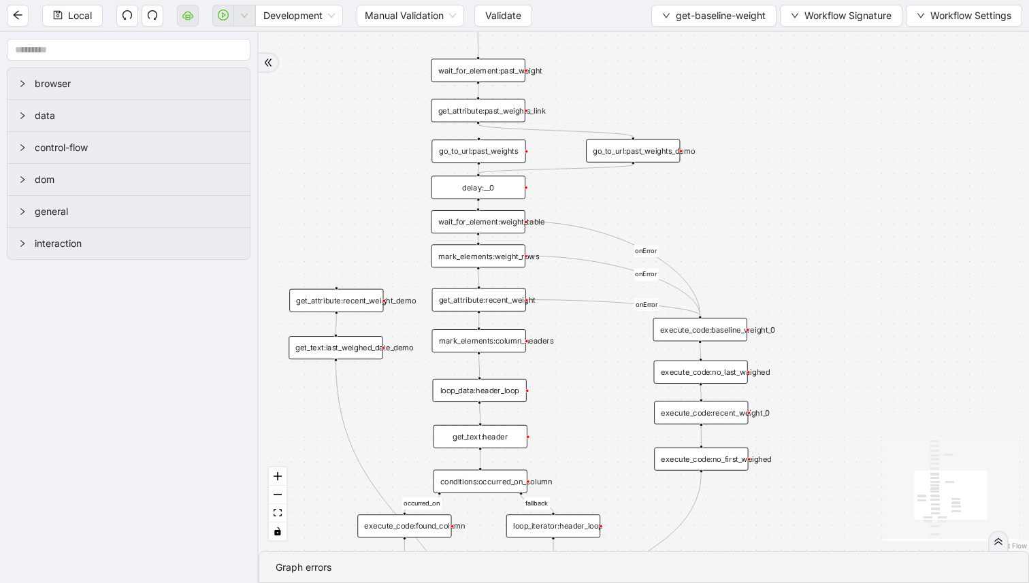
drag, startPoint x: 736, startPoint y: 214, endPoint x: 755, endPoint y: 174, distance: 45.4
click at [755, 175] on div "occurred_on fallback onError onError onError trigger wait_for_element:name wait…" at bounding box center [644, 291] width 770 height 519
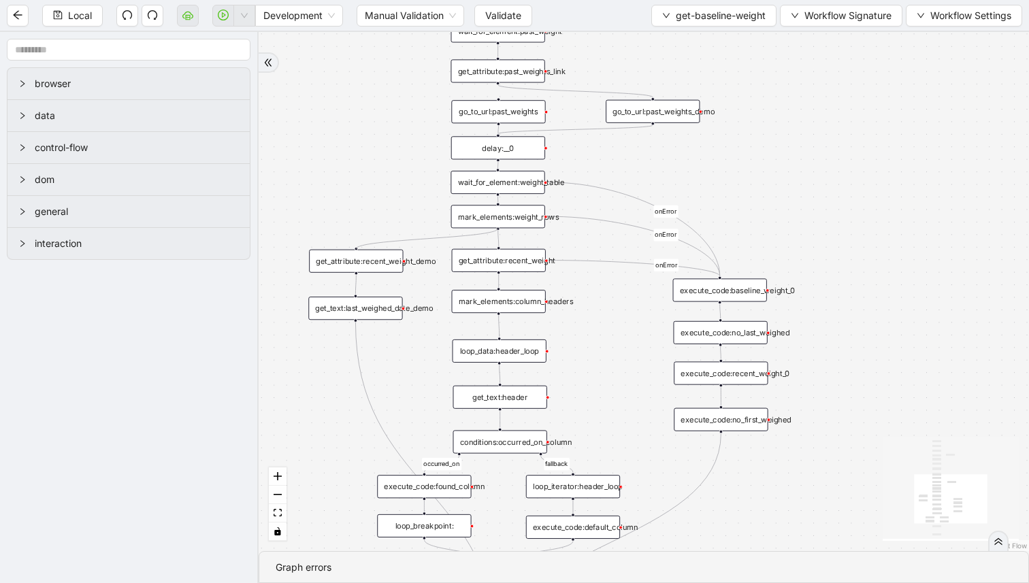
drag, startPoint x: 497, startPoint y: 227, endPoint x: 359, endPoint y: 249, distance: 139.2
click at [450, 249] on div "trigger wait_for_element:name wait_for_element:past_weight mark_elements:weight…" at bounding box center [805, 10] width 711 height 478
drag, startPoint x: 374, startPoint y: 209, endPoint x: 374, endPoint y: 169, distance: 39.5
click at [374, 175] on div "occurred_on fallback onError onError onError trigger wait_for_element:name wait…" at bounding box center [644, 291] width 770 height 519
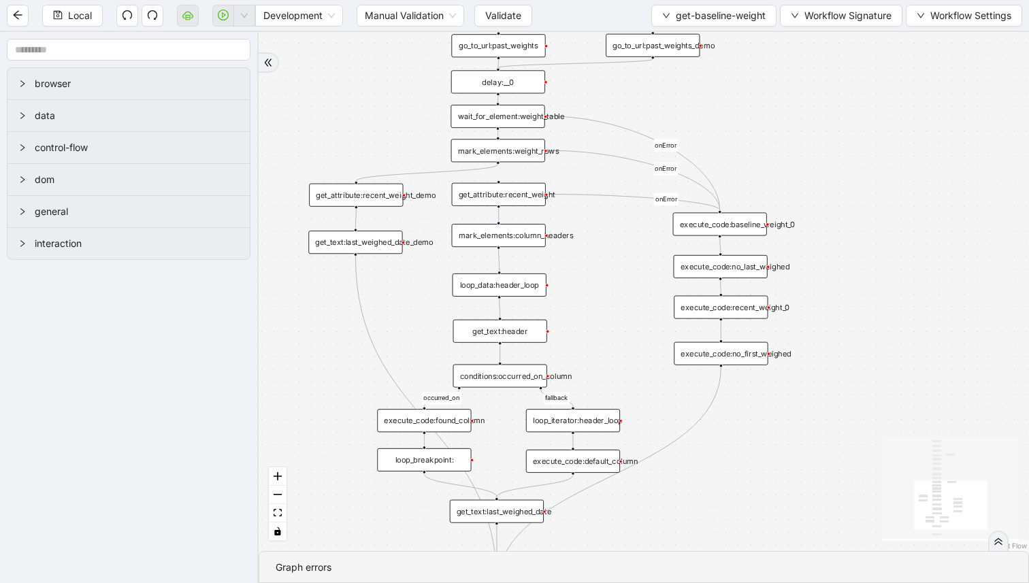
drag, startPoint x: 323, startPoint y: 395, endPoint x: 325, endPoint y: 384, distance: 11.1
click at [325, 378] on div "occurred_on fallback onError onError onError trigger wait_for_element:name wait…" at bounding box center [644, 291] width 770 height 519
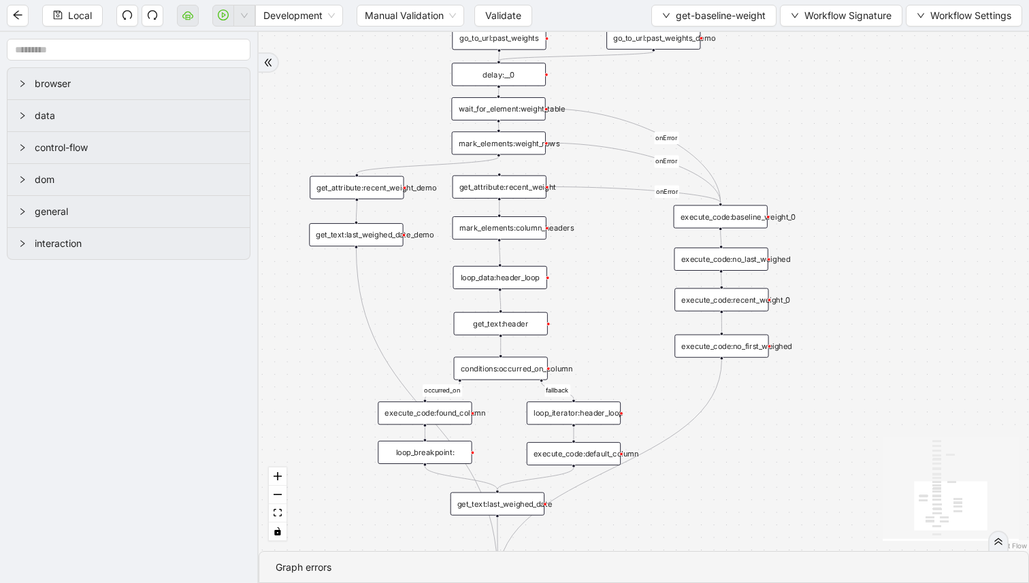
drag, startPoint x: 319, startPoint y: 412, endPoint x: 319, endPoint y: 369, distance: 42.9
click at [319, 371] on div "occurred_on fallback onError onError onError trigger wait_for_element:name wait…" at bounding box center [644, 291] width 770 height 519
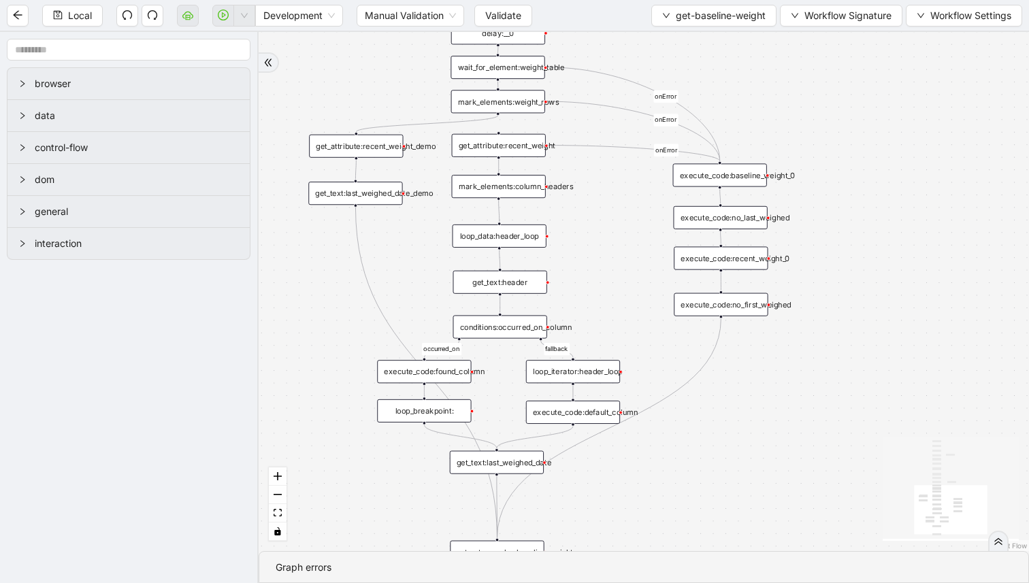
drag, startPoint x: 325, startPoint y: 376, endPoint x: 325, endPoint y: 357, distance: 19.7
click at [325, 358] on div "occurred_on fallback onError onError onError trigger wait_for_element:name wait…" at bounding box center [644, 291] width 770 height 519
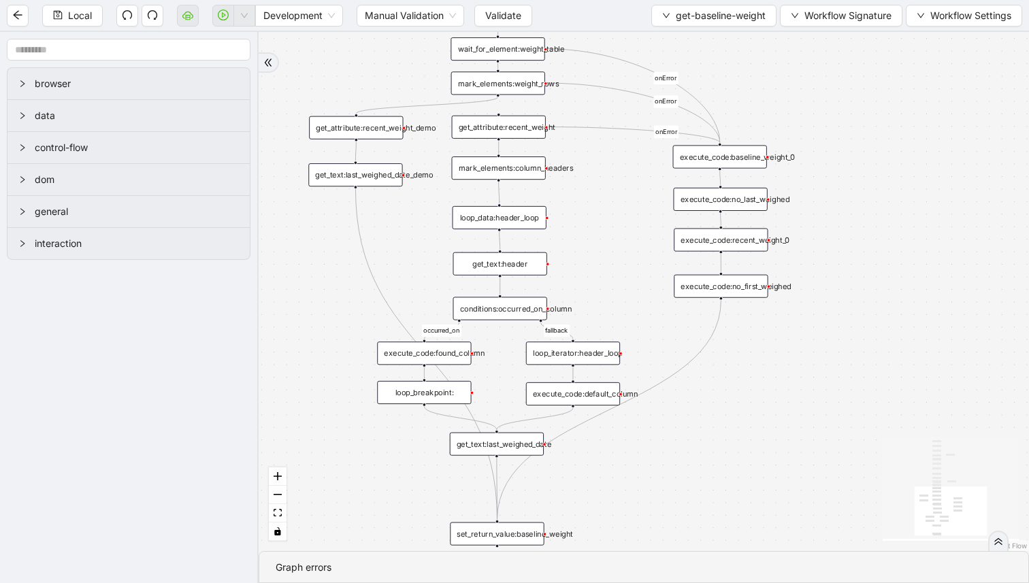
drag, startPoint x: 330, startPoint y: 382, endPoint x: 330, endPoint y: 365, distance: 17.7
click at [330, 367] on div "occurred_on fallback onError onError onError trigger wait_for_element:name wait…" at bounding box center [644, 291] width 770 height 519
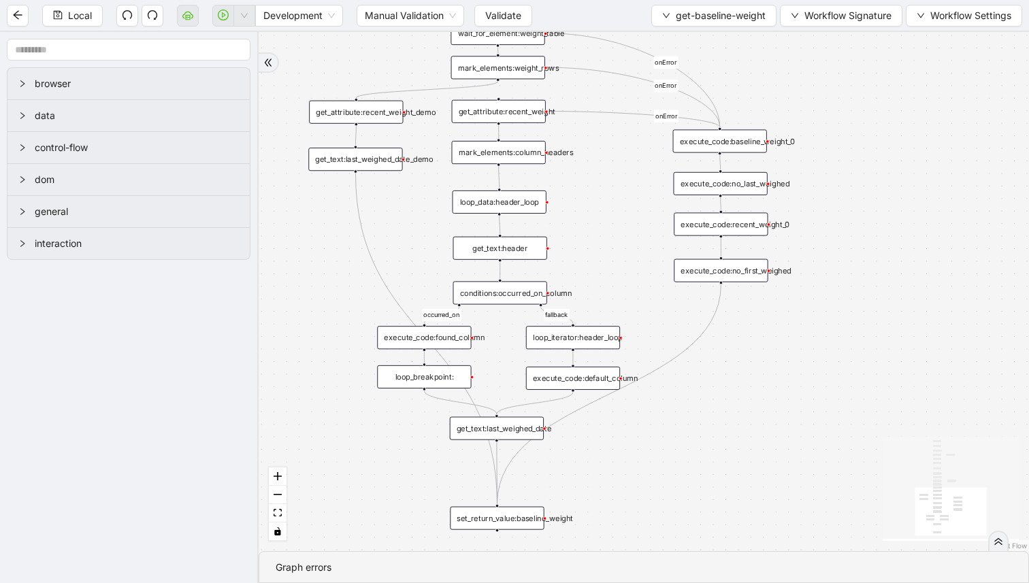
drag, startPoint x: 328, startPoint y: 338, endPoint x: 328, endPoint y: 372, distance: 34.7
click at [328, 372] on div "occurred_on fallback onError onError onError trigger wait_for_element:name wait…" at bounding box center [644, 291] width 770 height 519
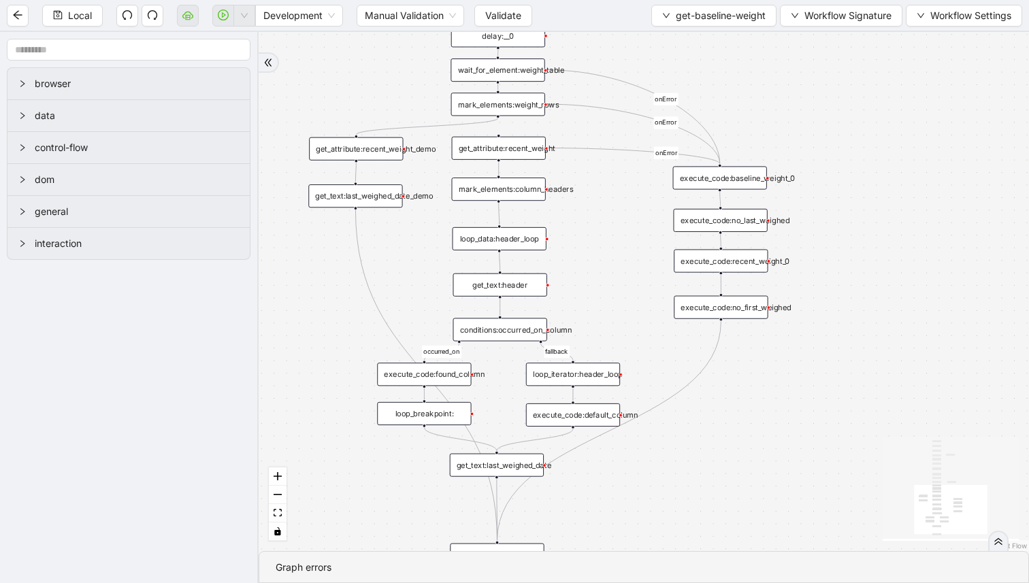
drag, startPoint x: 329, startPoint y: 338, endPoint x: 330, endPoint y: 366, distance: 28.6
click at [329, 375] on div "occurred_on fallback onError onError onError trigger wait_for_element:name wait…" at bounding box center [644, 291] width 770 height 519
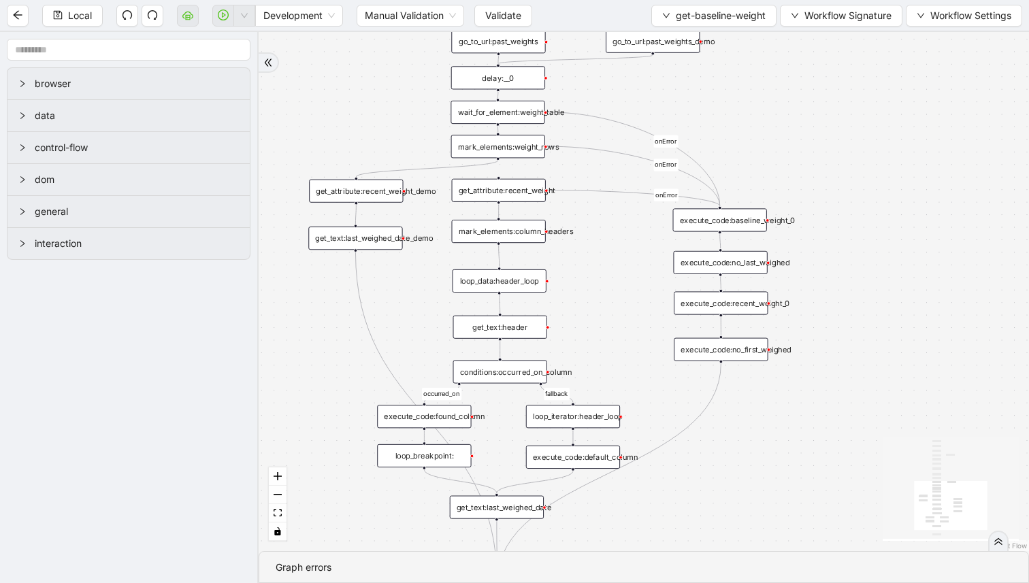
drag, startPoint x: 404, startPoint y: 296, endPoint x: 404, endPoint y: 339, distance: 42.9
click at [404, 333] on div "occurred_on fallback onError onError onError trigger wait_for_element:name wait…" at bounding box center [644, 291] width 770 height 519
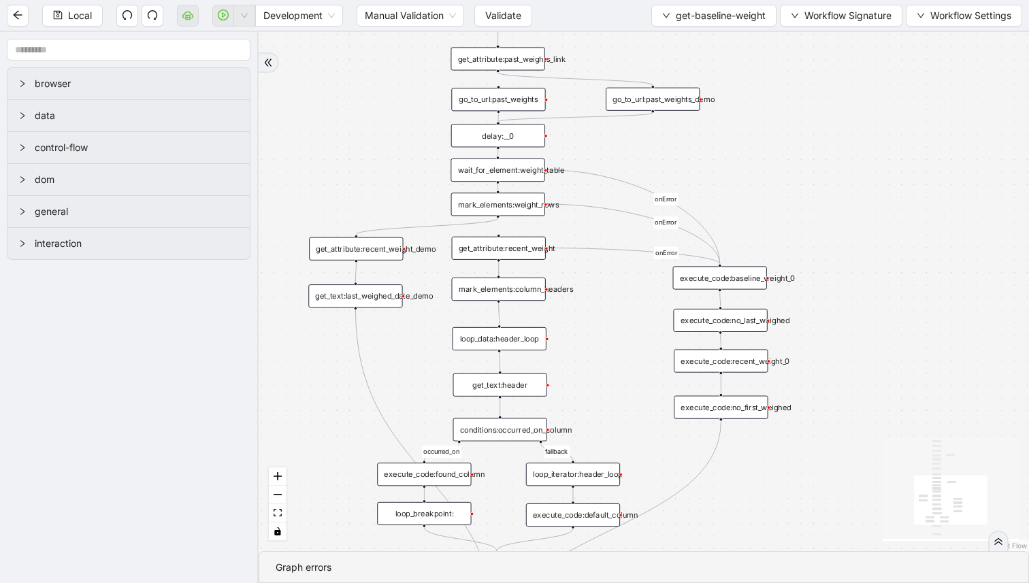
drag, startPoint x: 348, startPoint y: 138, endPoint x: 351, endPoint y: 170, distance: 32.1
click at [349, 167] on div "occurred_on fallback onError onError onError trigger wait_for_element:name wait…" at bounding box center [644, 291] width 770 height 519
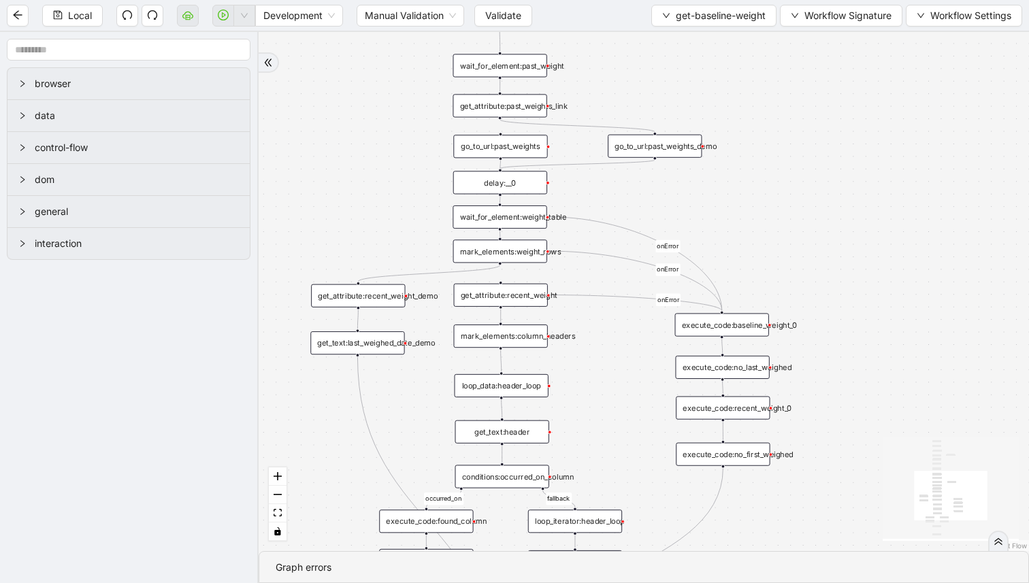
drag, startPoint x: 350, startPoint y: 131, endPoint x: 351, endPoint y: 170, distance: 39.5
click at [351, 167] on div "occurred_on fallback onError onError onError trigger wait_for_element:name wait…" at bounding box center [644, 291] width 770 height 519
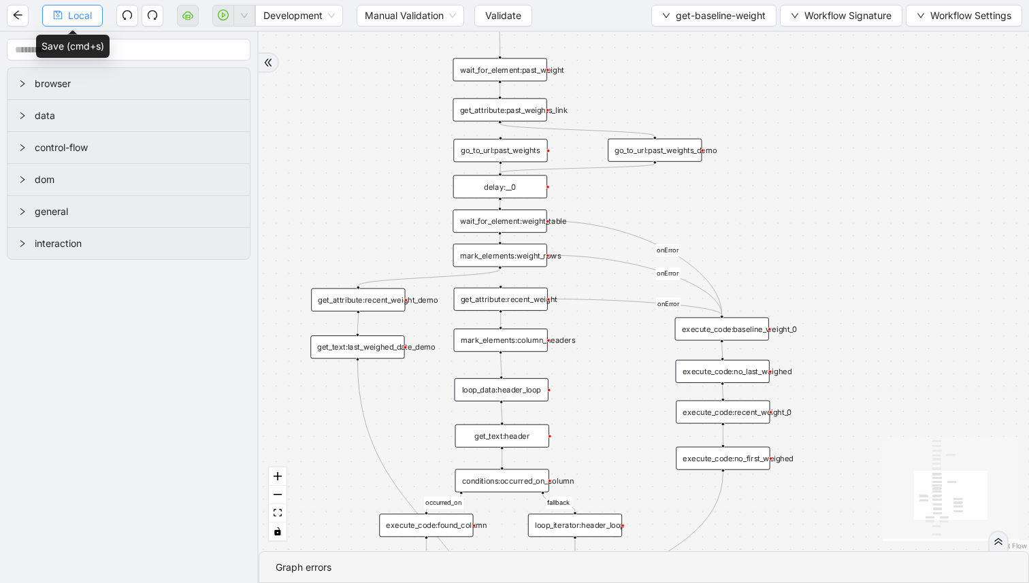
click at [84, 20] on span "Local" at bounding box center [80, 15] width 24 height 15
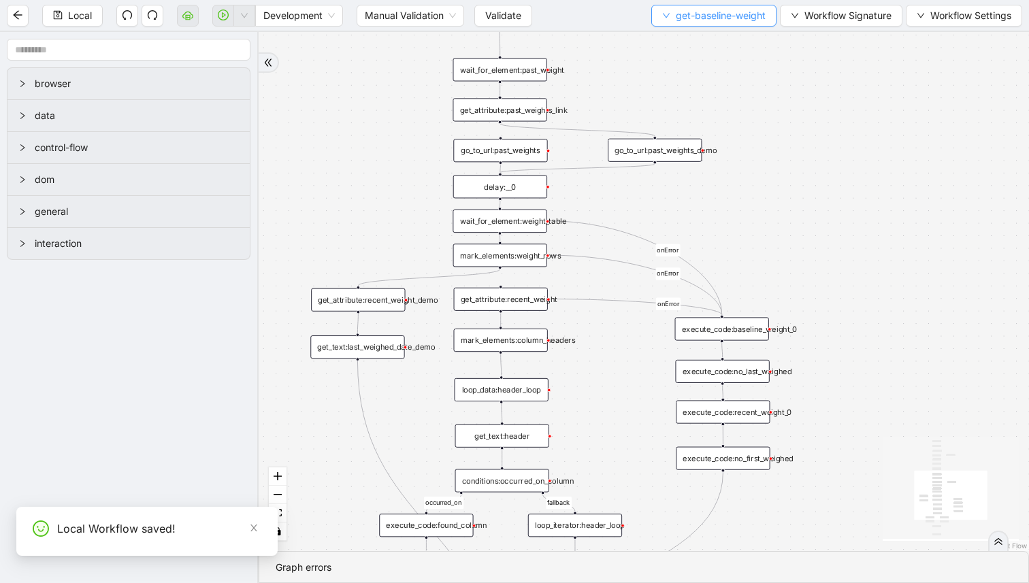
click at [730, 21] on span "get-baseline-weight" at bounding box center [721, 15] width 90 height 15
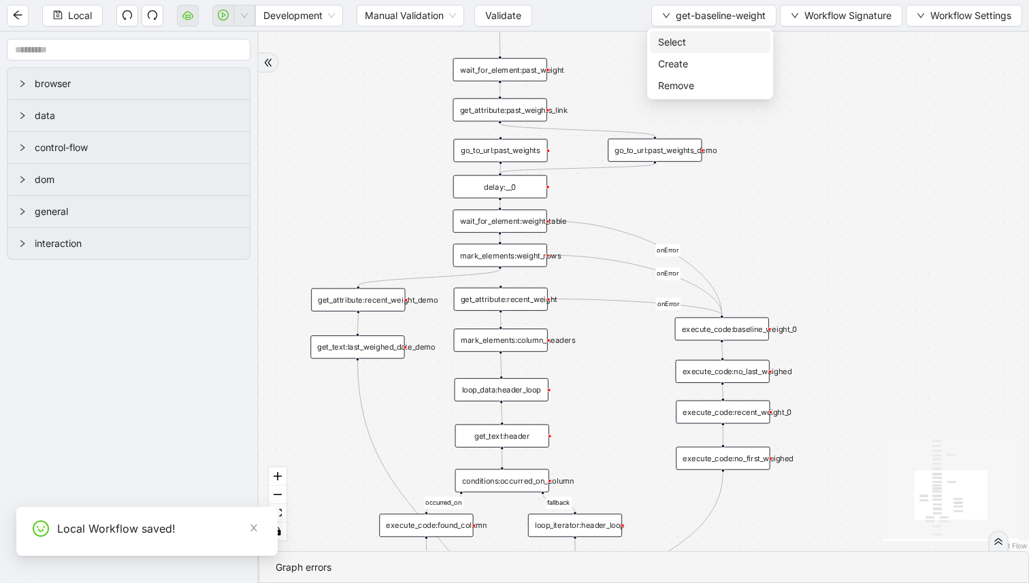
click at [717, 46] on span "Select" at bounding box center [710, 42] width 104 height 15
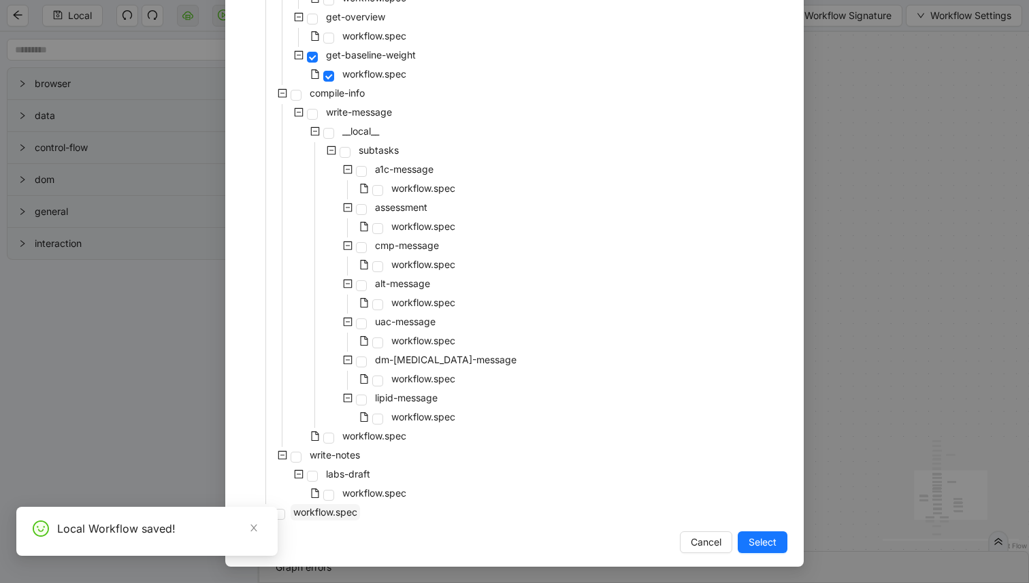
click at [329, 514] on span "workflow.spec" at bounding box center [325, 512] width 64 height 12
click at [775, 537] on span "Select" at bounding box center [763, 542] width 28 height 15
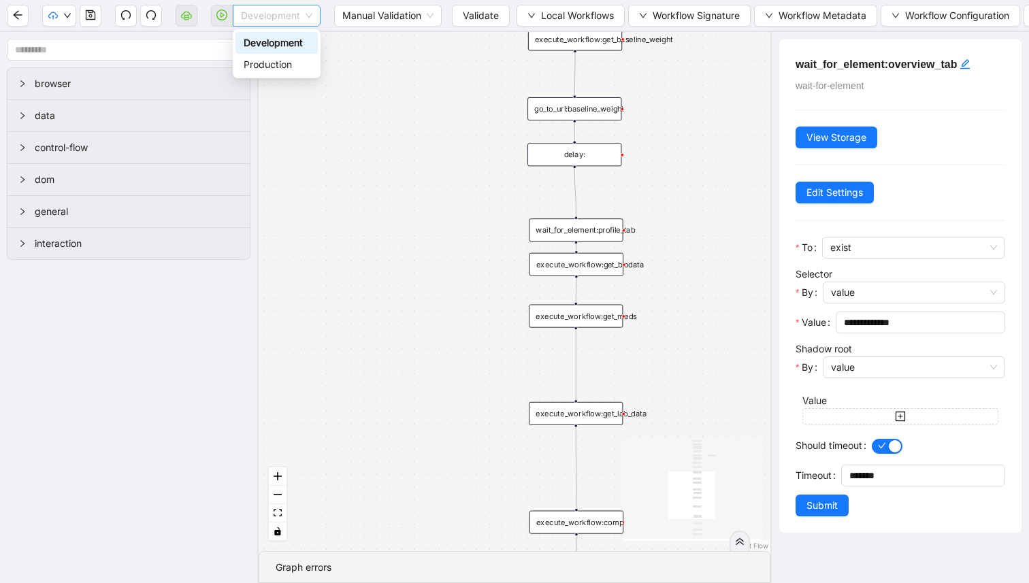
click at [269, 16] on span "Development" at bounding box center [276, 15] width 71 height 20
click at [93, 14] on icon "save" at bounding box center [90, 15] width 11 height 11
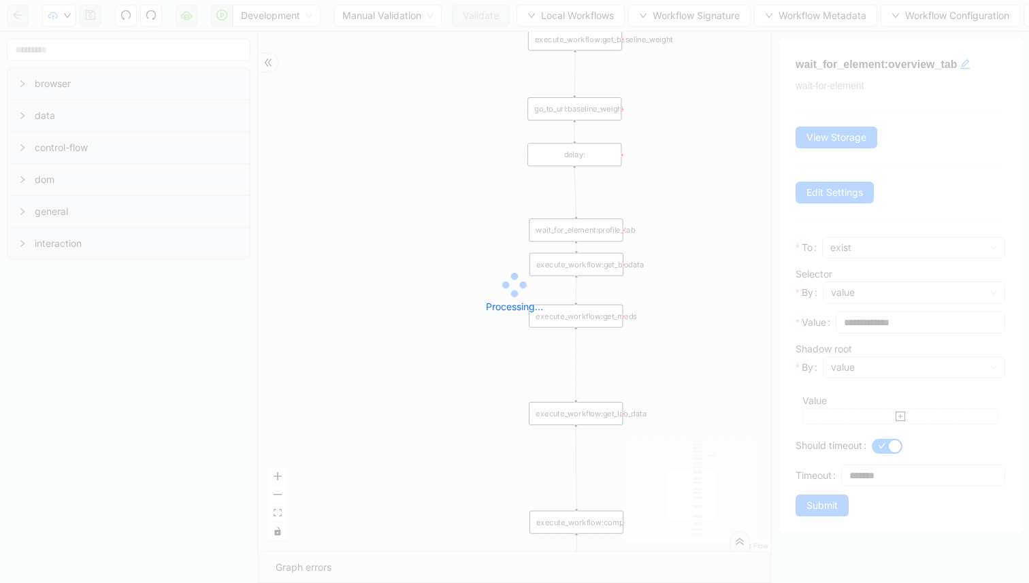
click at [66, 15] on div "Development Manual Validation Validate Local Workflows Workflow Signature Workf…" at bounding box center [514, 291] width 1029 height 583
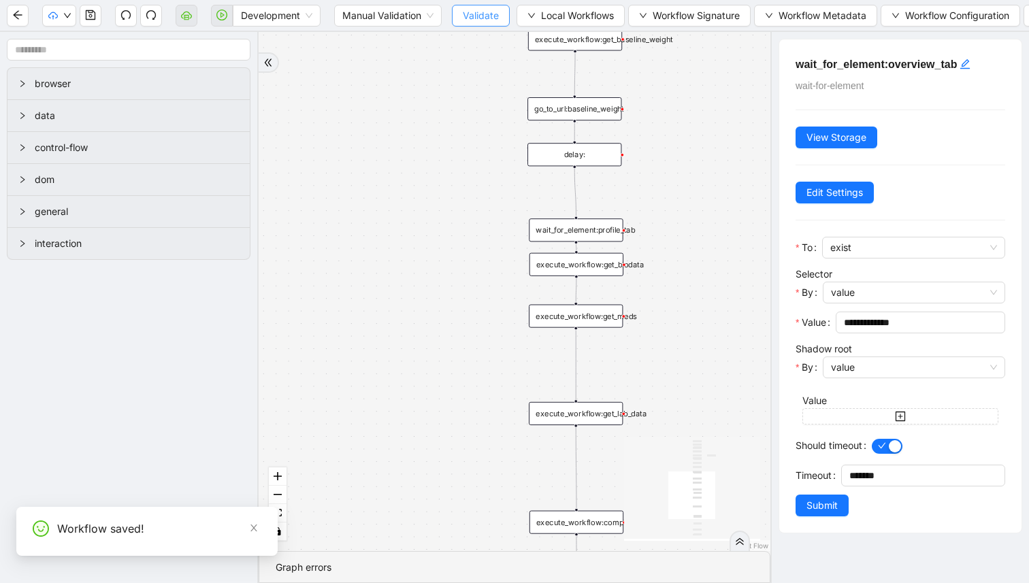
click at [458, 14] on button "Validate" at bounding box center [481, 16] width 58 height 22
click at [463, 14] on button "Validate" at bounding box center [481, 16] width 58 height 22
click at [54, 20] on button "button" at bounding box center [59, 16] width 34 height 22
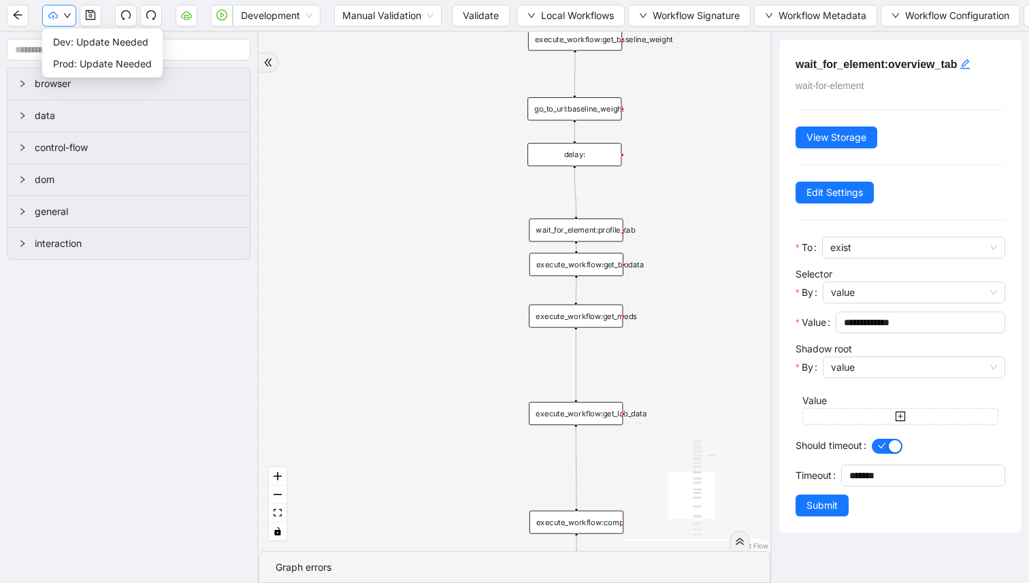
click at [66, 19] on icon "down" at bounding box center [67, 16] width 8 height 8
click at [79, 42] on span "Dev: Update Needed" at bounding box center [102, 42] width 99 height 15
